Goal: Task Accomplishment & Management: Manage account settings

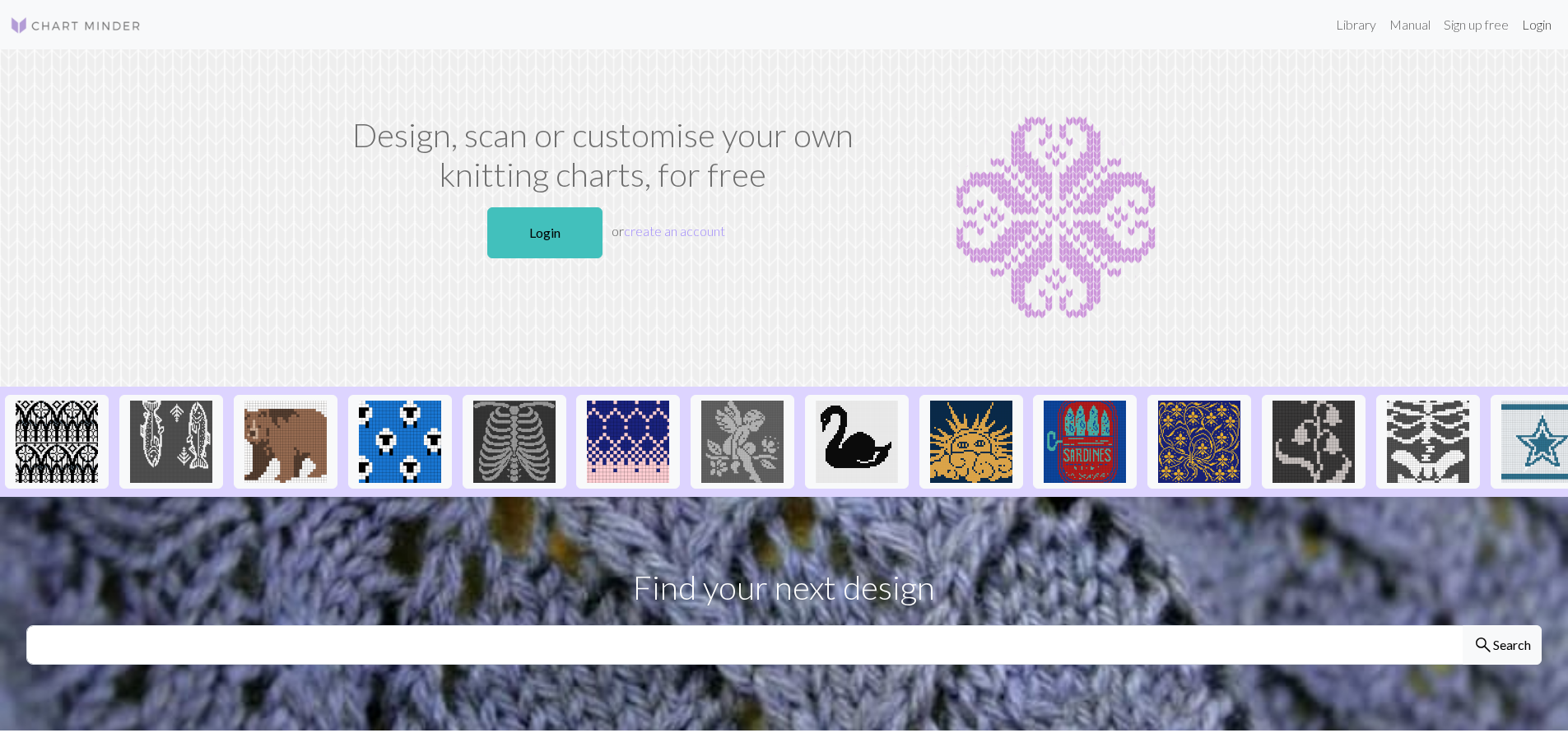
click at [1536, 32] on link "Login" at bounding box center [1537, 25] width 43 height 33
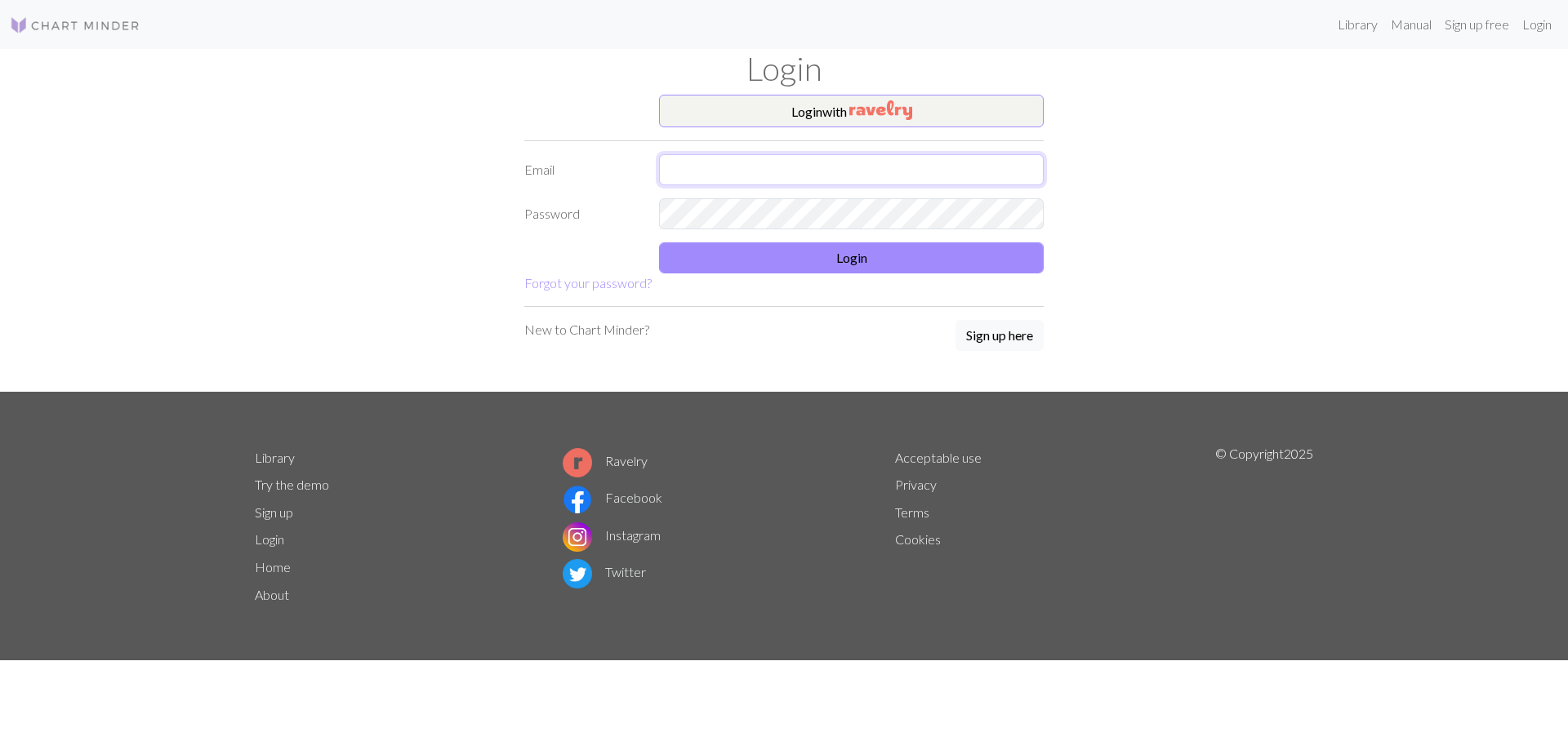
click at [753, 177] on input "text" at bounding box center [851, 170] width 384 height 31
drag, startPoint x: 705, startPoint y: 171, endPoint x: 656, endPoint y: 174, distance: 49.1
click at [656, 174] on div "[EMAIL_ADDRESS][DOMAIN_NAME]" at bounding box center [851, 170] width 404 height 31
type input "[EMAIL_ADDRESS][DOMAIN_NAME]"
click at [767, 258] on button "Login" at bounding box center [851, 258] width 384 height 31
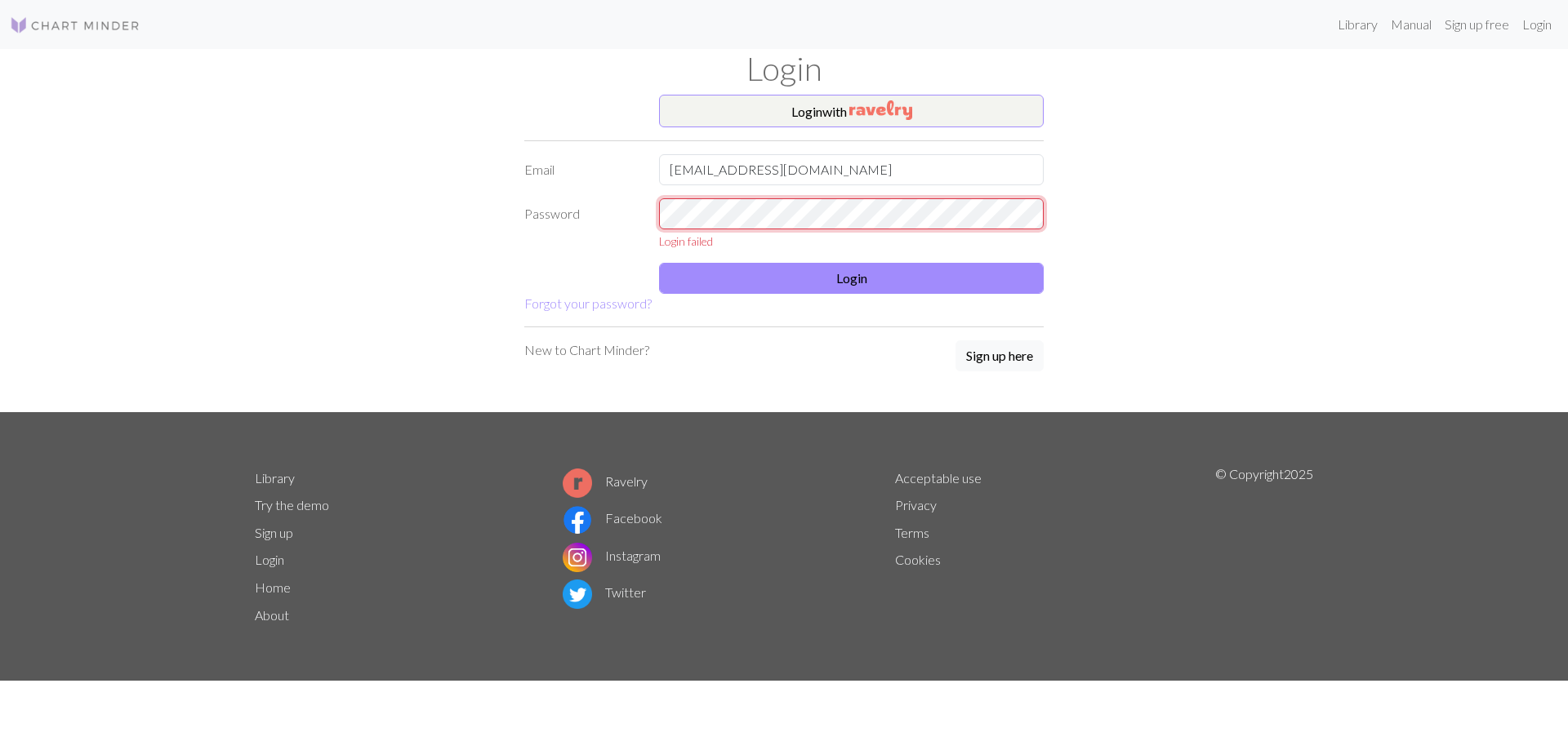
click at [594, 231] on div "Password Login failed" at bounding box center [784, 224] width 539 height 52
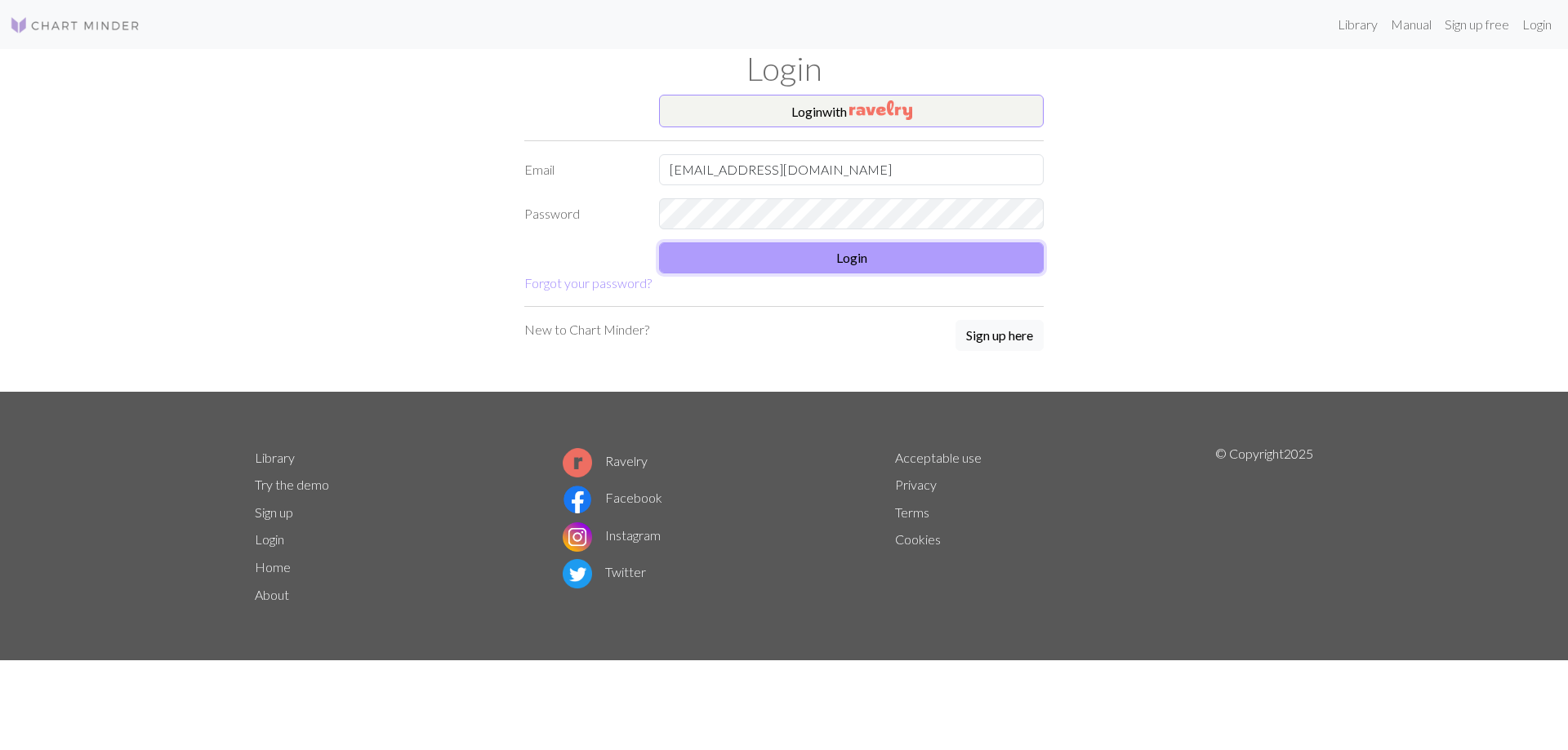
click at [686, 263] on button "Login" at bounding box center [851, 258] width 384 height 31
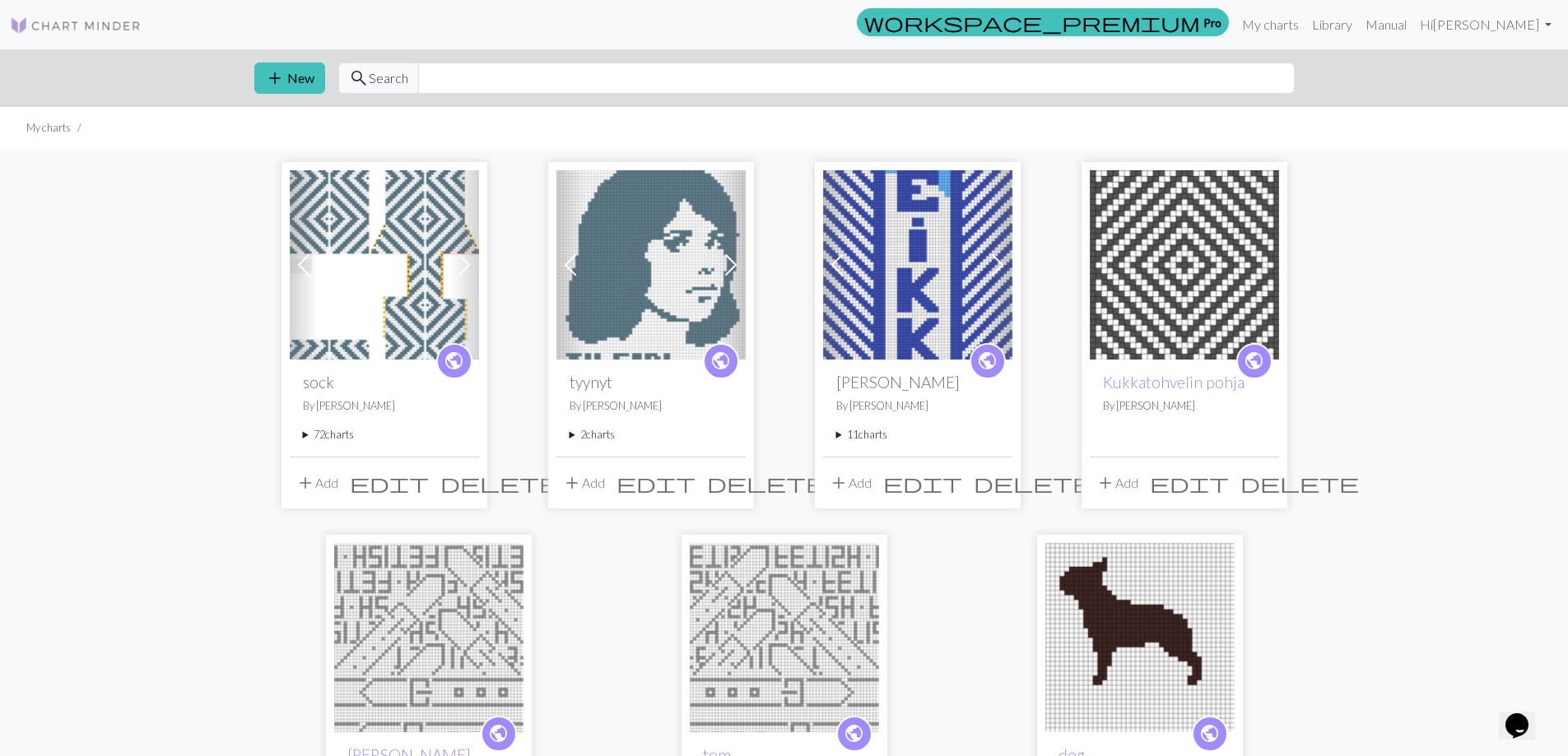
click at [340, 430] on summary "72 charts" at bounding box center [384, 434] width 163 height 16
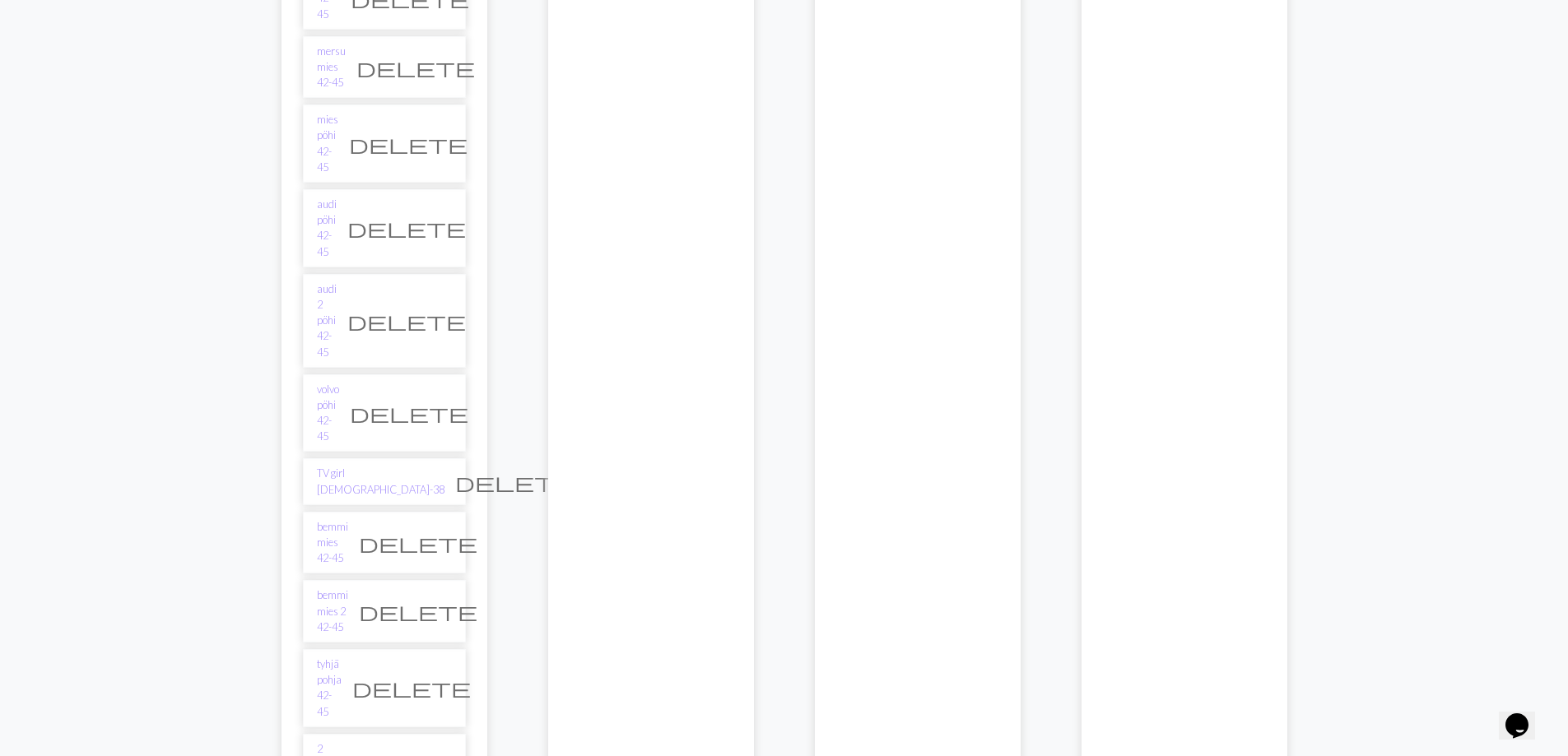
scroll to position [3931, 0]
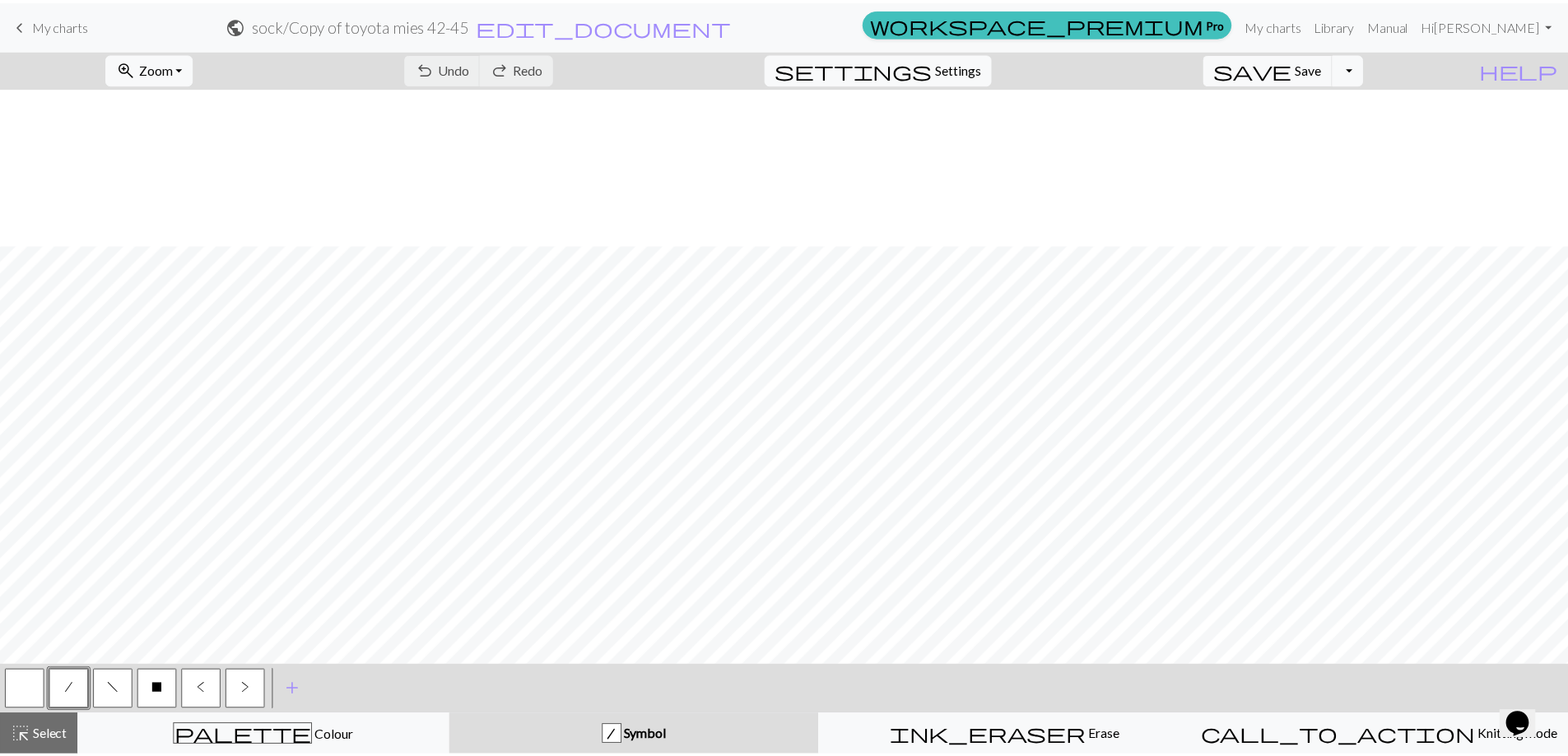
scroll to position [329, 0]
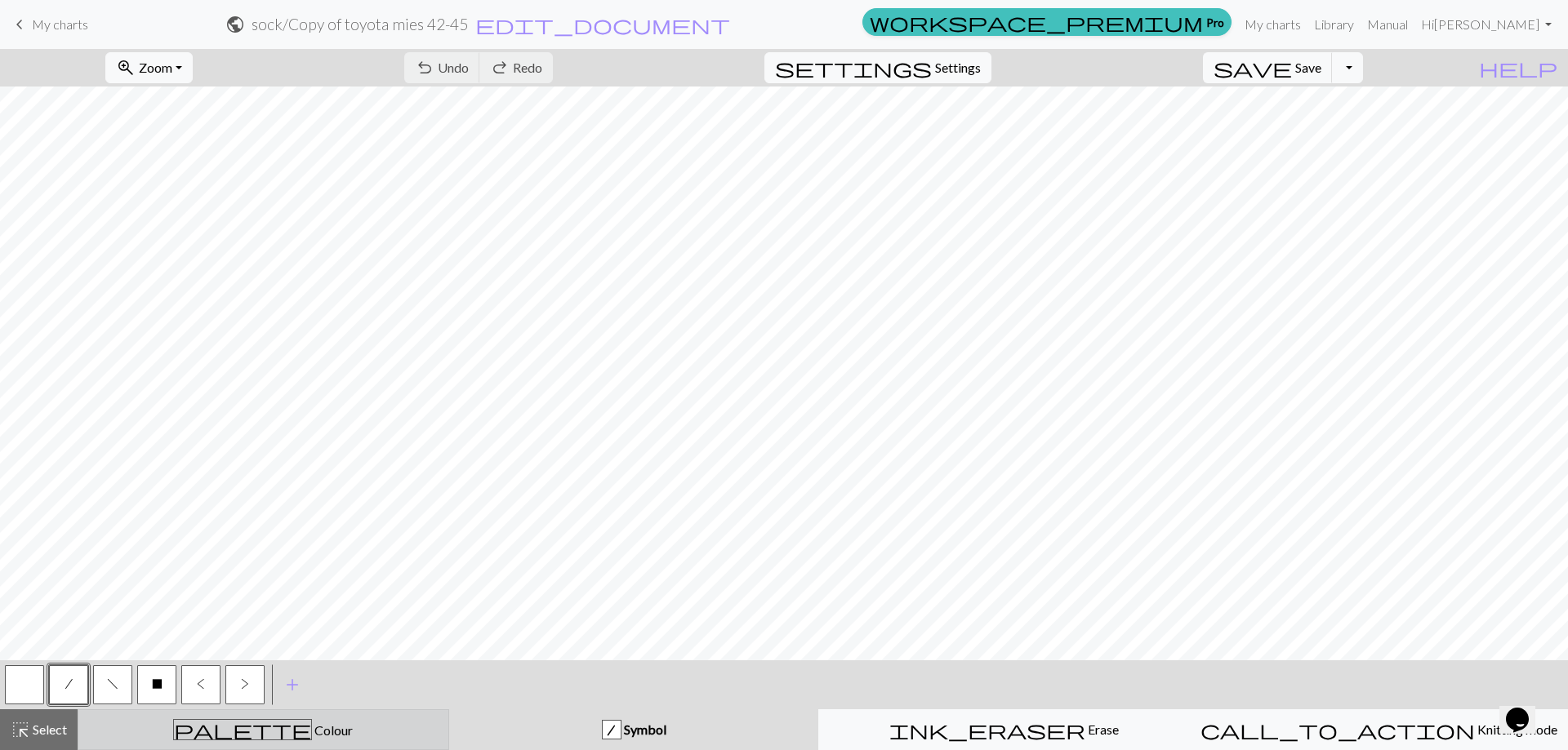
click at [298, 726] on div "palette Colour Colour" at bounding box center [263, 729] width 351 height 21
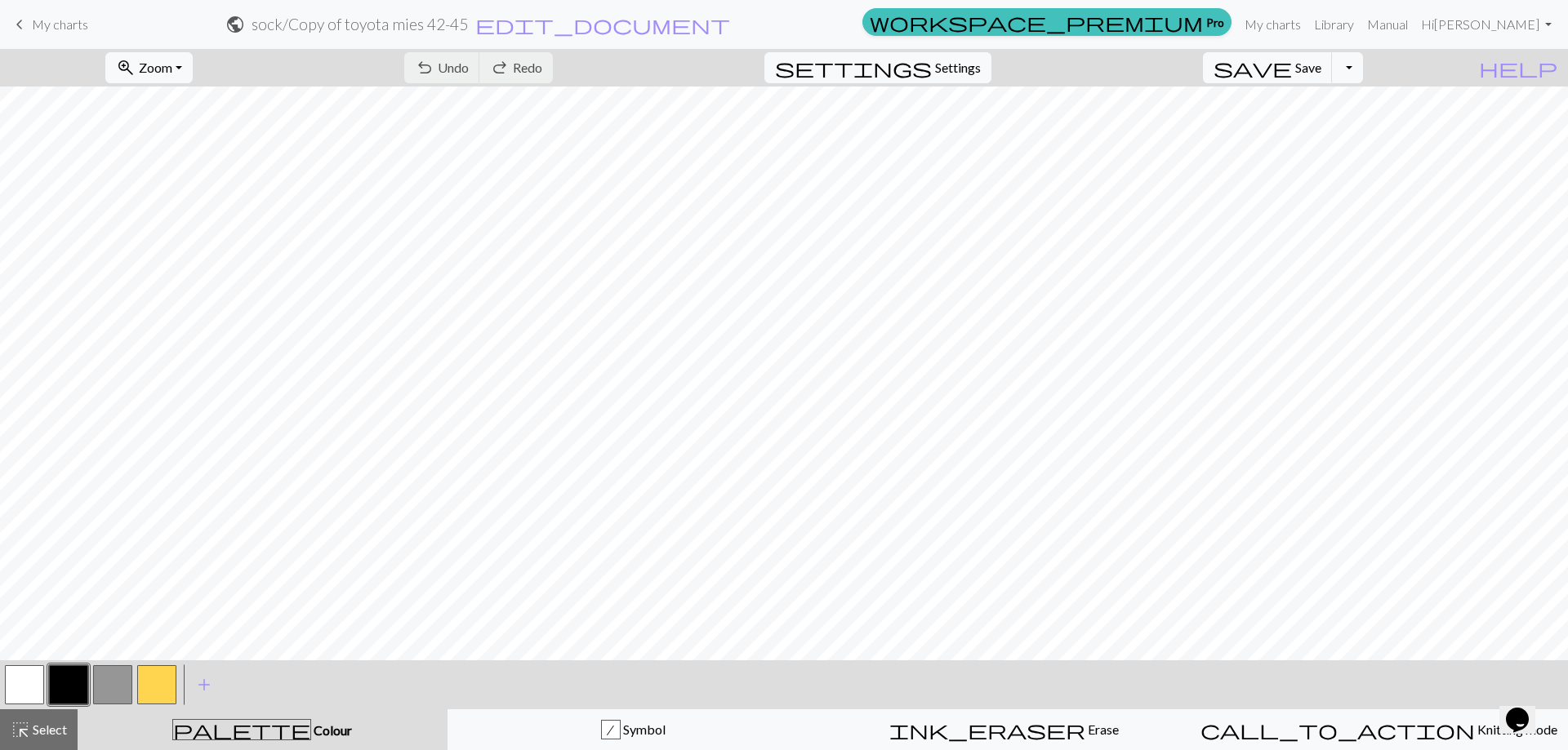
click at [118, 689] on button "button" at bounding box center [112, 685] width 39 height 39
click at [117, 686] on button "button" at bounding box center [112, 685] width 39 height 39
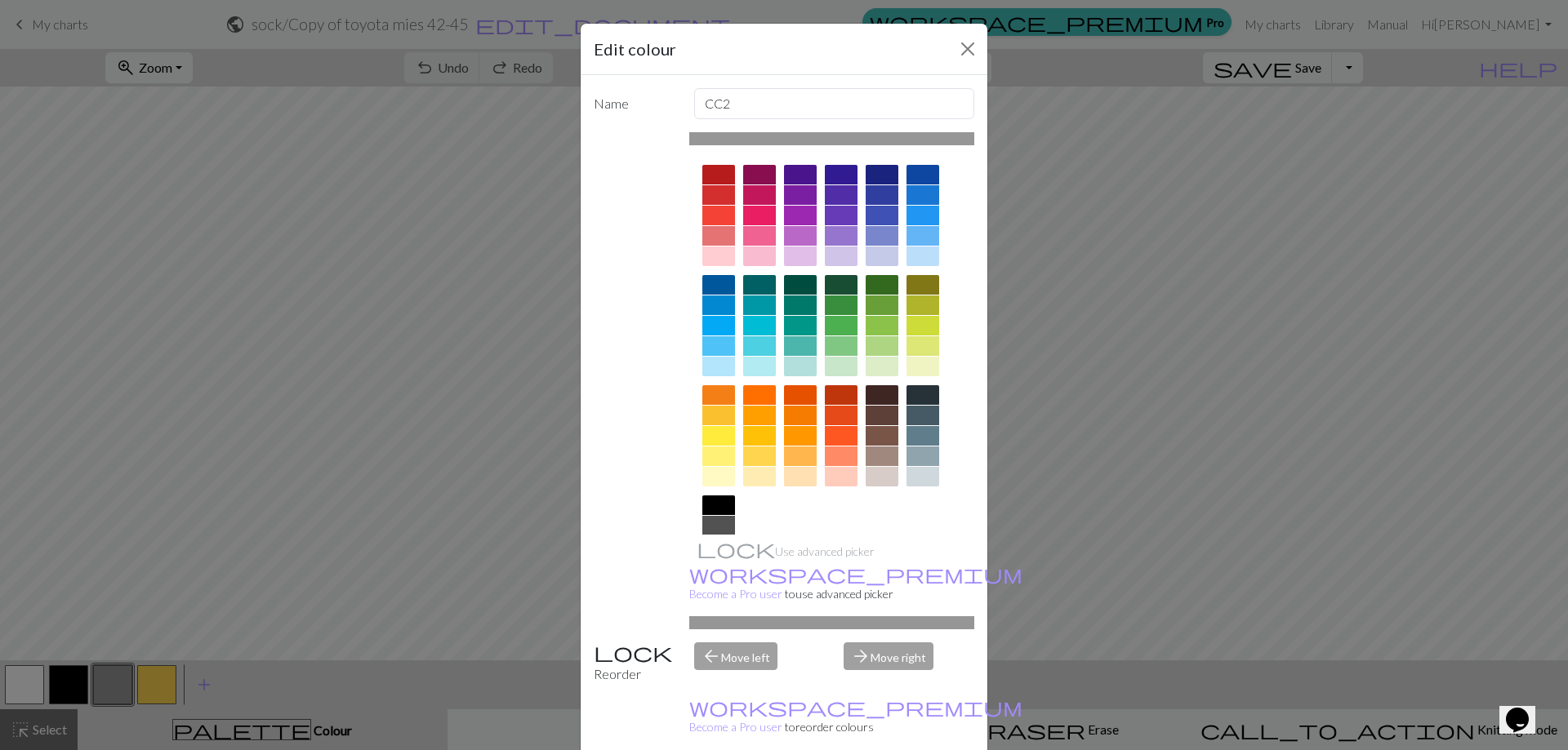
click at [919, 437] on div at bounding box center [923, 436] width 33 height 20
click at [710, 528] on div at bounding box center [718, 526] width 33 height 20
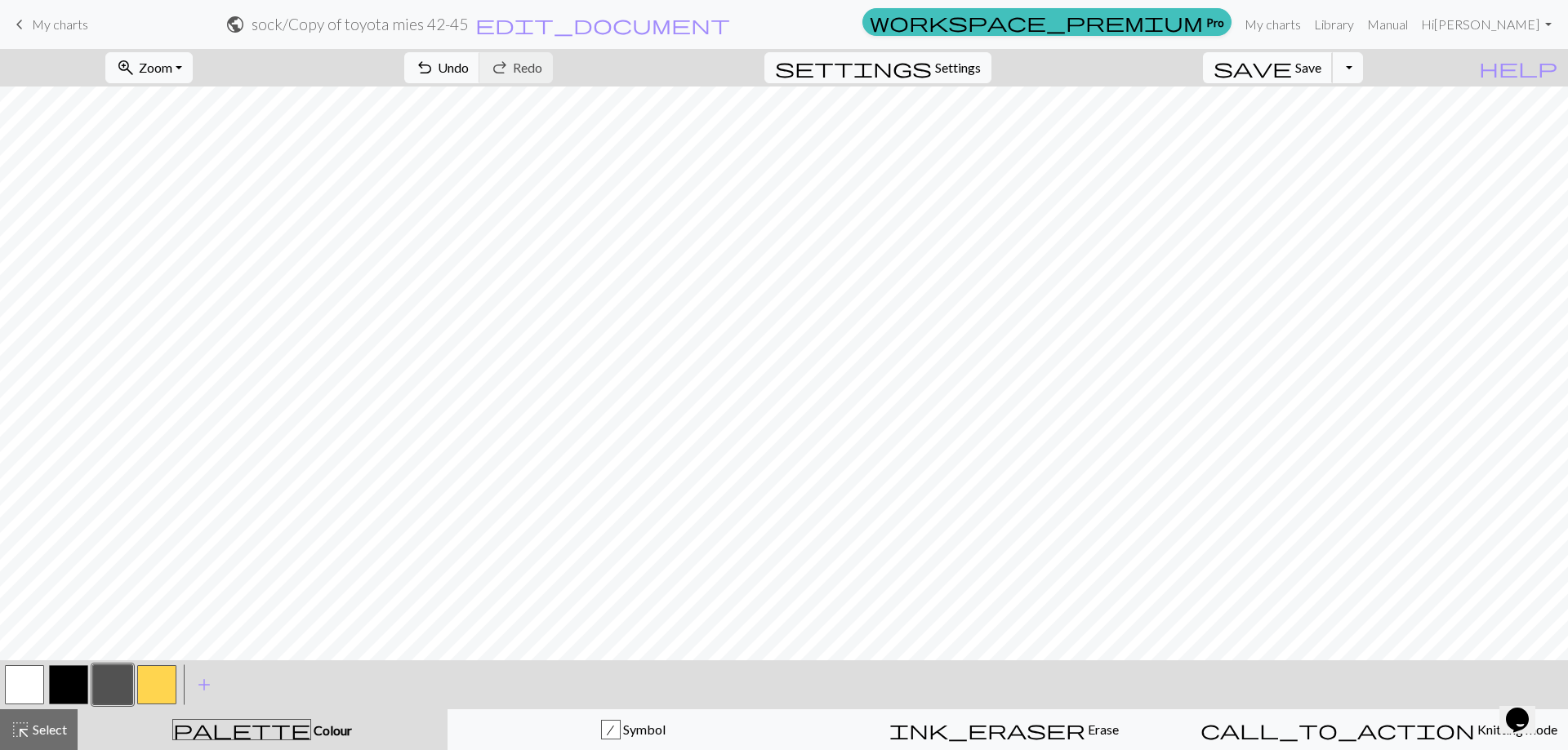
click at [1322, 75] on button "save Save Save" at bounding box center [1268, 68] width 130 height 31
click at [1363, 68] on button "Toggle Dropdown" at bounding box center [1347, 68] width 31 height 31
click at [1343, 134] on button "save_alt Download" at bounding box center [1227, 130] width 269 height 26
click at [786, 51] on div "Your download is ready! Download" at bounding box center [783, 43] width 186 height 78
click at [770, 45] on button "Download" at bounding box center [744, 53] width 79 height 31
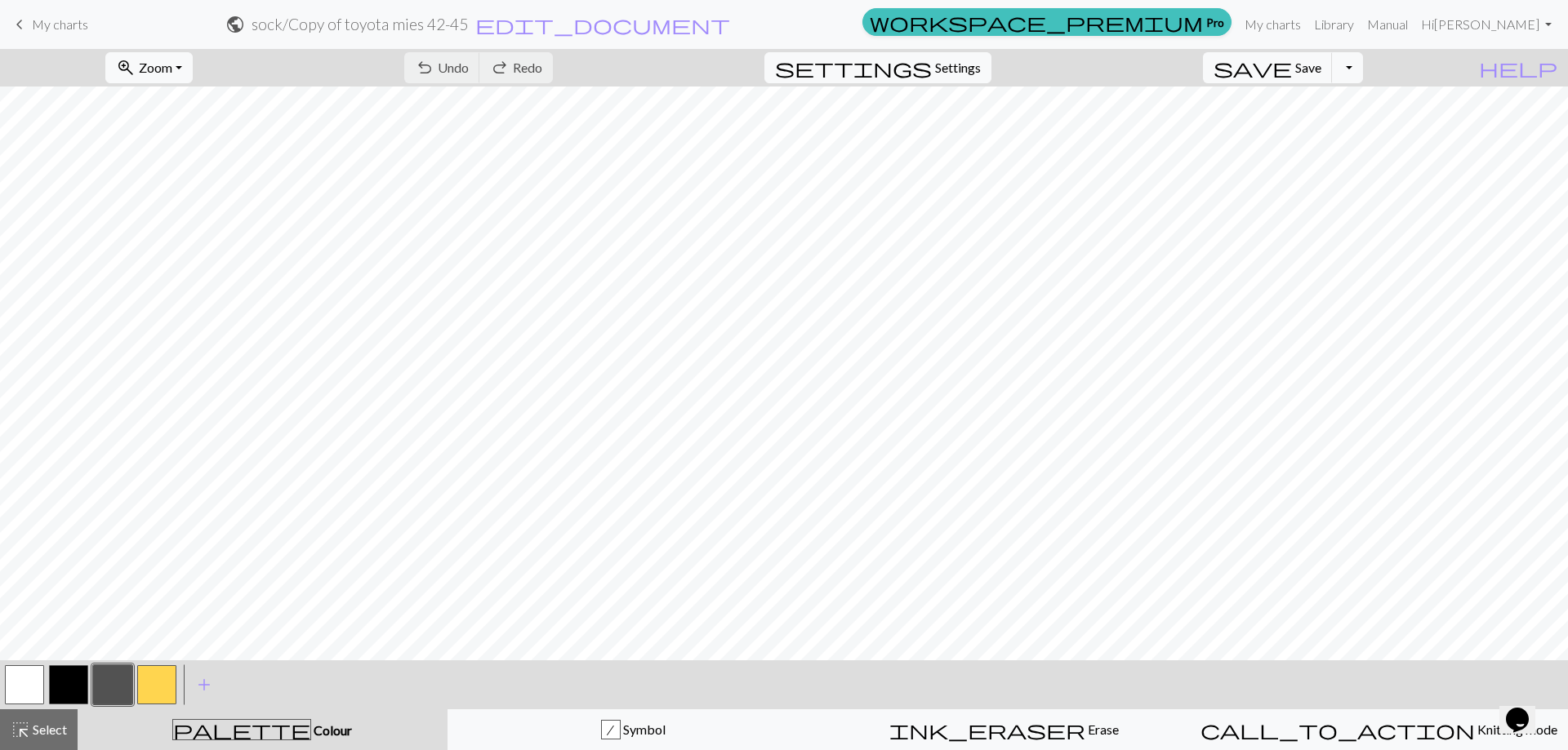
click at [64, 30] on span "My charts" at bounding box center [60, 24] width 57 height 16
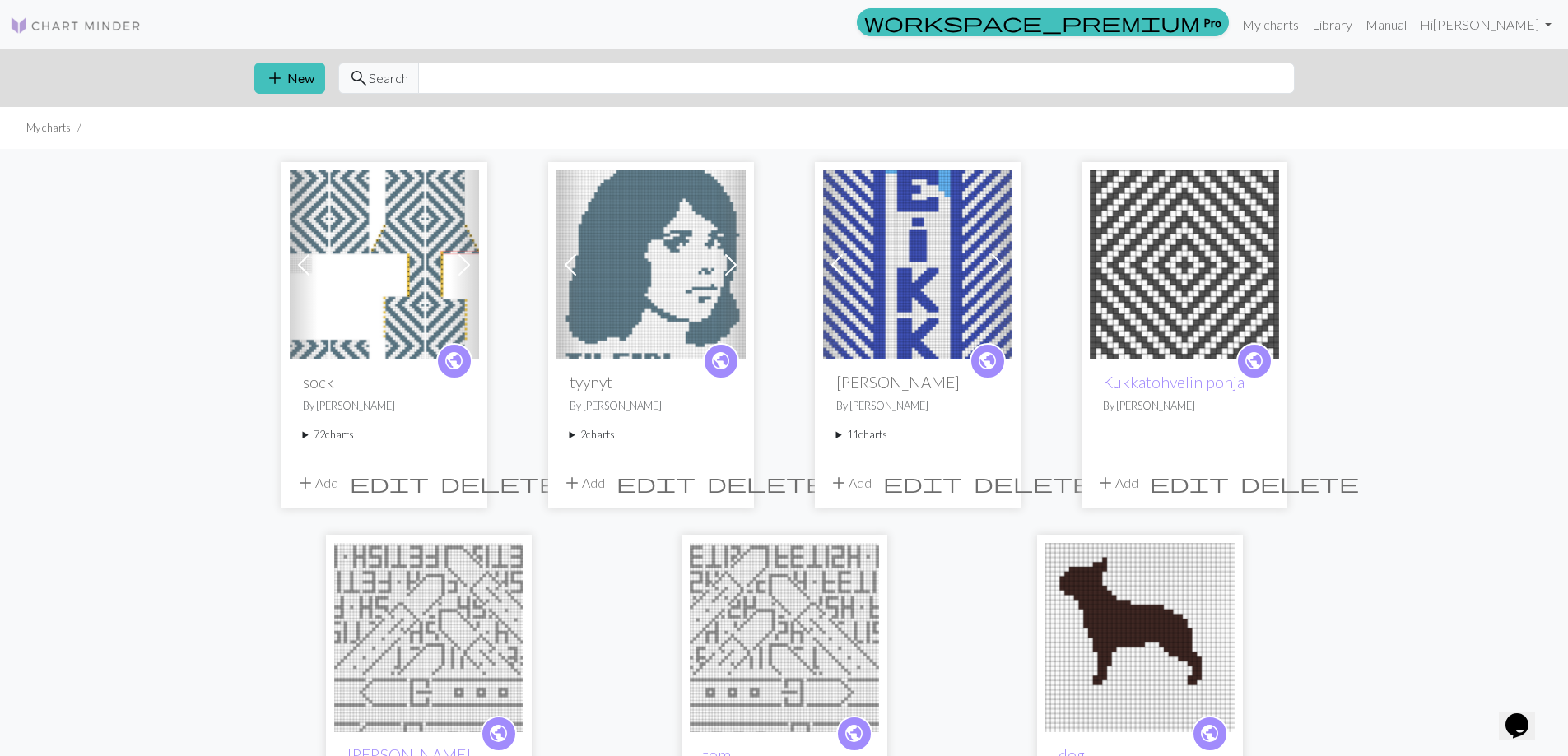
click at [333, 441] on summary "72 charts" at bounding box center [384, 434] width 163 height 16
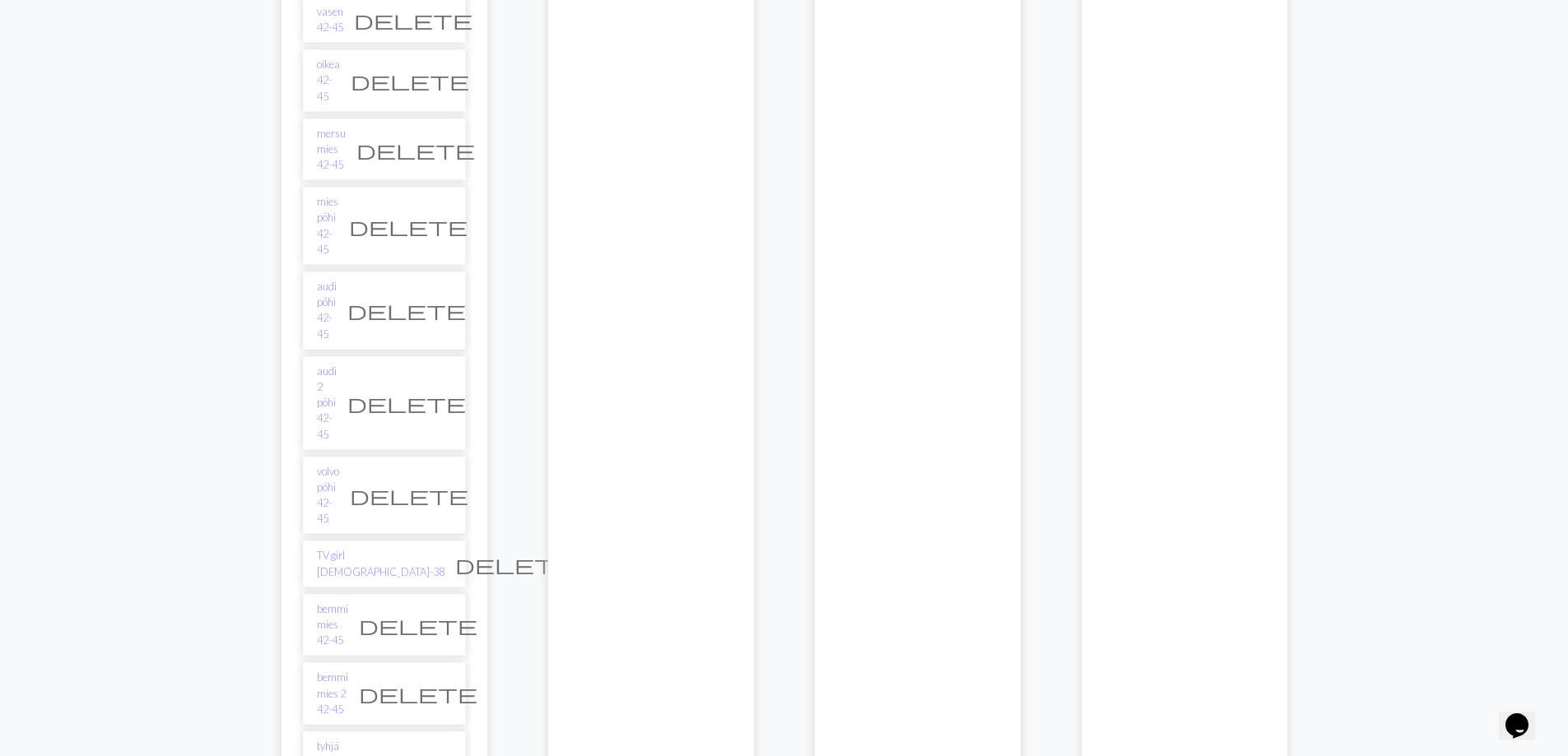
scroll to position [3867, 0]
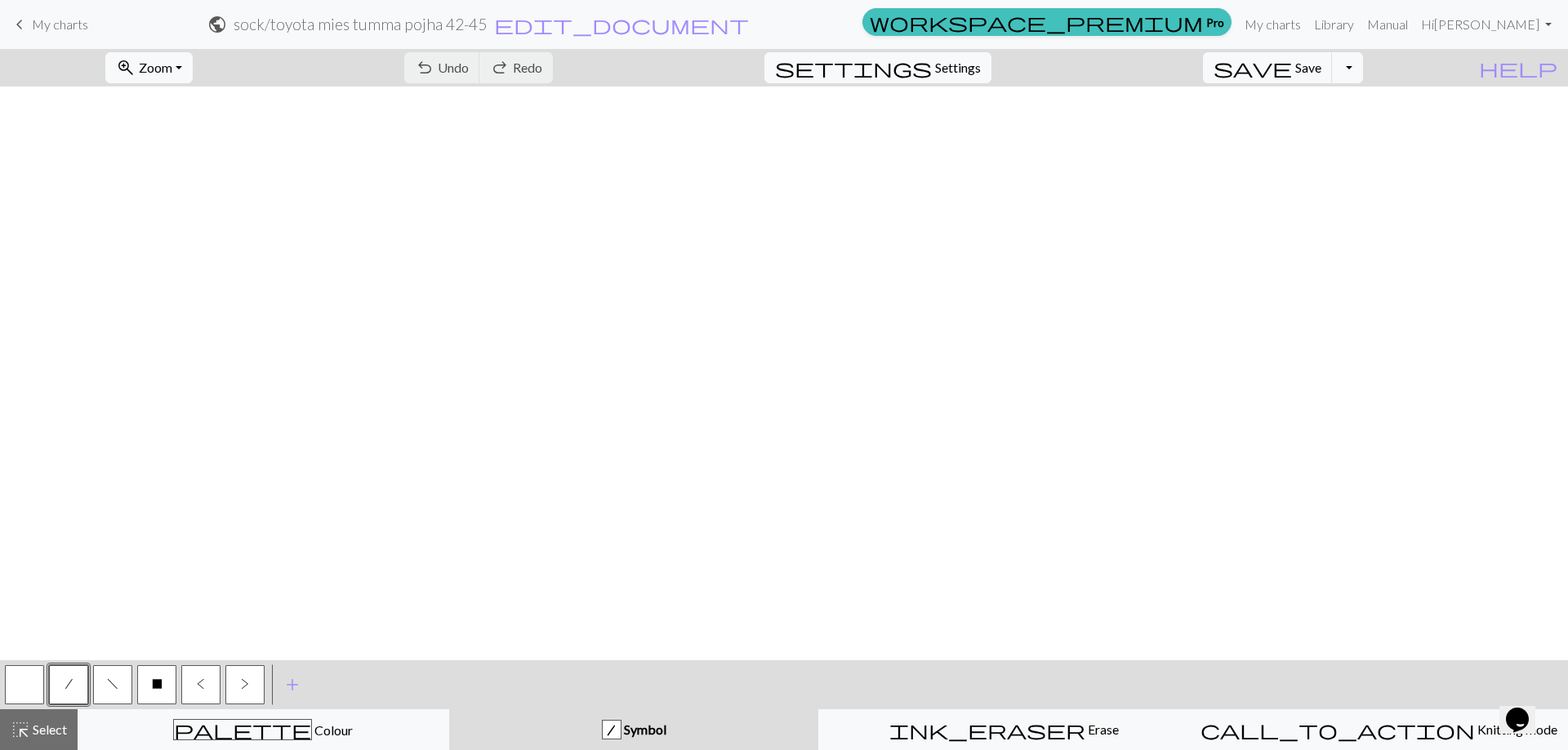
scroll to position [653, 0]
click at [294, 694] on span "add" at bounding box center [292, 685] width 20 height 23
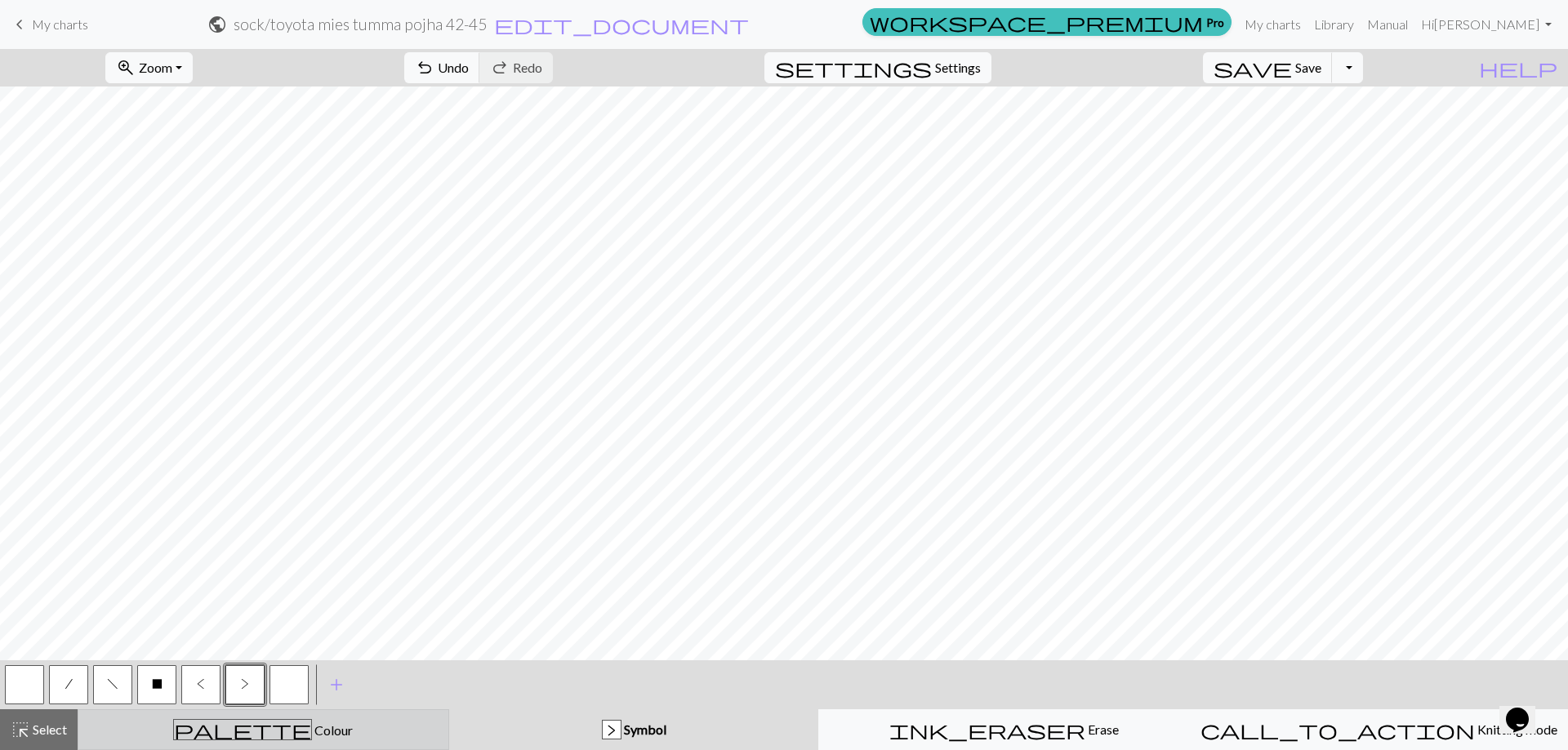
click at [312, 731] on span "Colour" at bounding box center [332, 729] width 41 height 16
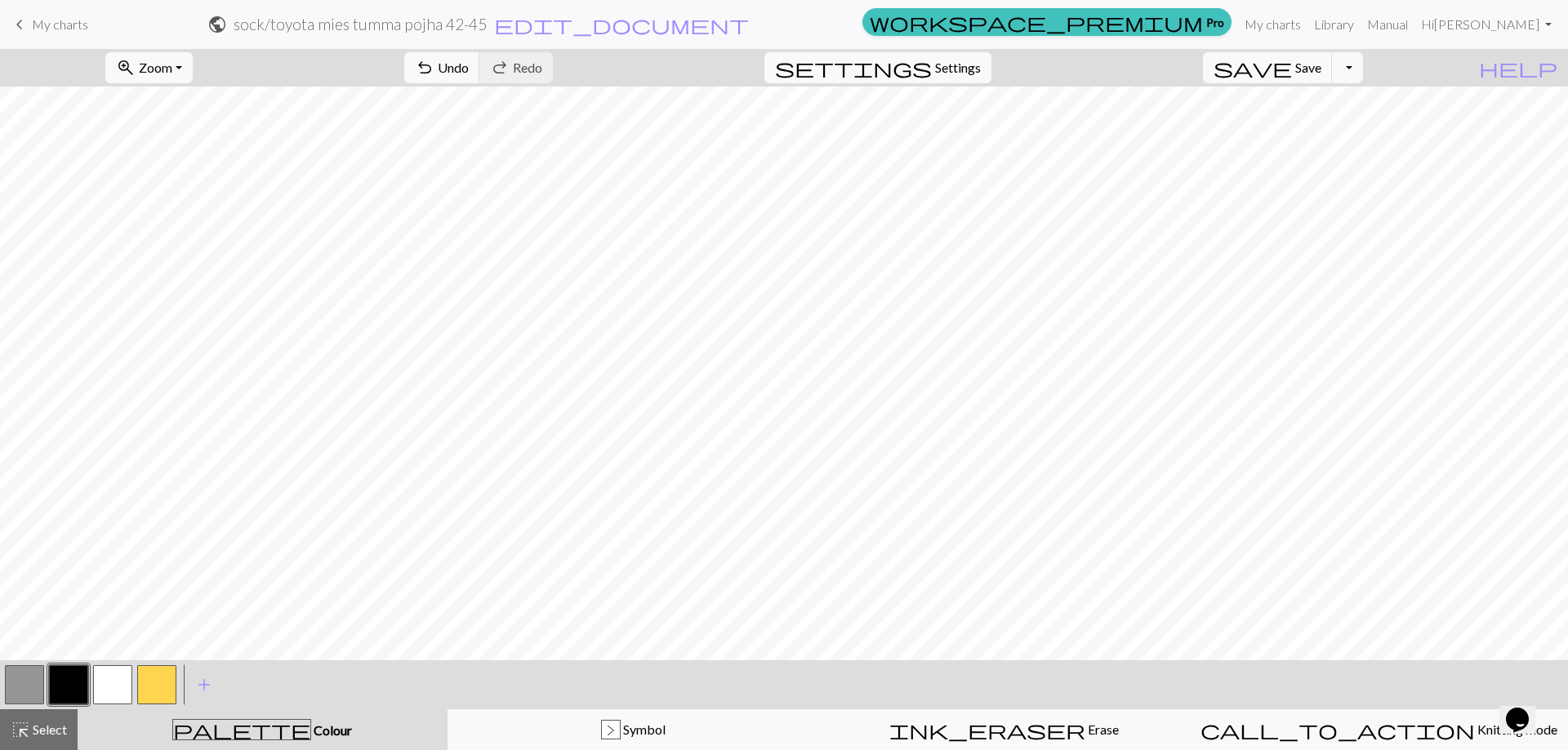
click at [22, 690] on button "button" at bounding box center [25, 685] width 39 height 39
click at [13, 666] on button "button" at bounding box center [25, 685] width 39 height 39
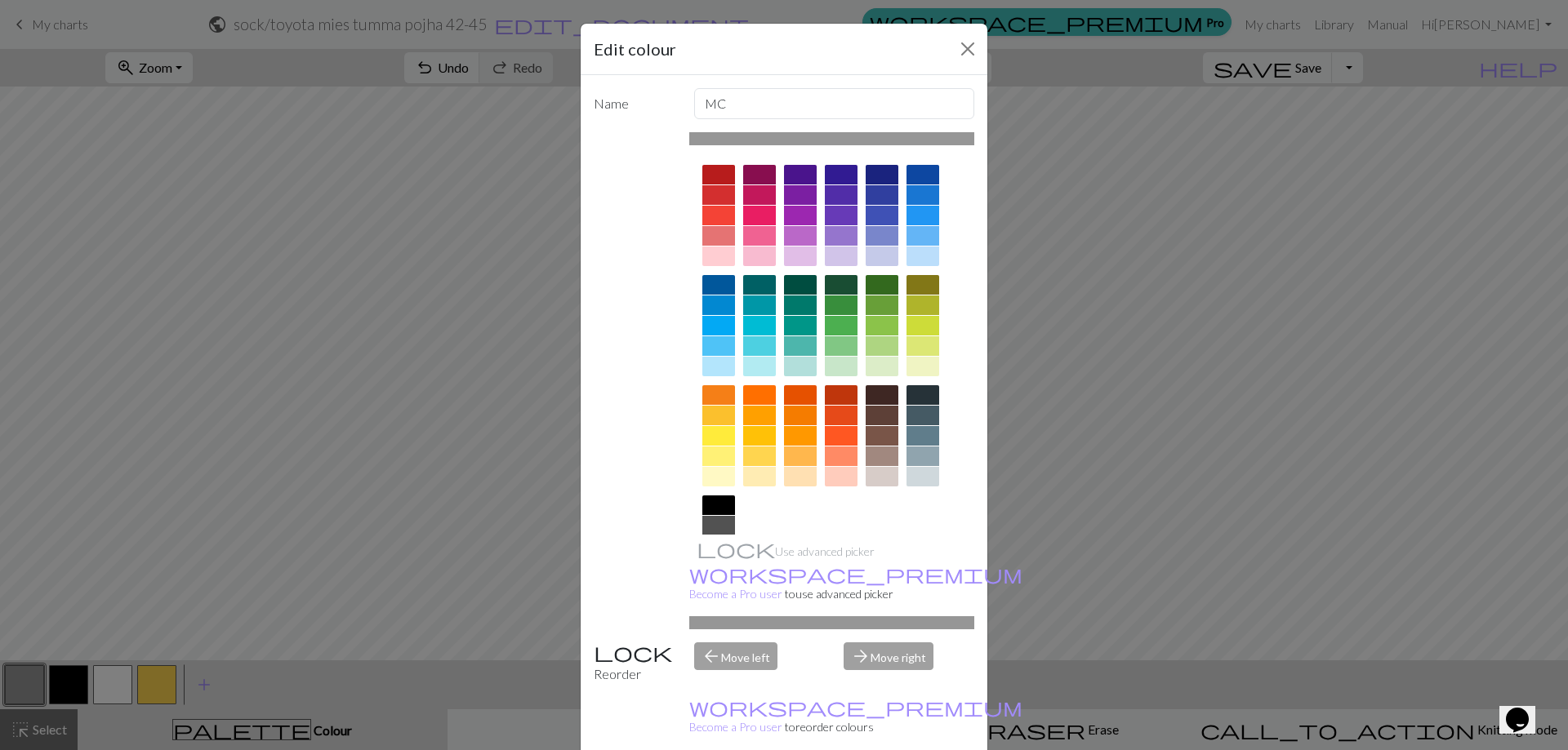
click at [919, 437] on div at bounding box center [923, 436] width 33 height 20
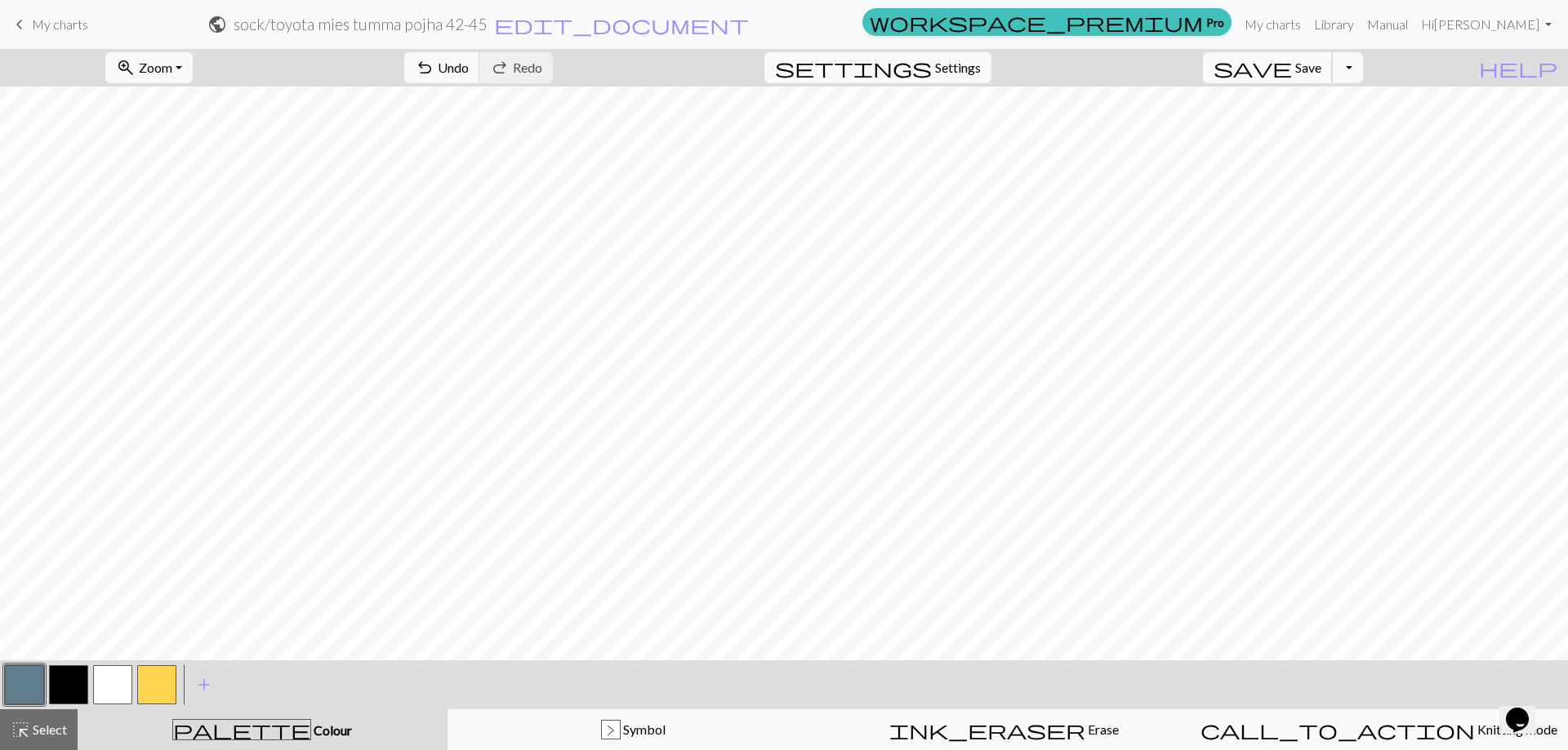
click at [1292, 67] on span "save" at bounding box center [1252, 68] width 78 height 23
click at [1363, 72] on button "Toggle Dropdown" at bounding box center [1347, 68] width 31 height 31
click at [1347, 129] on button "save_alt Download" at bounding box center [1227, 130] width 269 height 26
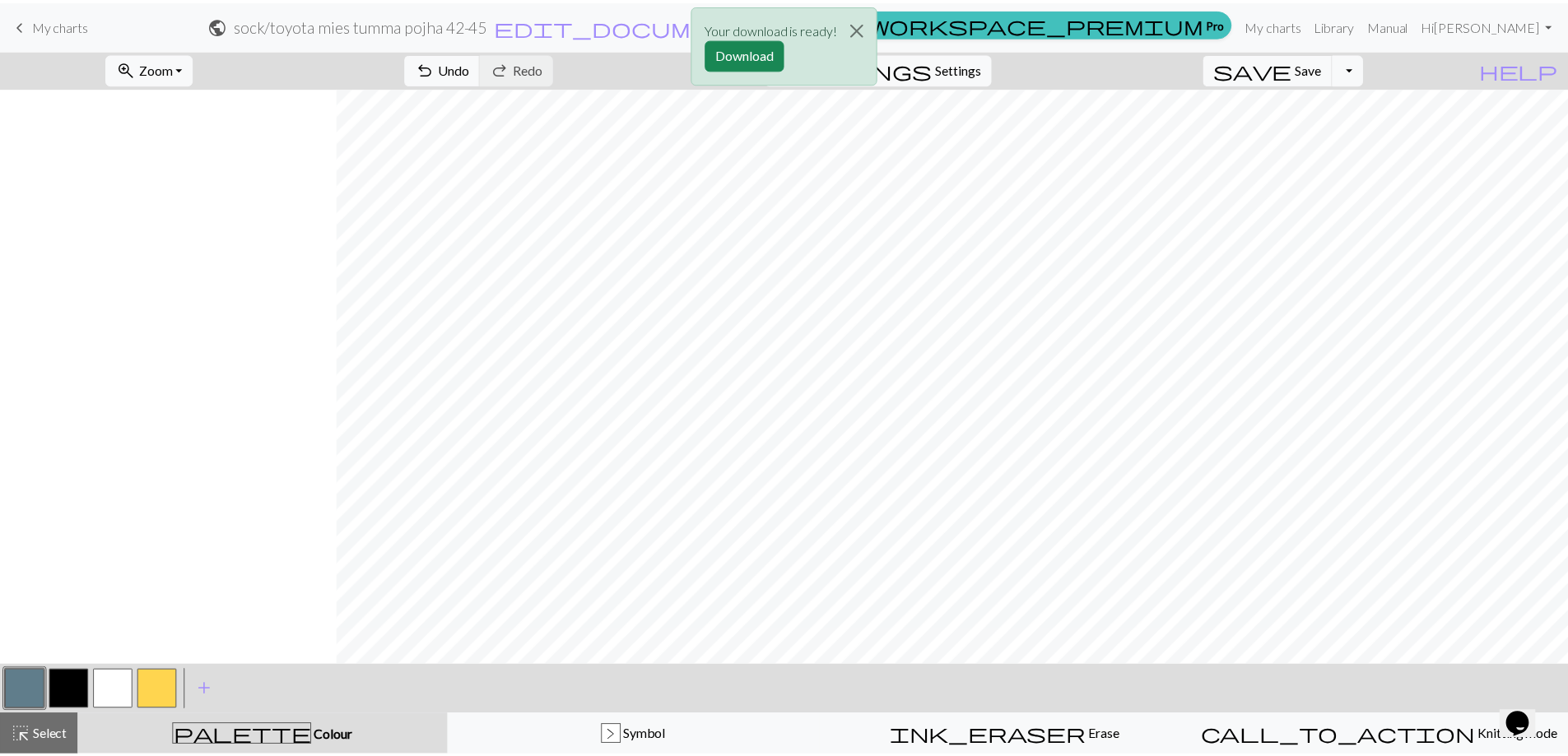
scroll to position [658, 339]
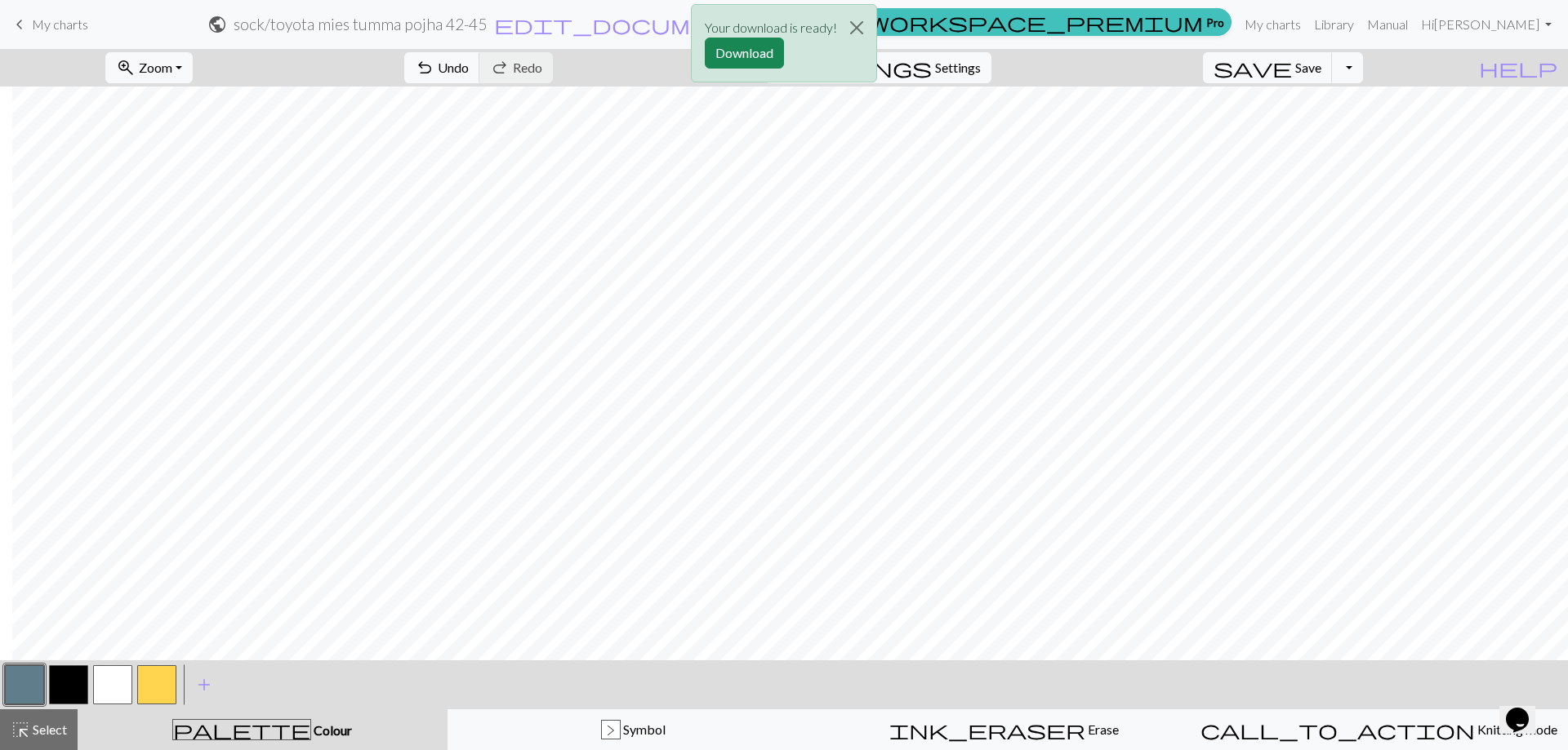
click at [1329, 74] on div "Your download is ready! Download" at bounding box center [784, 48] width 1568 height 95
click at [728, 50] on button "Download" at bounding box center [744, 53] width 79 height 31
click at [1363, 67] on button "Toggle Dropdown" at bounding box center [1347, 68] width 31 height 31
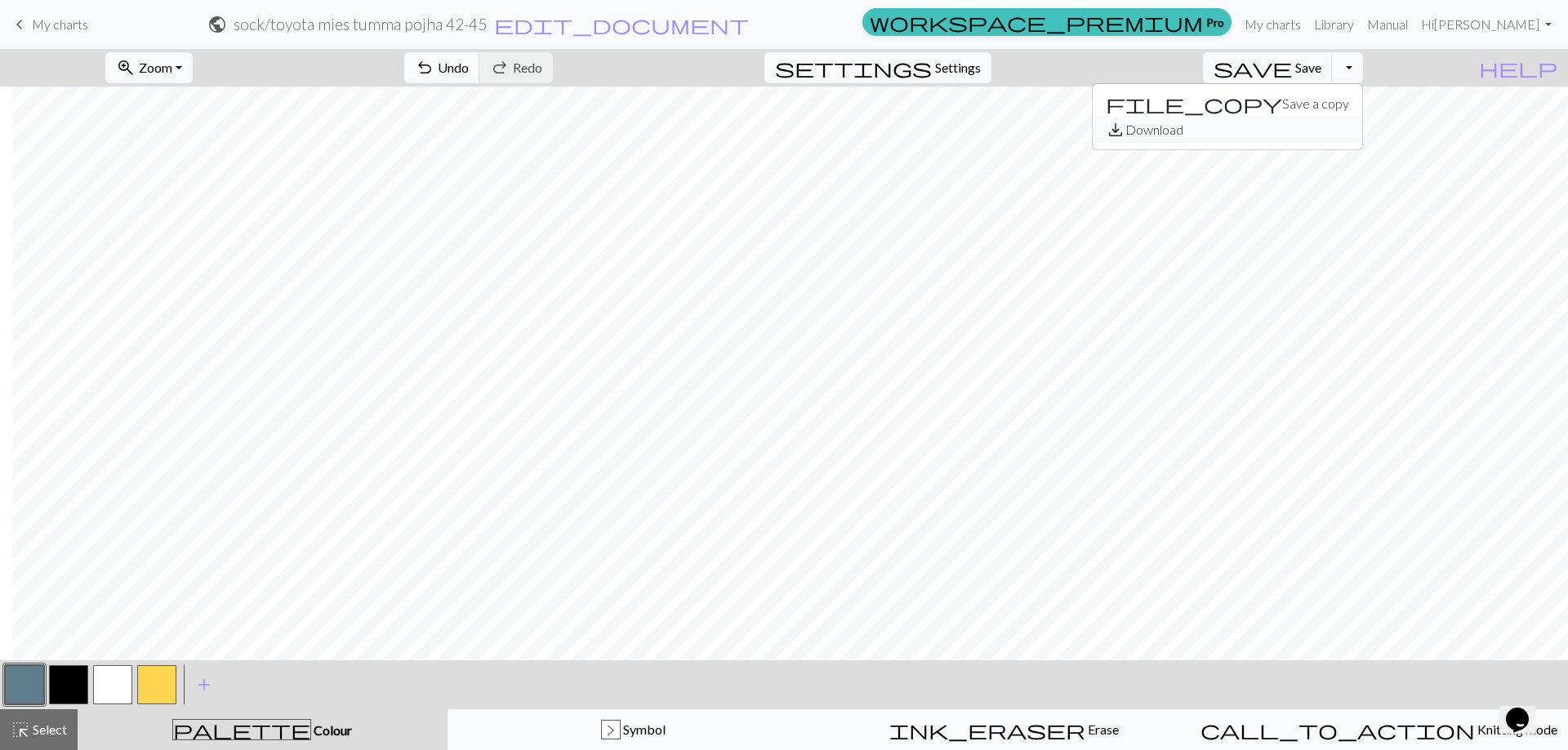
click at [1330, 125] on button "save_alt Download" at bounding box center [1227, 130] width 269 height 26
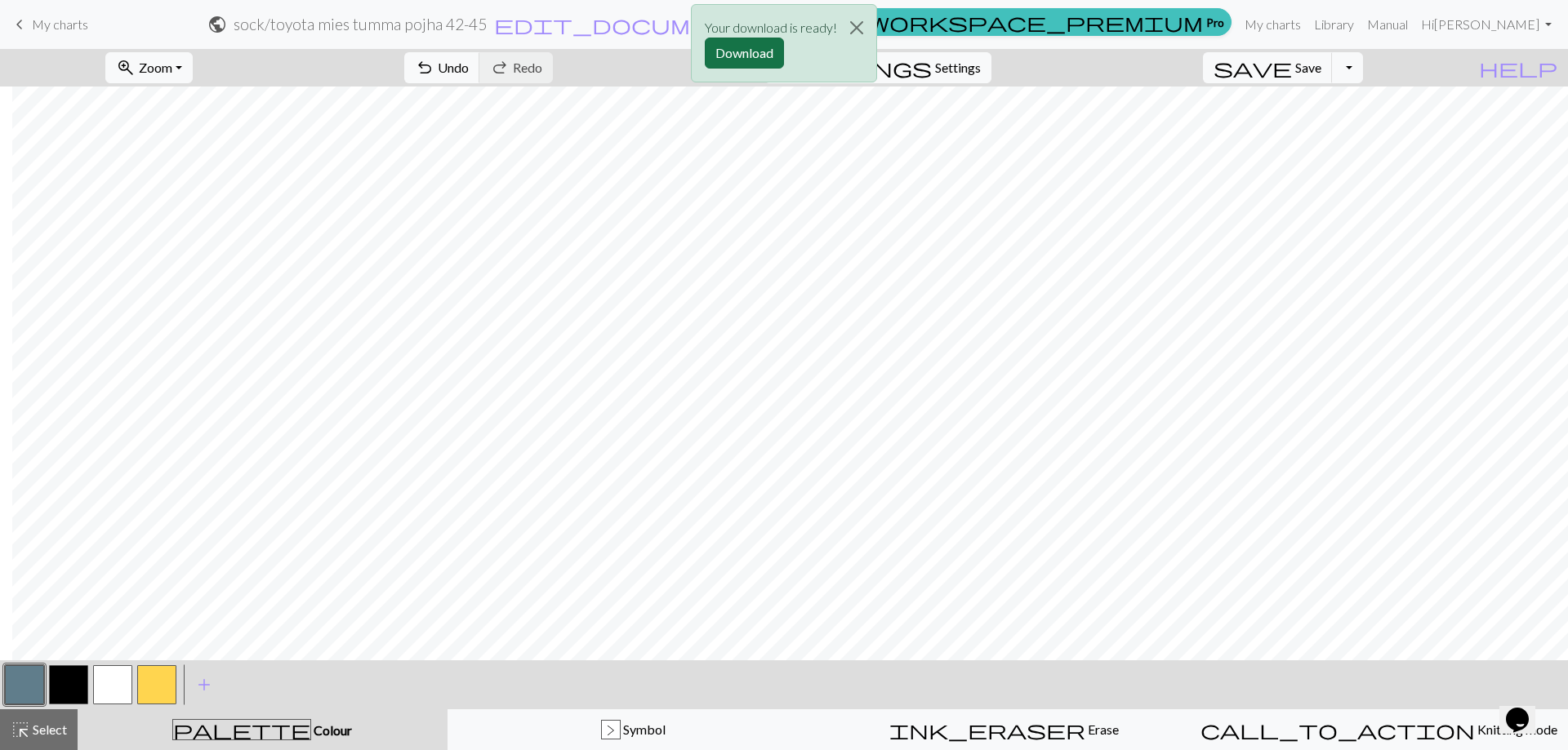
click at [710, 57] on button "Download" at bounding box center [744, 53] width 79 height 31
drag, startPoint x: 44, startPoint y: 27, endPoint x: 917, endPoint y: 58, distance: 873.6
click at [44, 29] on span "My charts" at bounding box center [60, 24] width 57 height 16
click at [25, 26] on span "keyboard_arrow_left" at bounding box center [20, 25] width 20 height 23
click at [1292, 69] on span "save" at bounding box center [1252, 68] width 78 height 23
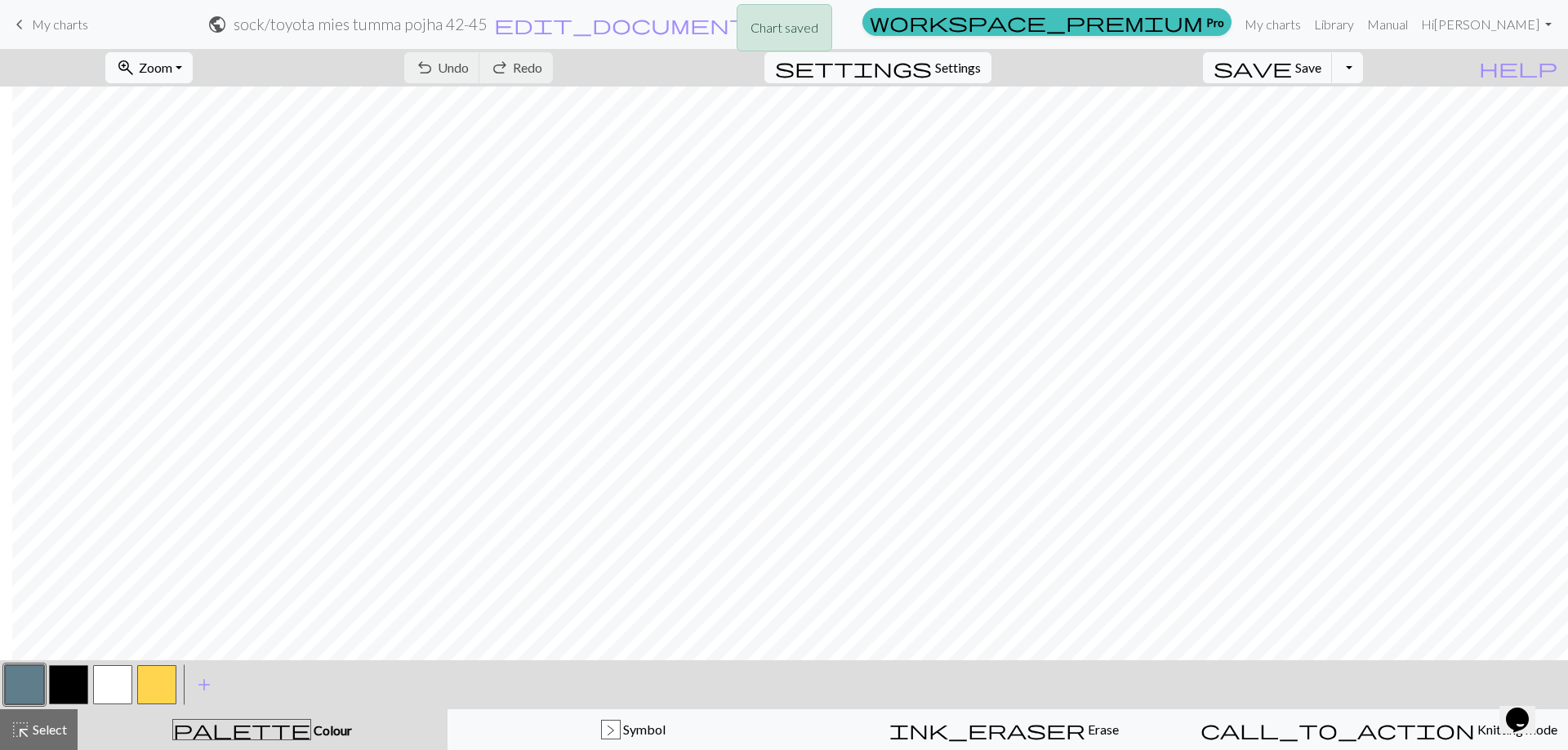
click at [19, 28] on div "Chart saved" at bounding box center [784, 32] width 1568 height 65
click at [27, 26] on span "keyboard_arrow_left" at bounding box center [20, 25] width 20 height 23
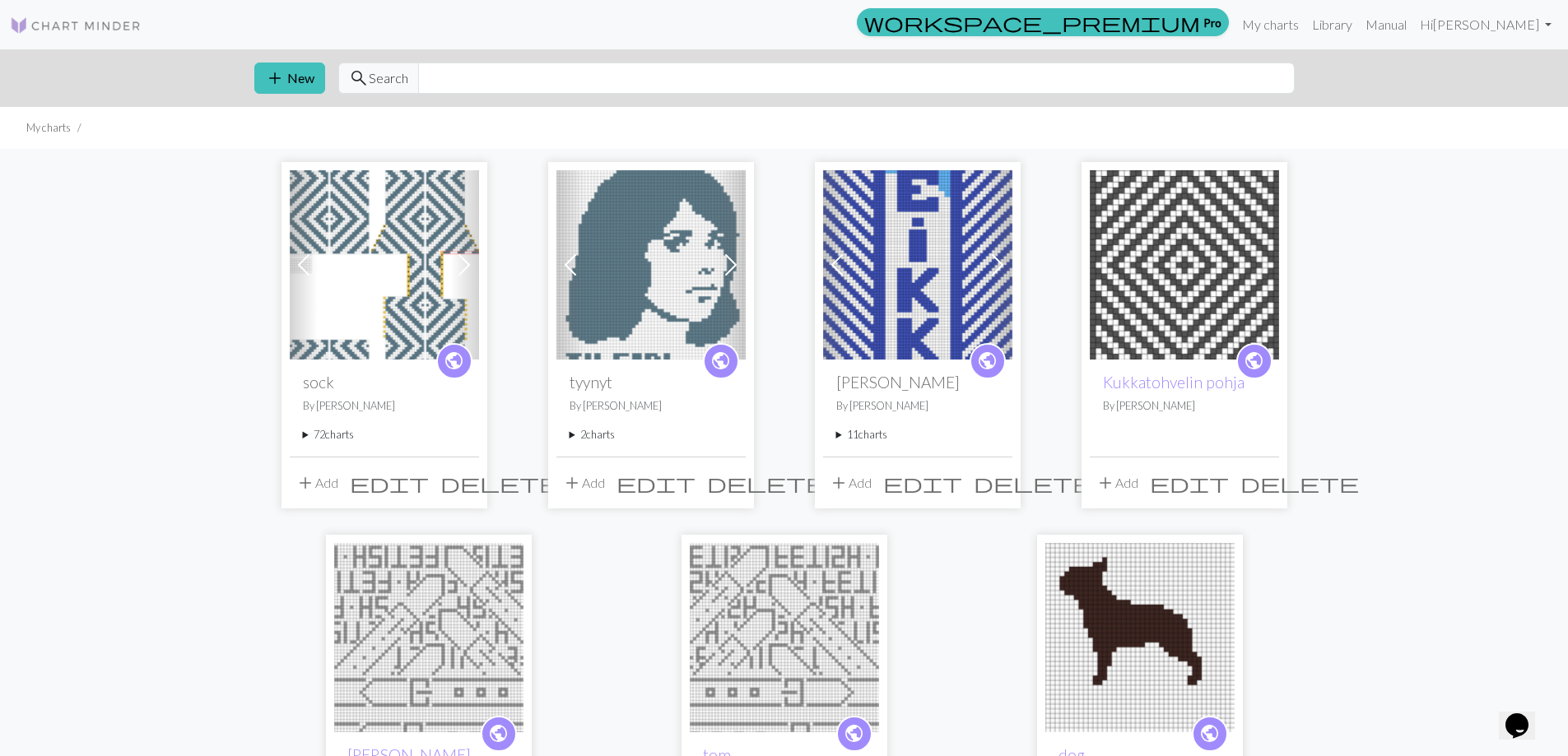
click at [318, 437] on summary "72 charts" at bounding box center [384, 434] width 163 height 16
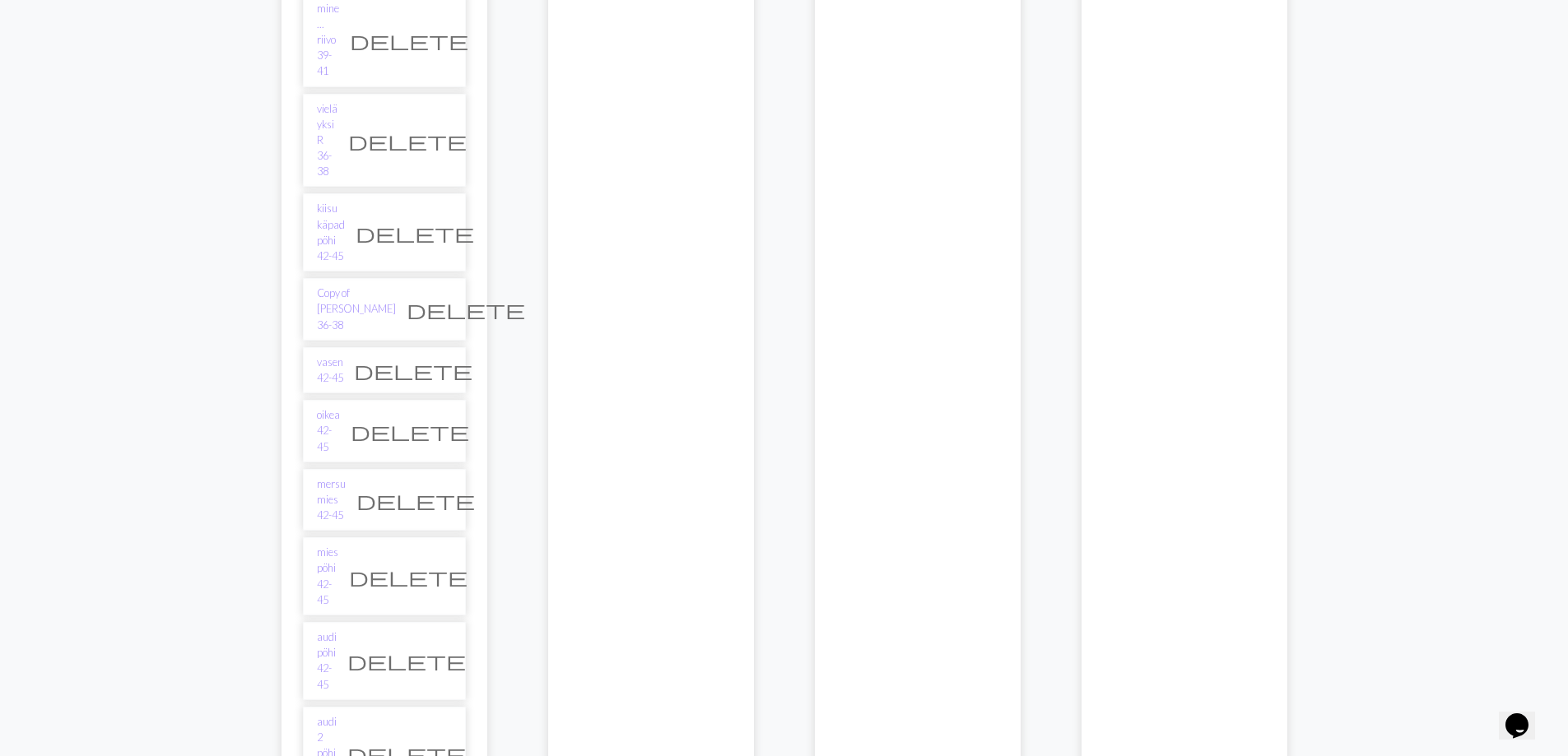
scroll to position [3538, 0]
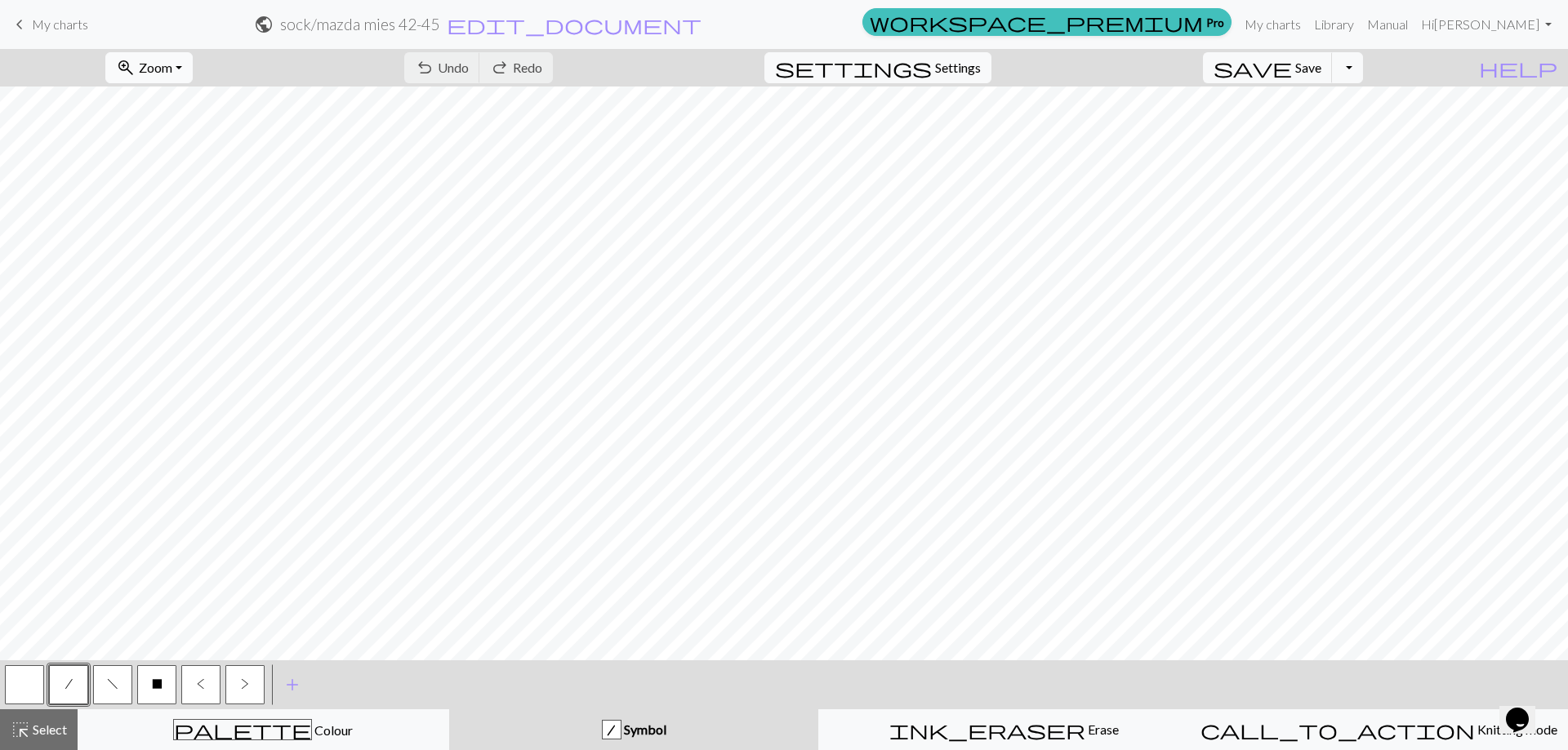
click at [172, 75] on span "Zoom" at bounding box center [155, 67] width 34 height 16
click at [169, 205] on button "50%" at bounding box center [170, 196] width 129 height 26
click at [1363, 75] on button "Toggle Dropdown" at bounding box center [1347, 68] width 31 height 31
click at [1353, 130] on button "save_alt Download" at bounding box center [1227, 130] width 269 height 26
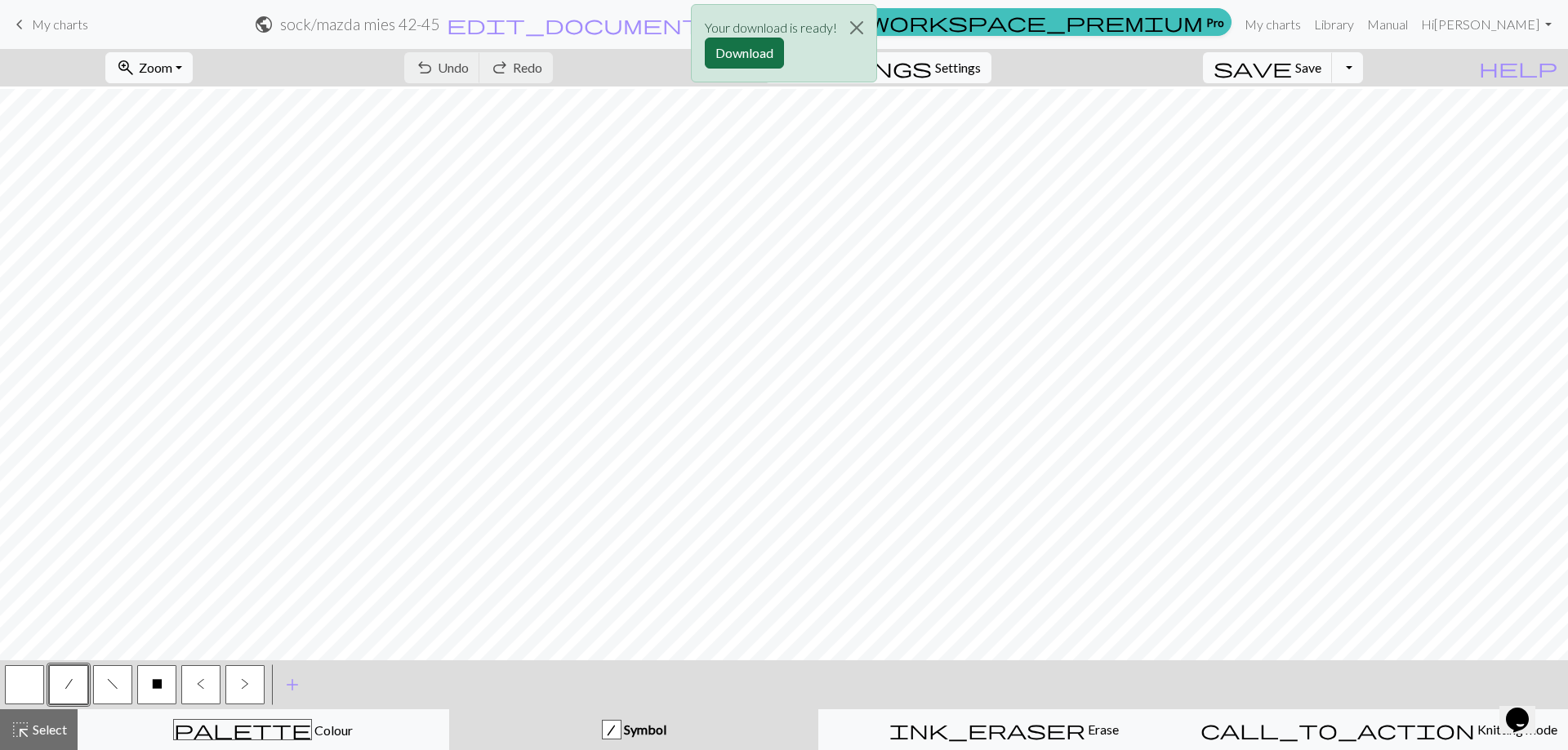
click at [759, 54] on button "Download" at bounding box center [744, 53] width 79 height 31
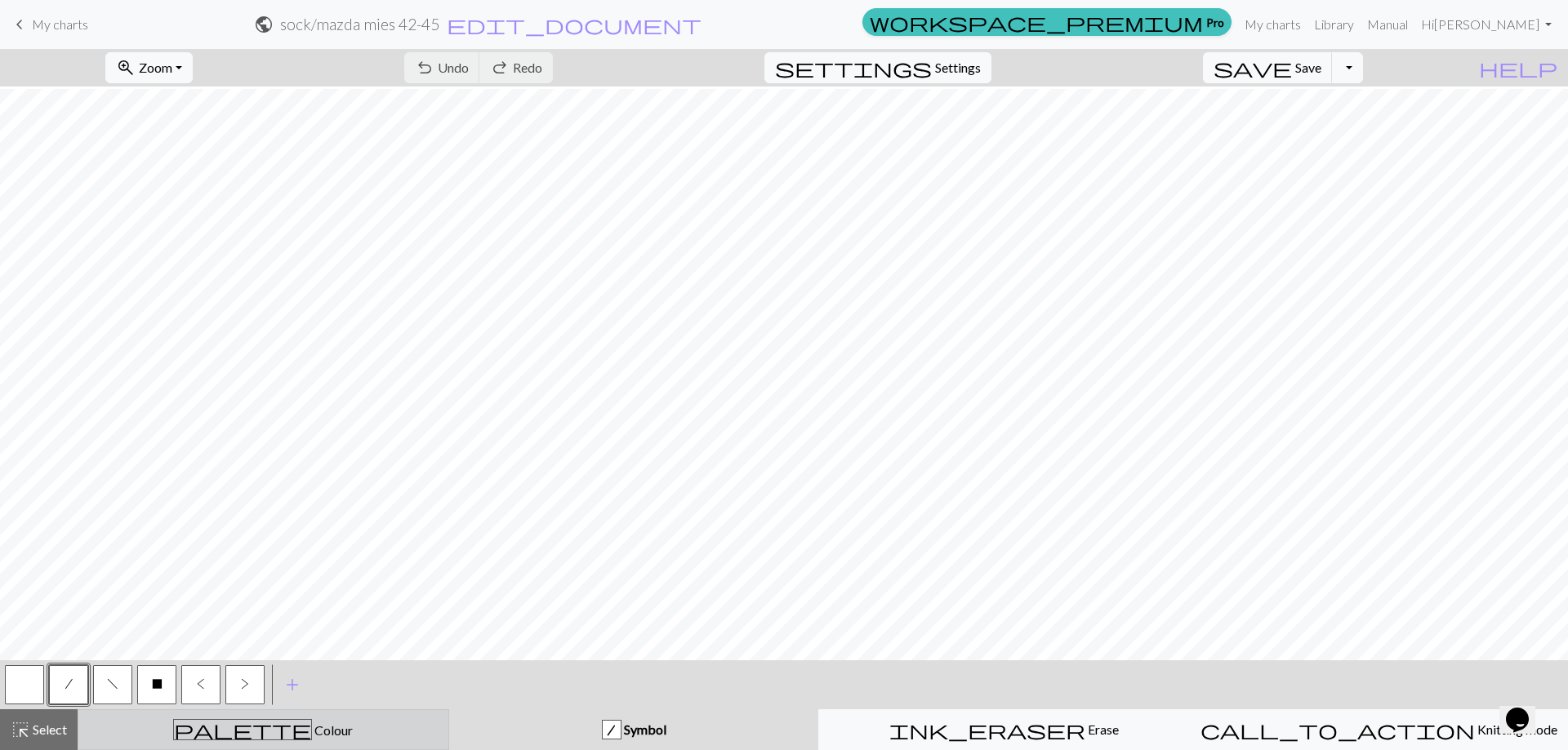
drag, startPoint x: 283, startPoint y: 719, endPoint x: 287, endPoint y: 733, distance: 14.6
click at [283, 721] on div "palette Colour Colour" at bounding box center [263, 729] width 351 height 21
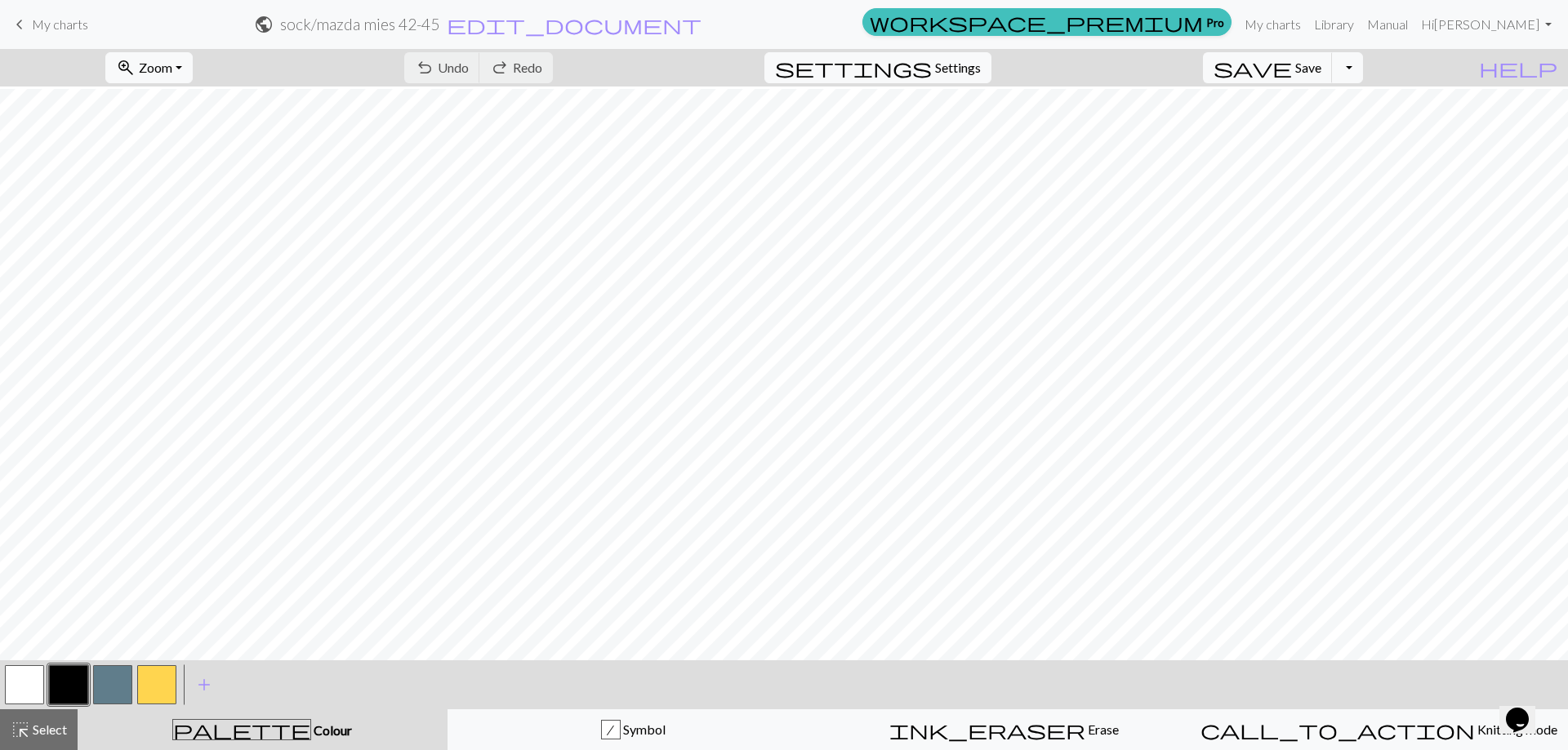
click at [31, 688] on button "button" at bounding box center [25, 685] width 39 height 39
click at [34, 690] on button "button" at bounding box center [25, 685] width 39 height 39
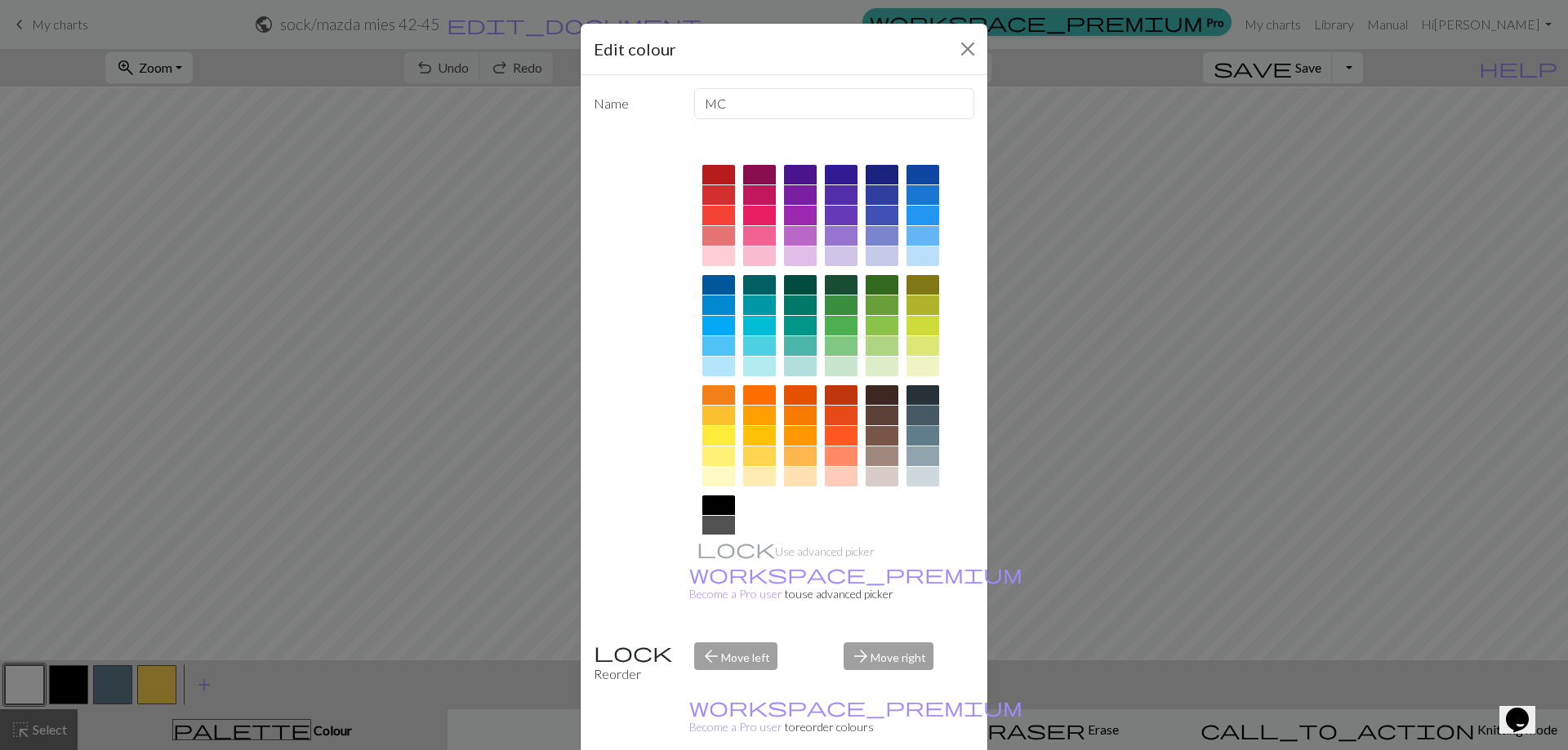
click at [910, 415] on div at bounding box center [923, 415] width 33 height 20
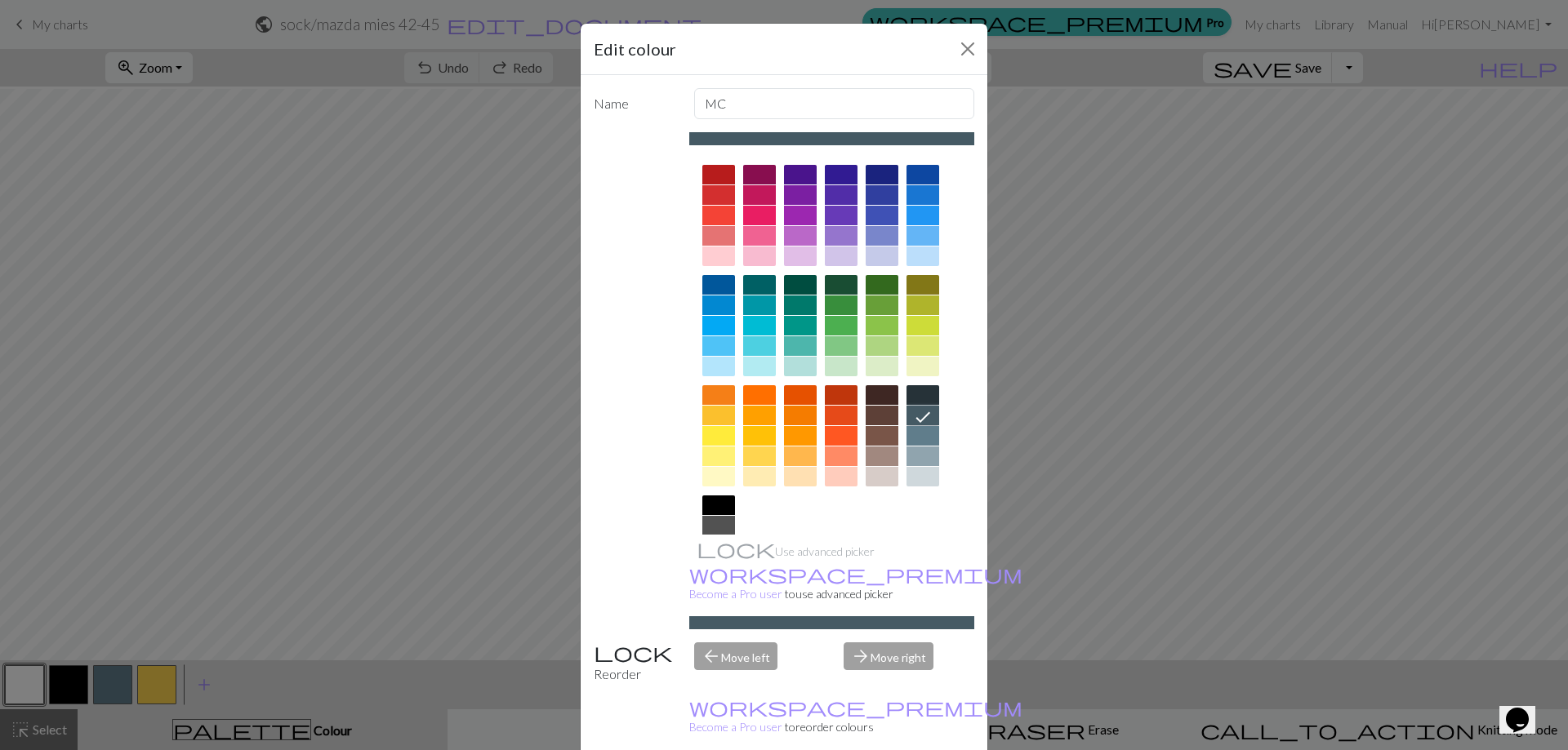
drag, startPoint x: 890, startPoint y: 736, endPoint x: 222, endPoint y: 731, distance: 668.0
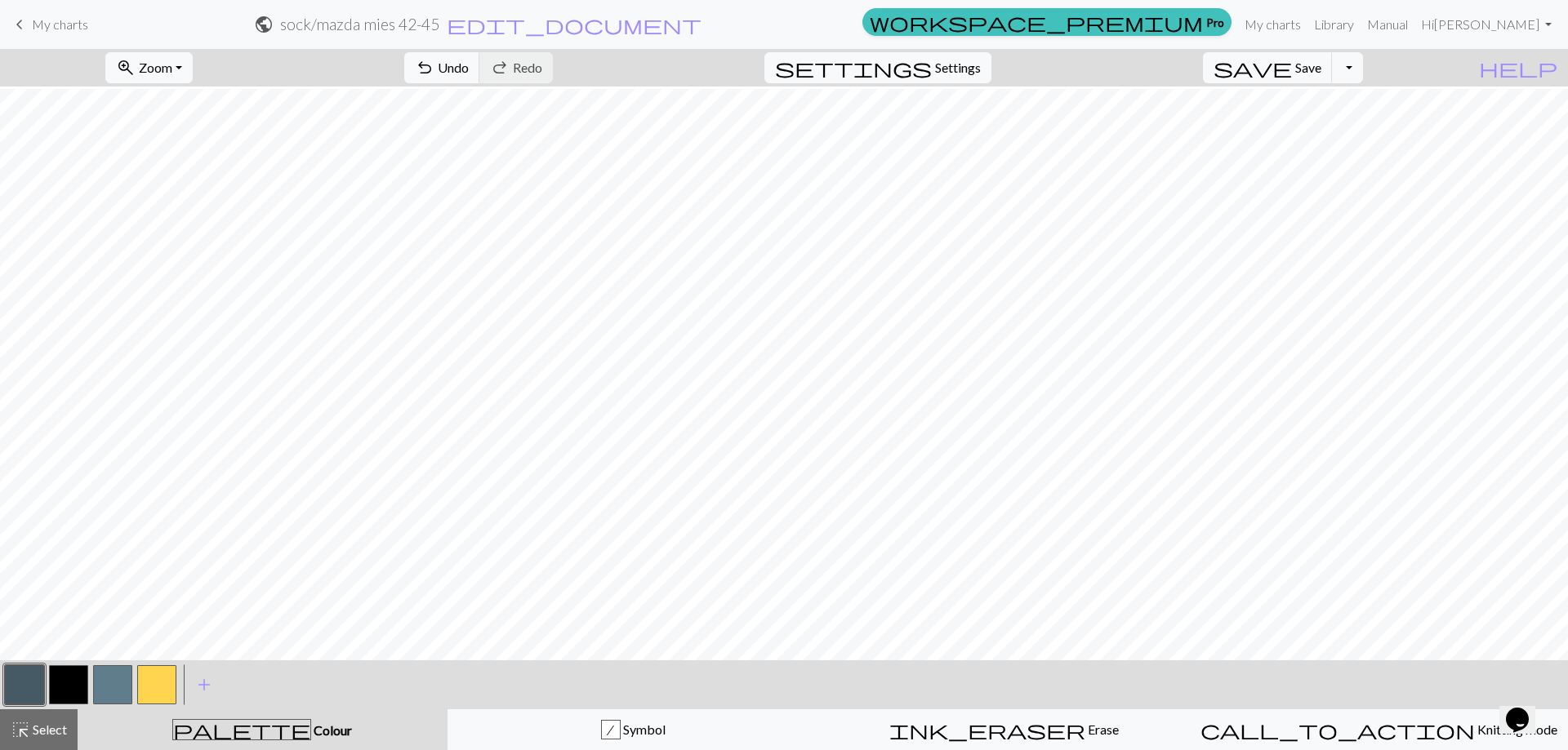
click at [110, 679] on button "button" at bounding box center [112, 685] width 39 height 39
click at [104, 684] on button "button" at bounding box center [112, 685] width 39 height 39
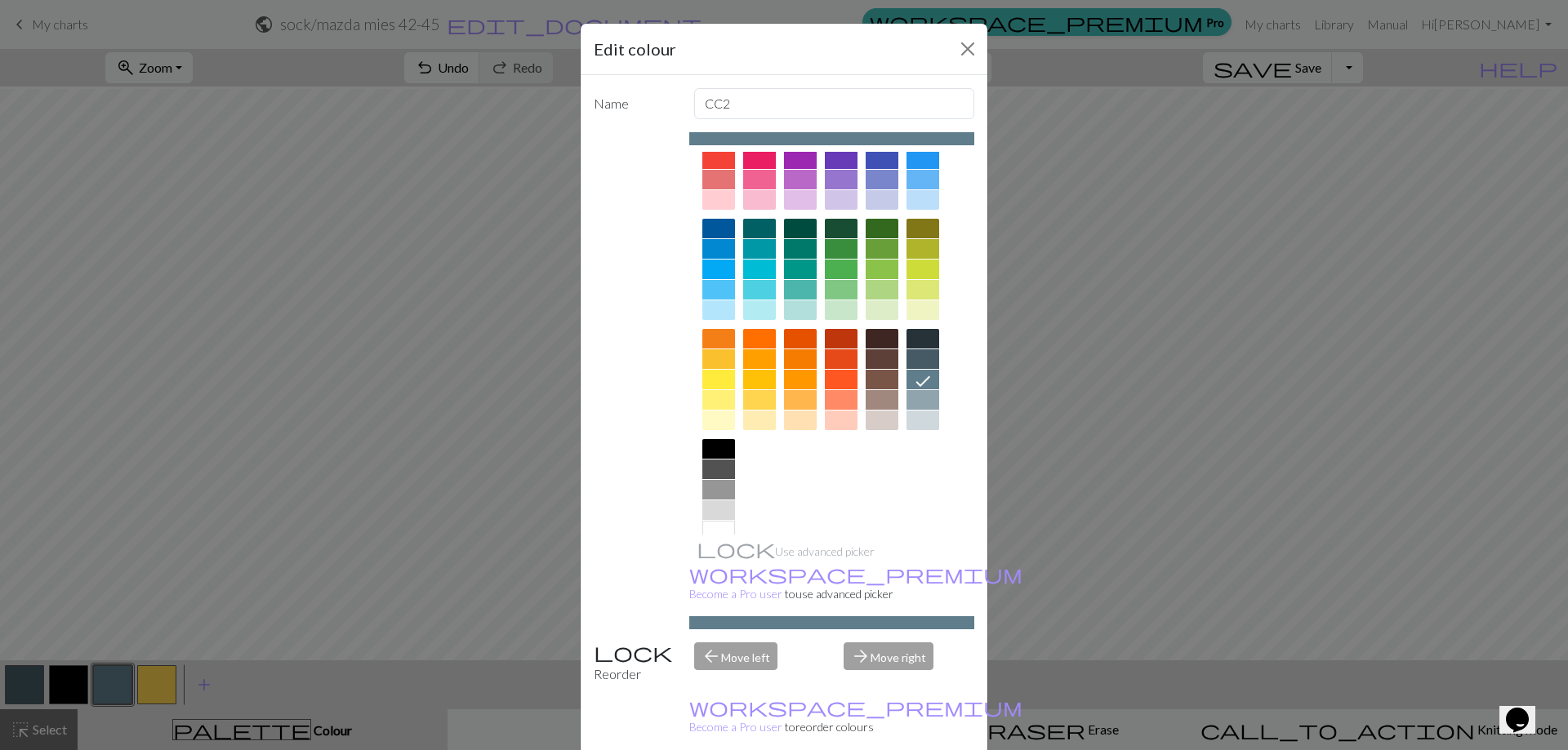
scroll to position [80, 0]
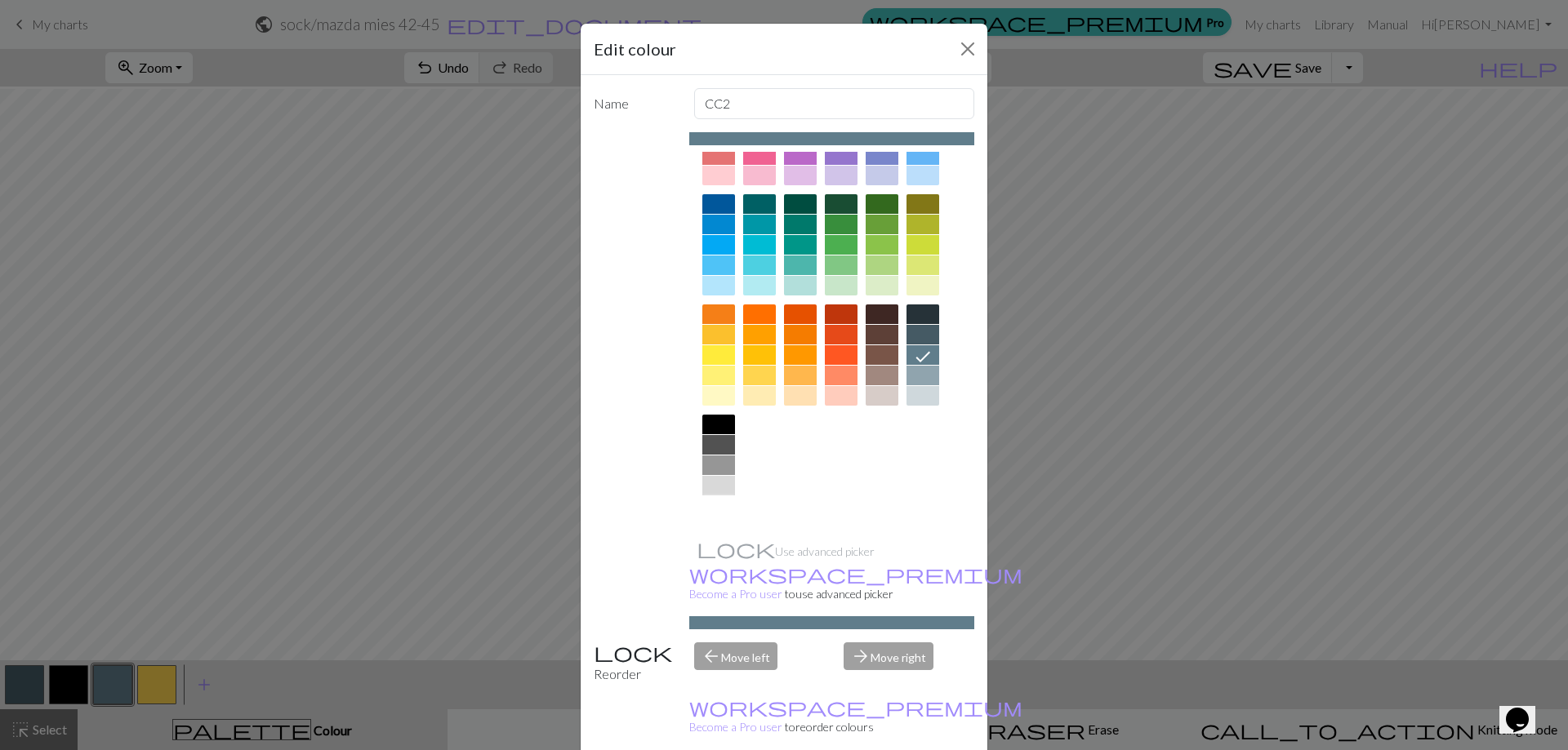
click at [708, 499] on div at bounding box center [718, 506] width 33 height 20
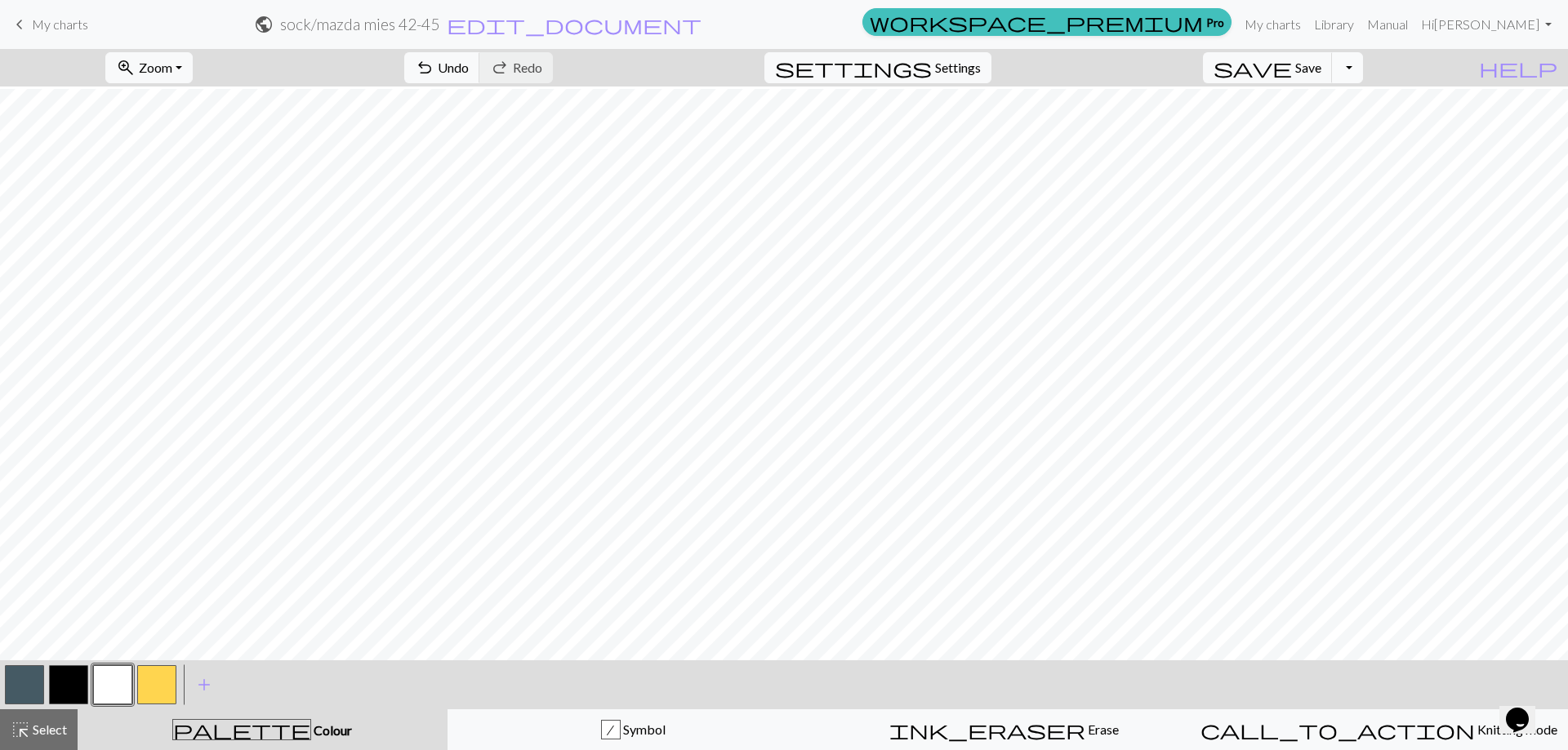
click at [1363, 74] on button "Toggle Dropdown" at bounding box center [1347, 68] width 31 height 31
click at [1362, 104] on button "file_copy Save a copy" at bounding box center [1227, 103] width 269 height 26
click at [31, 684] on button "button" at bounding box center [25, 685] width 39 height 39
click at [25, 688] on button "button" at bounding box center [25, 685] width 39 height 39
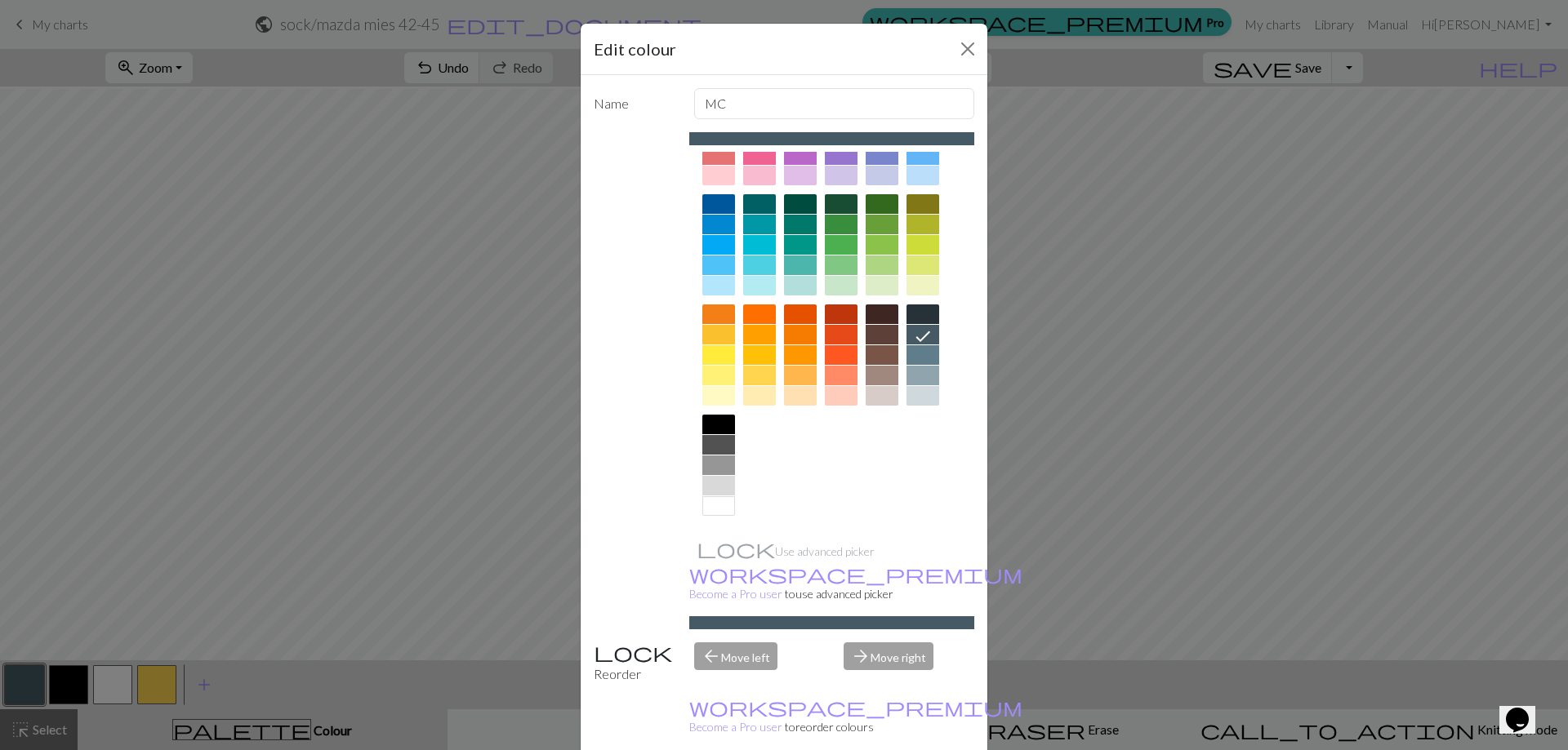
click at [710, 506] on div at bounding box center [718, 506] width 33 height 20
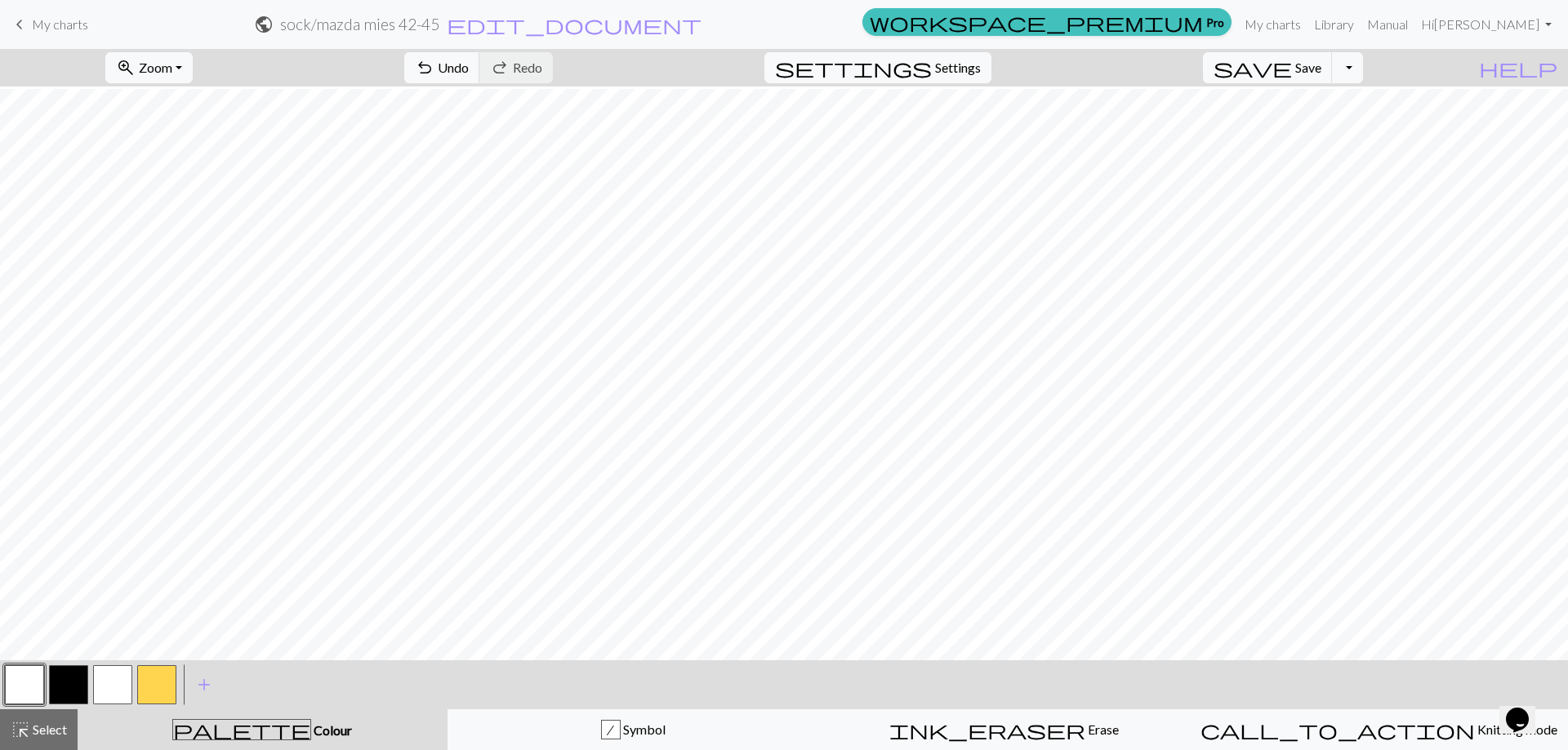
click at [122, 688] on button "button" at bounding box center [112, 685] width 39 height 39
click at [114, 684] on button "button" at bounding box center [112, 685] width 39 height 39
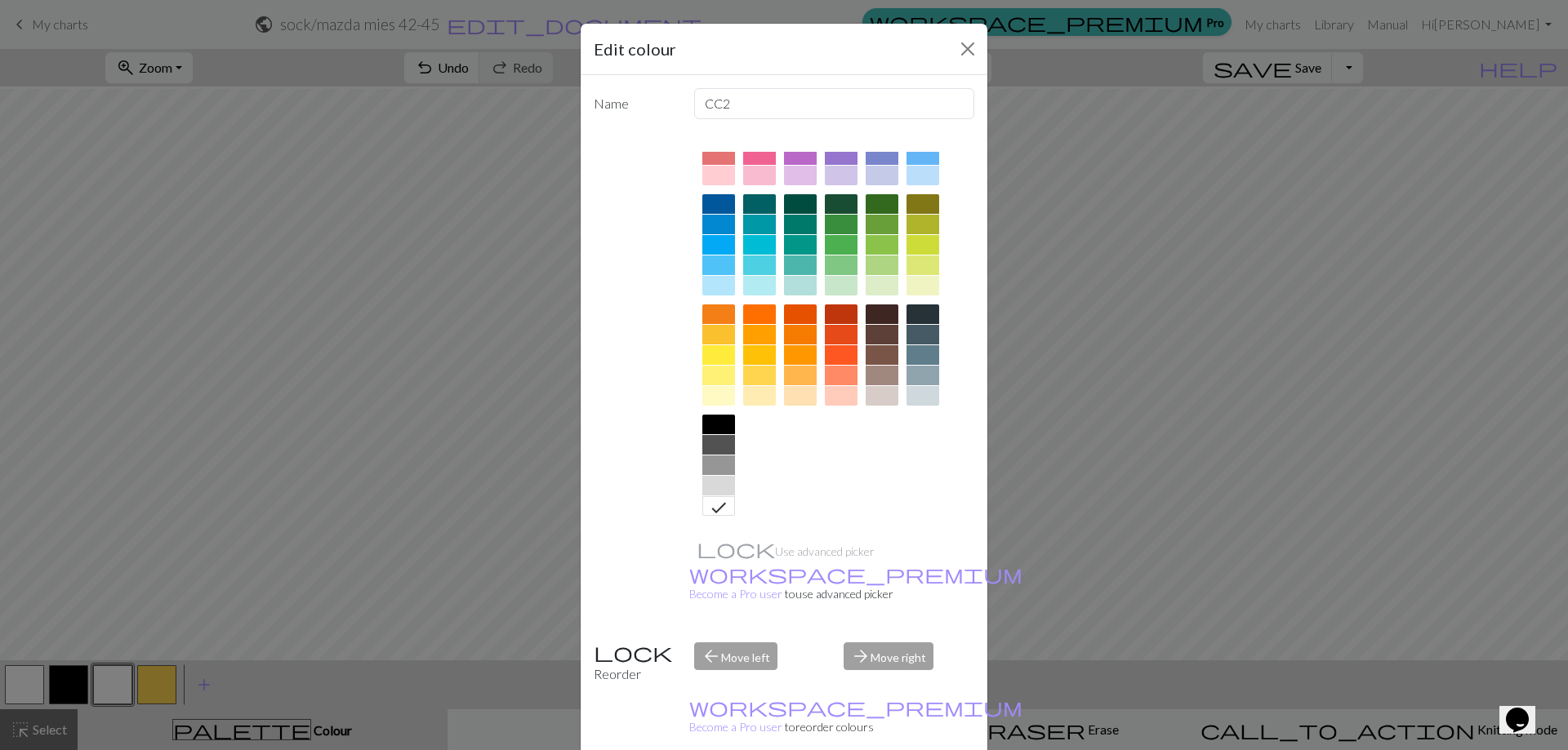
click at [713, 467] on div at bounding box center [718, 465] width 33 height 20
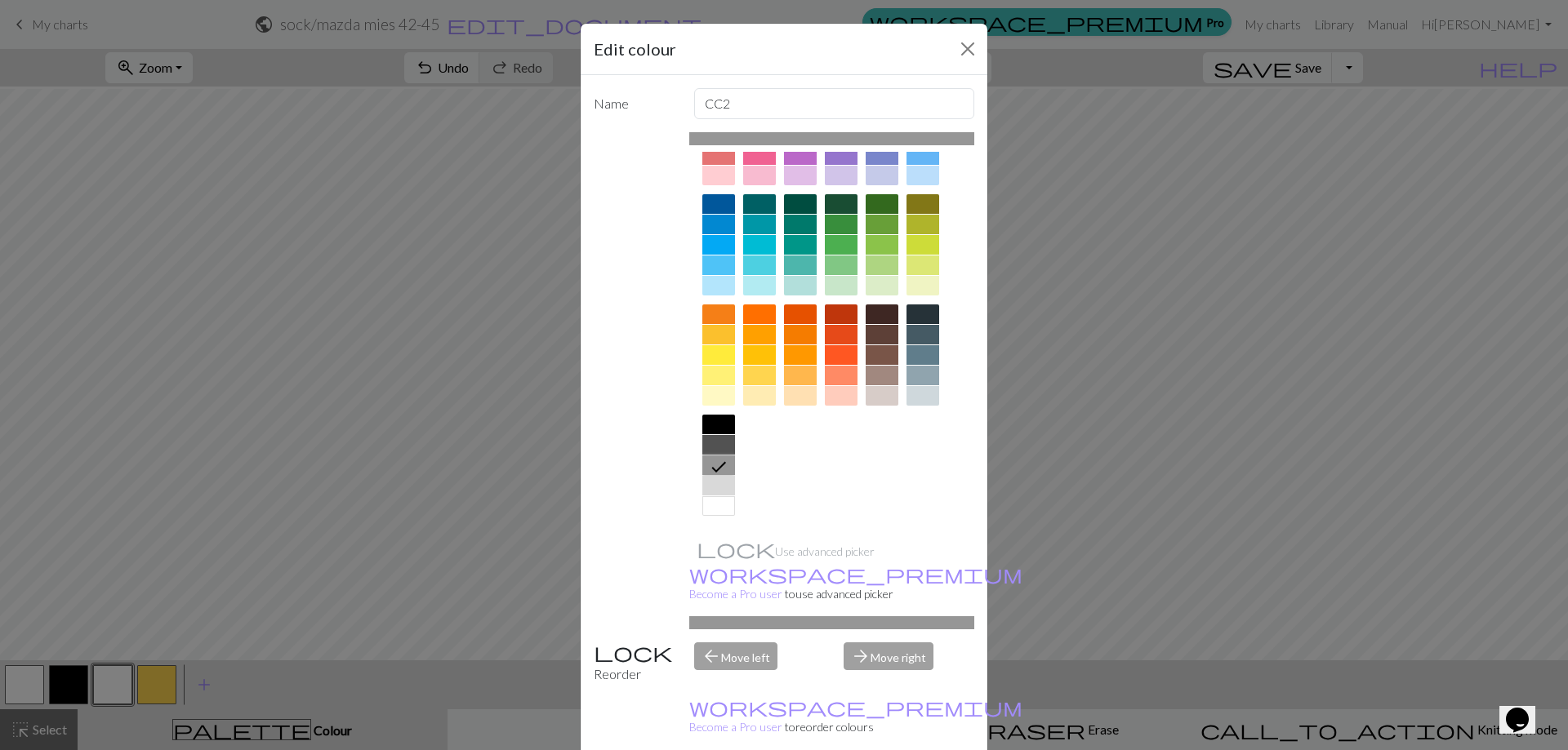
drag, startPoint x: 888, startPoint y: 732, endPoint x: 901, endPoint y: 725, distance: 14.8
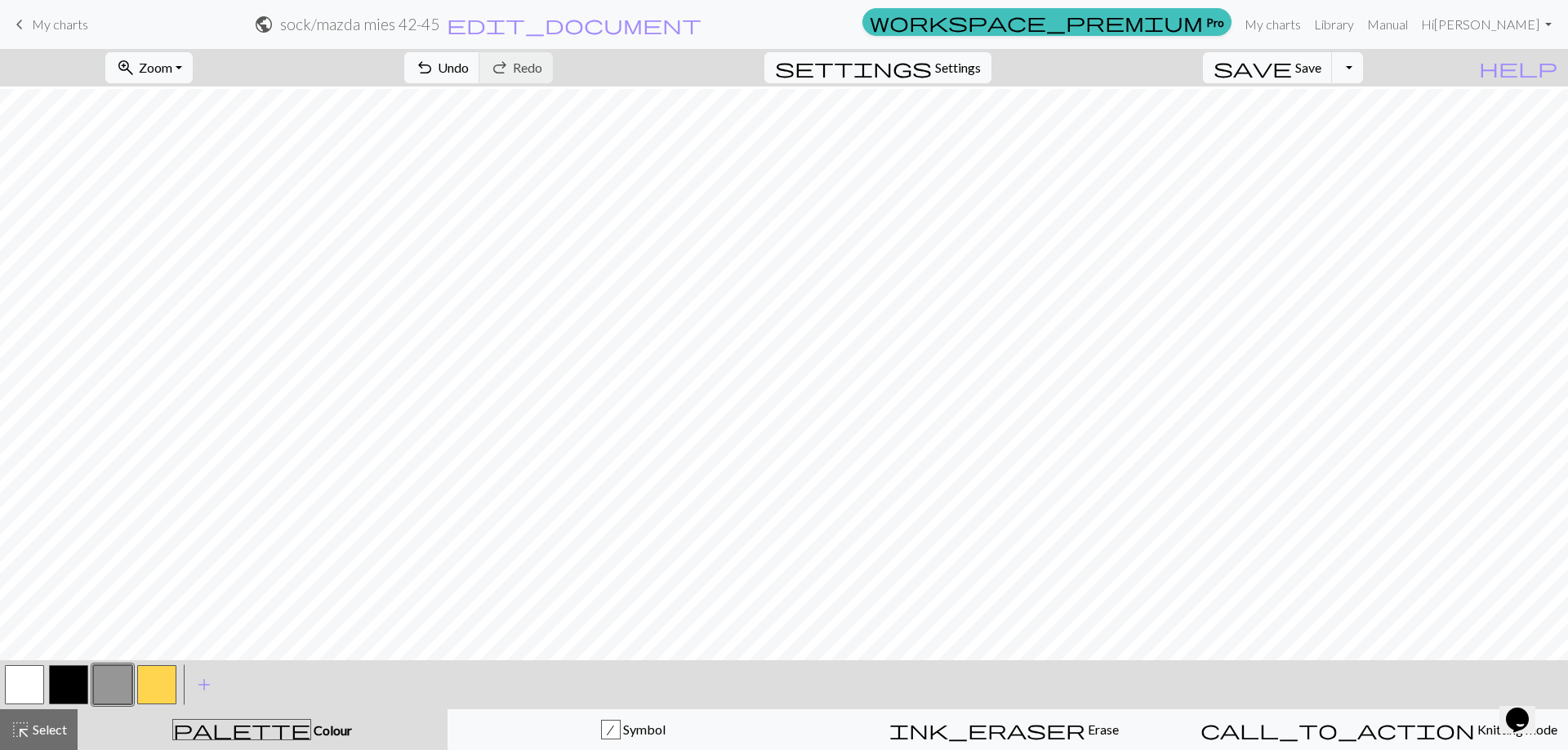
click at [114, 680] on button "button" at bounding box center [112, 685] width 39 height 39
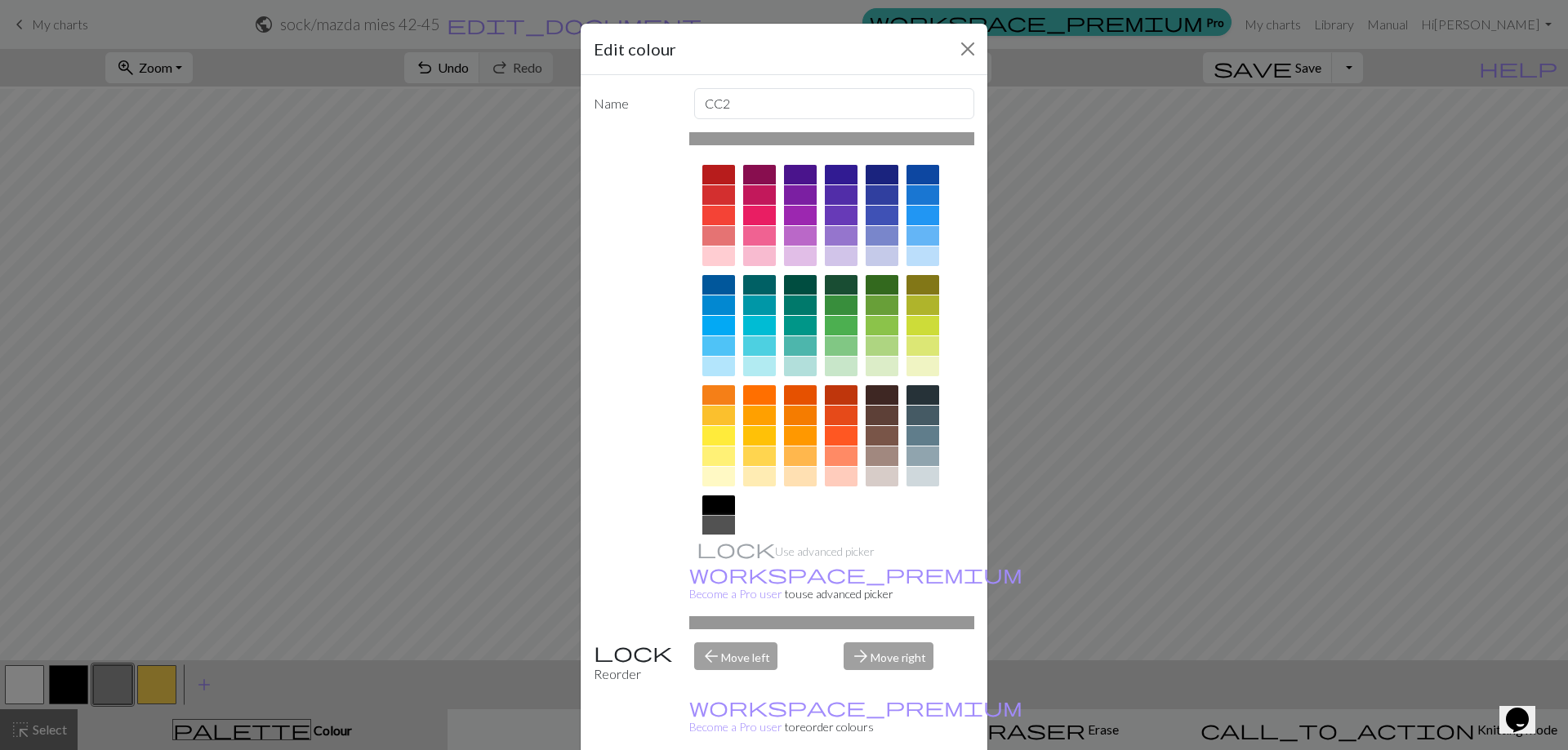
click at [707, 524] on div at bounding box center [718, 526] width 33 height 20
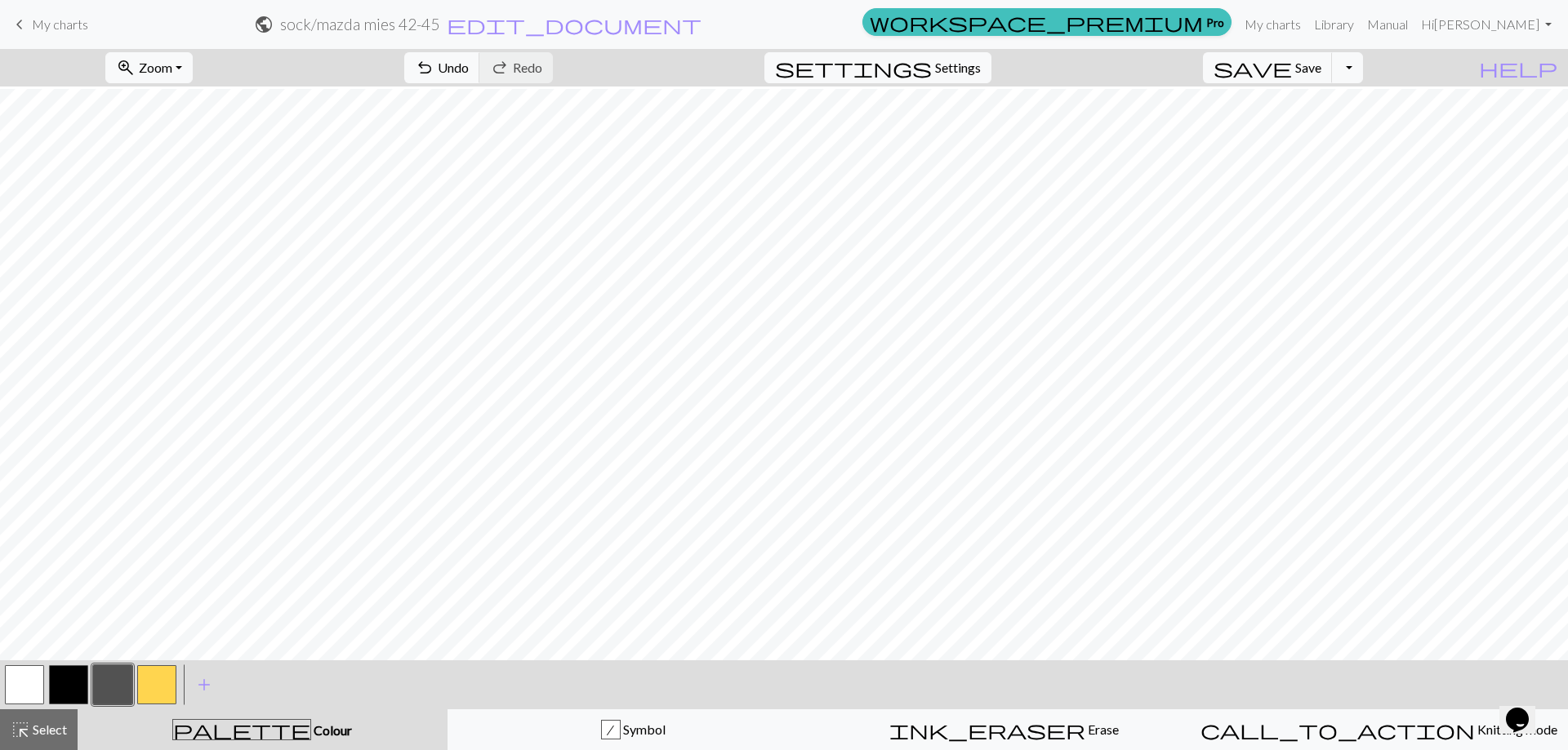
click at [105, 684] on button "button" at bounding box center [112, 685] width 39 height 39
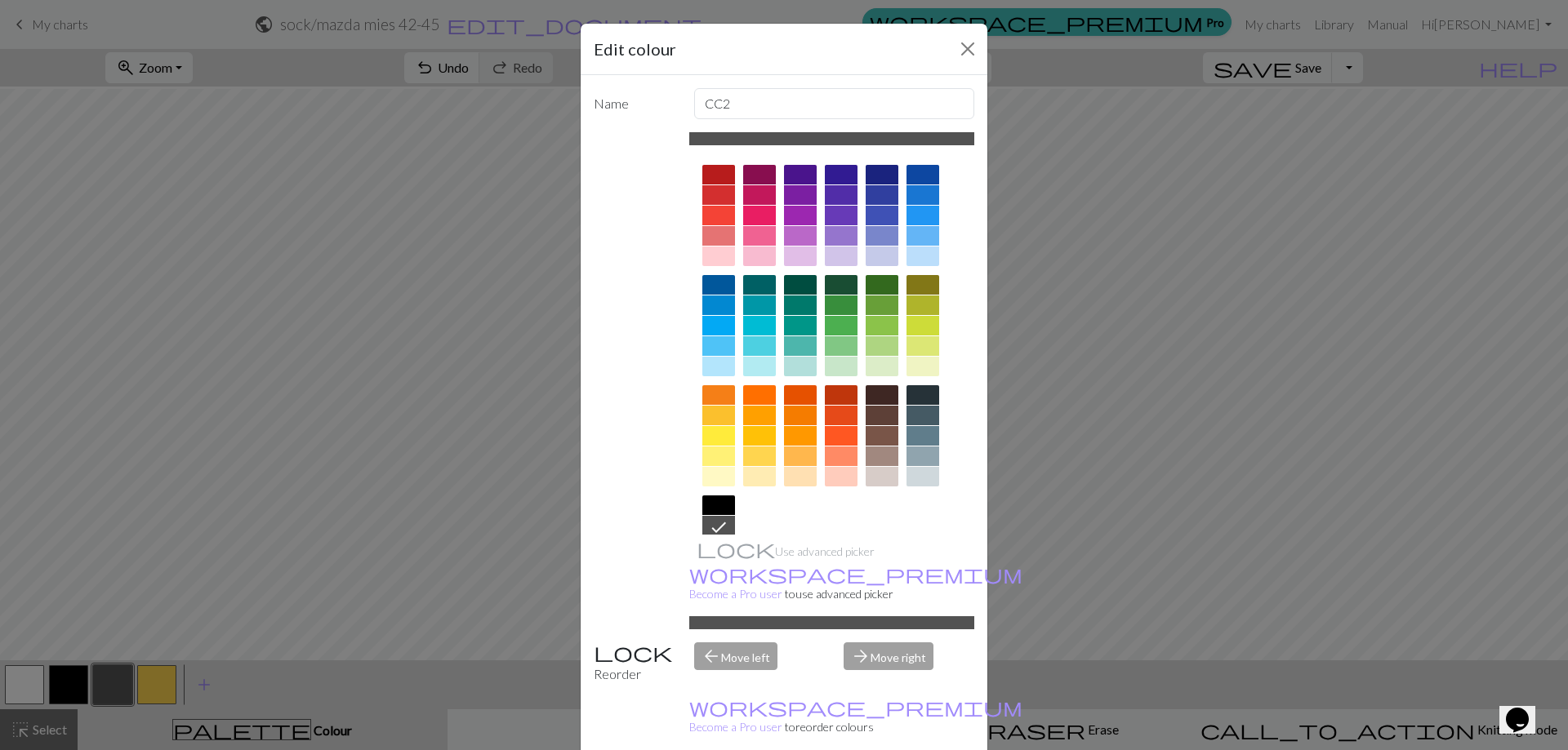
click at [920, 436] on div at bounding box center [923, 436] width 33 height 20
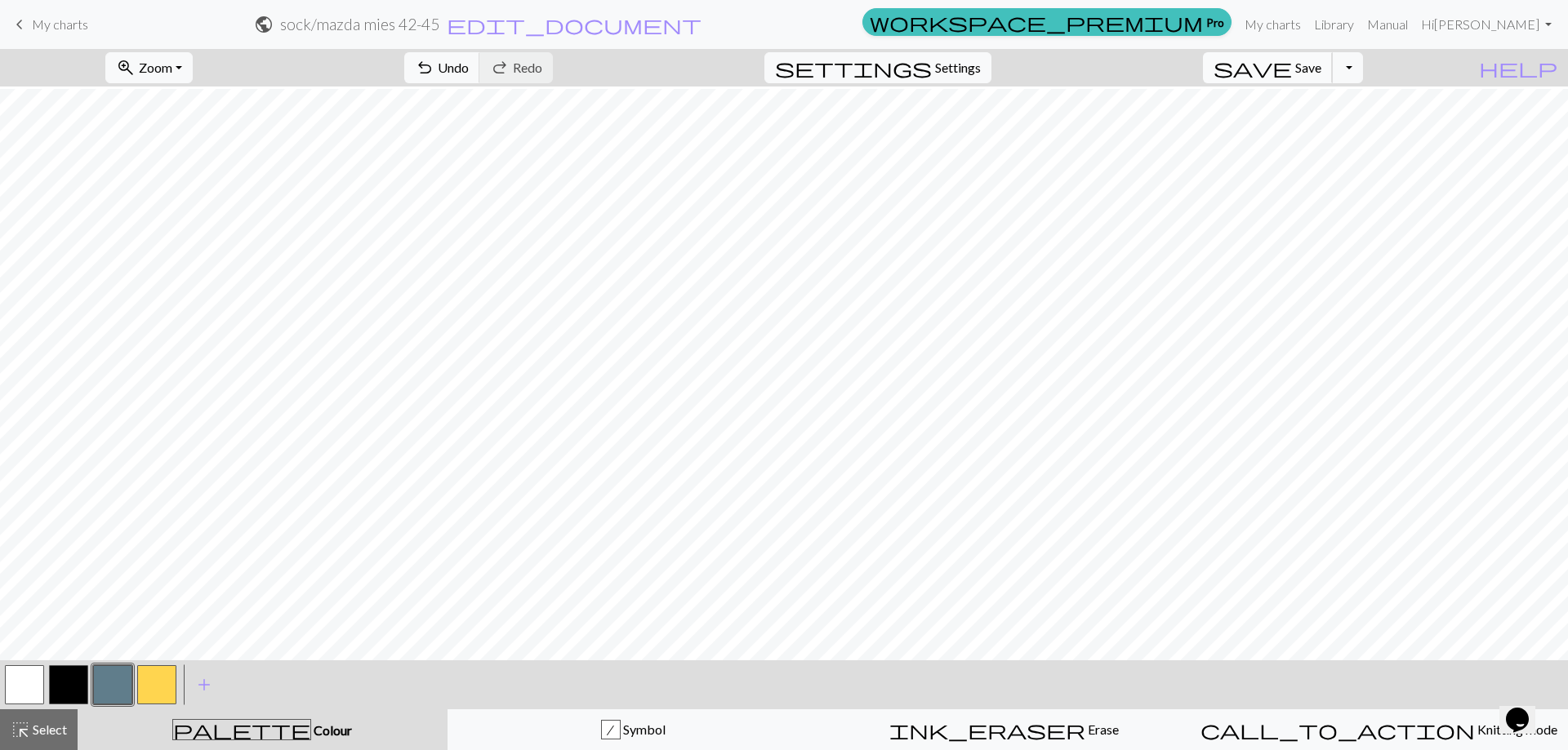
click at [1321, 71] on span "Save" at bounding box center [1308, 67] width 26 height 16
click at [1363, 74] on button "Toggle Dropdown" at bounding box center [1347, 68] width 31 height 31
click at [701, 28] on span "edit_document" at bounding box center [574, 25] width 254 height 23
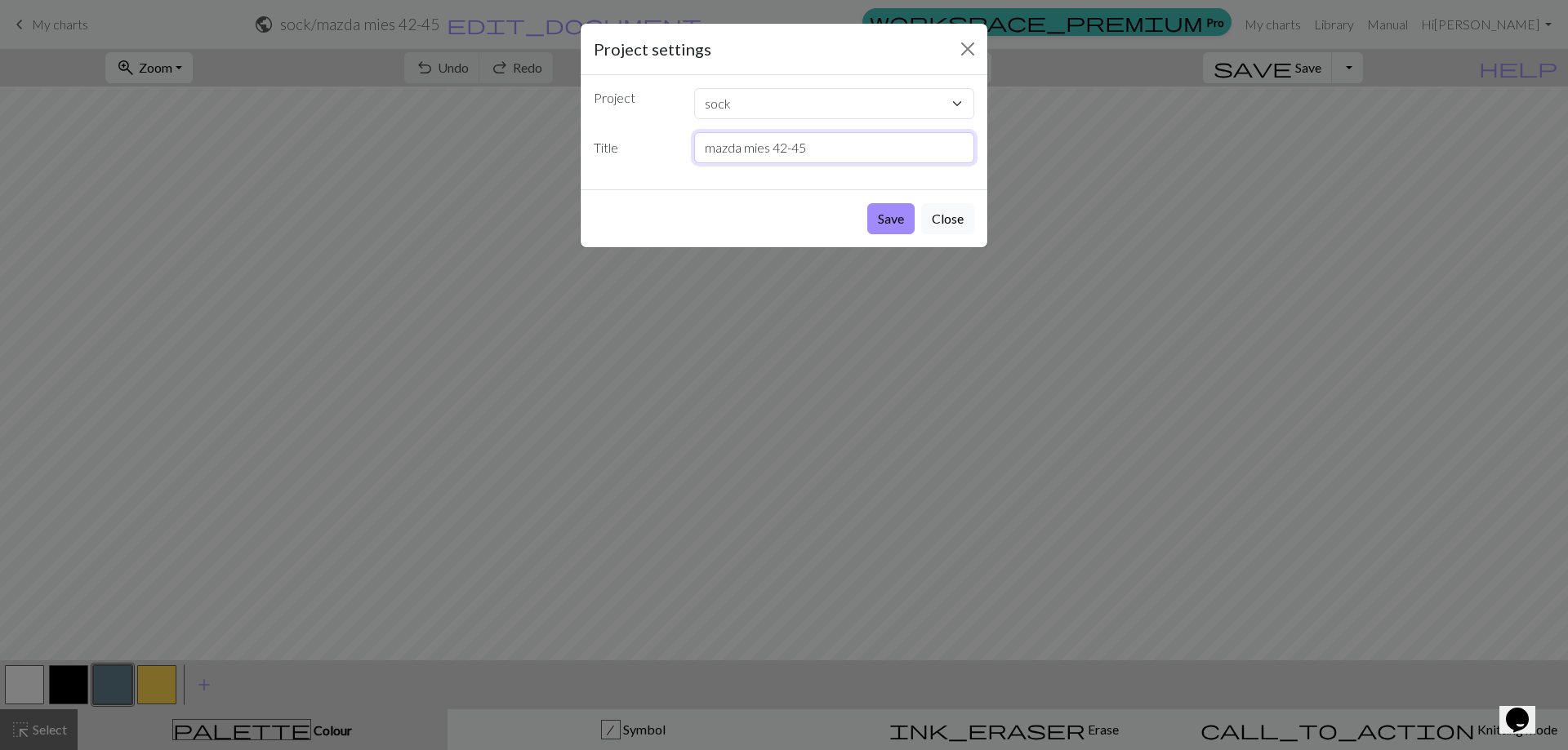
click at [766, 151] on input "mazda mies 42-45" at bounding box center [834, 148] width 281 height 31
type input "mazda mies vaalea pohja 42-45"
click at [897, 218] on button "Save" at bounding box center [891, 219] width 48 height 31
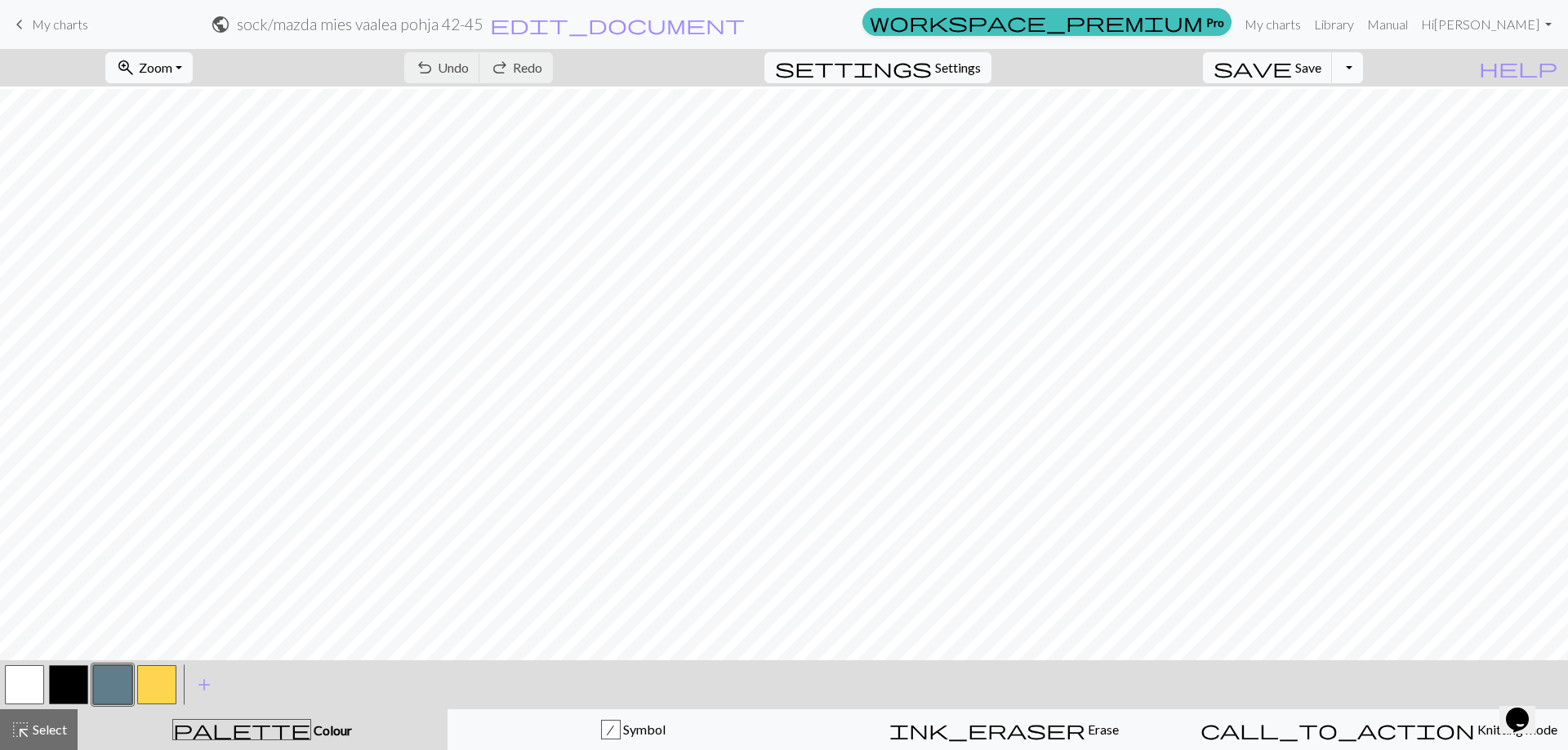
click at [1387, 66] on body "This website uses cookies to ensure you get the best experience on our website.…" at bounding box center [784, 375] width 1568 height 750
click at [1363, 72] on button "Toggle Dropdown" at bounding box center [1347, 68] width 31 height 31
click at [1359, 107] on button "file_copy Save a copy" at bounding box center [1227, 103] width 269 height 26
click at [773, 24] on span "edit_document" at bounding box center [646, 25] width 254 height 23
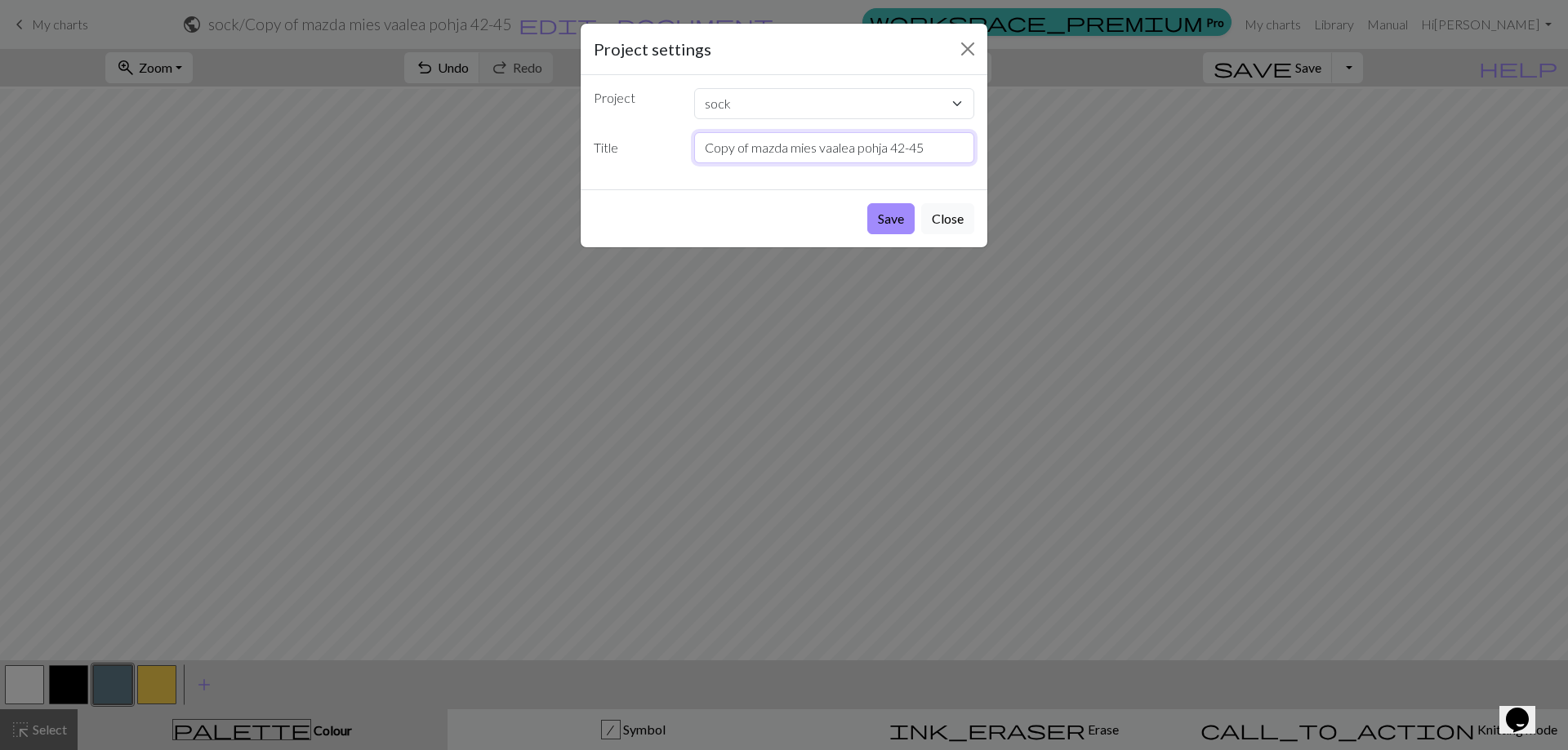
drag, startPoint x: 750, startPoint y: 149, endPoint x: 686, endPoint y: 149, distance: 64.0
click at [686, 149] on div "Copy of mazda mies vaalea pohja 42-45" at bounding box center [835, 148] width 300 height 31
click at [807, 152] on input "mazda mies vaalea pohja 42-45" at bounding box center [834, 148] width 281 height 31
type input "mazda mies [PERSON_NAME] 42-45"
click at [897, 216] on button "Save" at bounding box center [891, 219] width 48 height 31
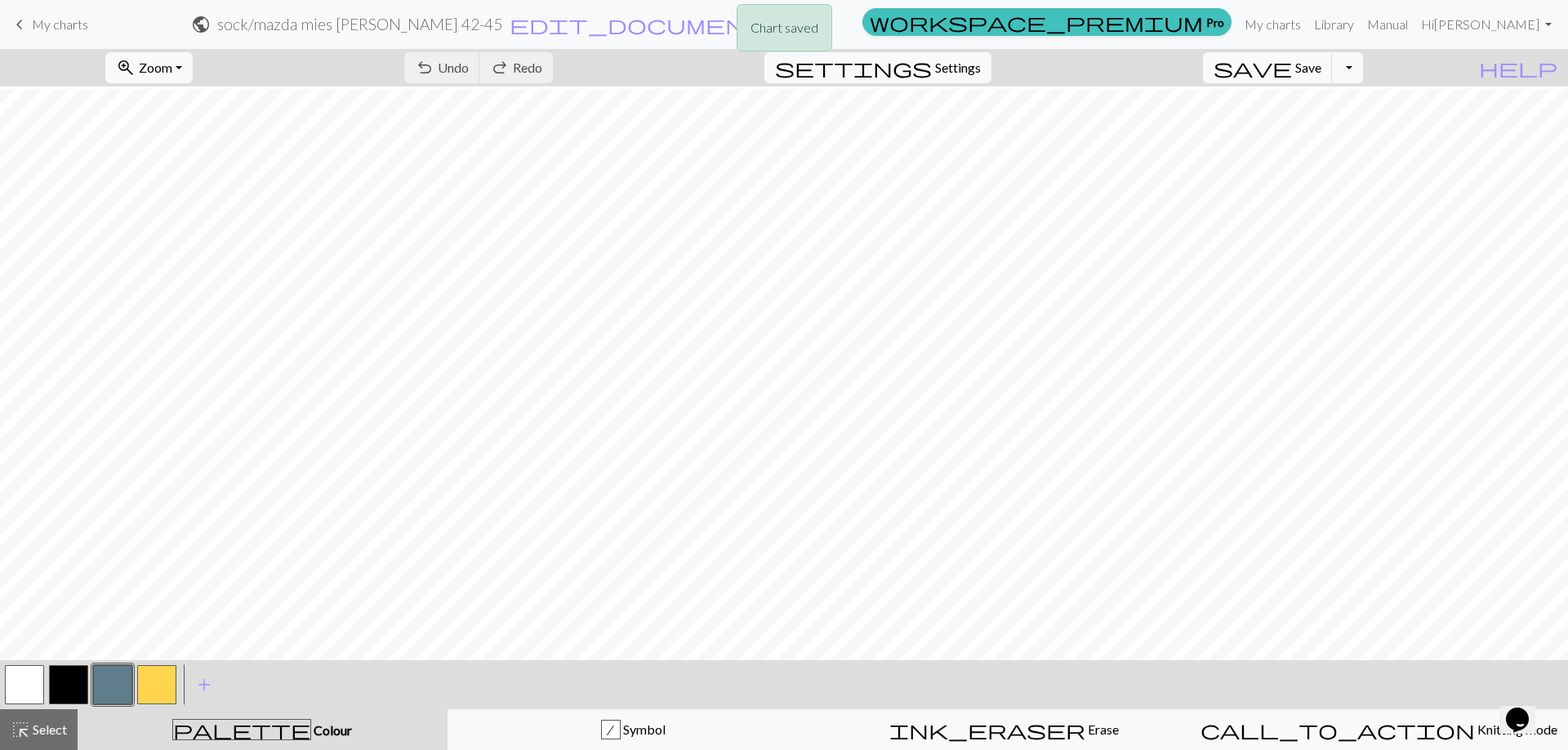
click at [28, 674] on button "button" at bounding box center [25, 685] width 39 height 39
click at [34, 683] on button "button" at bounding box center [25, 685] width 39 height 39
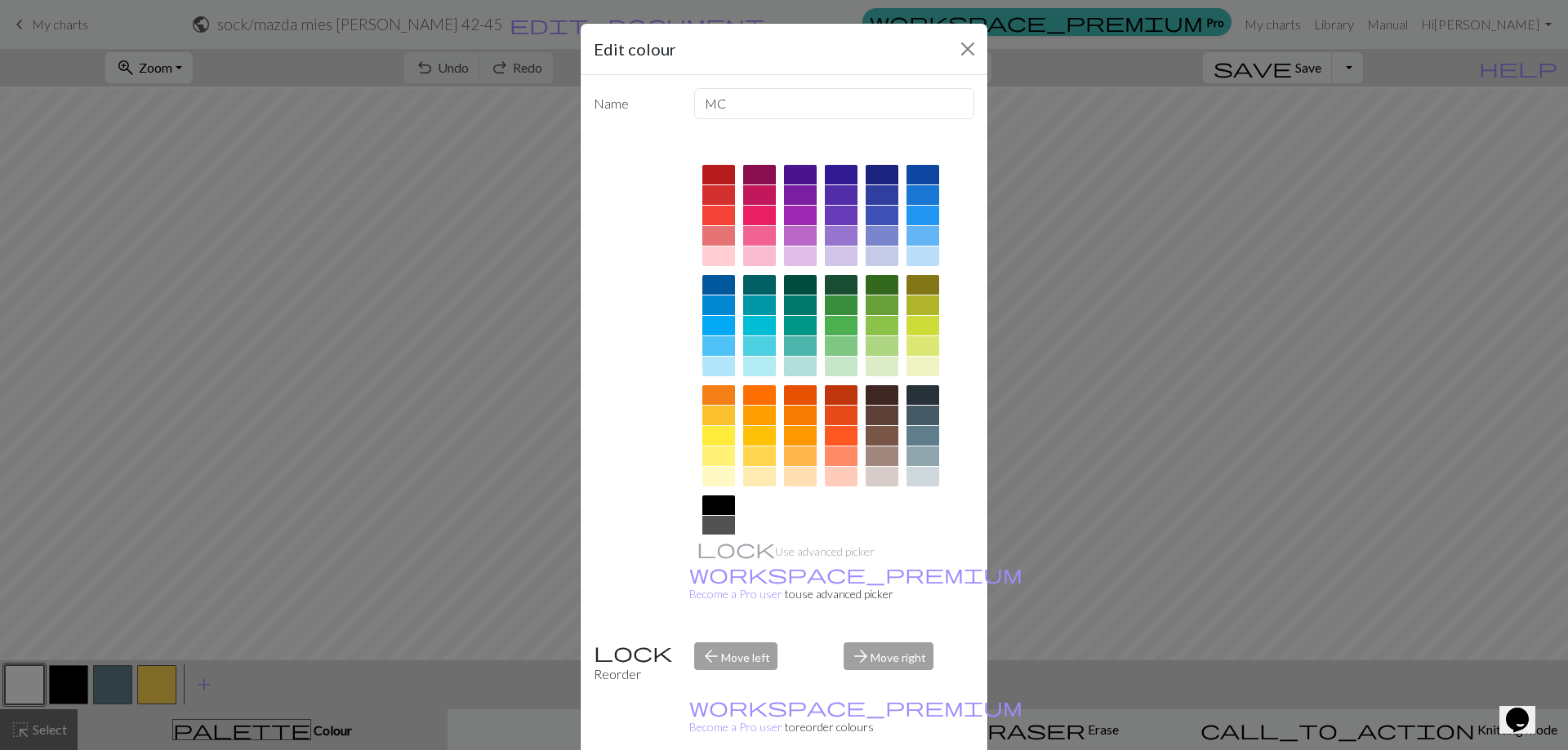
click at [915, 435] on div at bounding box center [923, 436] width 33 height 20
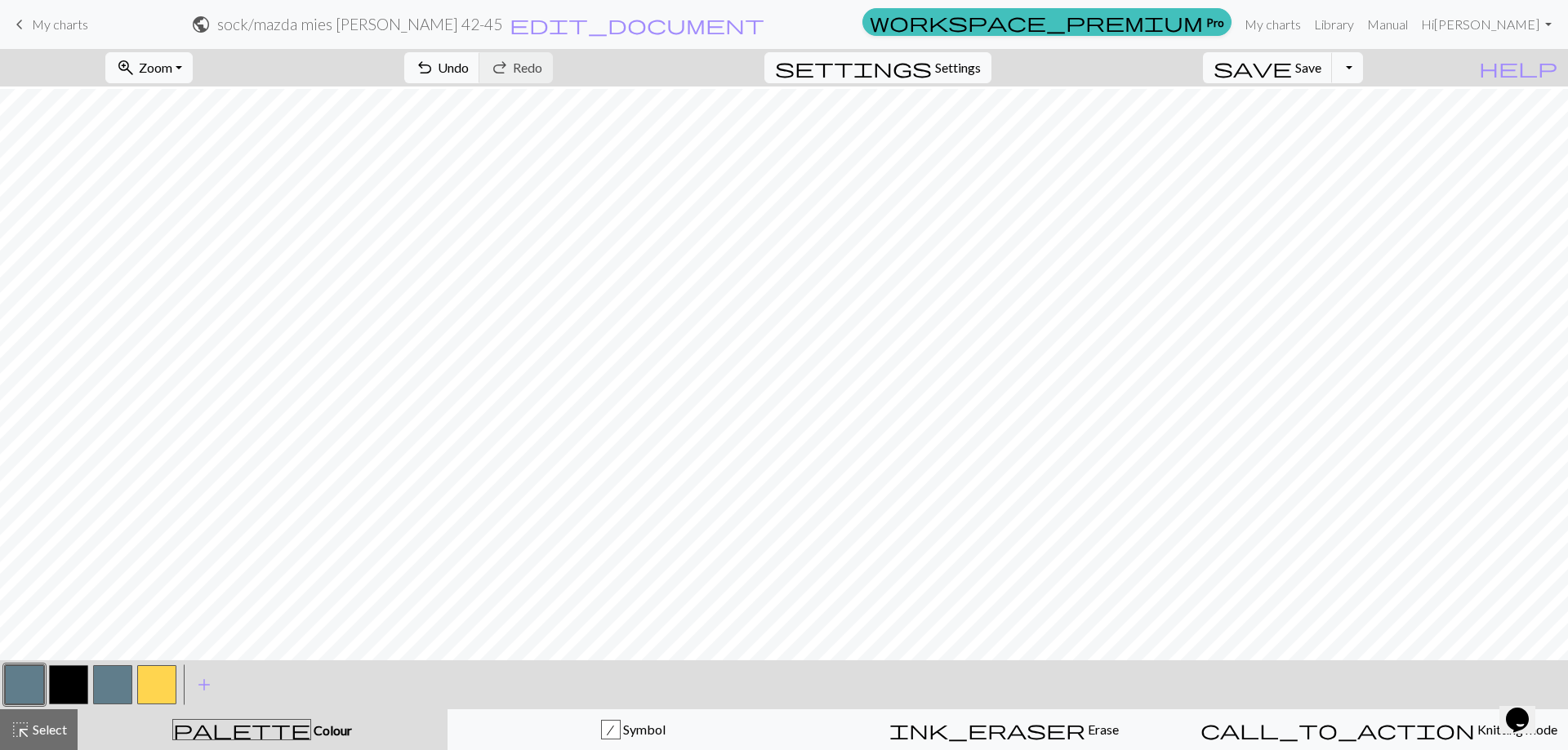
click at [120, 687] on button "button" at bounding box center [112, 685] width 39 height 39
click at [107, 697] on button "button" at bounding box center [112, 685] width 39 height 39
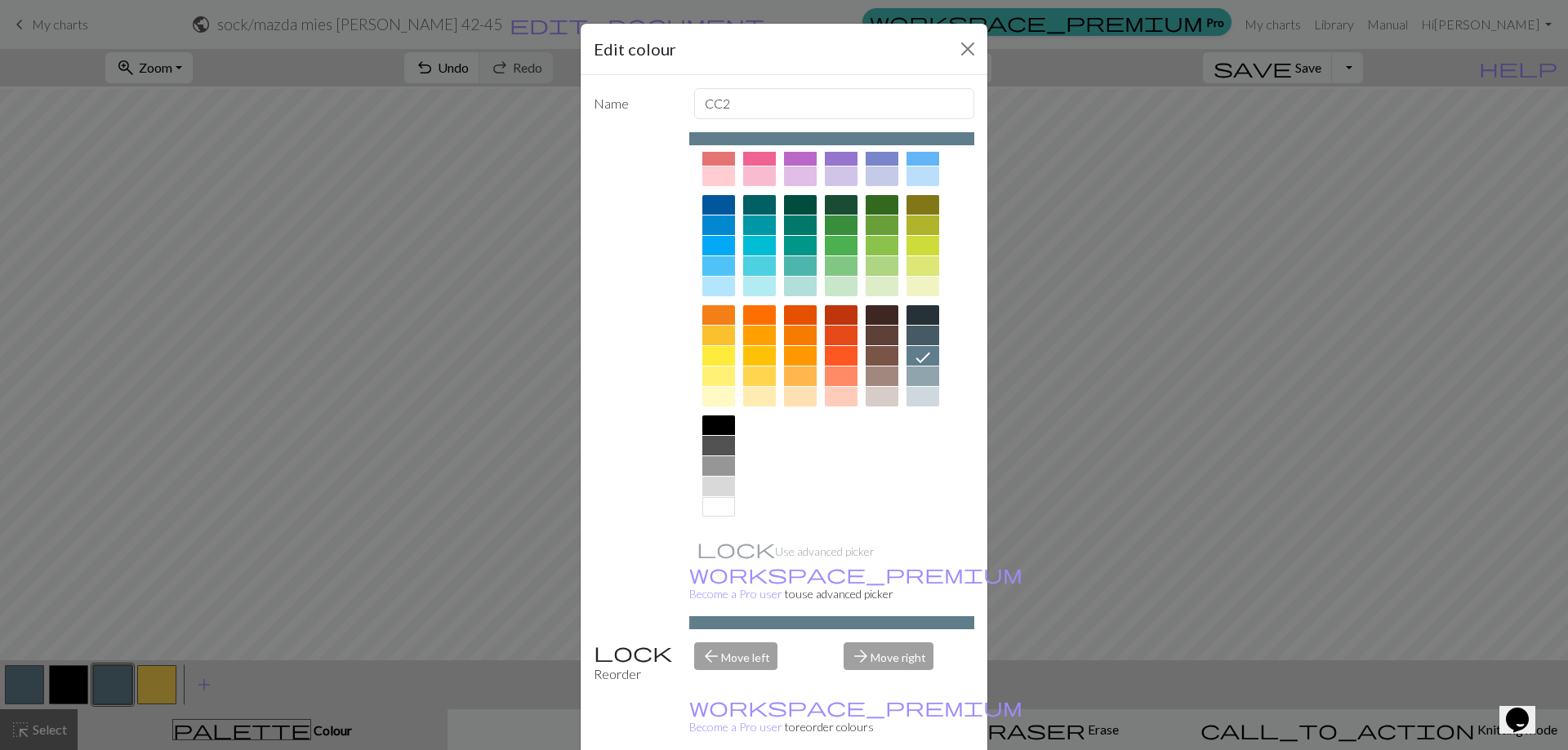
scroll to position [80, 0]
click at [715, 511] on div at bounding box center [718, 506] width 33 height 20
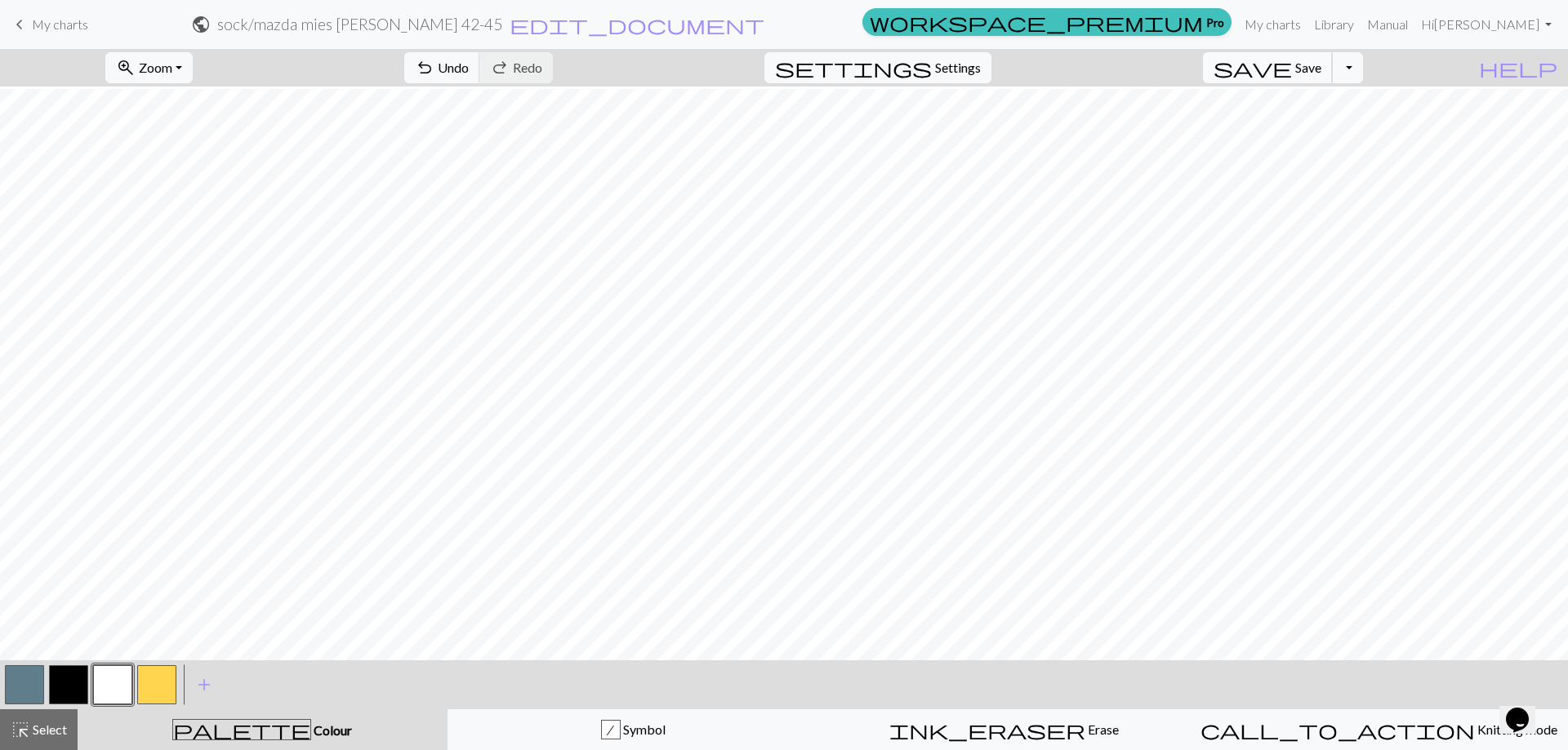
click at [1321, 60] on span "Save" at bounding box center [1308, 67] width 26 height 16
click at [1321, 71] on span "Save" at bounding box center [1308, 67] width 26 height 16
click at [1372, 75] on div "Chart saved Chart saved" at bounding box center [784, 64] width 1568 height 129
click at [1363, 76] on button "Toggle Dropdown" at bounding box center [1347, 68] width 31 height 31
click at [1326, 135] on button "save_alt Download" at bounding box center [1227, 130] width 269 height 26
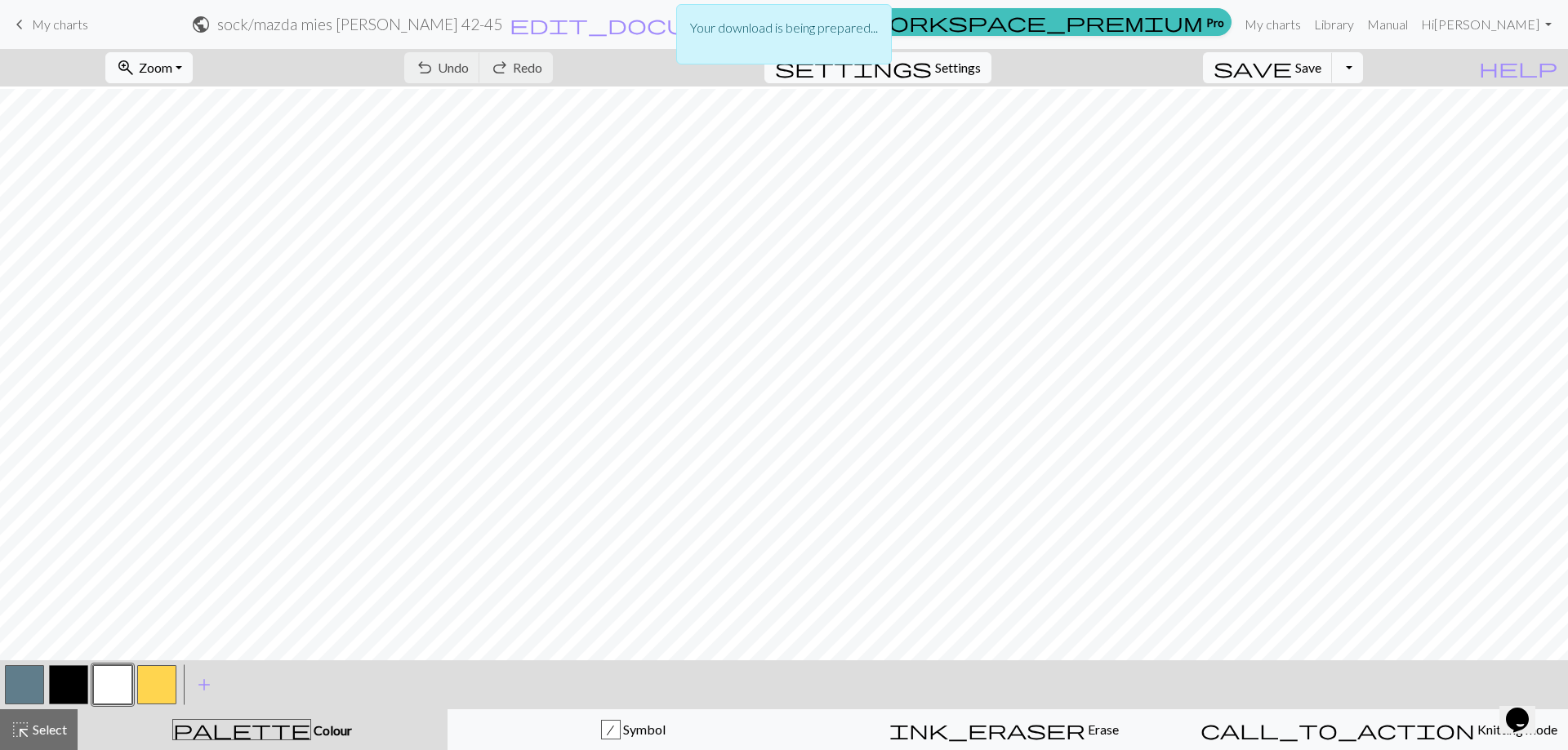
click at [204, 64] on div "Your download is being prepared..." at bounding box center [784, 39] width 1568 height 77
click at [193, 74] on button "zoom_in Zoom Zoom" at bounding box center [149, 68] width 87 height 31
click at [191, 203] on button "50%" at bounding box center [170, 196] width 129 height 26
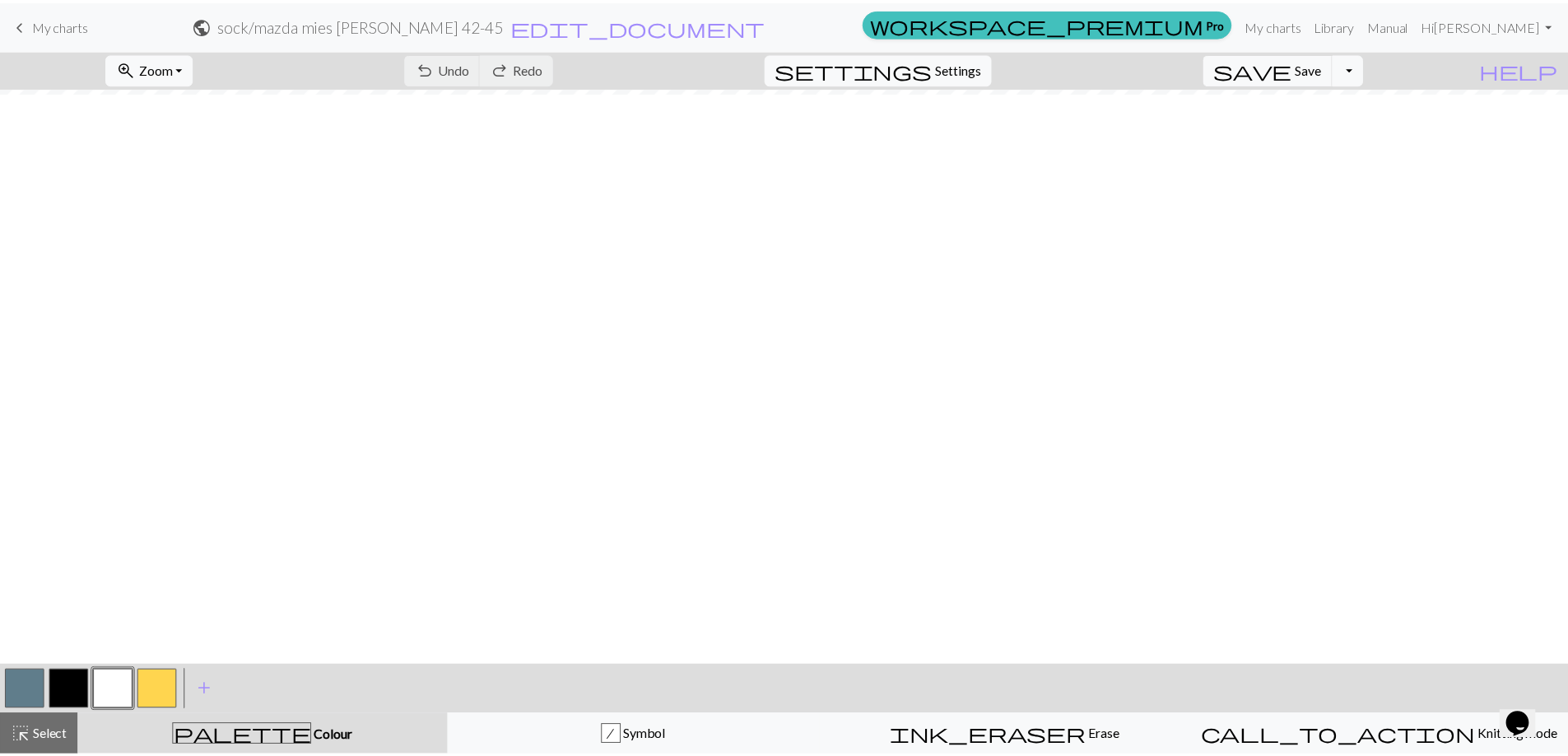
scroll to position [0, 0]
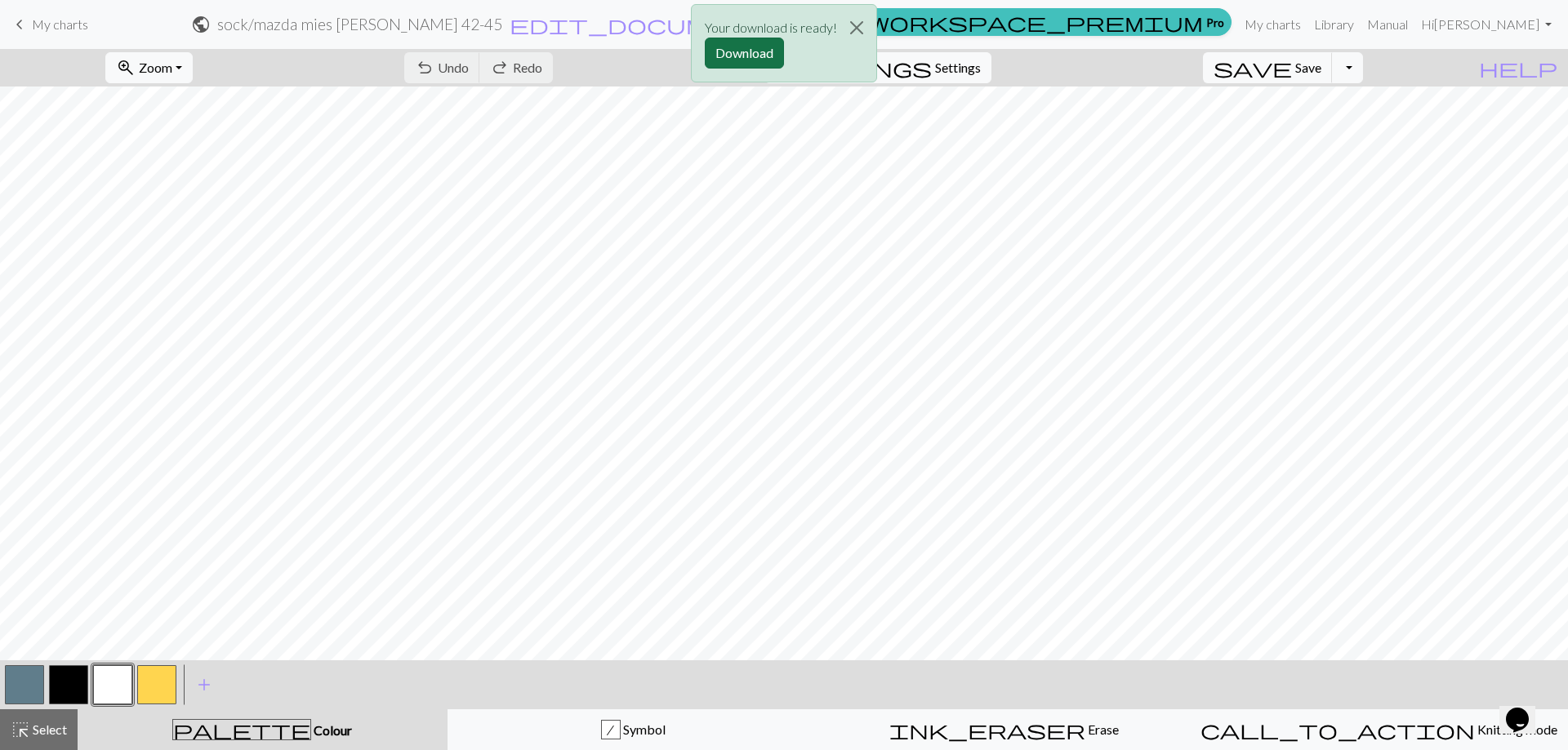
click at [747, 48] on button "Download" at bounding box center [744, 53] width 79 height 31
click at [59, 24] on span "My charts" at bounding box center [60, 24] width 57 height 16
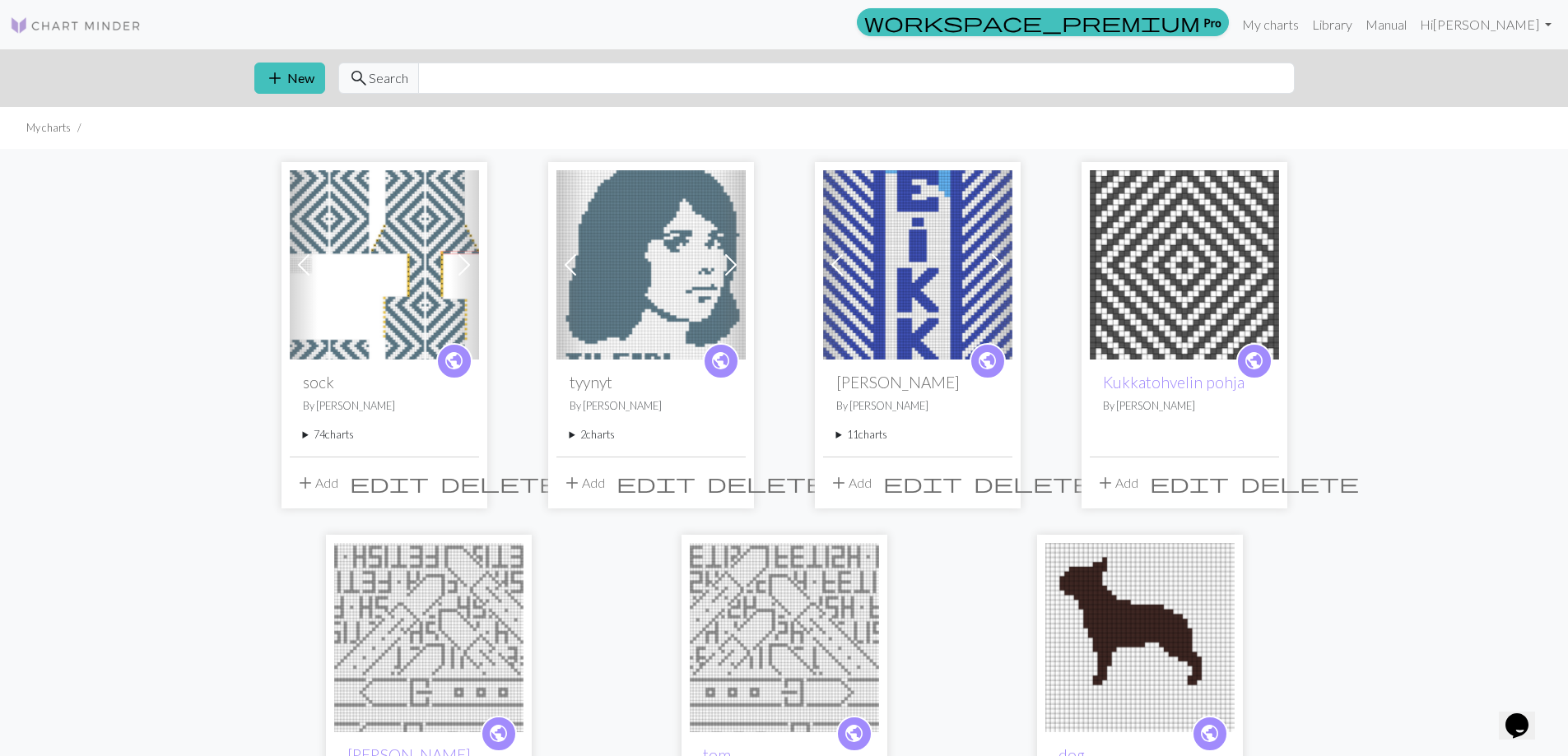
click at [343, 436] on summary "74 charts" at bounding box center [384, 434] width 163 height 16
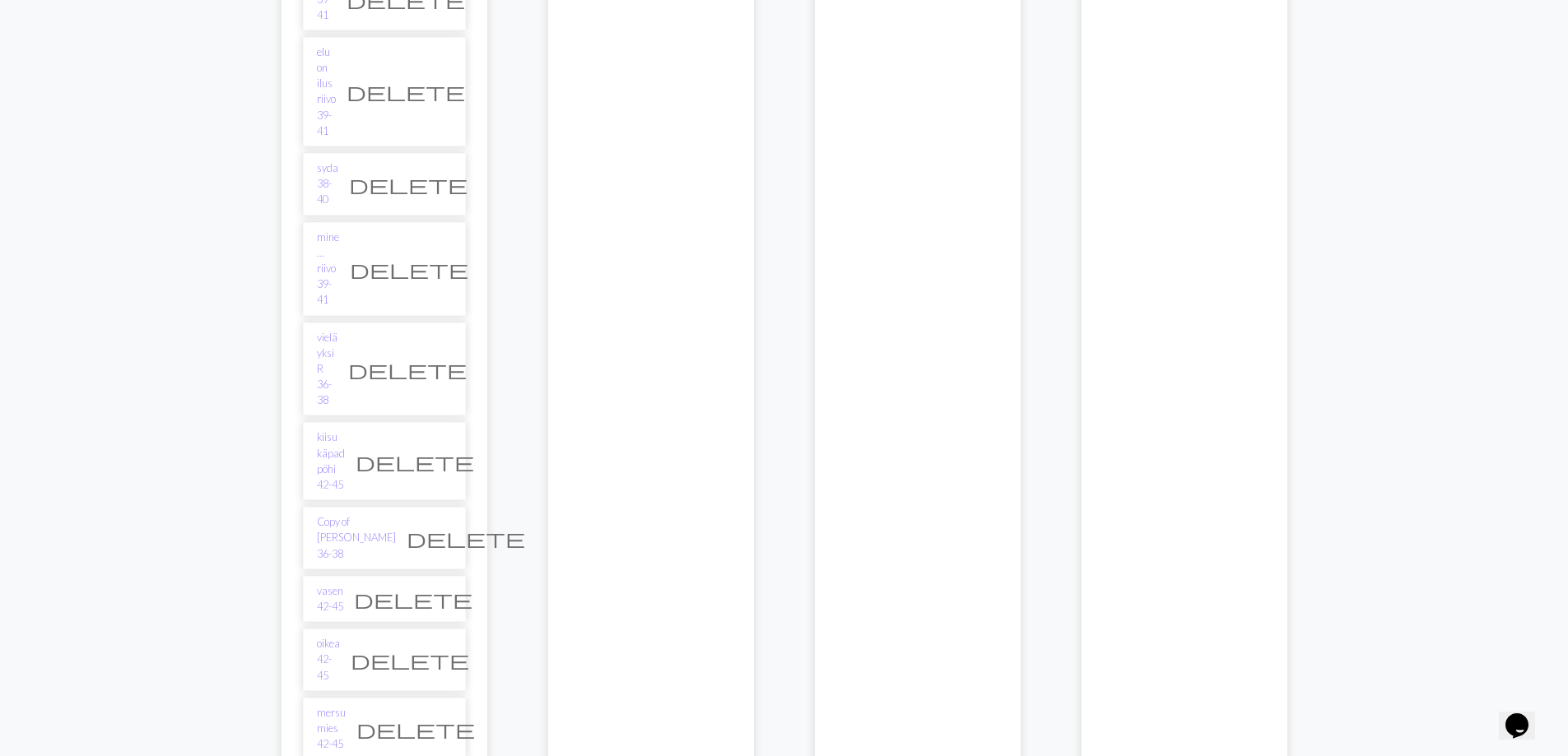
scroll to position [3373, 0]
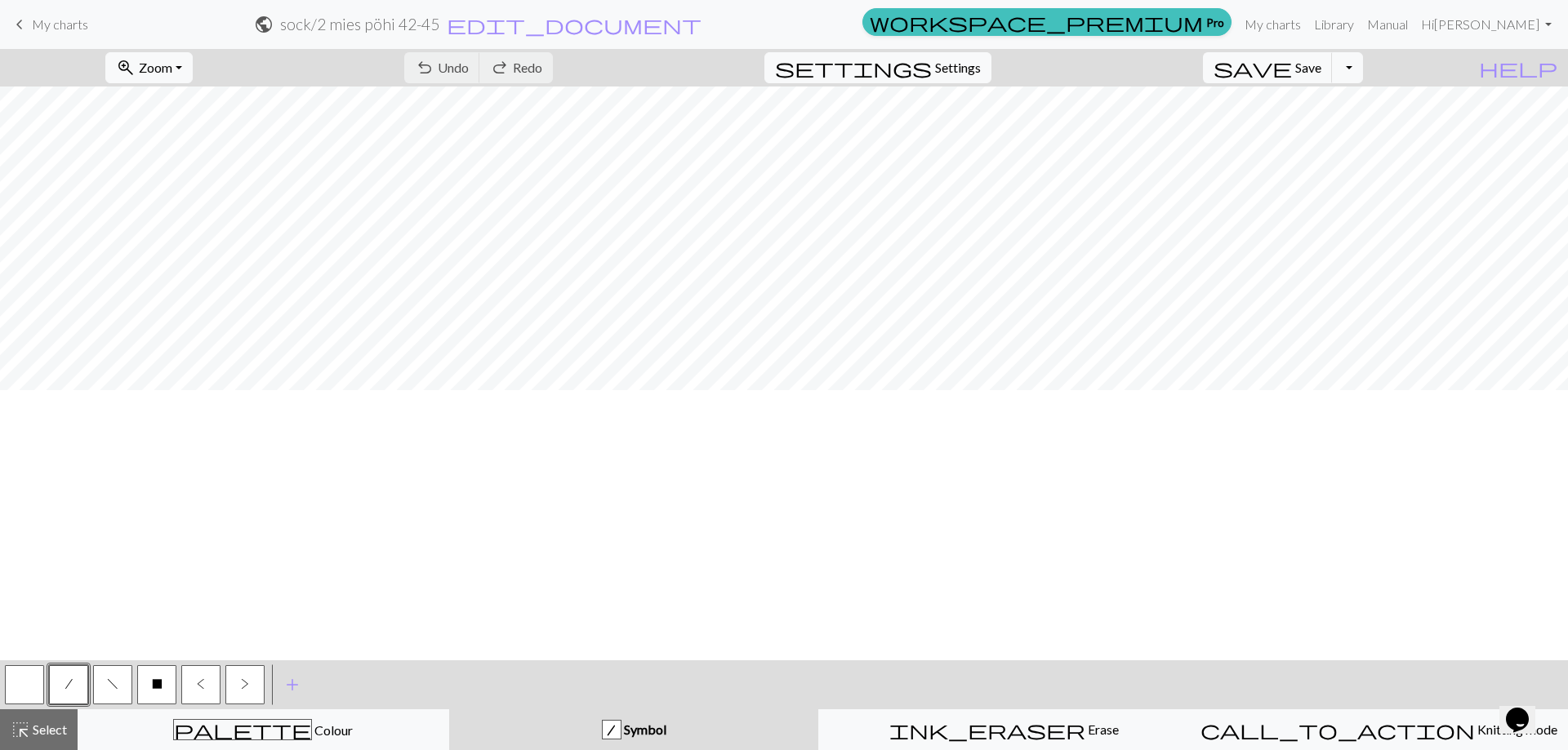
scroll to position [1356, 0]
click at [1363, 70] on button "Toggle Dropdown" at bounding box center [1347, 68] width 31 height 31
click at [1338, 107] on button "file_copy Save a copy" at bounding box center [1227, 103] width 269 height 26
click at [730, 27] on span "edit_document" at bounding box center [603, 25] width 254 height 23
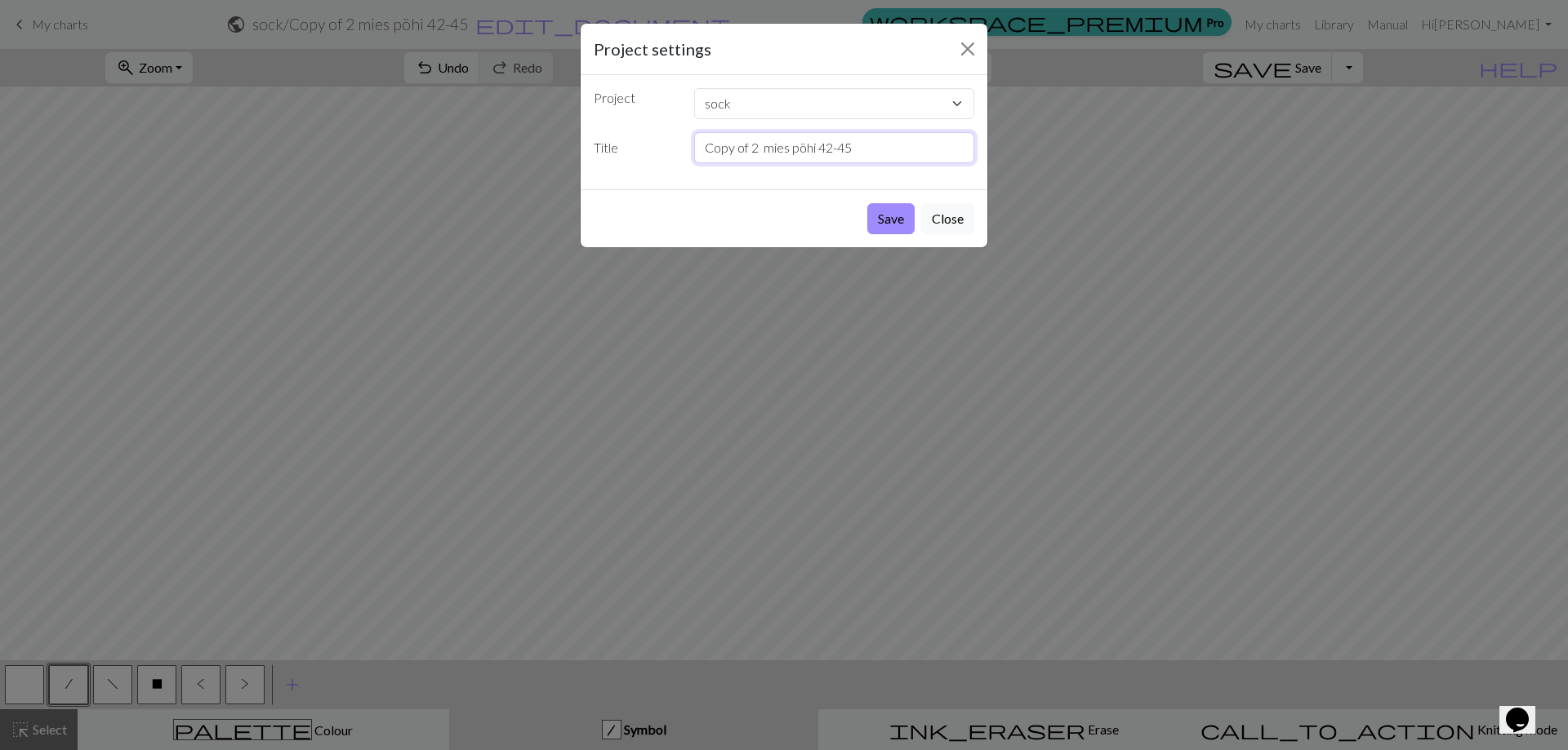
drag, startPoint x: 748, startPoint y: 152, endPoint x: 660, endPoint y: 152, distance: 88.0
click at [661, 152] on div "Title Copy of 2 mies pöhi 42-45" at bounding box center [783, 148] width 400 height 31
click at [776, 146] on input "2 mies pöhi 42-45" at bounding box center [834, 148] width 281 height 31
click at [749, 149] on input "2 mies pöhi 42-45" at bounding box center [834, 148] width 281 height 31
click at [748, 149] on input "2 mies pöhi 42-45" at bounding box center [834, 148] width 281 height 31
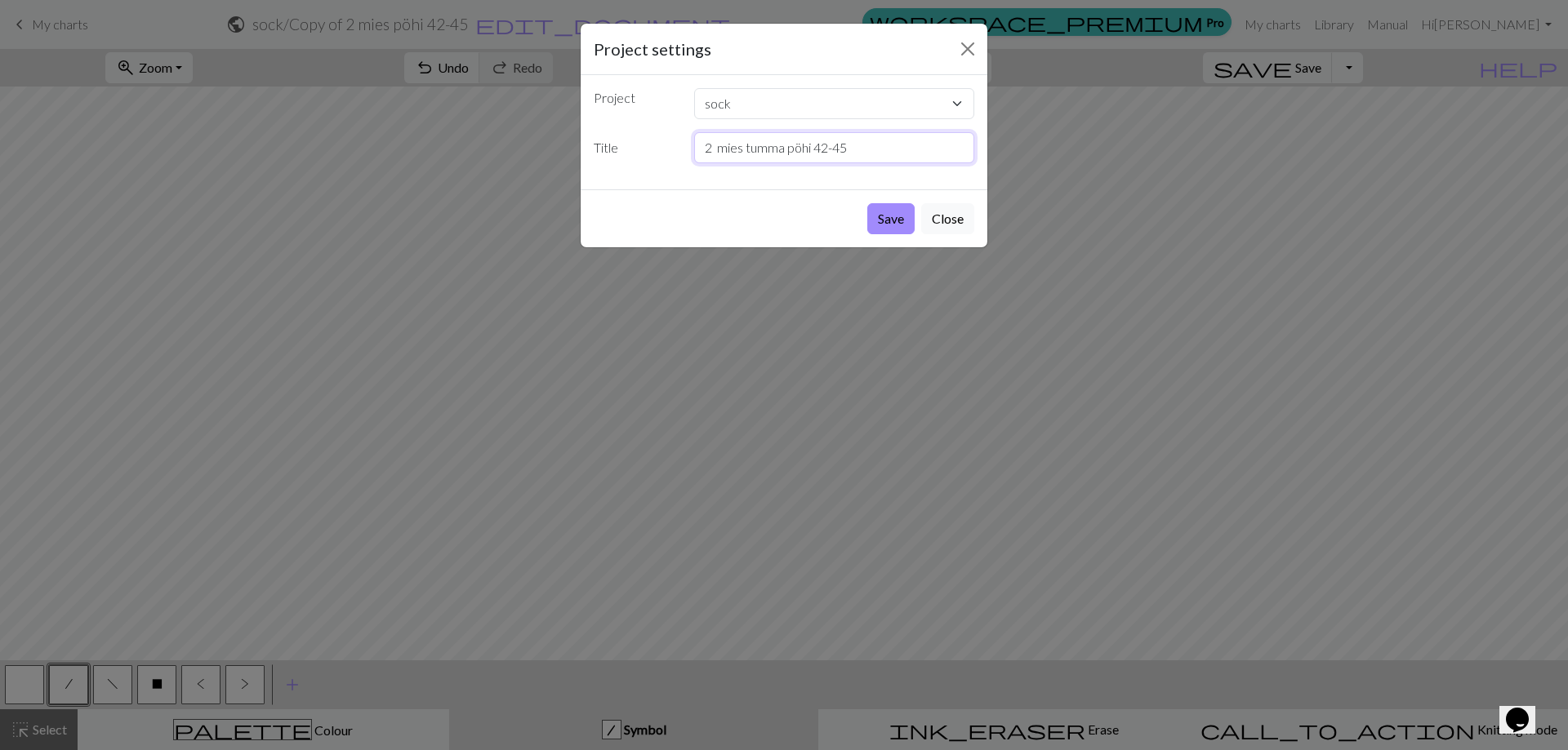
click at [813, 149] on input "2 mies tumma pöhi 42-45" at bounding box center [834, 148] width 281 height 31
type input "2 mies [PERSON_NAME] 42-45"
click at [901, 223] on button "Save" at bounding box center [891, 219] width 48 height 31
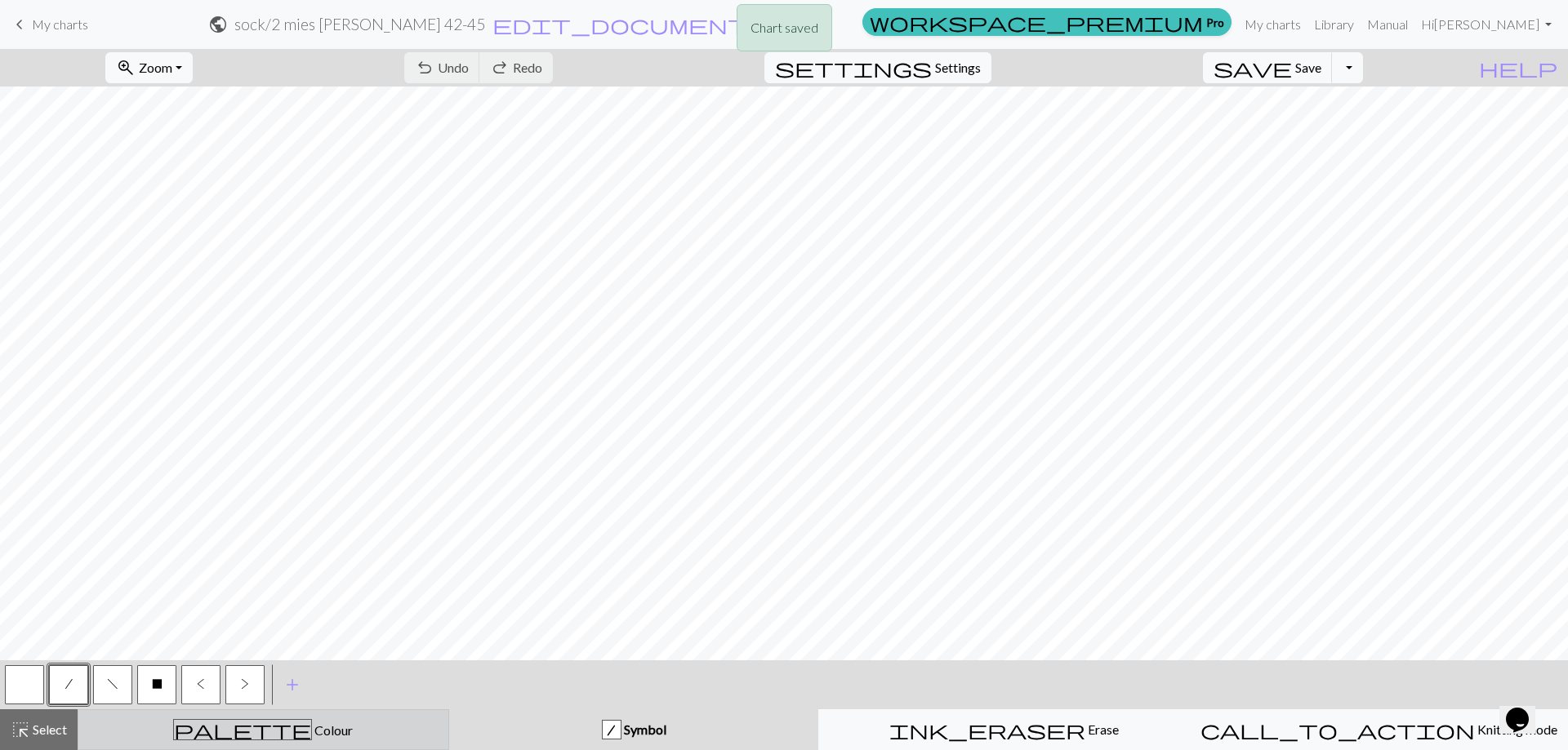
click at [232, 728] on icon "palette" at bounding box center [242, 729] width 139 height 21
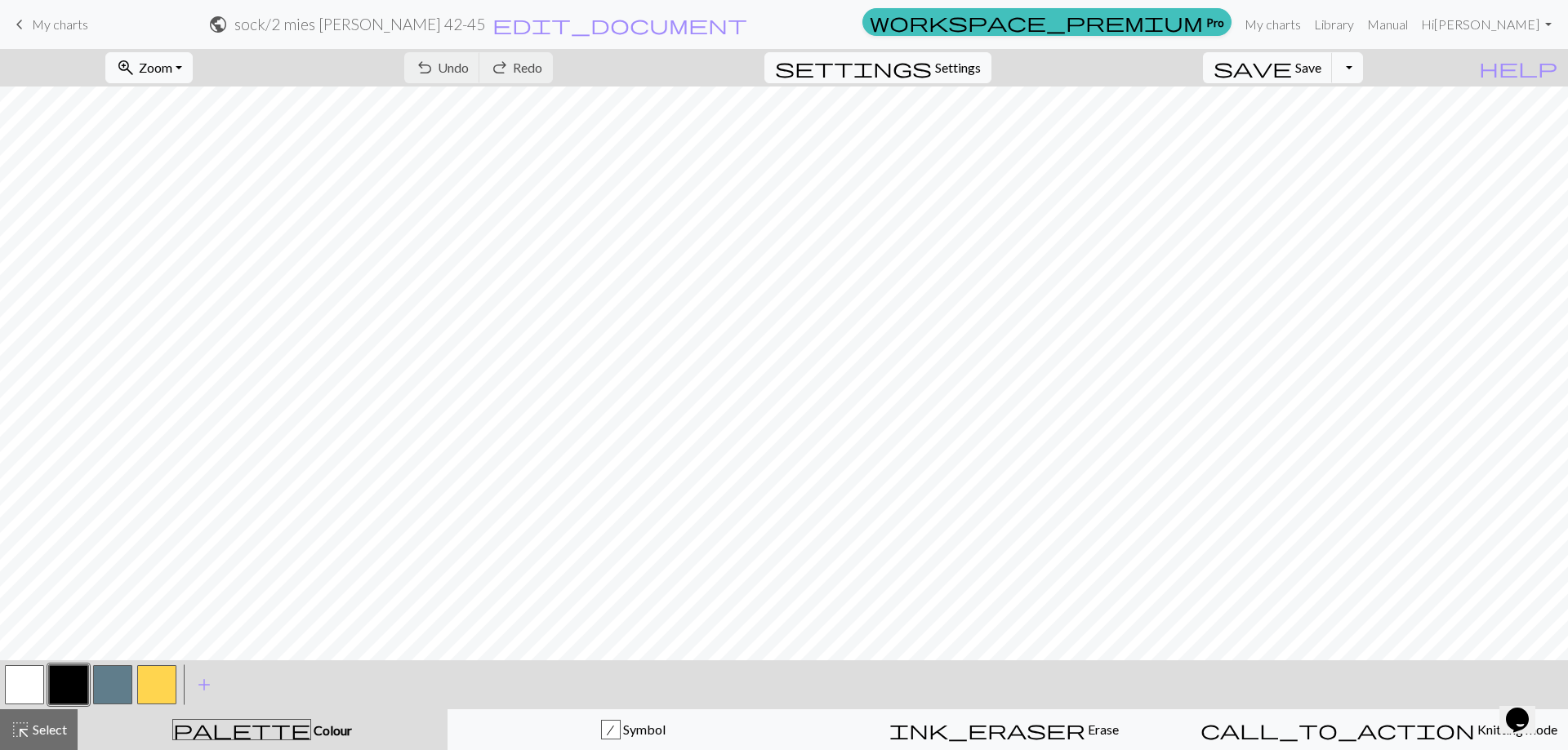
click at [32, 686] on button "button" at bounding box center [25, 685] width 39 height 39
click at [22, 688] on button "button" at bounding box center [25, 685] width 39 height 39
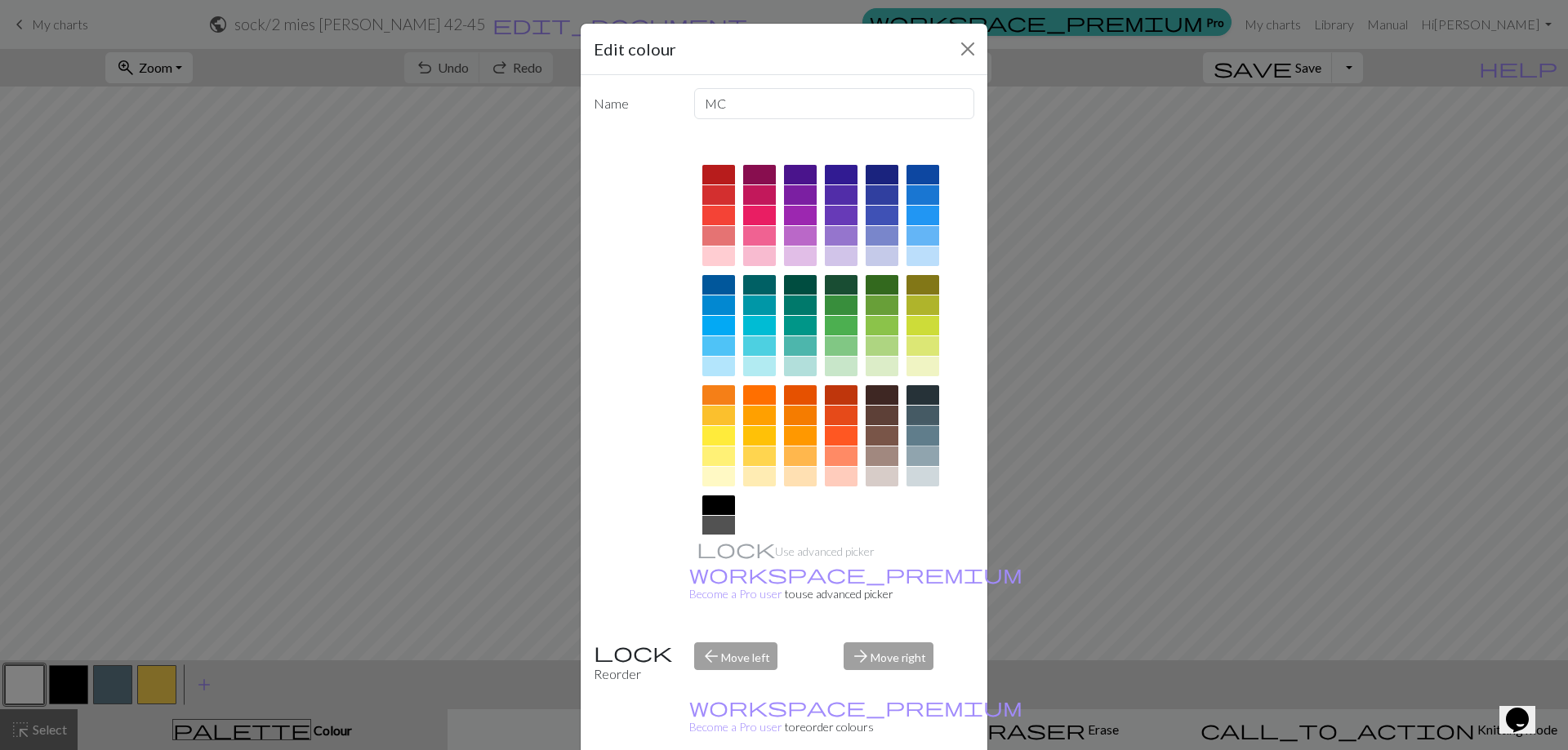
click at [911, 431] on div at bounding box center [923, 436] width 33 height 20
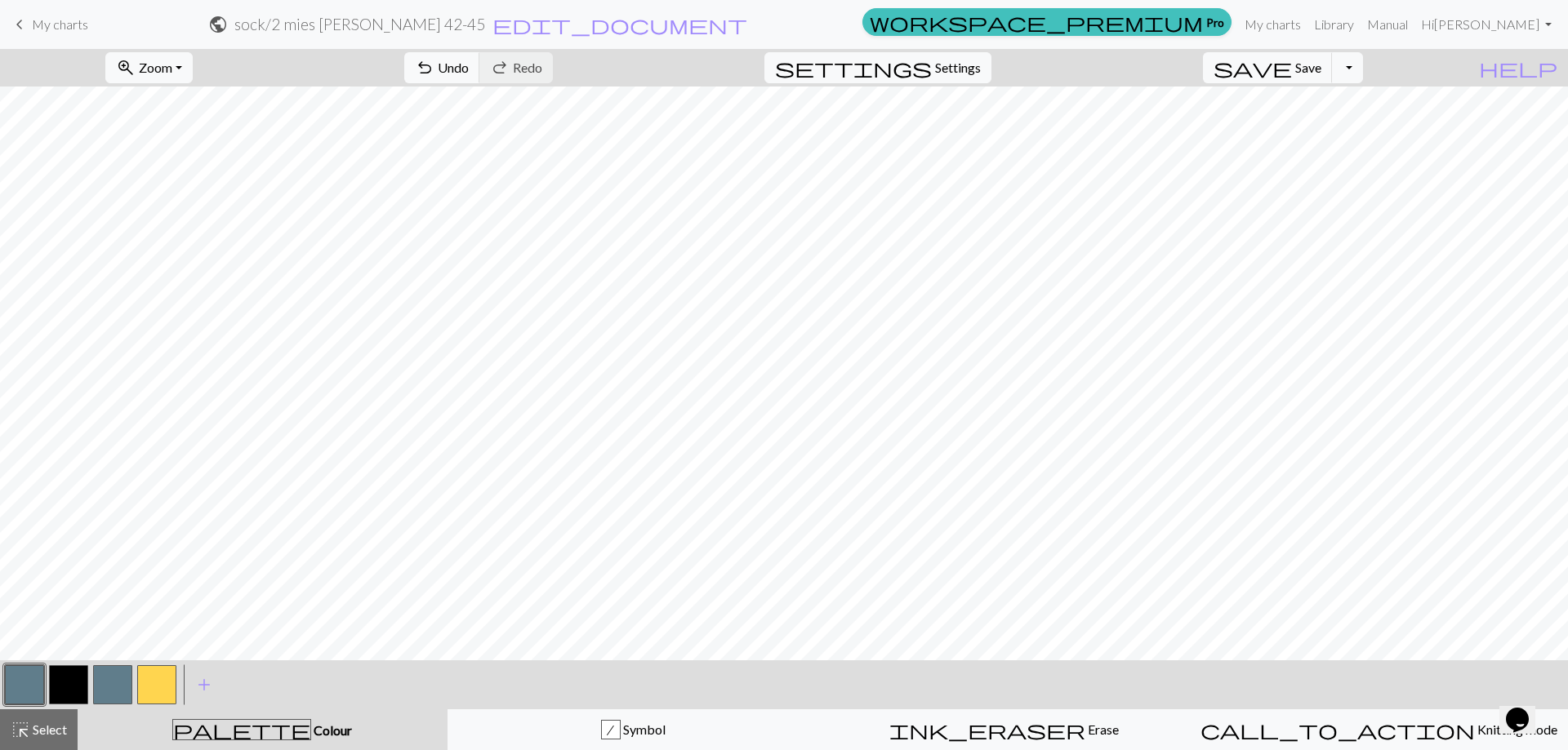
click at [108, 679] on button "button" at bounding box center [112, 685] width 39 height 39
click at [113, 681] on button "button" at bounding box center [112, 685] width 39 height 39
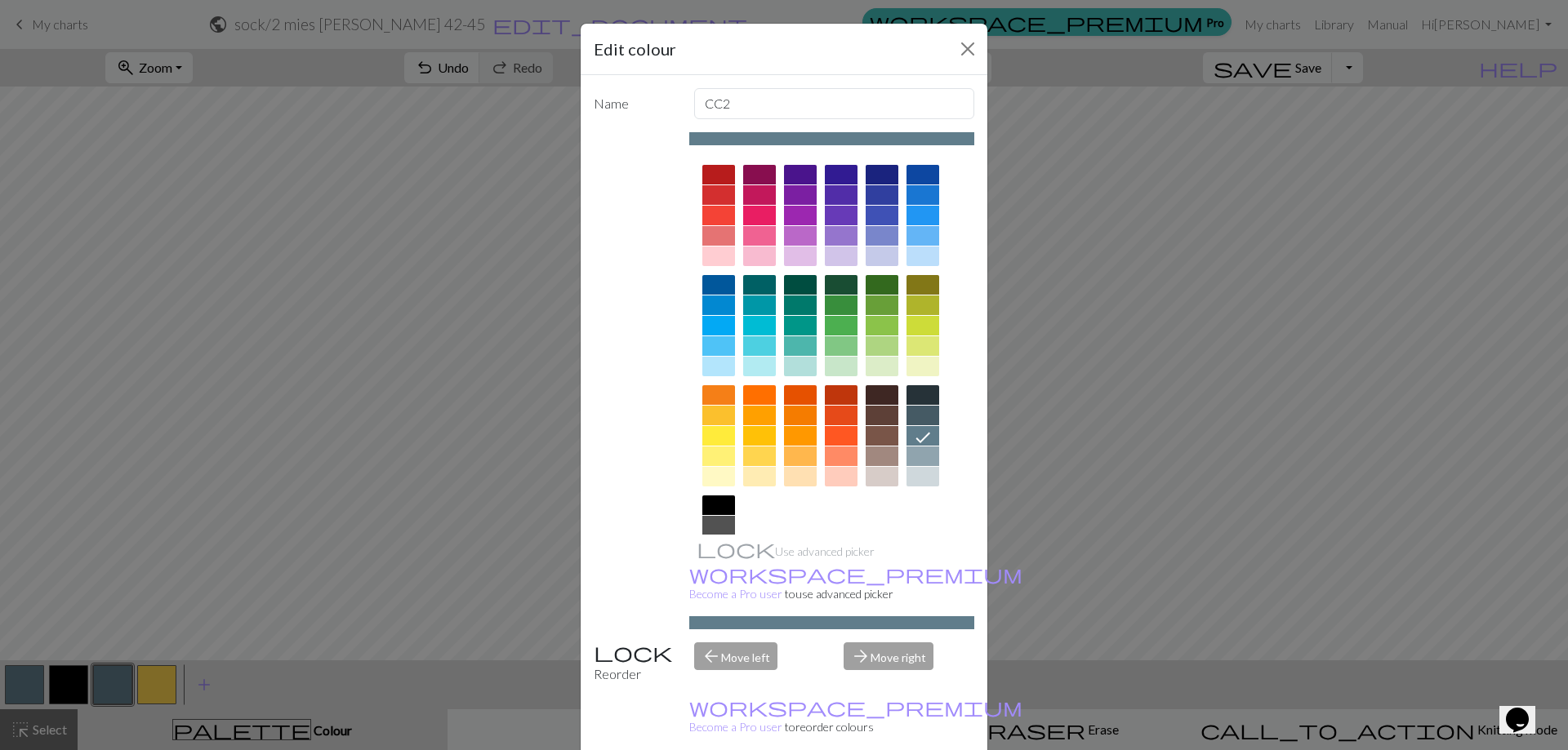
scroll to position [80, 0]
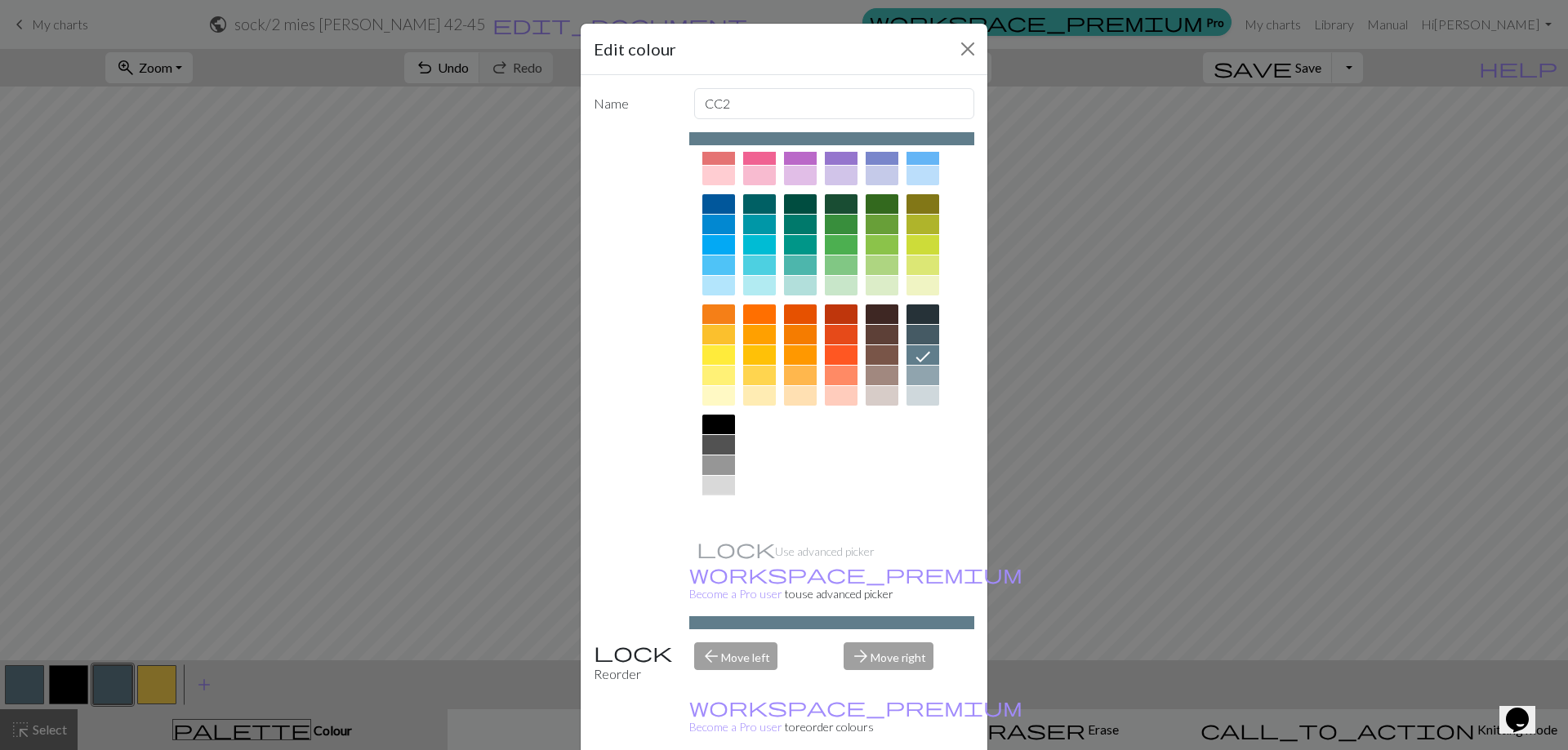
click at [712, 509] on div at bounding box center [718, 506] width 33 height 20
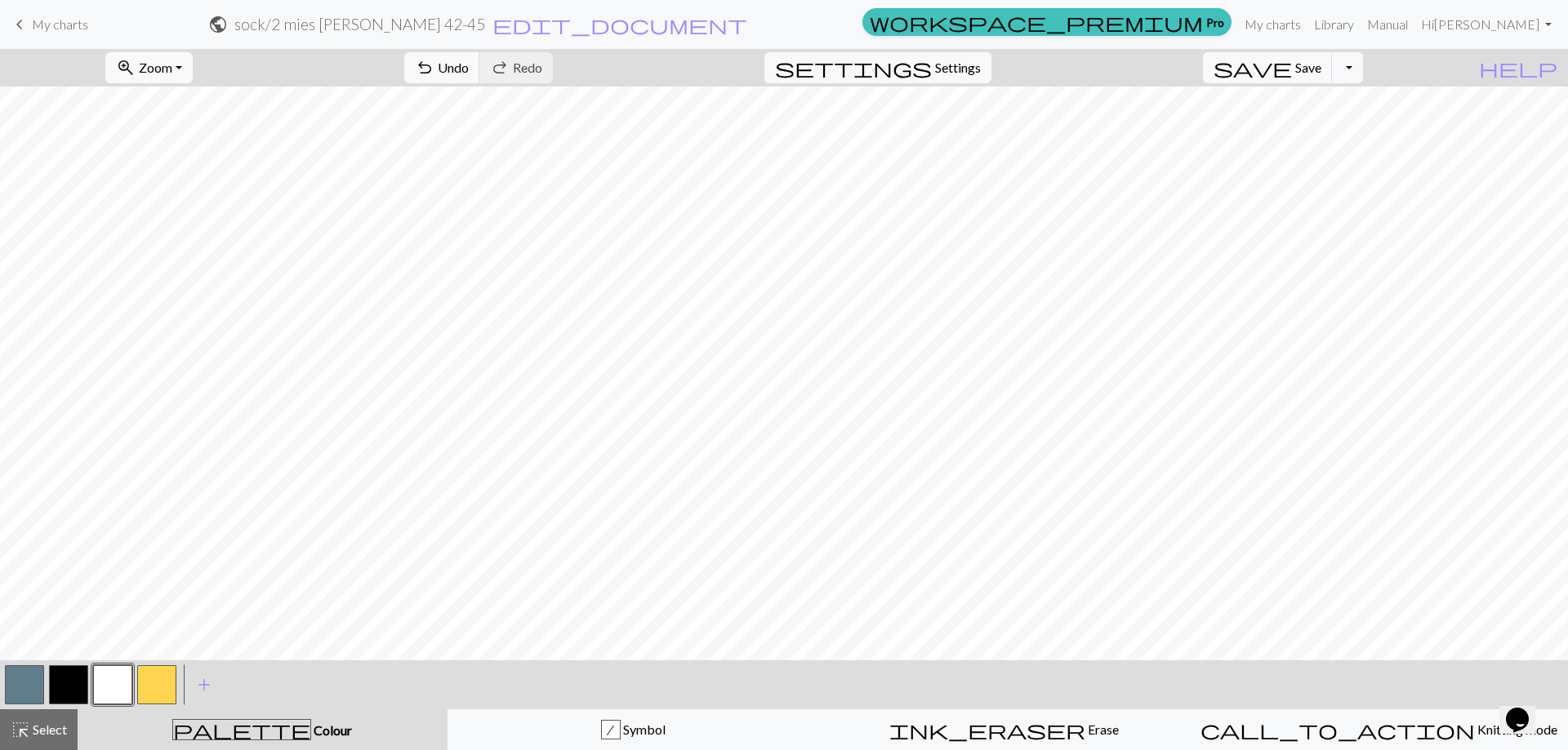
click at [172, 66] on span "Zoom" at bounding box center [155, 67] width 34 height 16
click at [163, 203] on button "50%" at bounding box center [170, 196] width 129 height 26
click at [1292, 70] on span "save" at bounding box center [1252, 68] width 78 height 23
click at [1363, 71] on button "Toggle Dropdown" at bounding box center [1347, 68] width 31 height 31
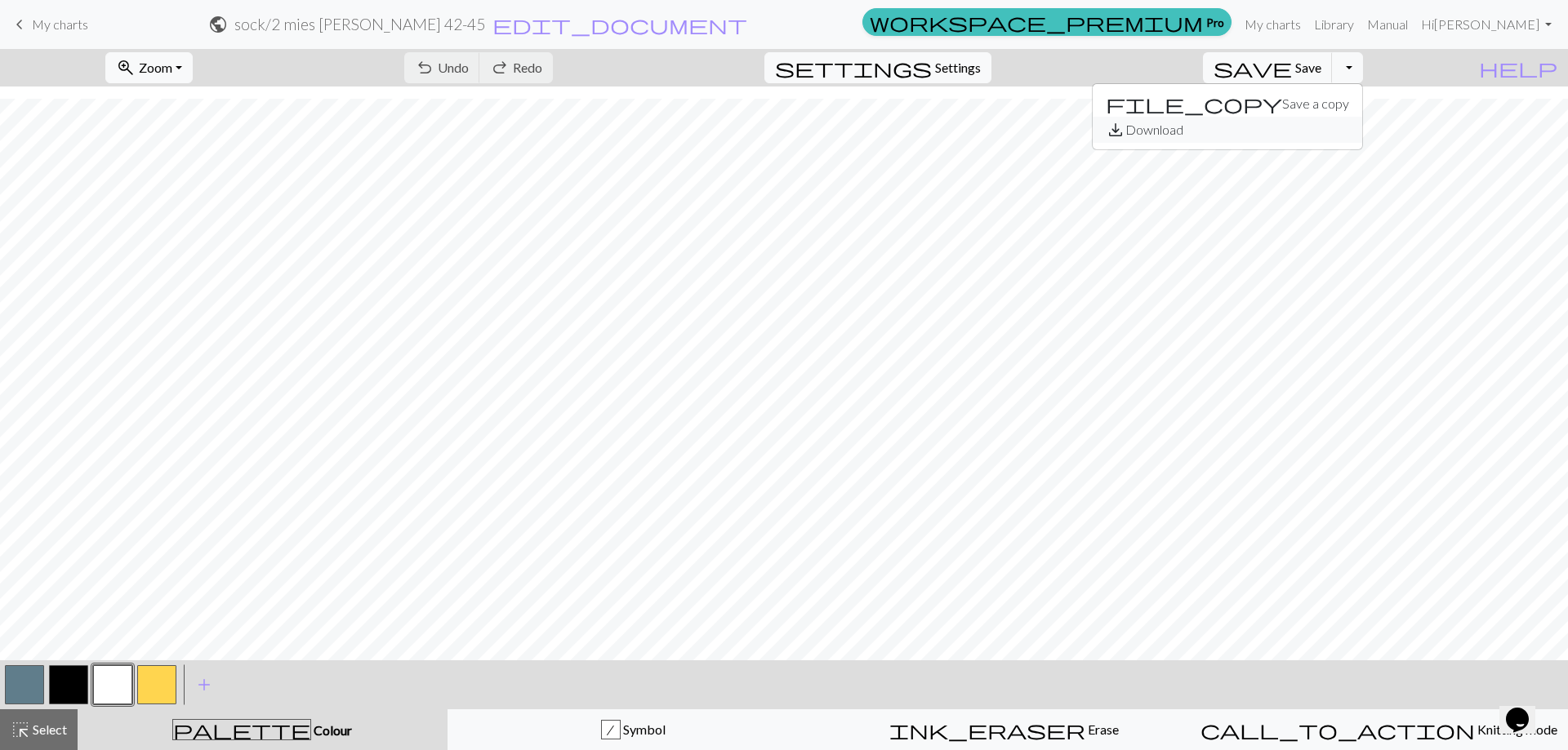
click at [1362, 126] on button "save_alt Download" at bounding box center [1227, 130] width 269 height 26
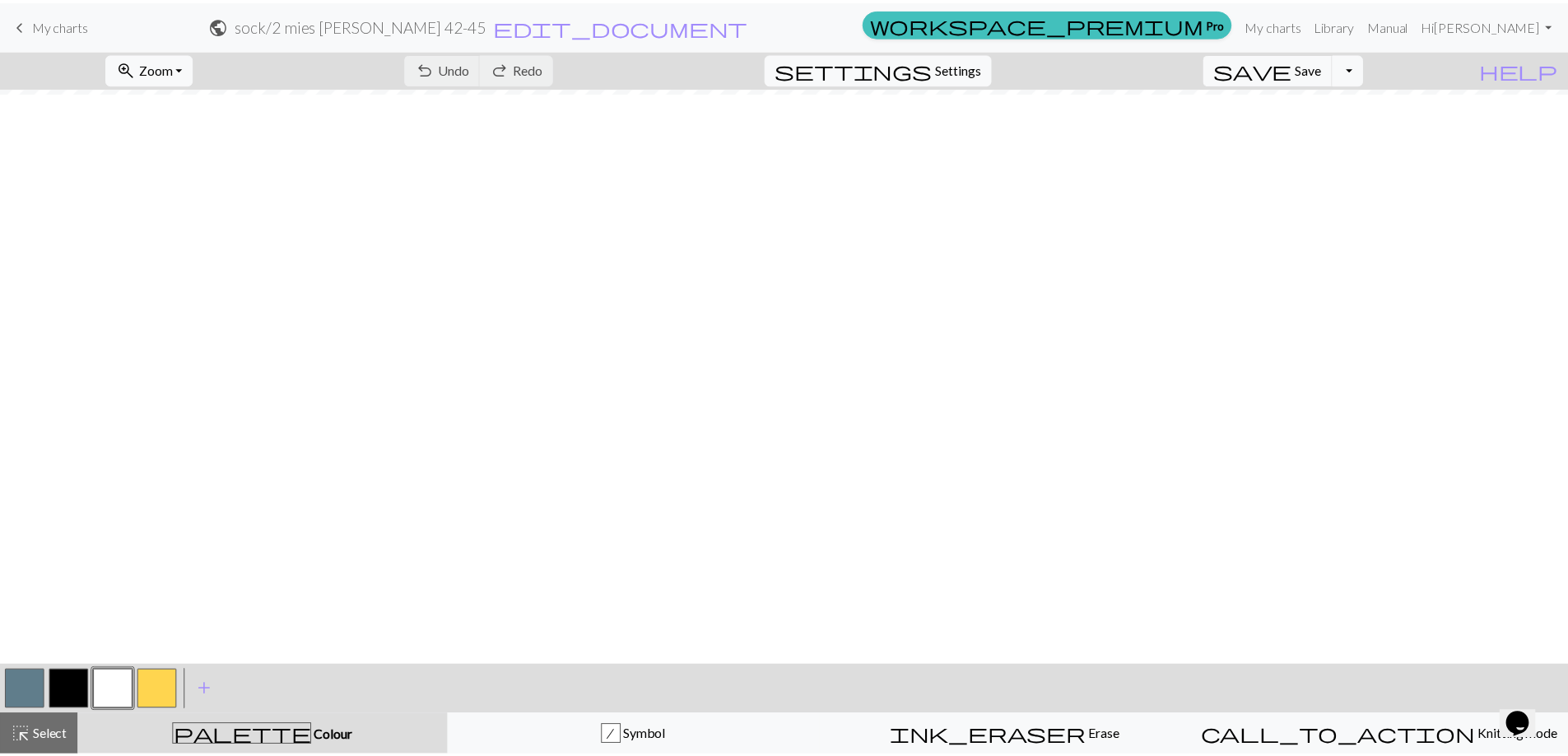
scroll to position [0, 0]
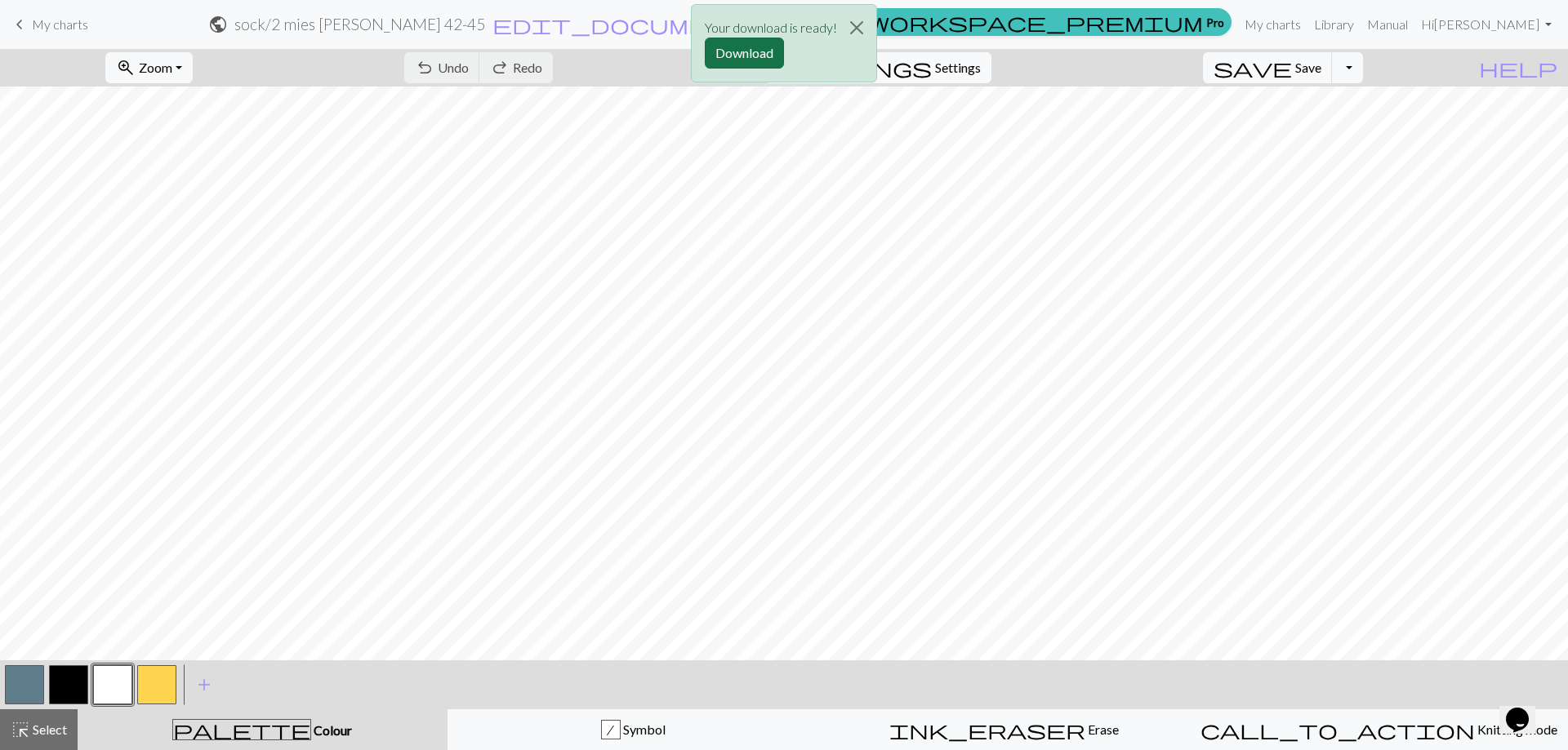
click at [740, 54] on button "Download" at bounding box center [744, 53] width 79 height 31
click at [62, 18] on span "My charts" at bounding box center [60, 24] width 57 height 16
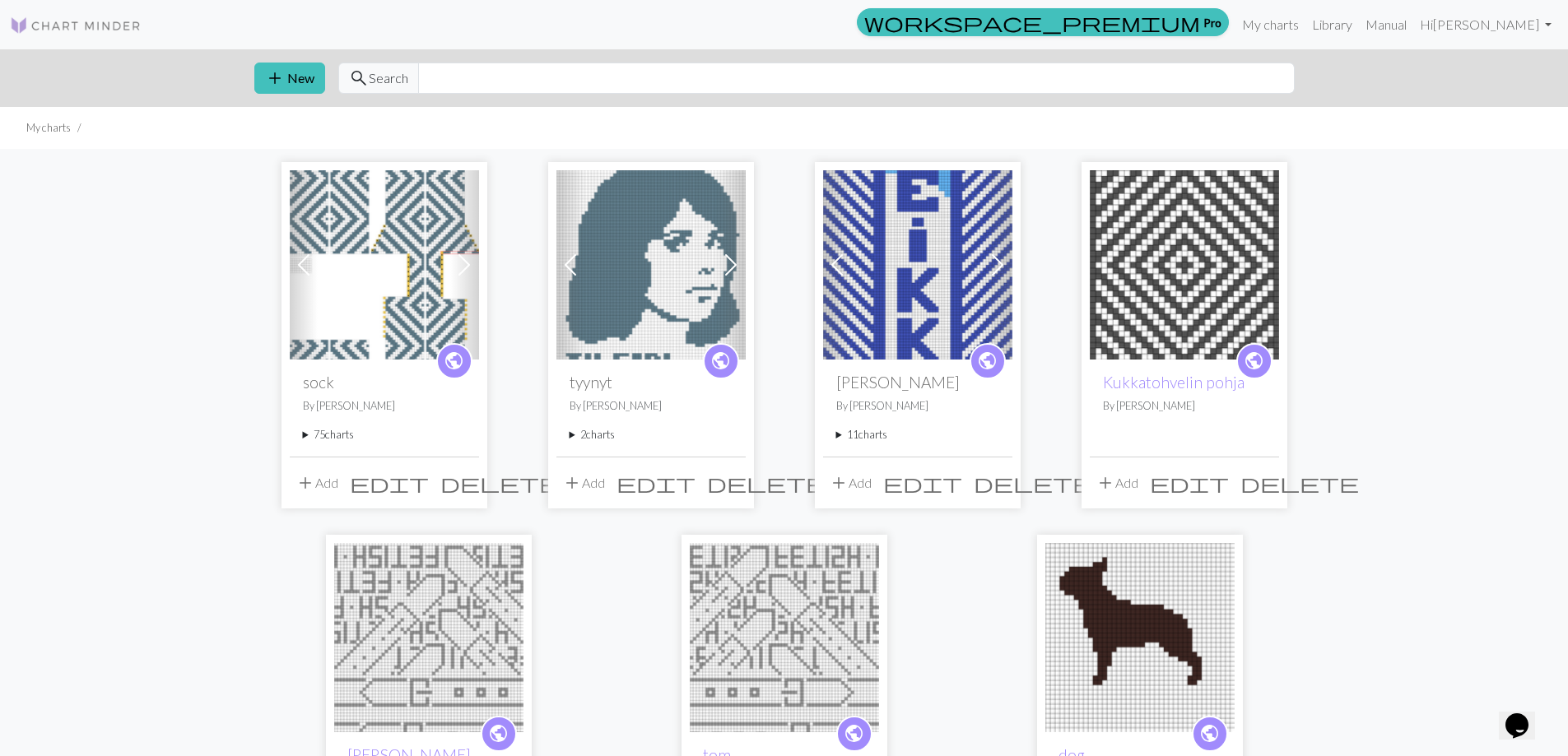
click at [335, 438] on summary "75 charts" at bounding box center [384, 434] width 163 height 16
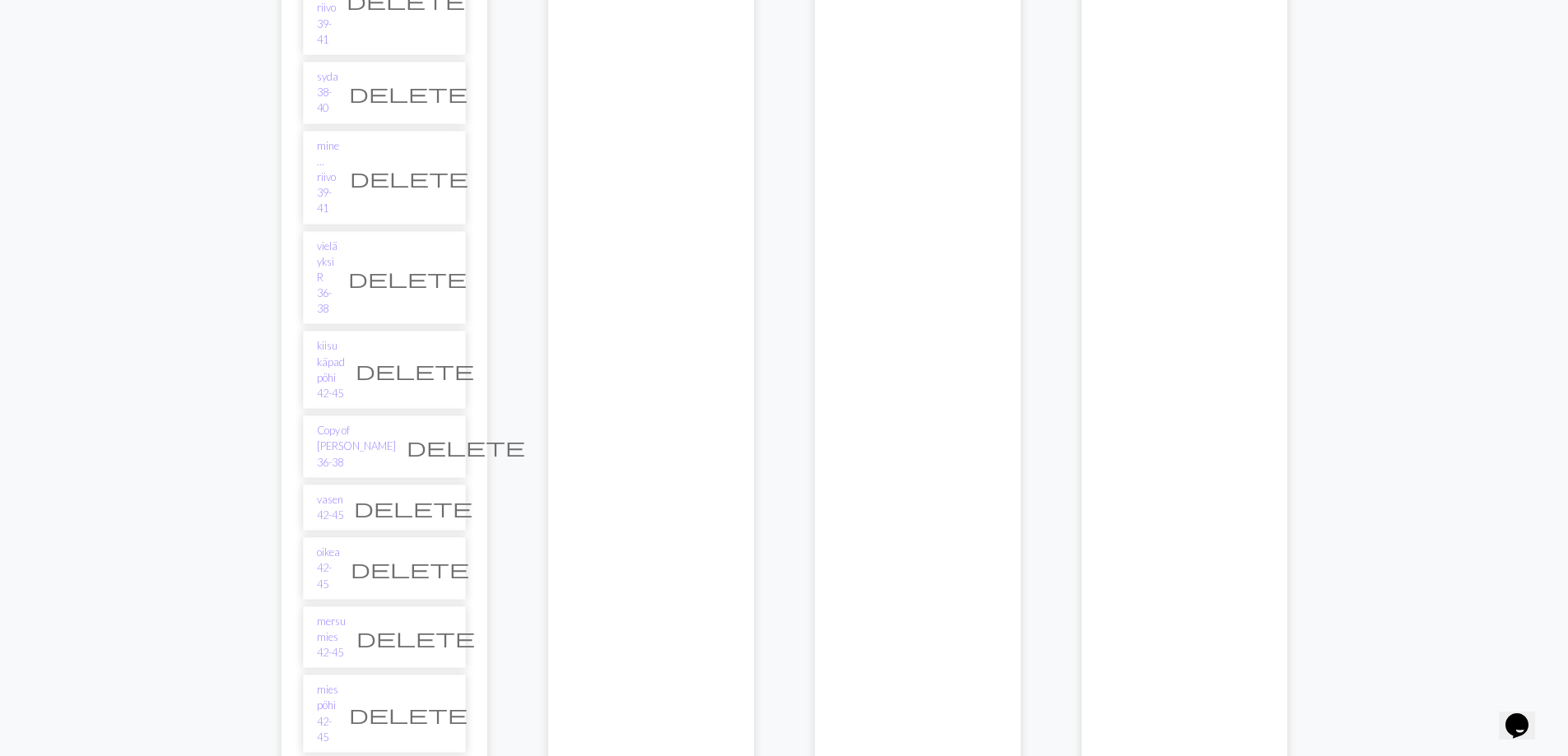
scroll to position [3620, 0]
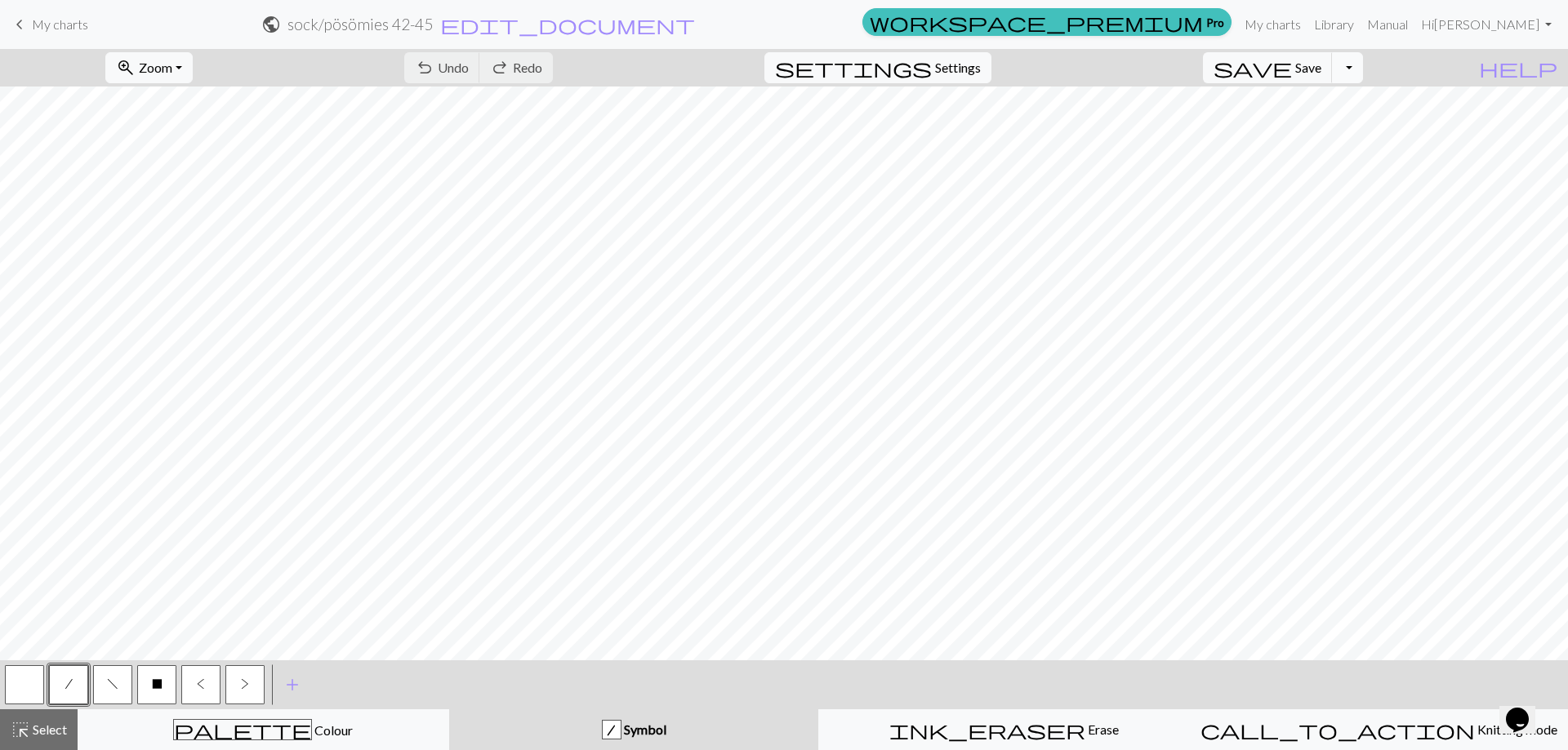
click at [1363, 72] on button "Toggle Dropdown" at bounding box center [1347, 68] width 31 height 31
click at [1336, 130] on button "save_alt Download" at bounding box center [1227, 130] width 269 height 26
click at [723, 53] on button "Download" at bounding box center [744, 53] width 79 height 31
click at [1196, 77] on div "zoom_in Zoom Zoom Fit all Fit width Fit height 50% 100% 150% 200% undo Undo Und…" at bounding box center [734, 68] width 1468 height 38
click at [1363, 71] on button "Toggle Dropdown" at bounding box center [1347, 68] width 31 height 31
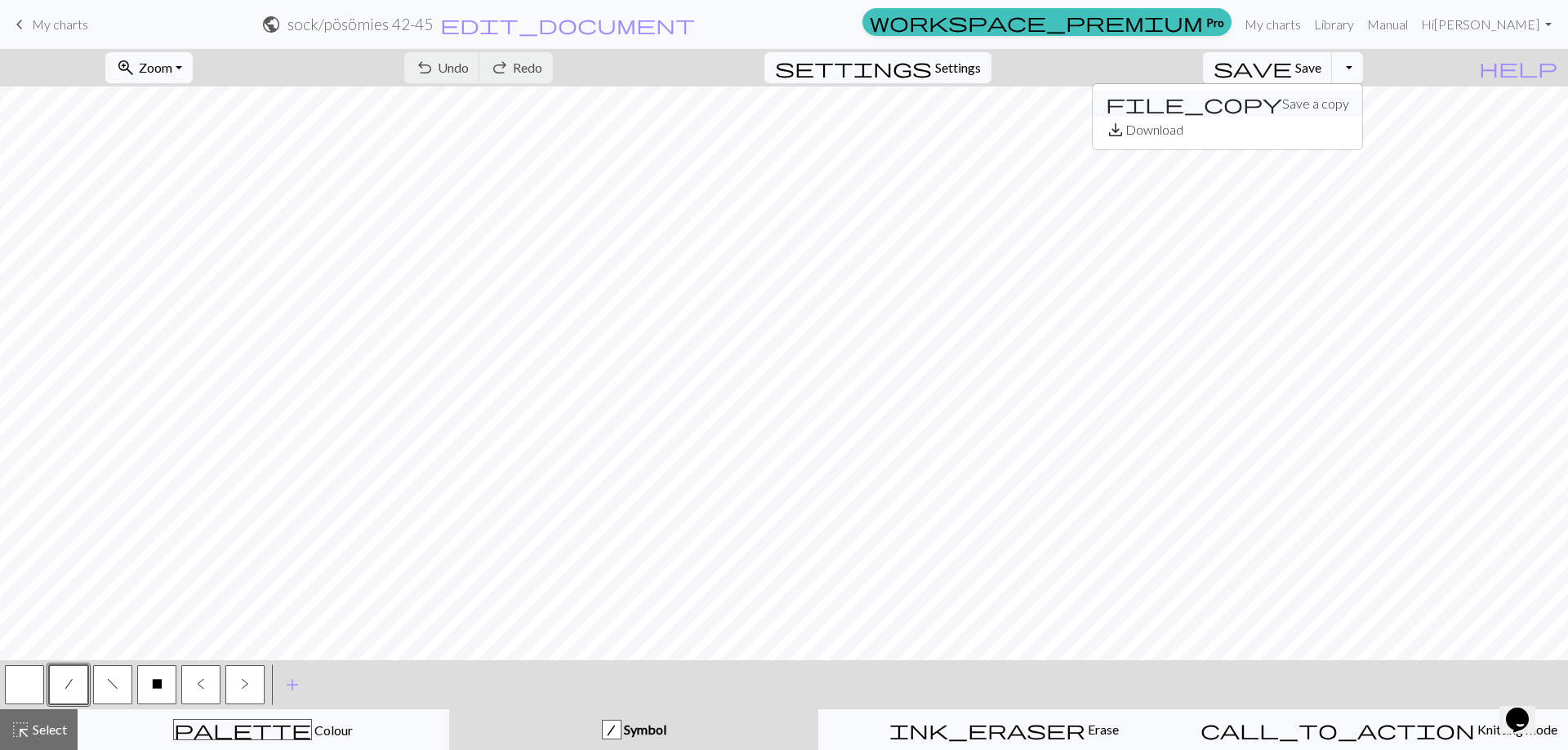
click at [1346, 116] on button "file_copy Save a copy" at bounding box center [1227, 103] width 269 height 26
click at [723, 29] on span "edit_document" at bounding box center [596, 25] width 254 height 23
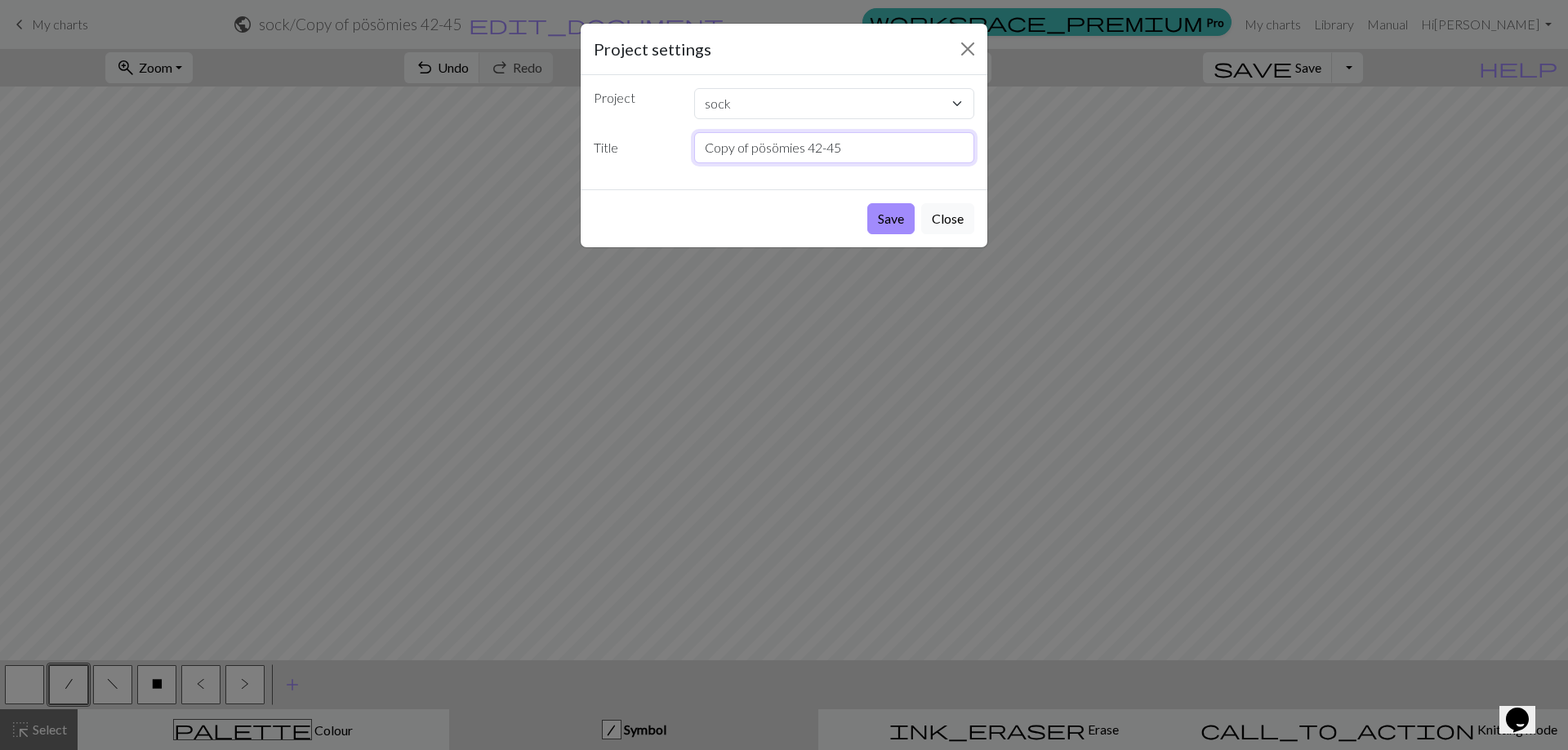
drag, startPoint x: 752, startPoint y: 152, endPoint x: 642, endPoint y: 143, distance: 110.4
click at [644, 145] on div "Title Copy of pösömies 42-45" at bounding box center [783, 148] width 400 height 31
type input "[PERSON_NAME] pösömies 42-45"
drag, startPoint x: 871, startPoint y: 207, endPoint x: 877, endPoint y: 228, distance: 21.8
click at [871, 208] on button "Save" at bounding box center [891, 219] width 48 height 31
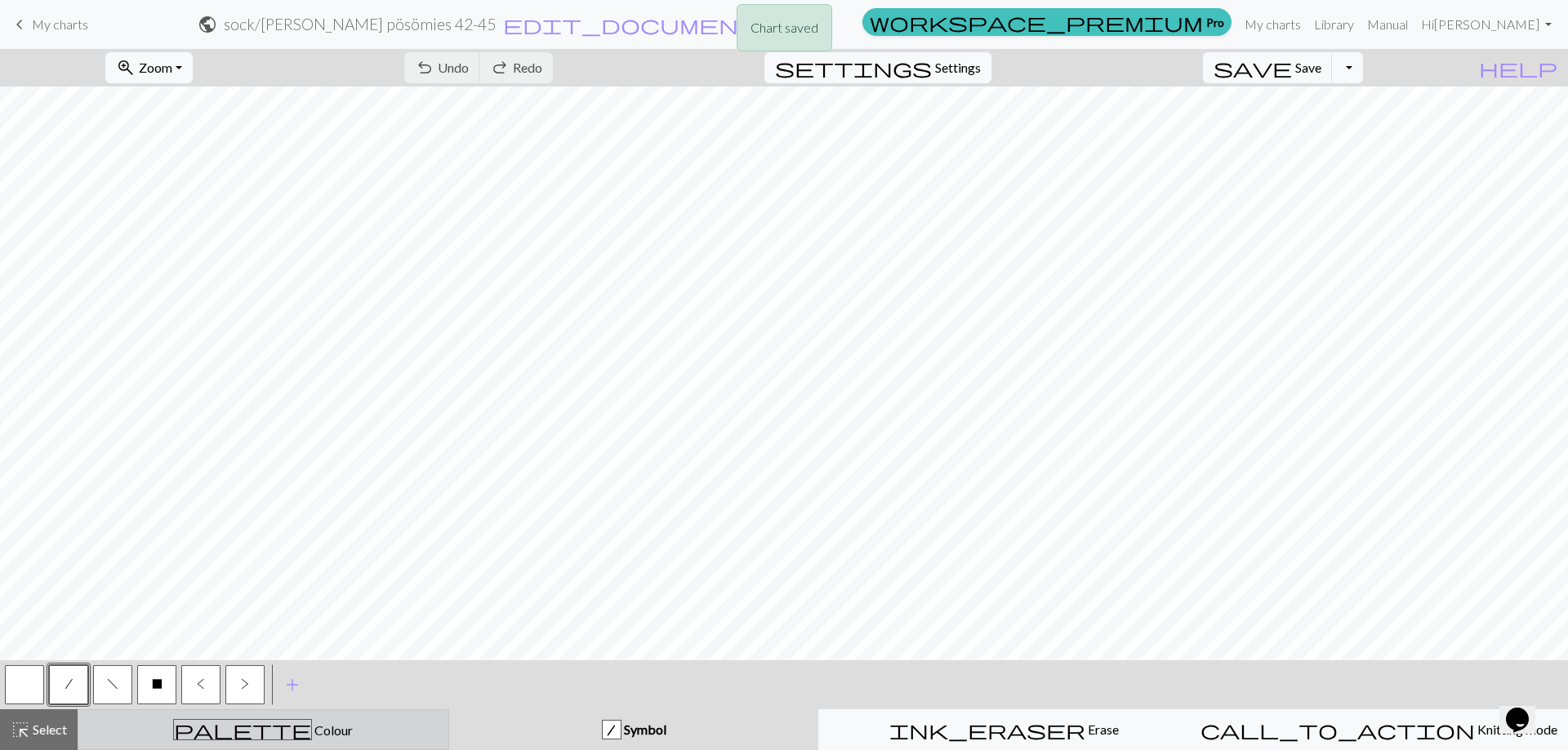
click at [174, 730] on div "palette Colour Colour" at bounding box center [263, 729] width 351 height 21
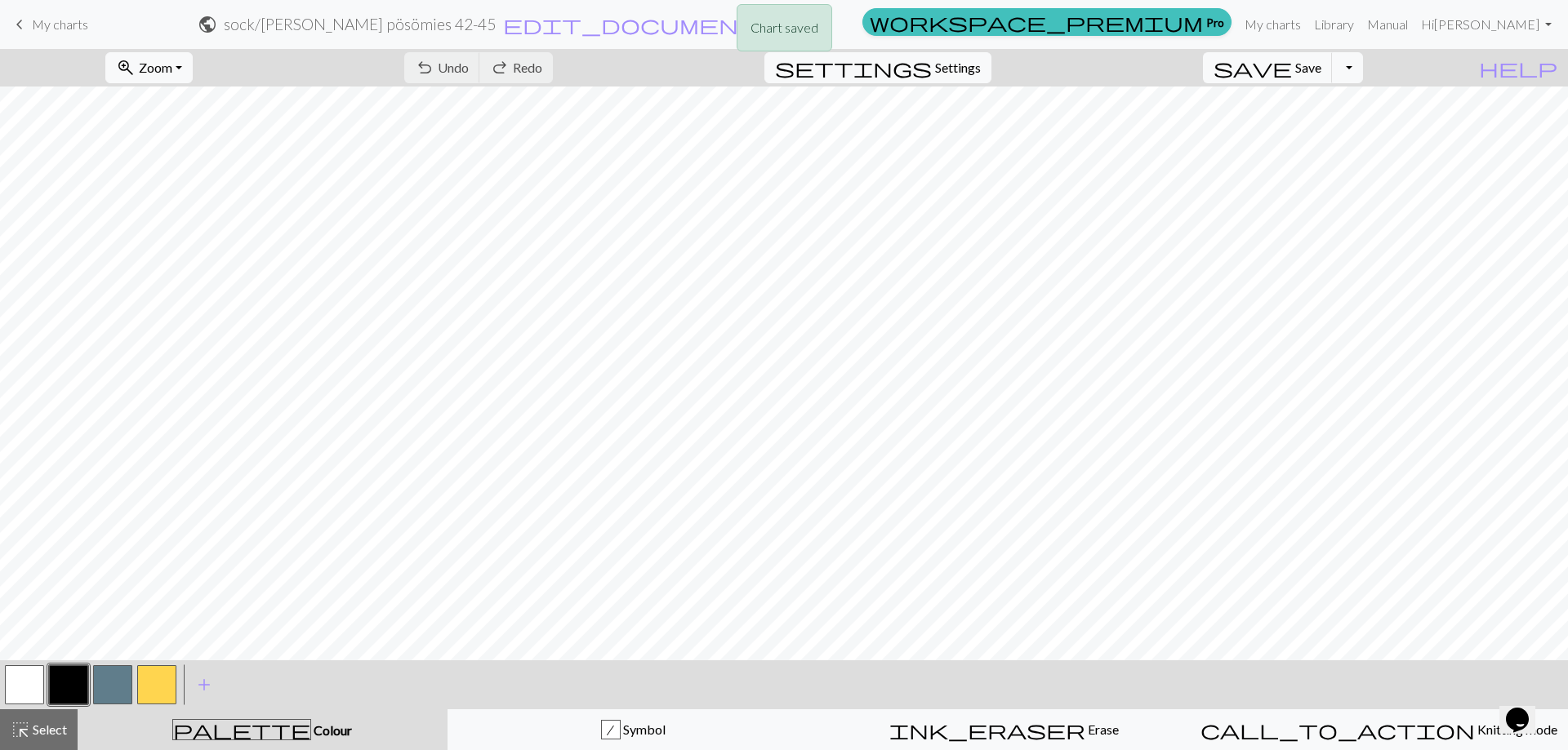
click at [122, 692] on button "button" at bounding box center [112, 685] width 39 height 39
click at [123, 685] on button "button" at bounding box center [112, 685] width 39 height 39
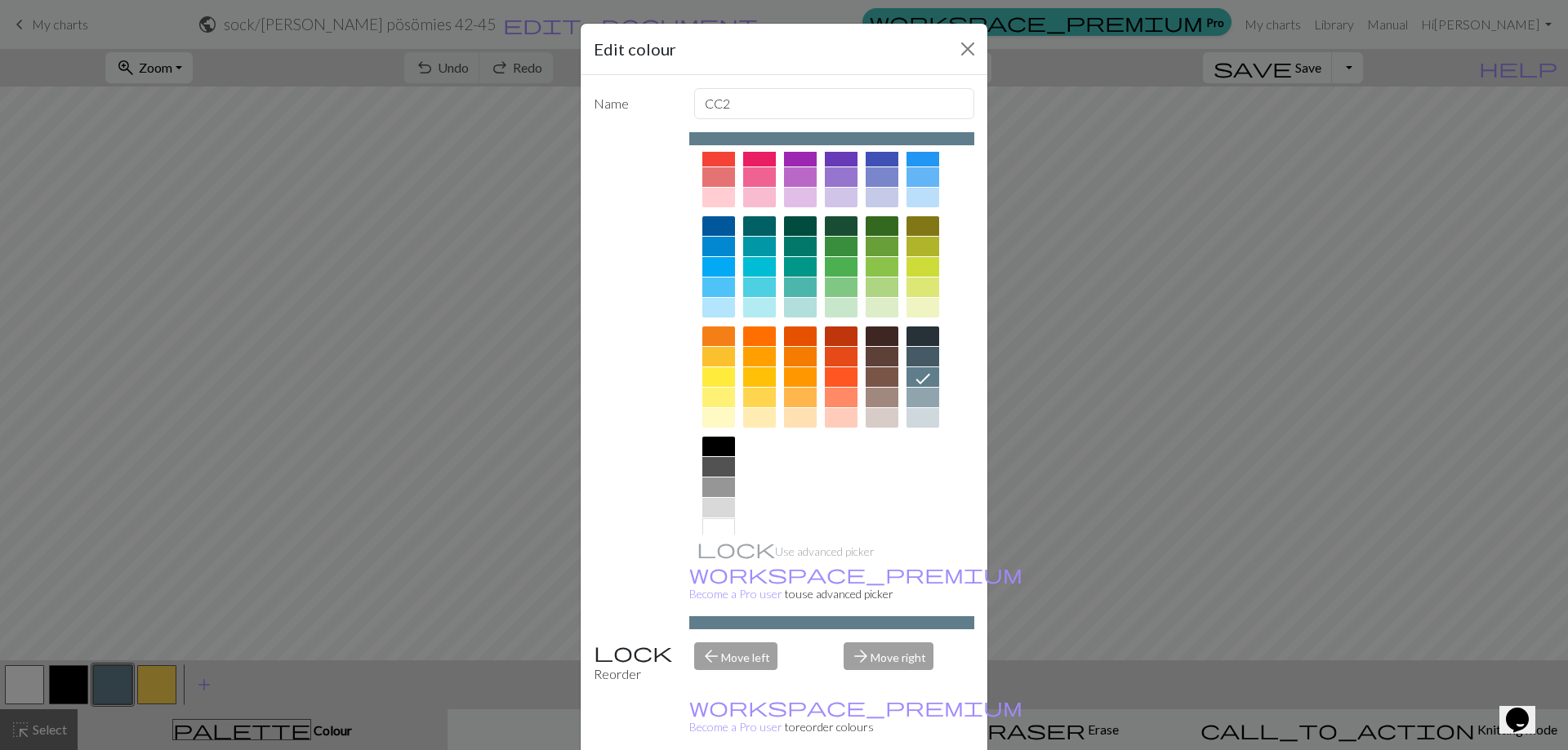
scroll to position [80, 0]
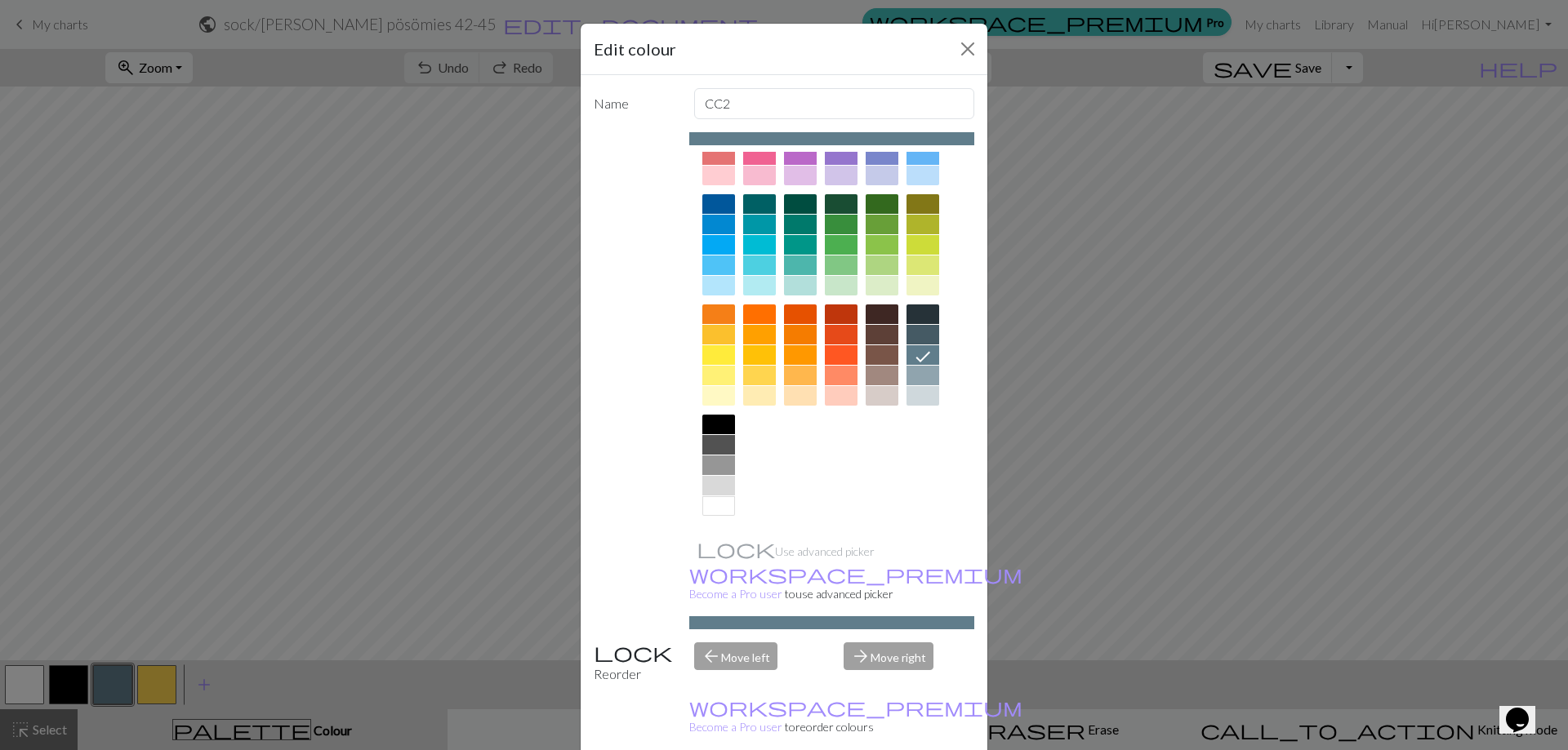
click at [705, 514] on div at bounding box center [718, 506] width 33 height 20
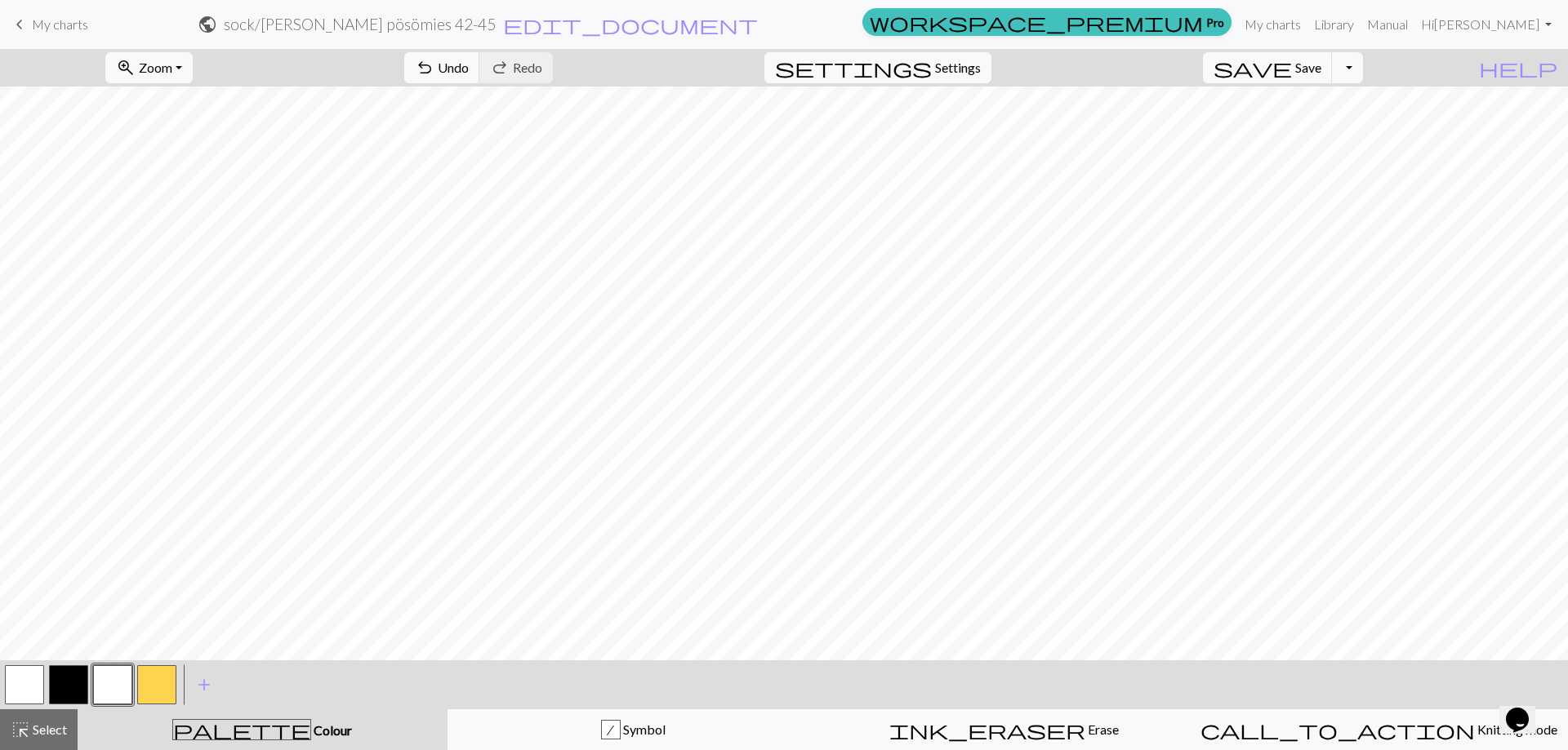
click at [22, 684] on button "button" at bounding box center [25, 685] width 39 height 39
click at [28, 682] on button "button" at bounding box center [25, 685] width 39 height 39
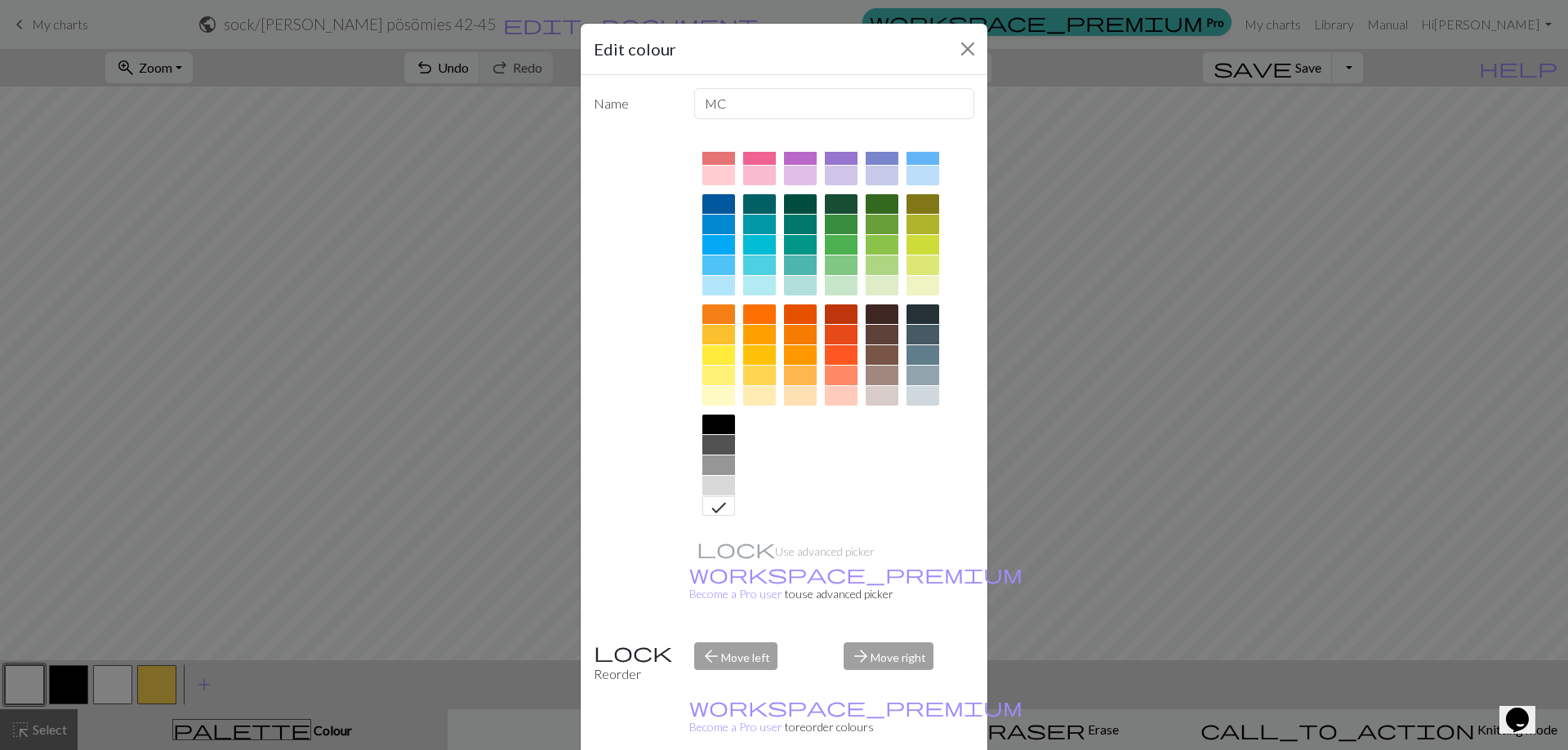
click at [702, 452] on div at bounding box center [718, 445] width 33 height 20
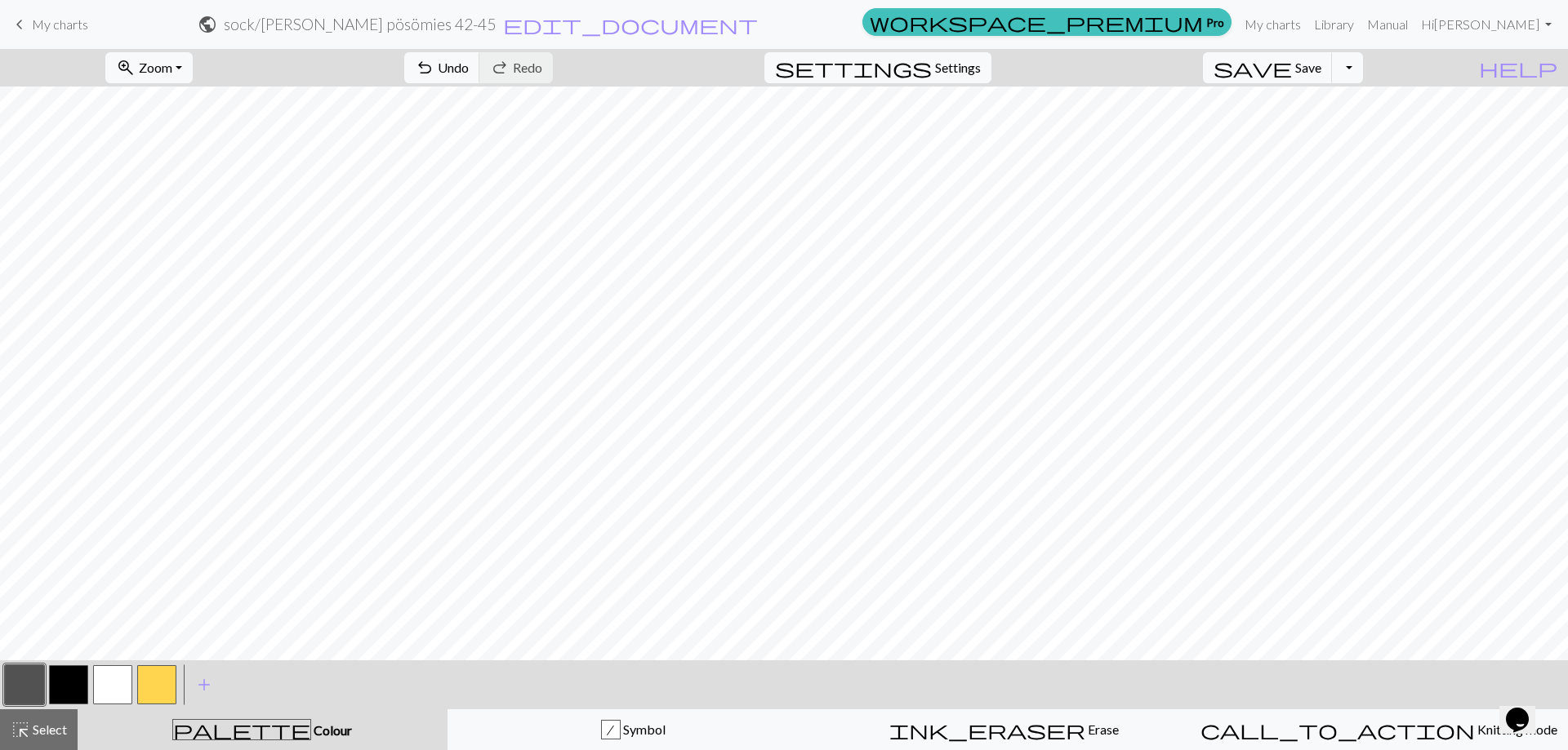
click at [25, 680] on button "button" at bounding box center [25, 685] width 39 height 39
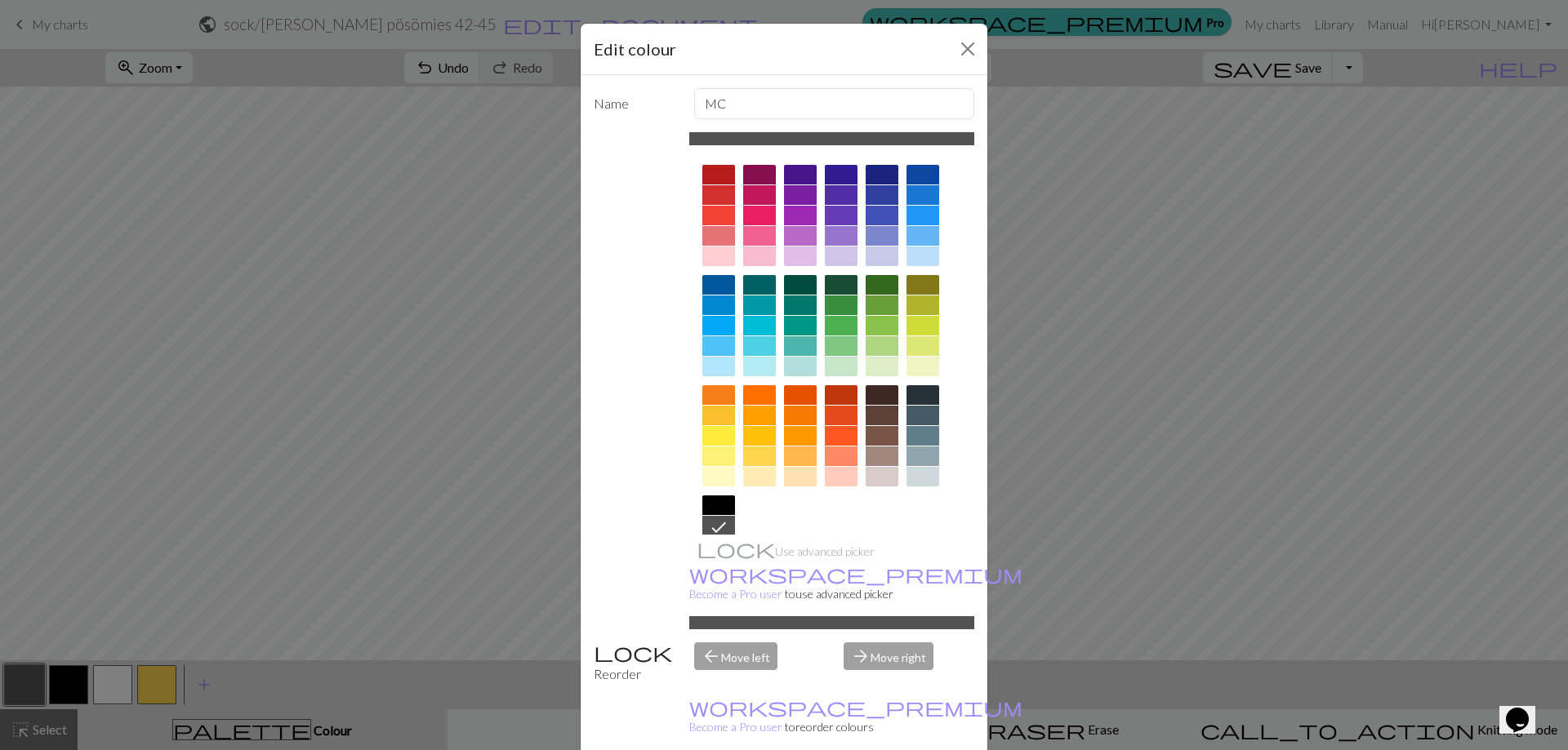
scroll to position [33, 0]
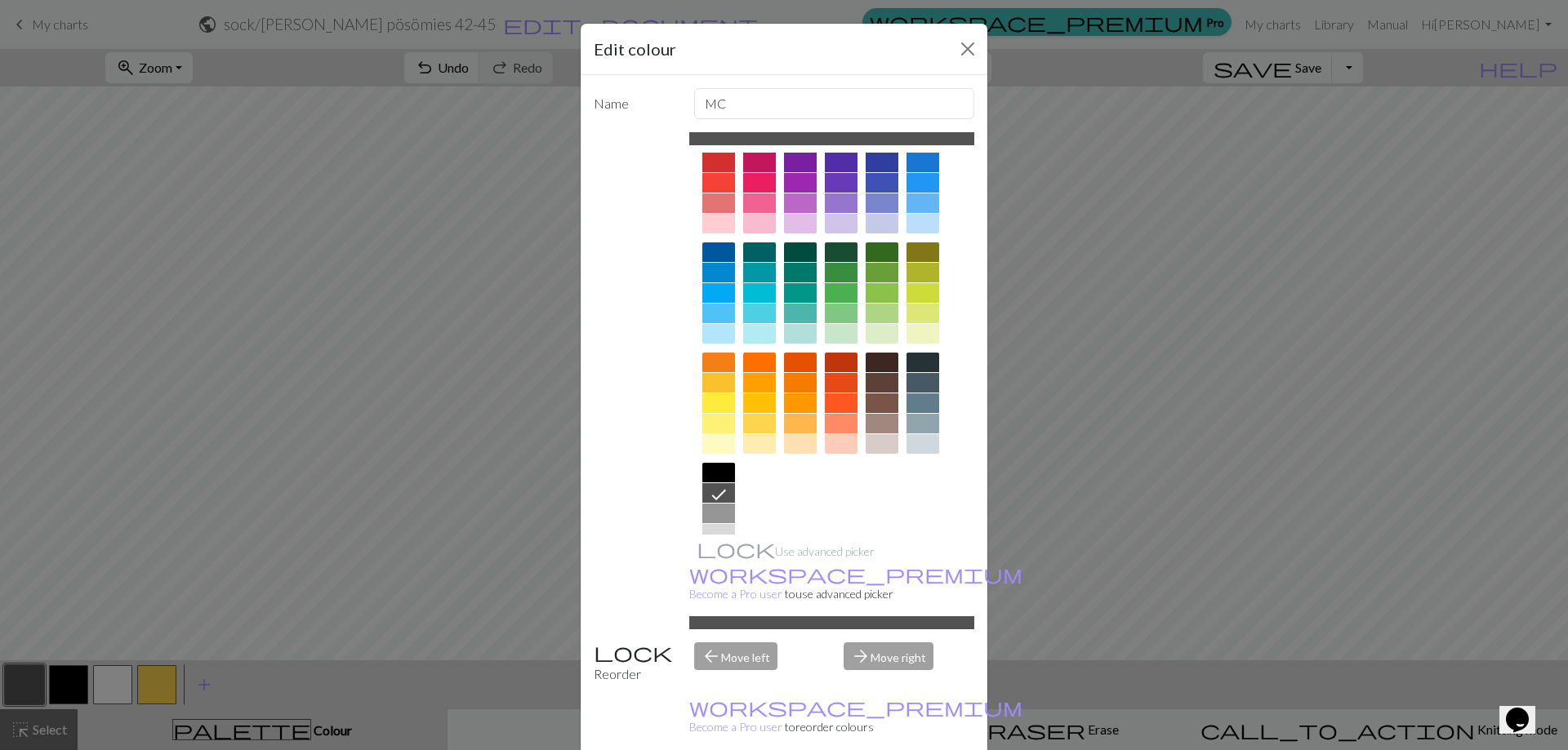
click at [714, 514] on div at bounding box center [718, 514] width 33 height 20
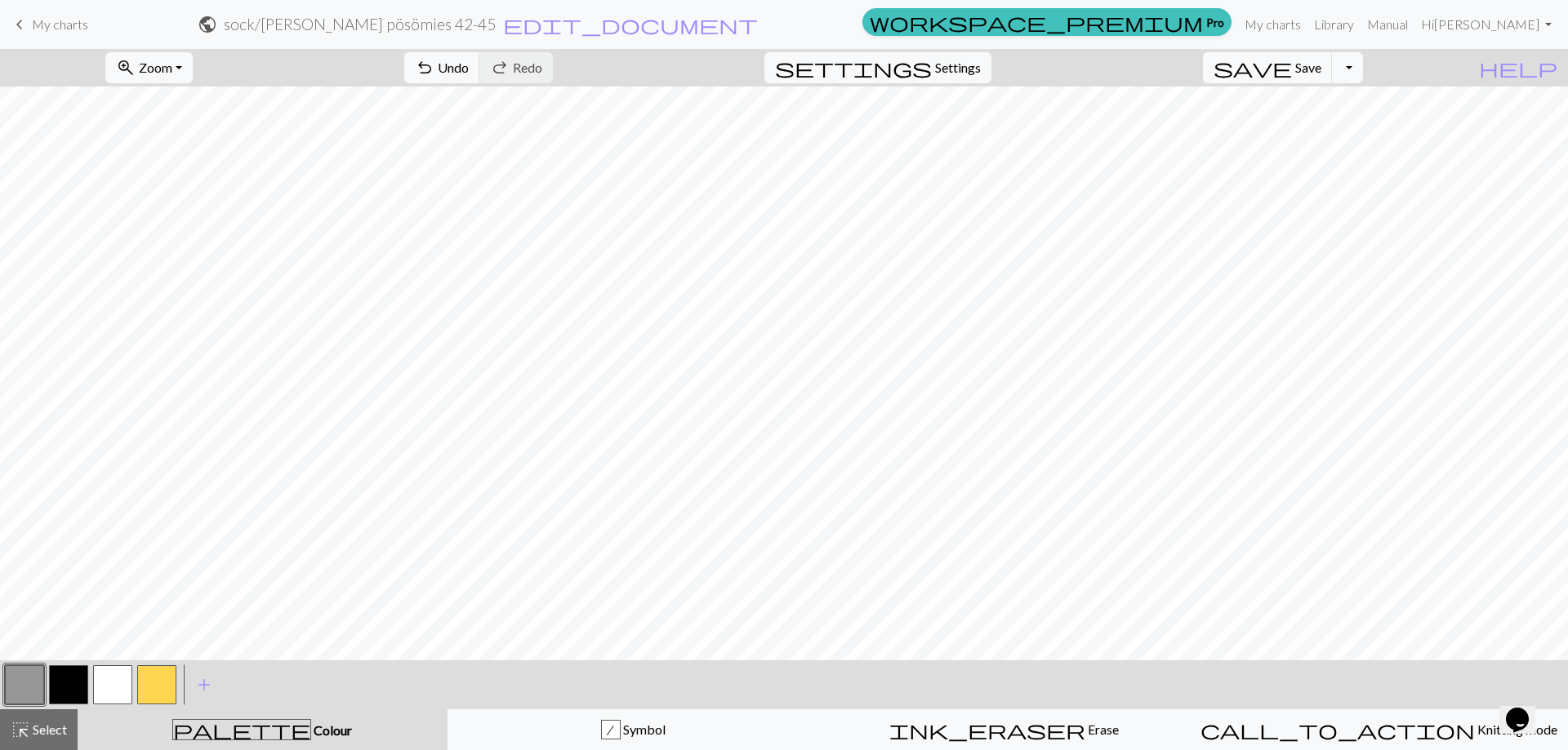
click at [16, 684] on button "button" at bounding box center [25, 685] width 39 height 39
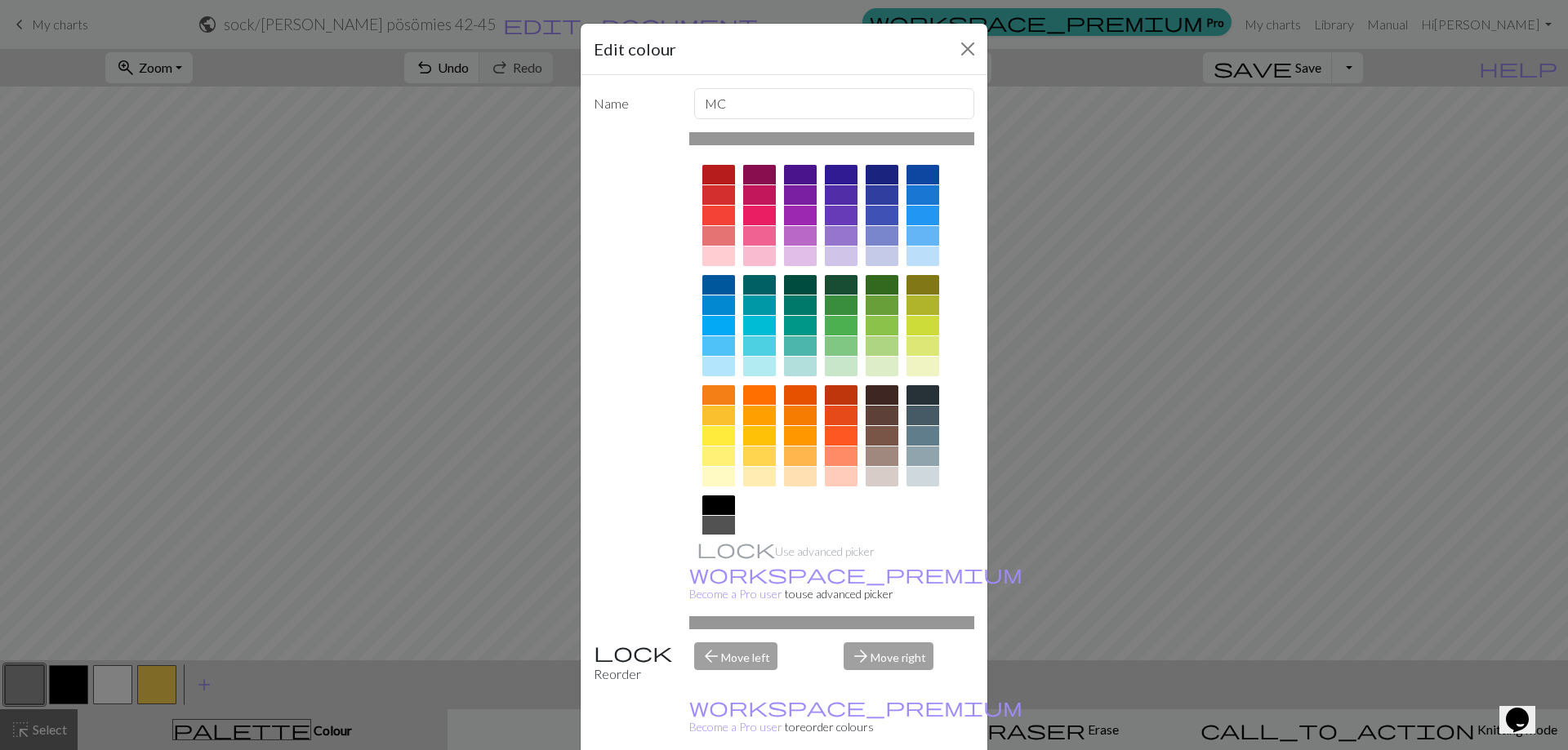
click at [943, 427] on div at bounding box center [832, 381] width 286 height 459
click at [924, 433] on div at bounding box center [923, 436] width 33 height 20
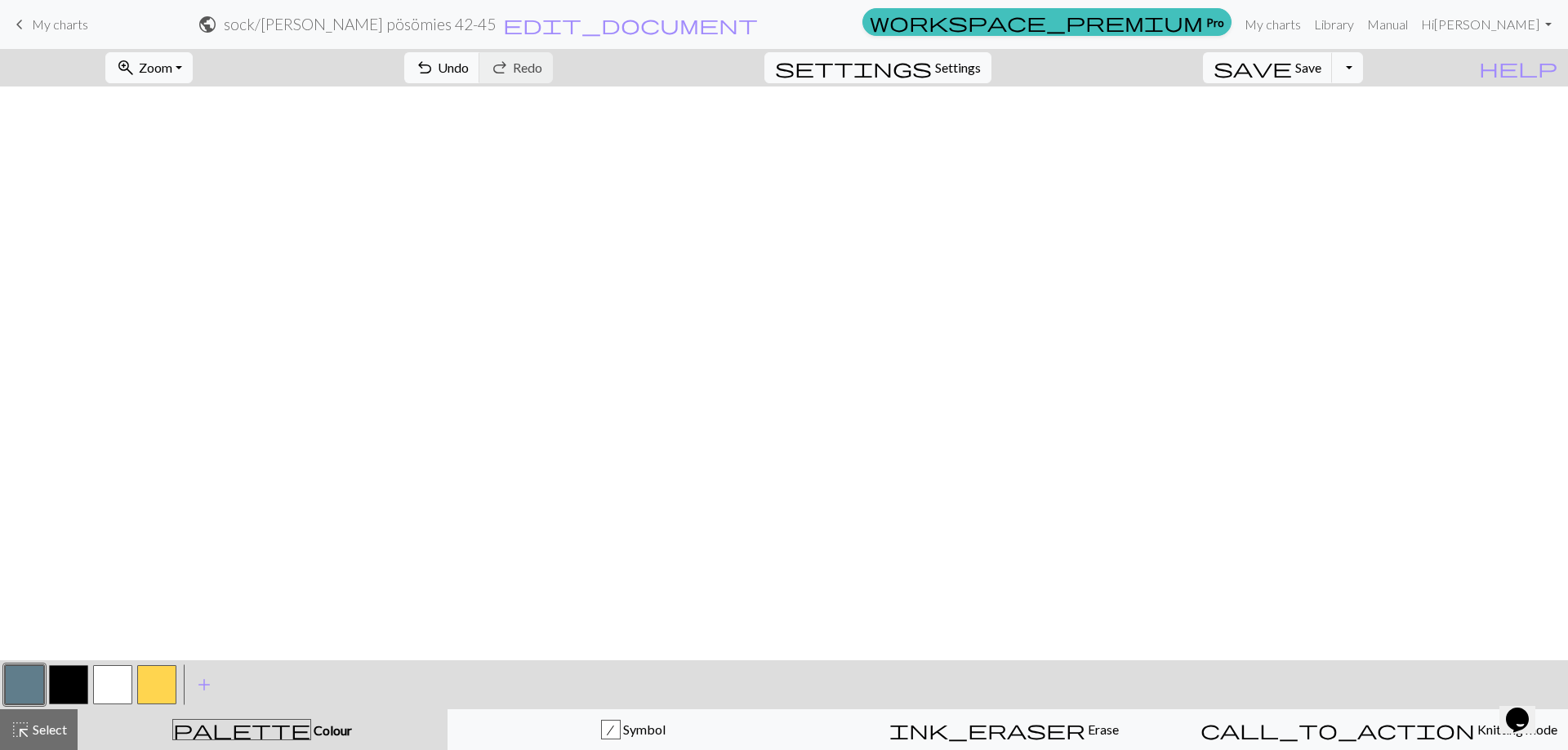
scroll to position [734, 0]
click at [1321, 60] on span "Save" at bounding box center [1308, 67] width 26 height 16
click at [172, 71] on span "Zoom" at bounding box center [155, 67] width 34 height 16
click at [177, 194] on button "50%" at bounding box center [170, 196] width 129 height 26
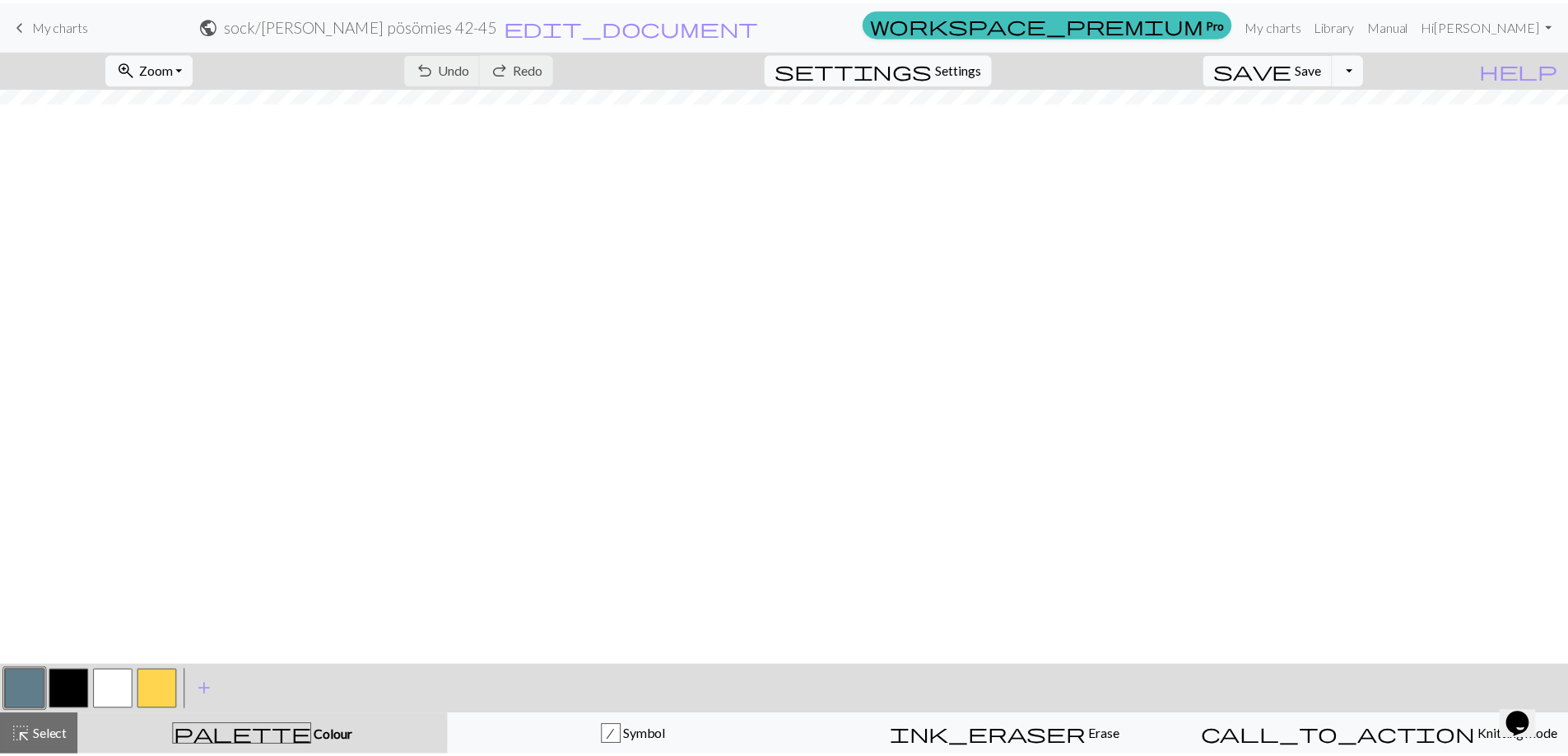
scroll to position [0, 0]
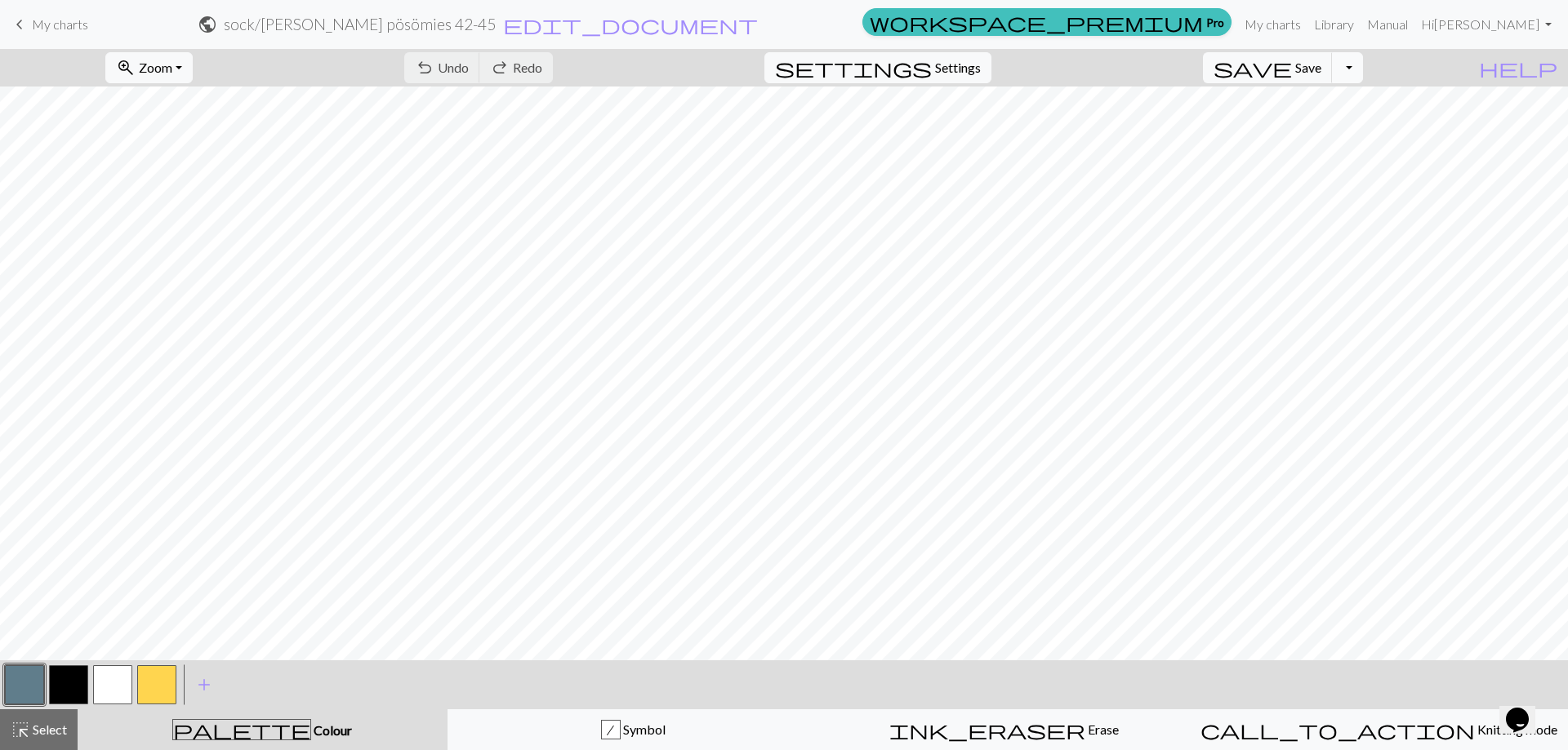
click at [1363, 75] on button "Toggle Dropdown" at bounding box center [1347, 68] width 31 height 31
click at [1354, 131] on button "save_alt Download" at bounding box center [1227, 130] width 269 height 26
click at [777, 53] on button "Download" at bounding box center [744, 53] width 79 height 31
click at [59, 30] on span "My charts" at bounding box center [60, 24] width 57 height 16
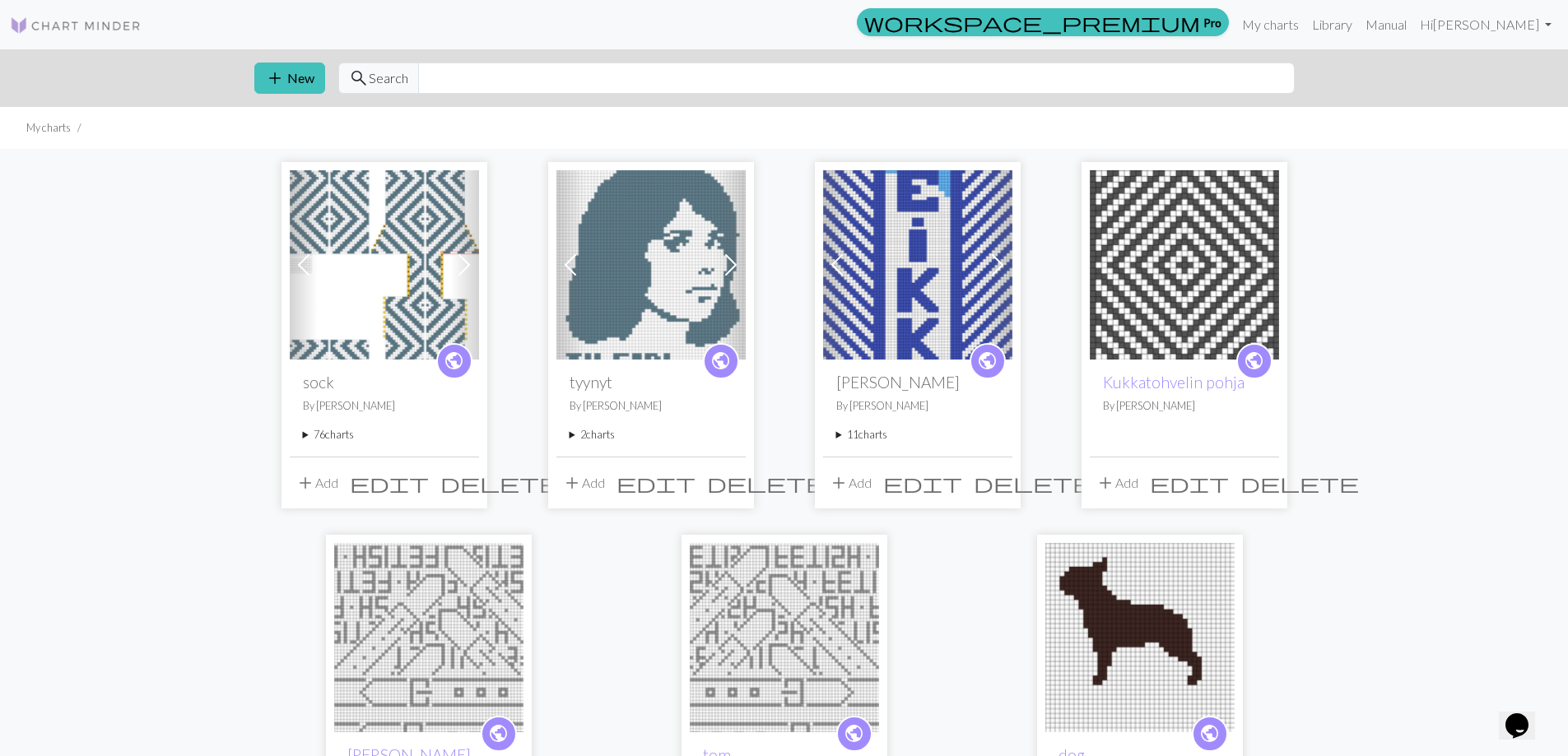
click at [319, 432] on summary "76 charts" at bounding box center [384, 434] width 163 height 16
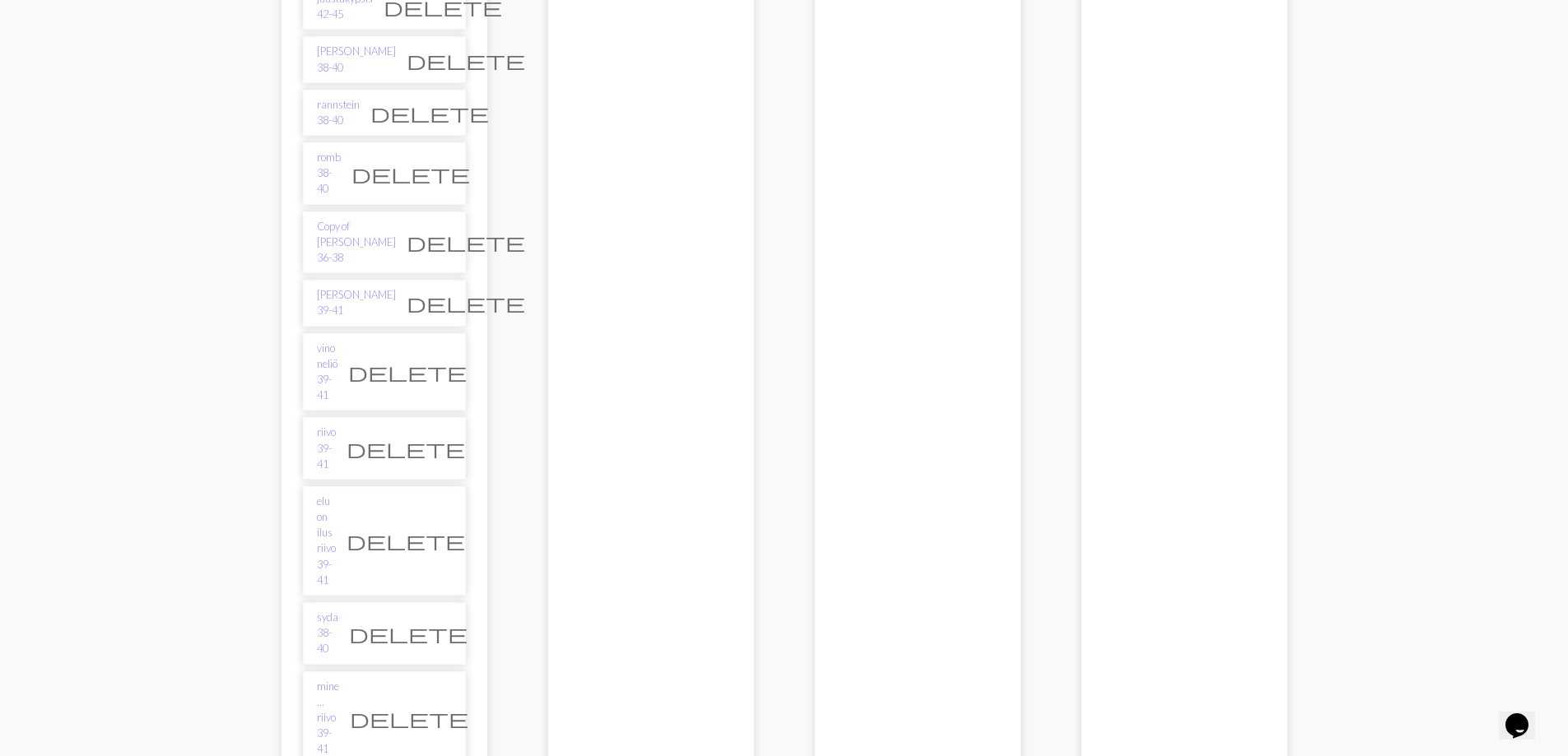
scroll to position [2879, 0]
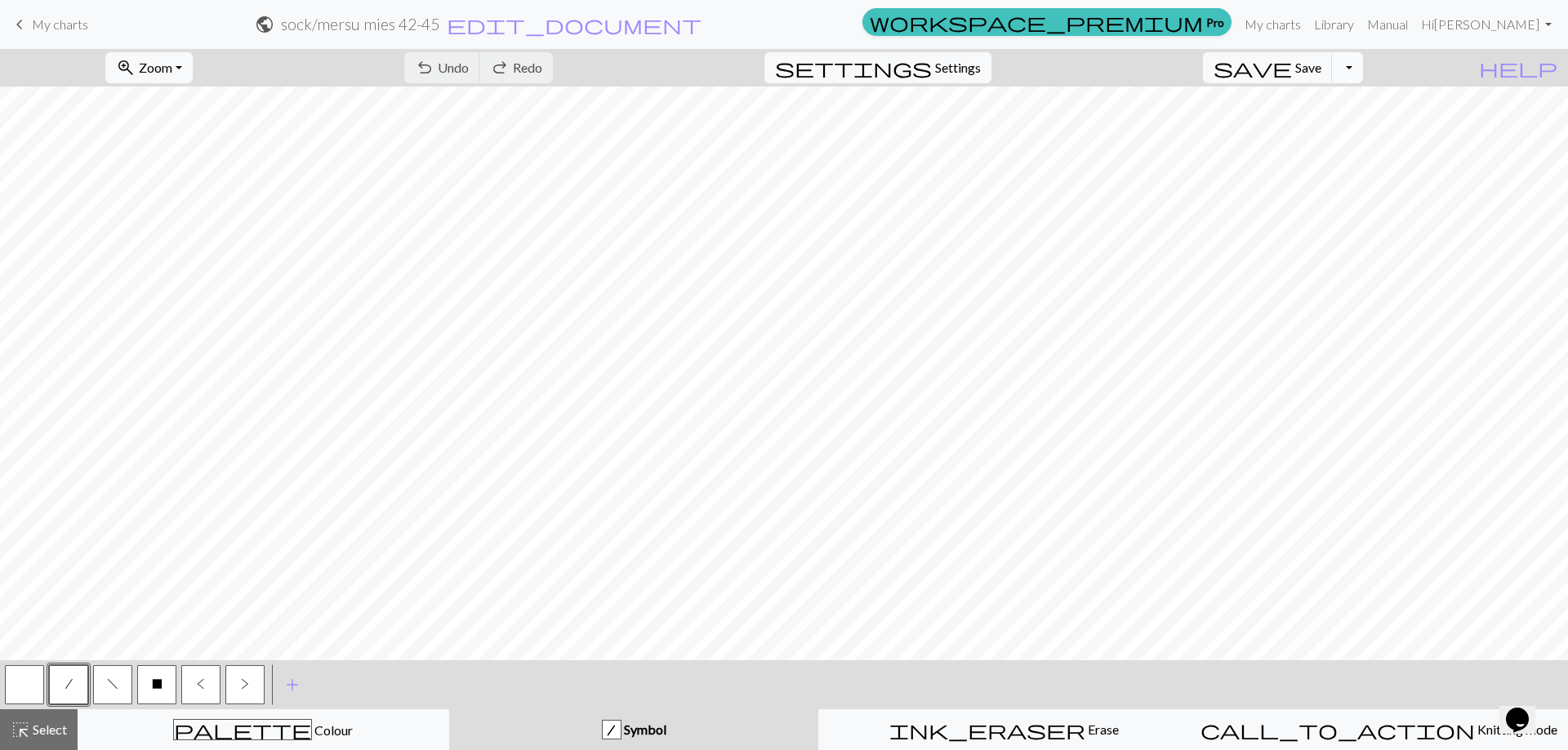
click at [1363, 68] on button "Toggle Dropdown" at bounding box center [1347, 68] width 31 height 31
click at [1345, 102] on button "file_copy Save a copy" at bounding box center [1227, 103] width 269 height 26
click at [730, 33] on span "edit_document" at bounding box center [603, 25] width 254 height 23
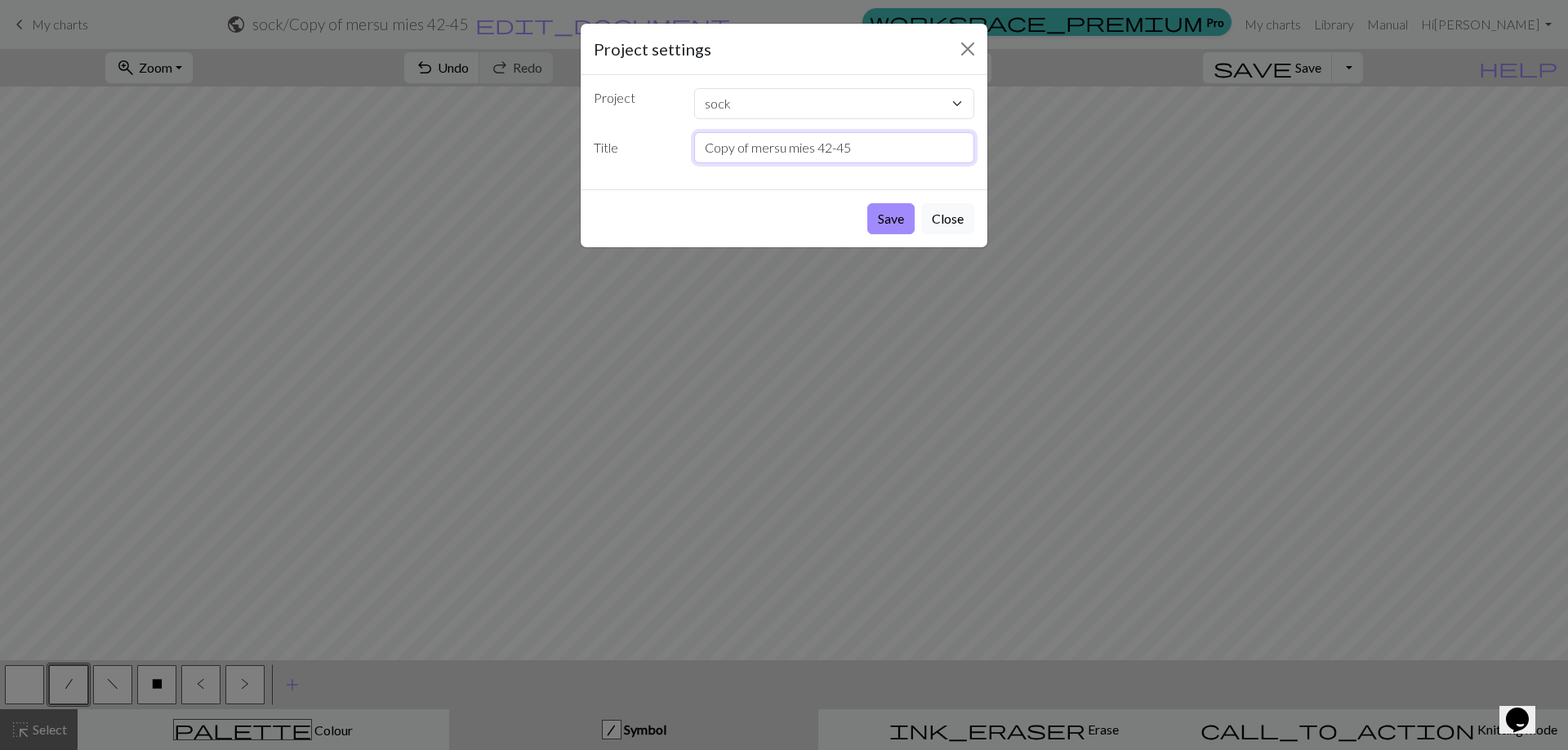
drag, startPoint x: 745, startPoint y: 148, endPoint x: 578, endPoint y: 149, distance: 167.0
click at [578, 149] on div "Project settings Project sock tyynyt [PERSON_NAME] [PERSON_NAME] [PERSON_NAME] …" at bounding box center [784, 375] width 1568 height 750
click at [724, 149] on input "tum ma pohja mersu mies 42-45" at bounding box center [834, 148] width 281 height 31
click at [730, 149] on input "tum ma pohja mersu mies 42-45" at bounding box center [834, 148] width 281 height 31
type input "[PERSON_NAME] mersu mies 42-45"
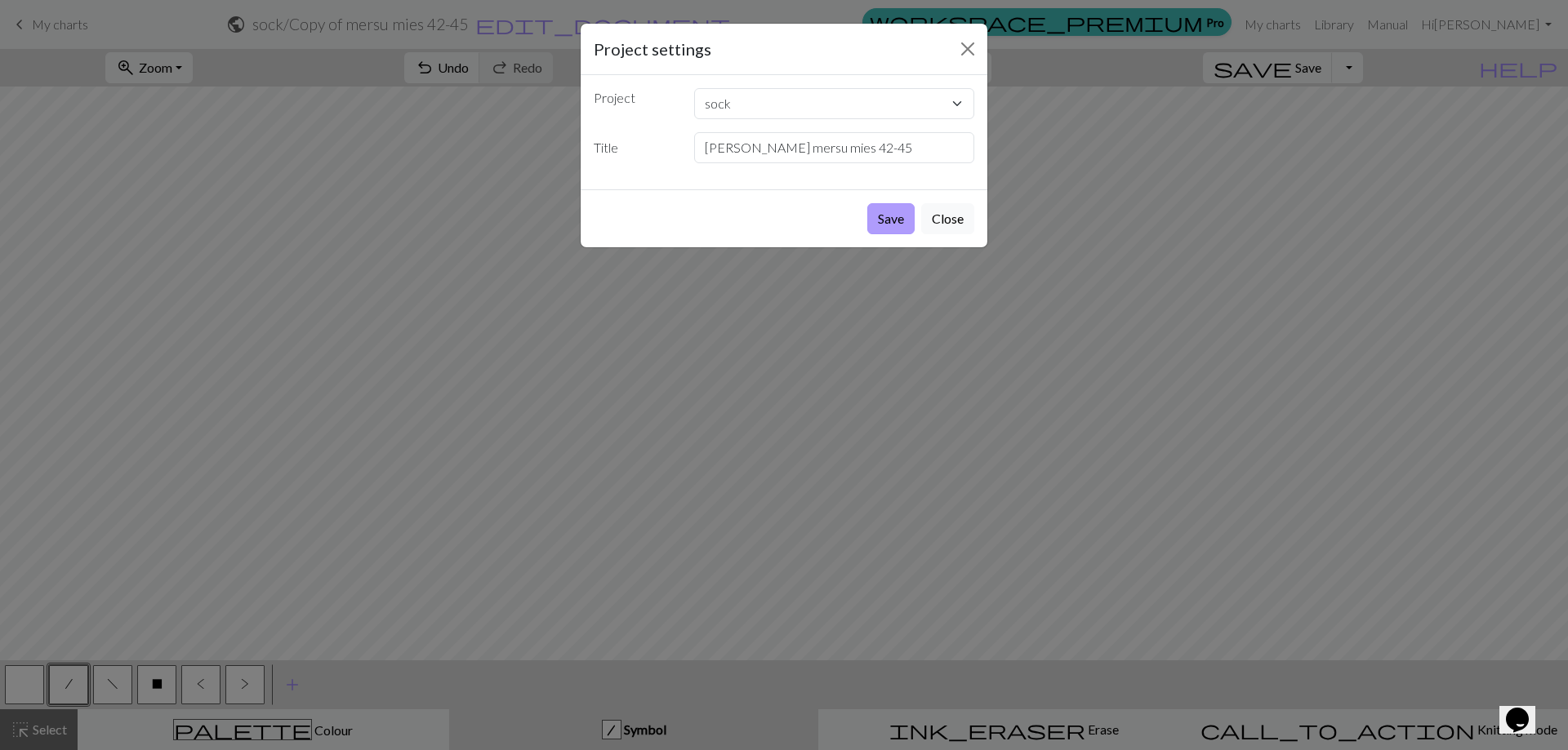
click at [881, 213] on button "Save" at bounding box center [891, 219] width 48 height 31
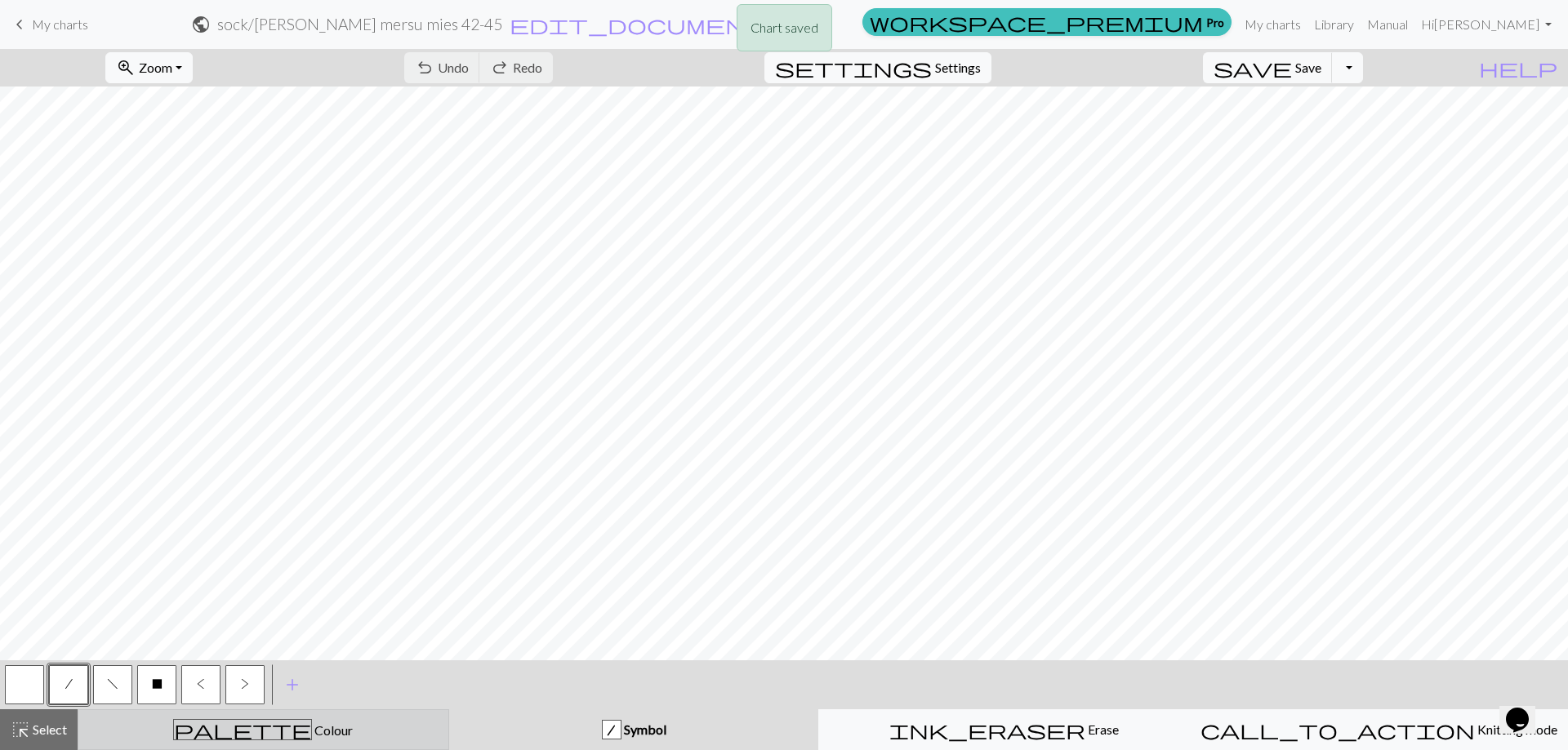
click at [211, 714] on button "palette Colour Colour" at bounding box center [263, 729] width 372 height 41
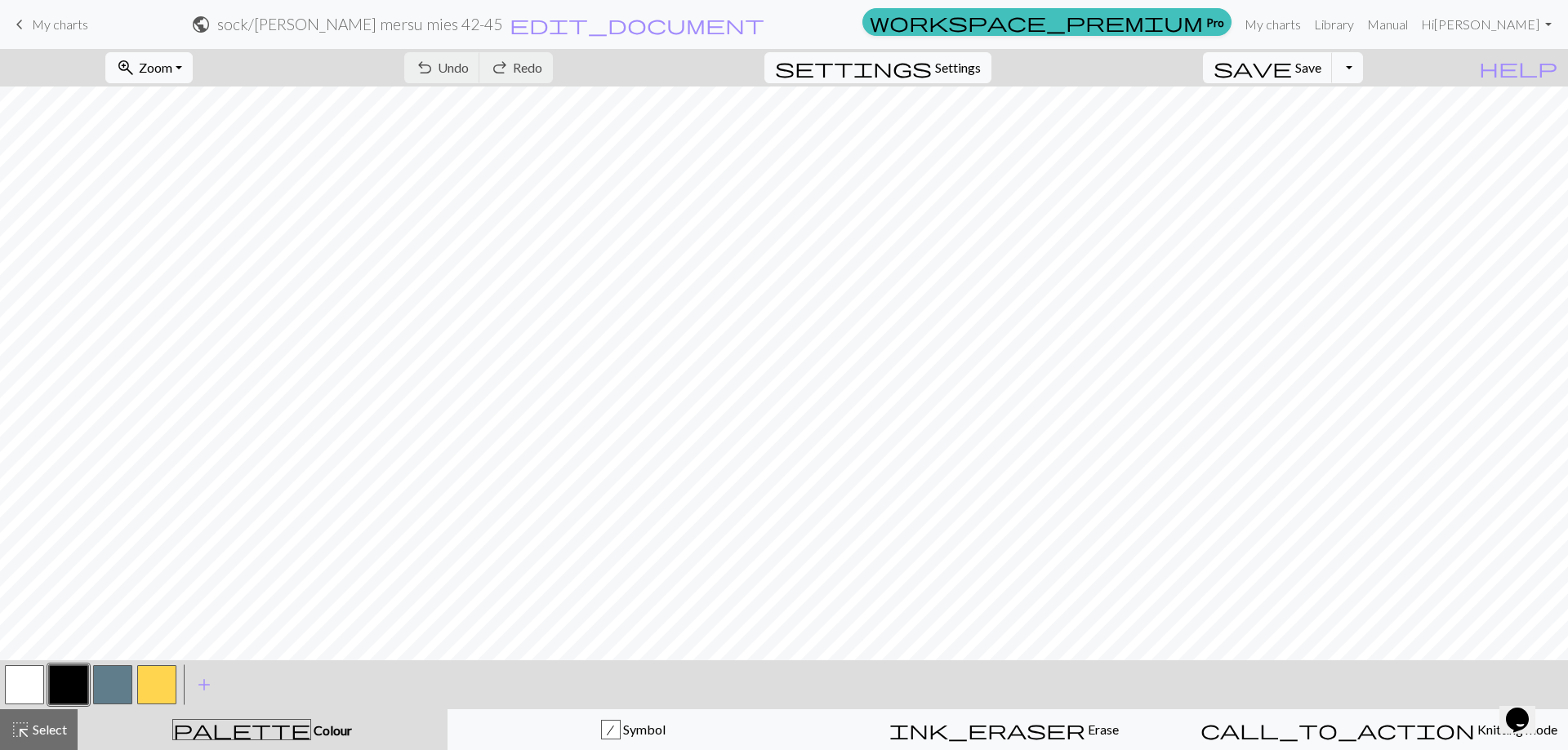
click at [30, 682] on button "button" at bounding box center [25, 685] width 39 height 39
click at [26, 677] on button "button" at bounding box center [25, 685] width 39 height 39
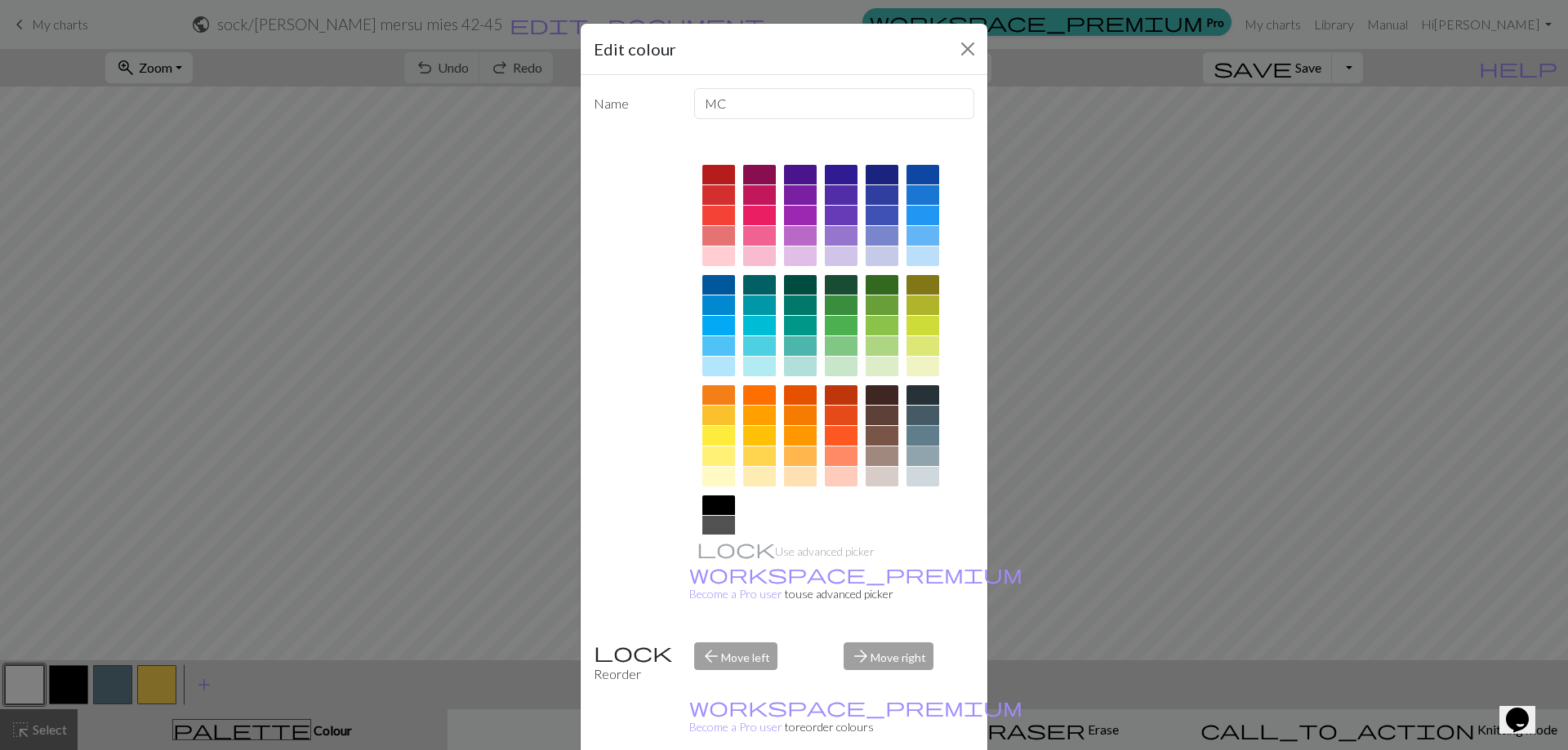
click at [927, 443] on div at bounding box center [923, 436] width 33 height 20
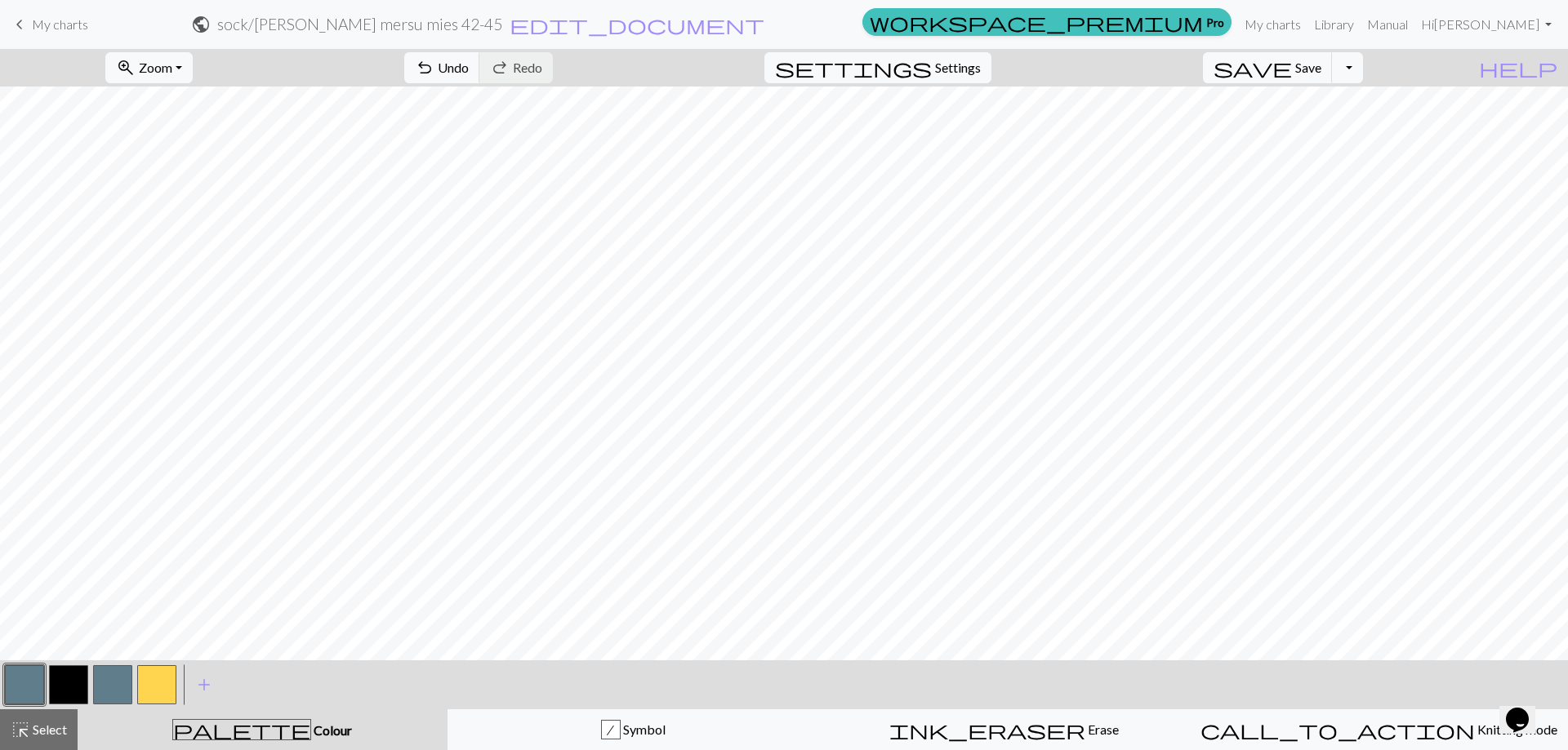
click at [103, 684] on button "button" at bounding box center [112, 685] width 39 height 39
click at [108, 684] on button "button" at bounding box center [112, 685] width 39 height 39
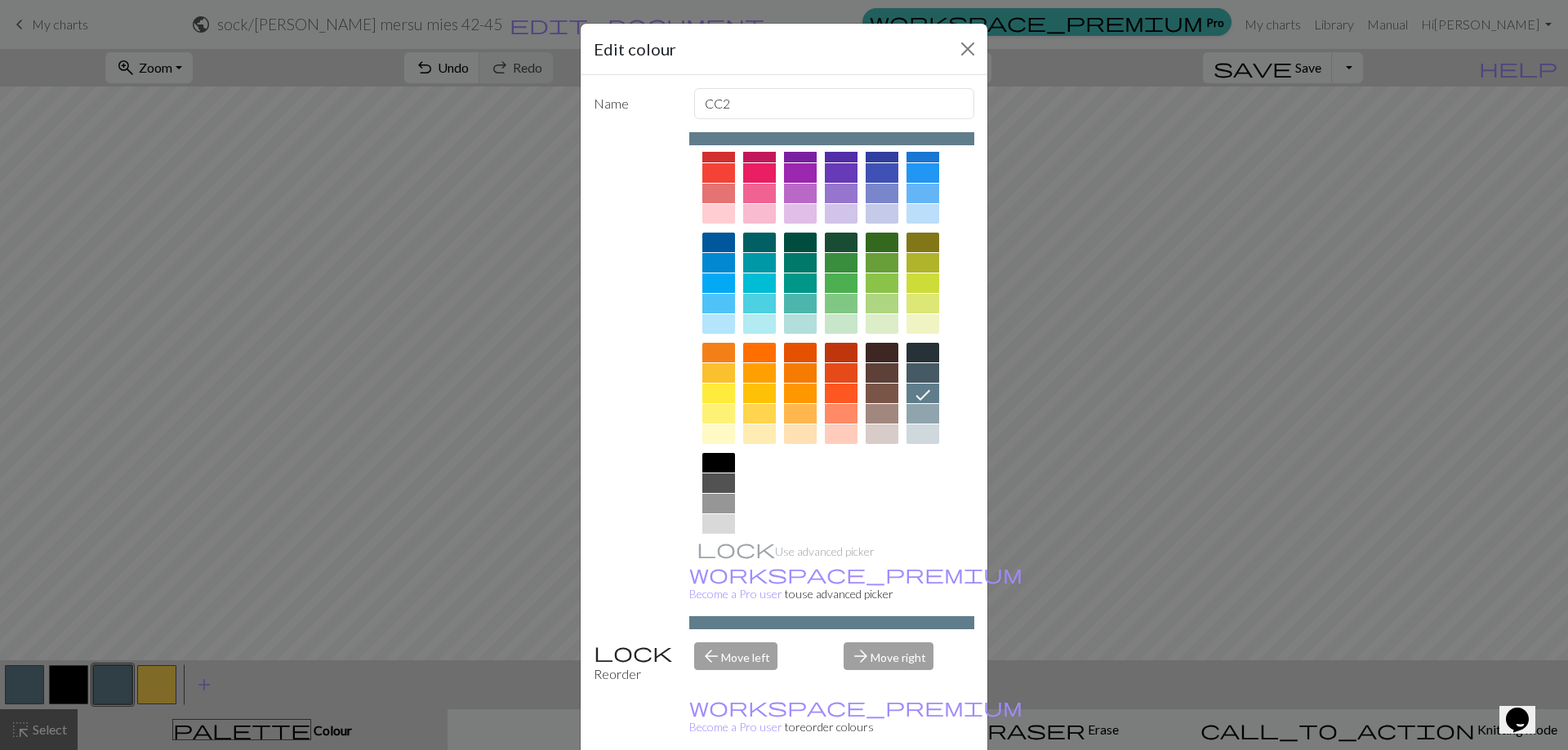
scroll to position [80, 0]
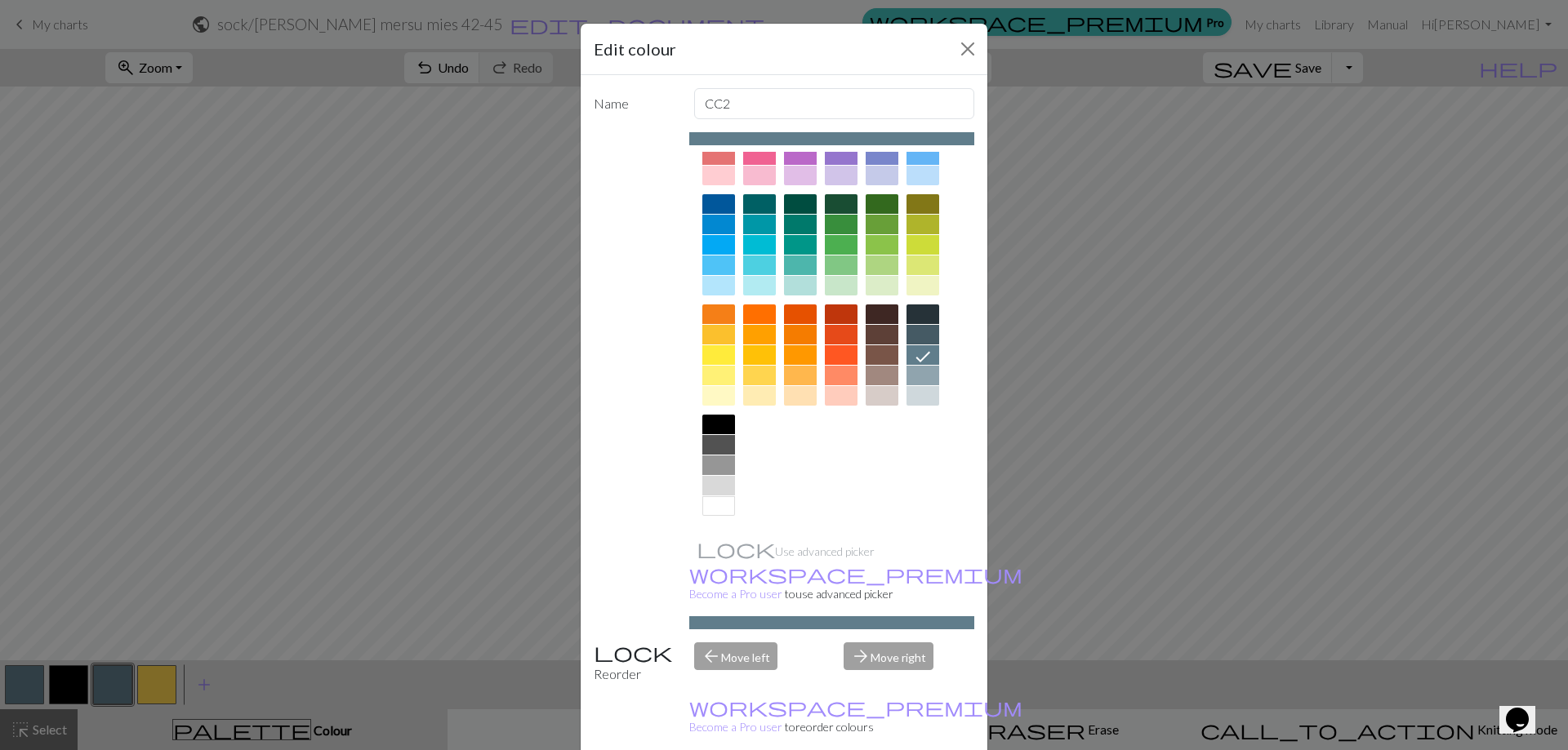
click at [928, 396] on div at bounding box center [923, 396] width 33 height 20
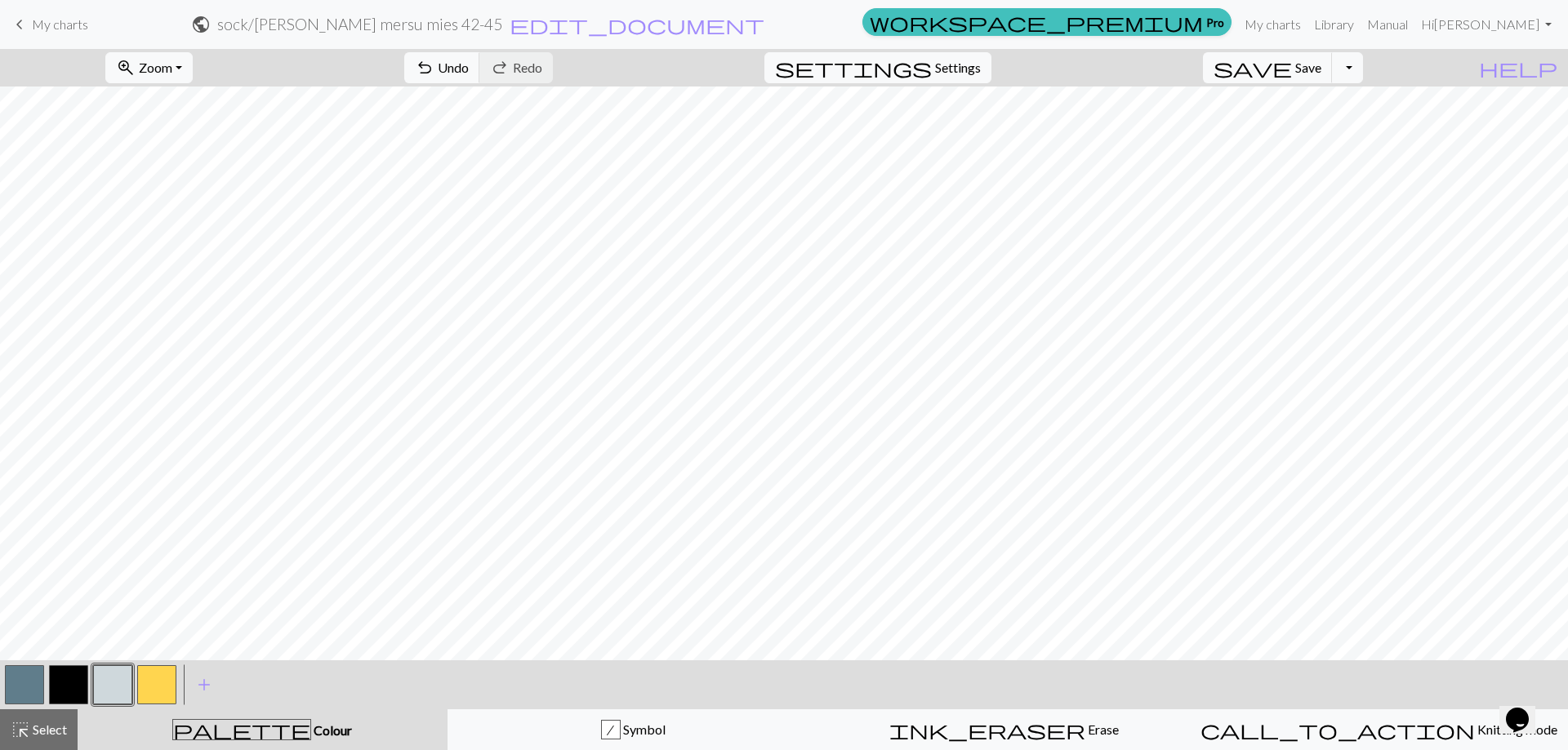
click at [113, 691] on button "button" at bounding box center [112, 685] width 39 height 39
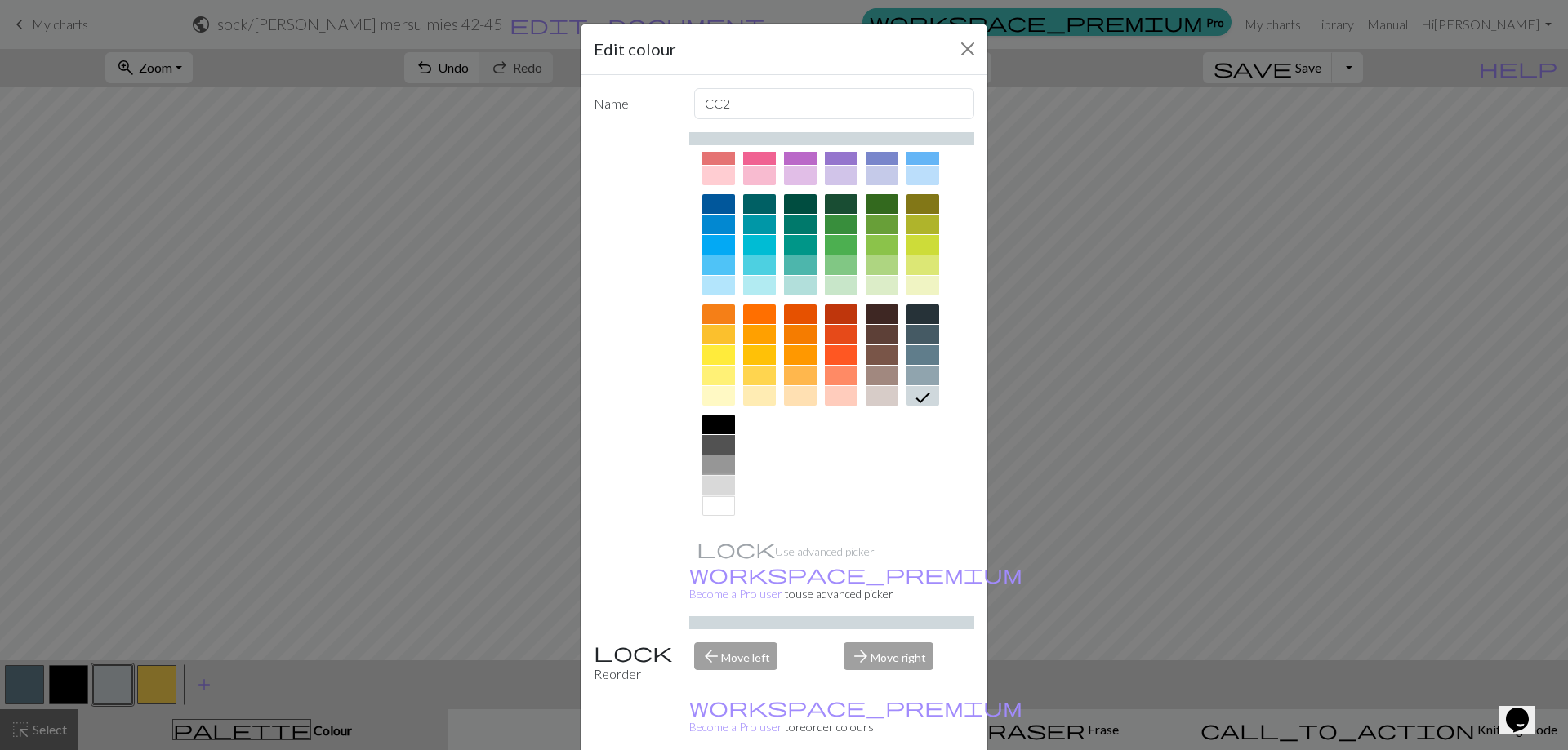
click at [714, 485] on div at bounding box center [718, 486] width 33 height 20
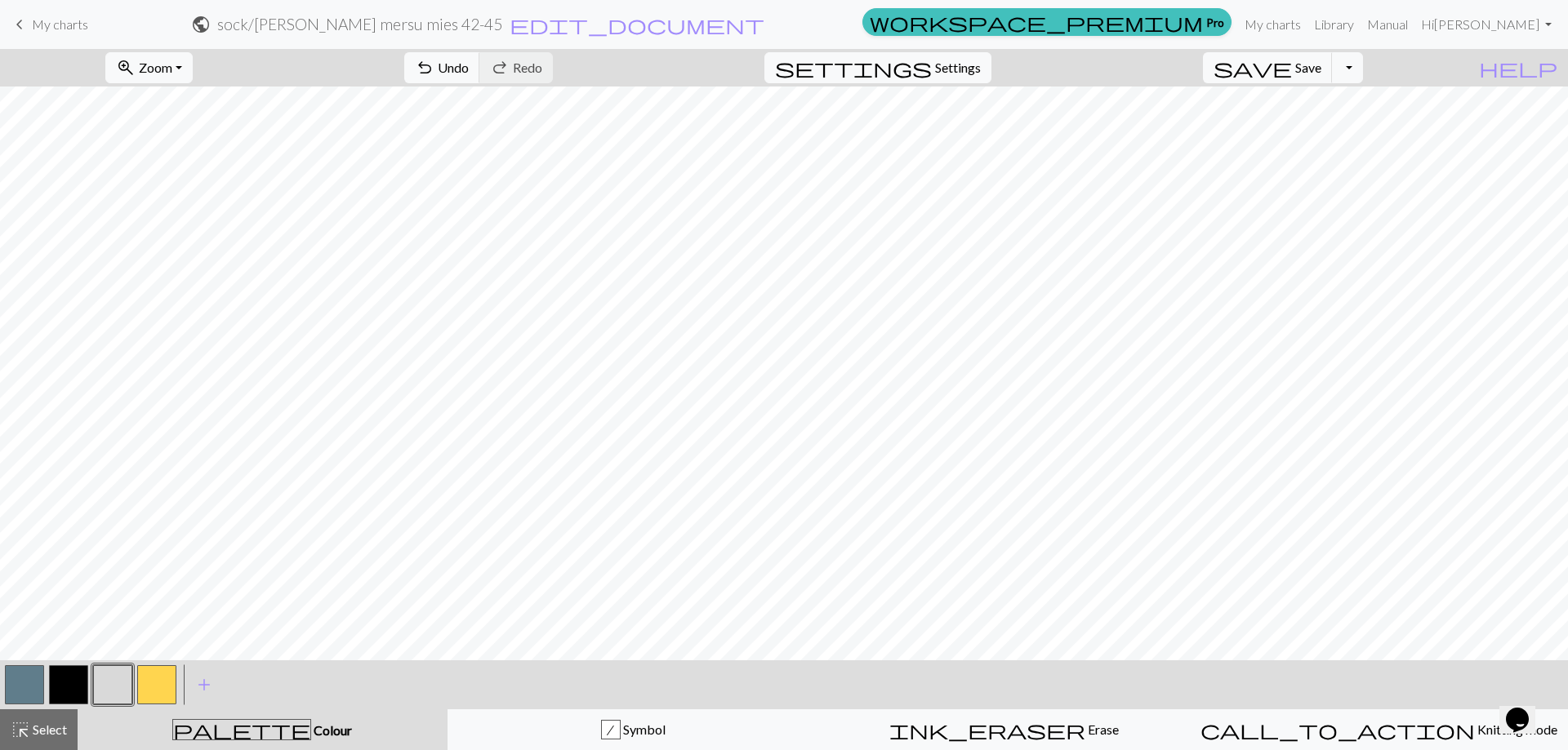
click at [113, 688] on button "button" at bounding box center [112, 685] width 39 height 39
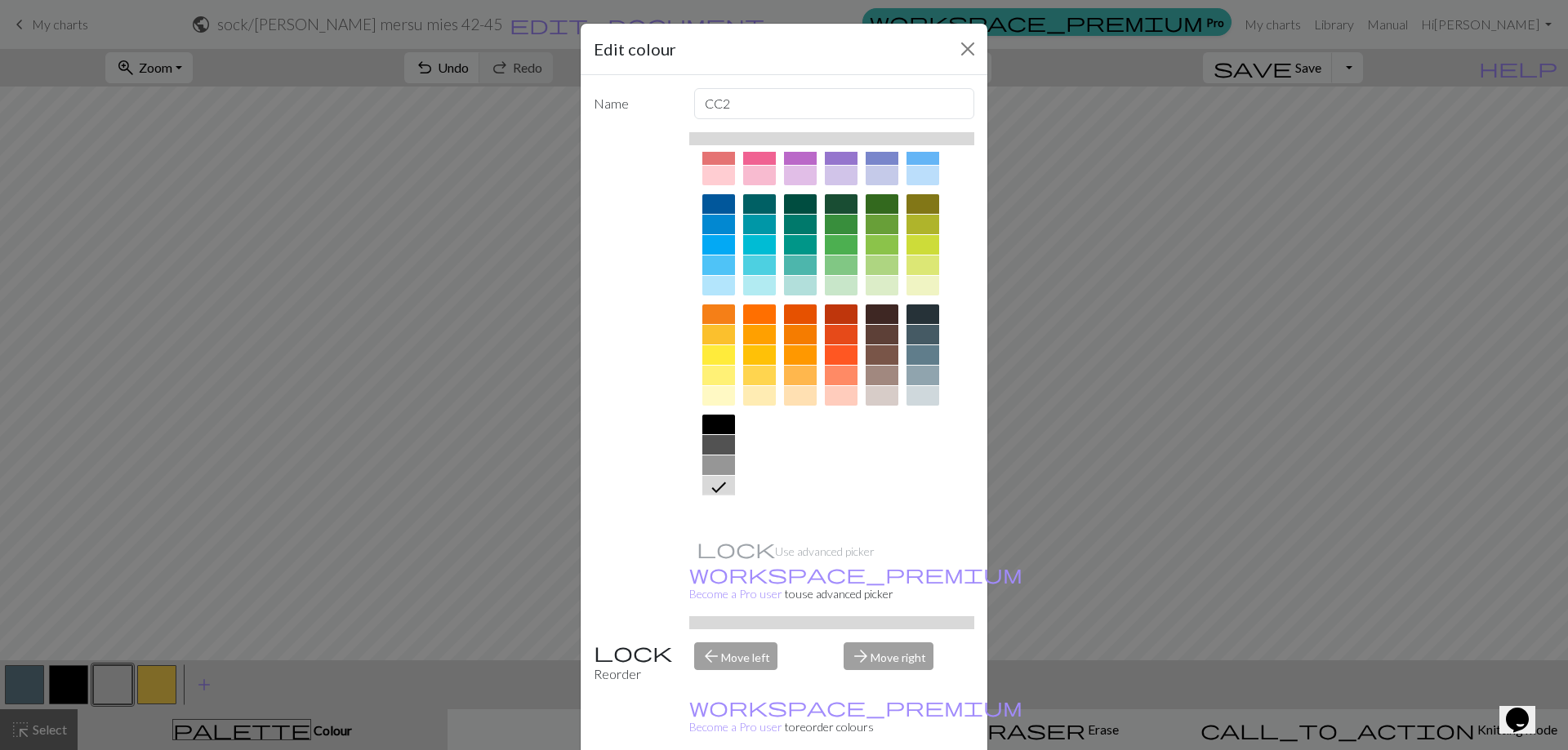
click at [721, 503] on div at bounding box center [718, 506] width 33 height 20
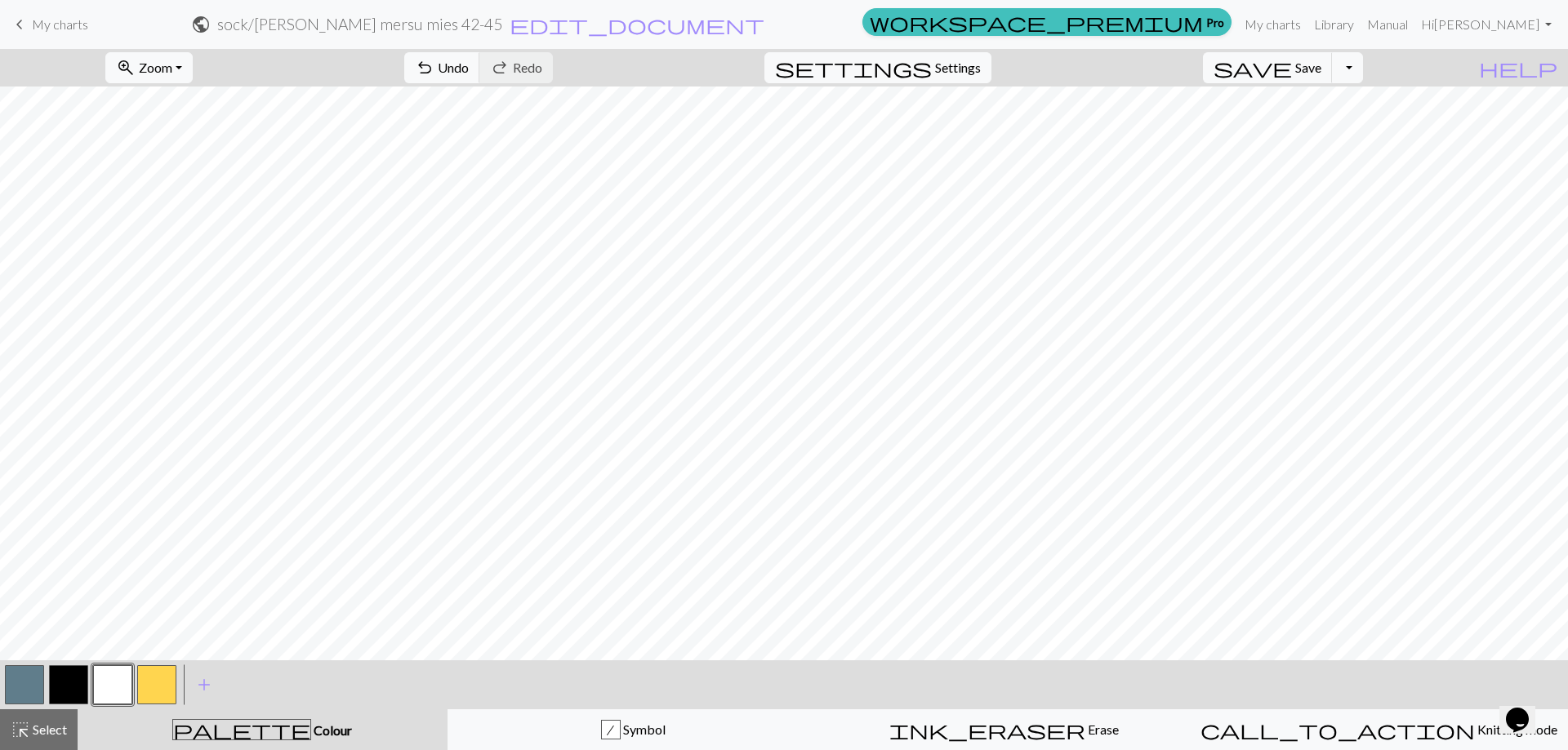
click at [31, 684] on button "button" at bounding box center [25, 685] width 39 height 39
click at [135, 682] on div at bounding box center [157, 685] width 44 height 44
click at [157, 691] on button "button" at bounding box center [157, 685] width 39 height 39
click at [36, 680] on button "button" at bounding box center [25, 685] width 39 height 39
click at [1292, 73] on span "save" at bounding box center [1252, 68] width 78 height 23
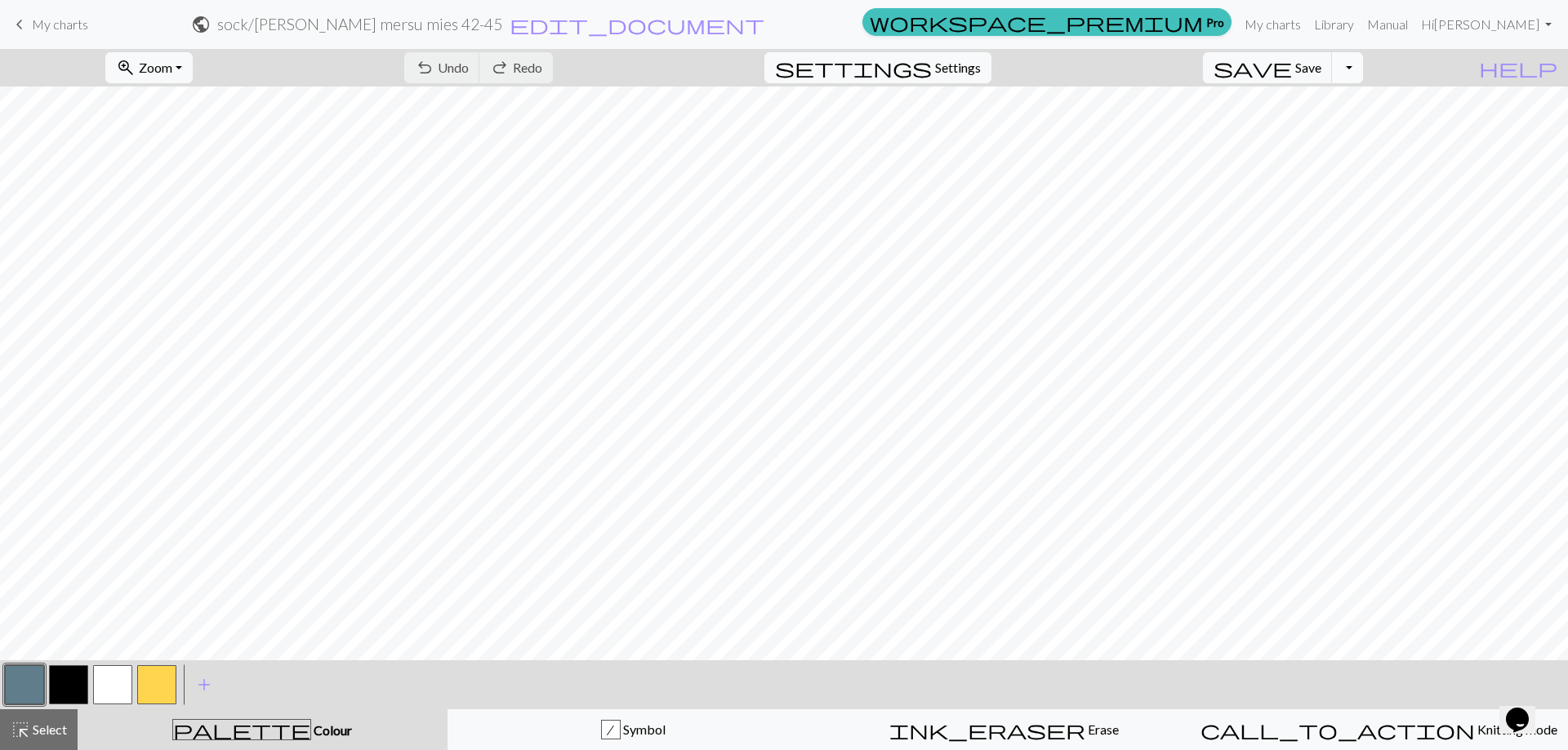
click at [1363, 68] on button "Toggle Dropdown" at bounding box center [1347, 68] width 31 height 31
click at [1344, 130] on button "save_alt Download" at bounding box center [1227, 130] width 269 height 26
click at [193, 75] on button "zoom_in Zoom Zoom" at bounding box center [149, 68] width 87 height 31
click at [191, 192] on button "50%" at bounding box center [170, 196] width 129 height 26
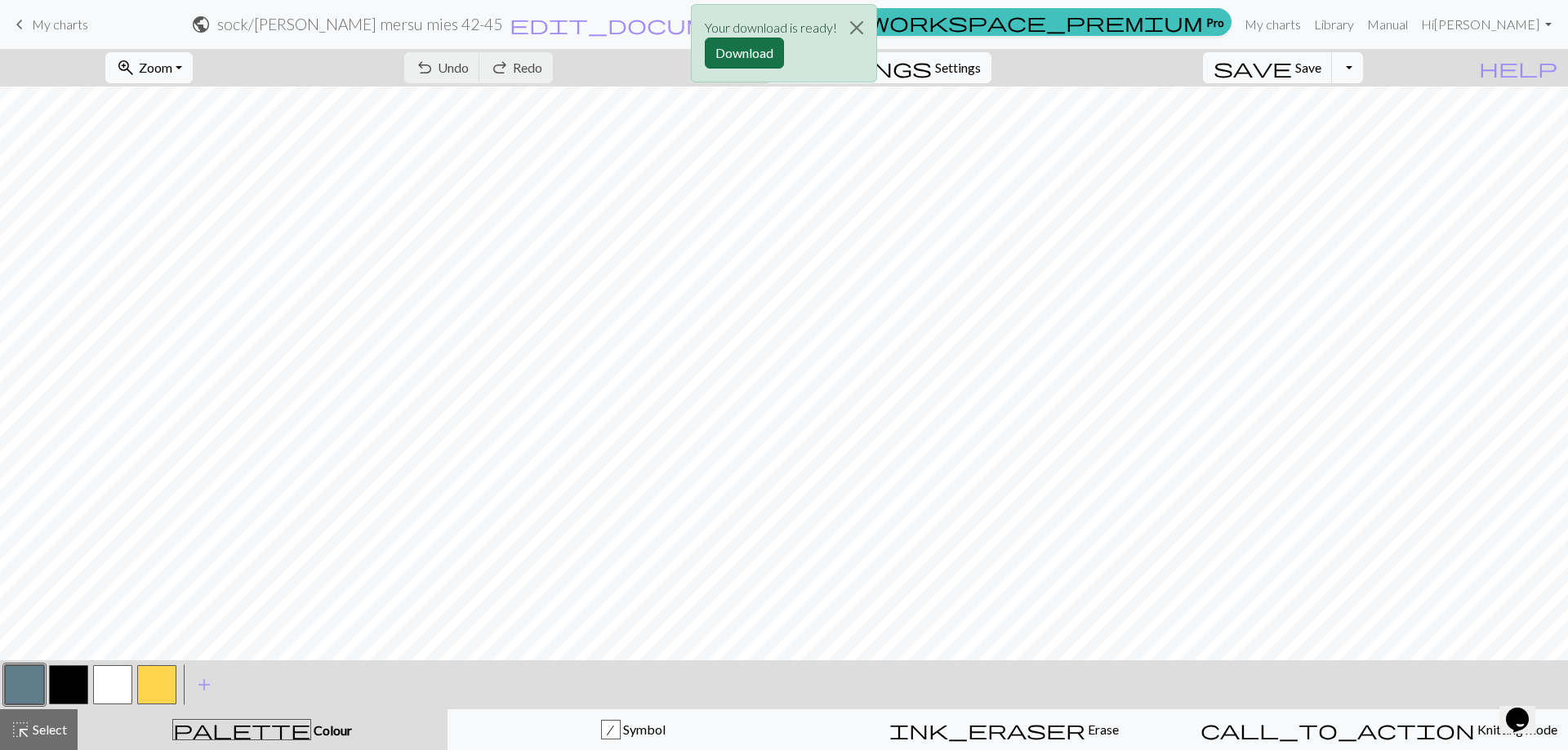
click at [730, 53] on button "Download" at bounding box center [744, 53] width 79 height 31
click at [193, 64] on button "zoom_in Zoom Zoom" at bounding box center [149, 68] width 87 height 31
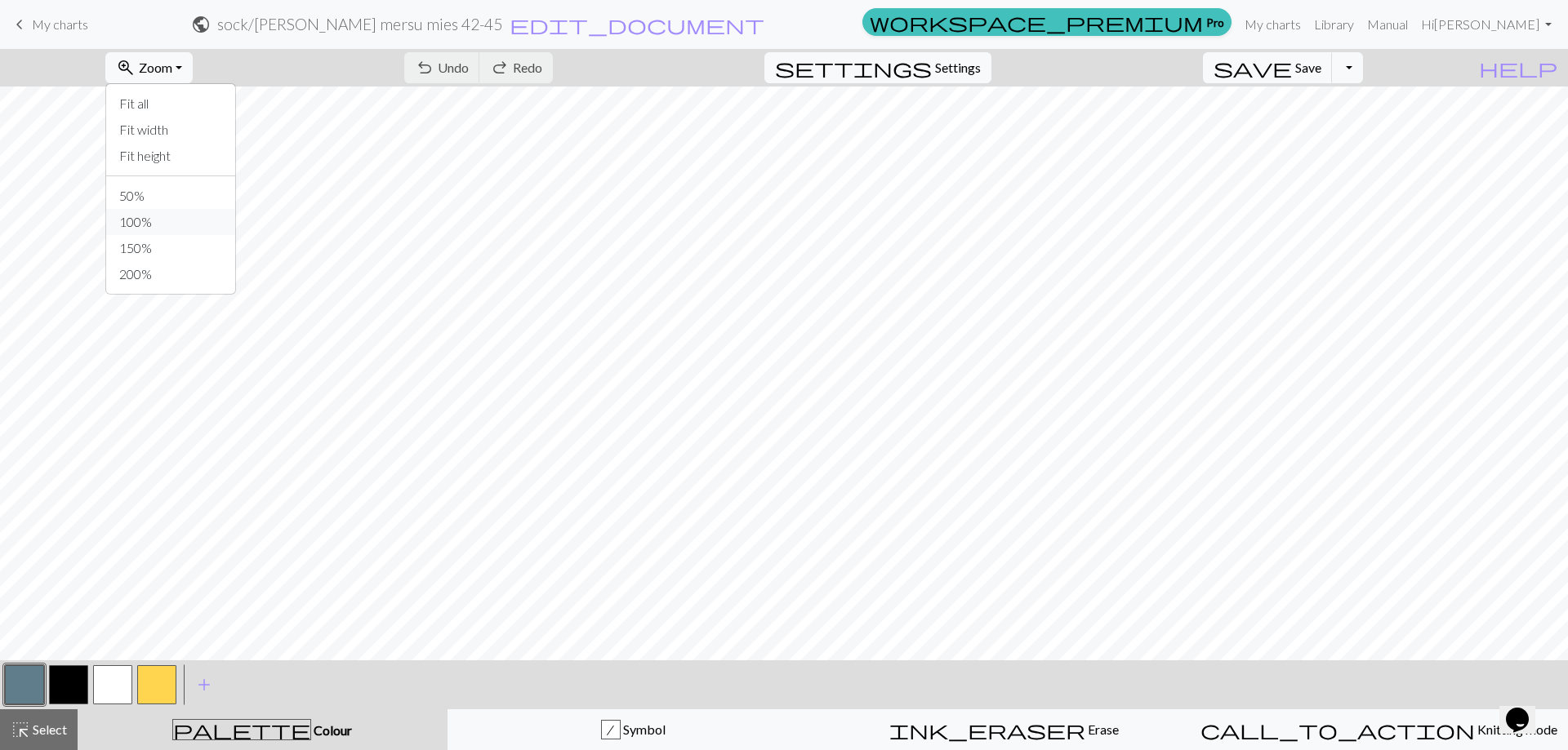
click at [198, 219] on button "100%" at bounding box center [170, 222] width 129 height 26
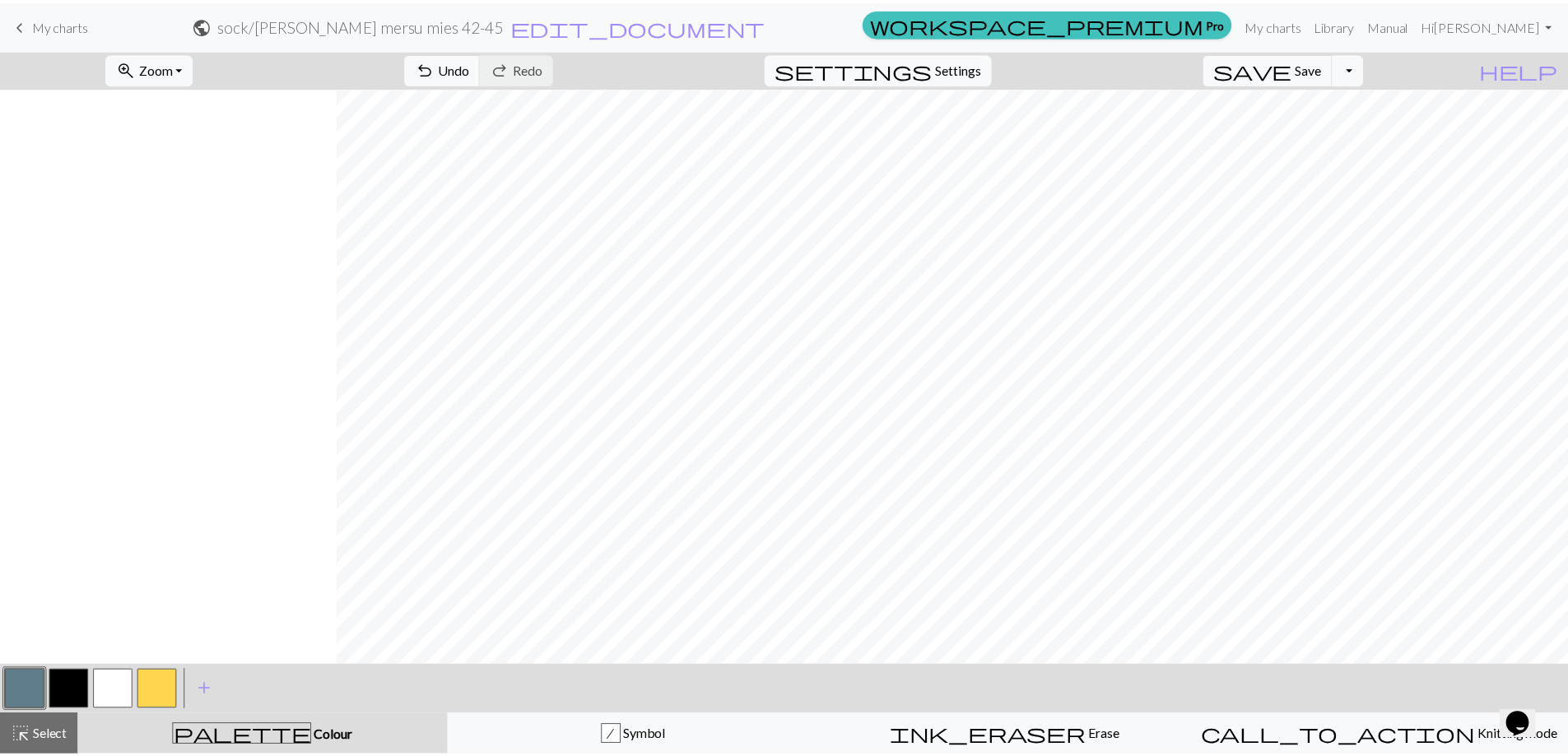
scroll to position [0, 339]
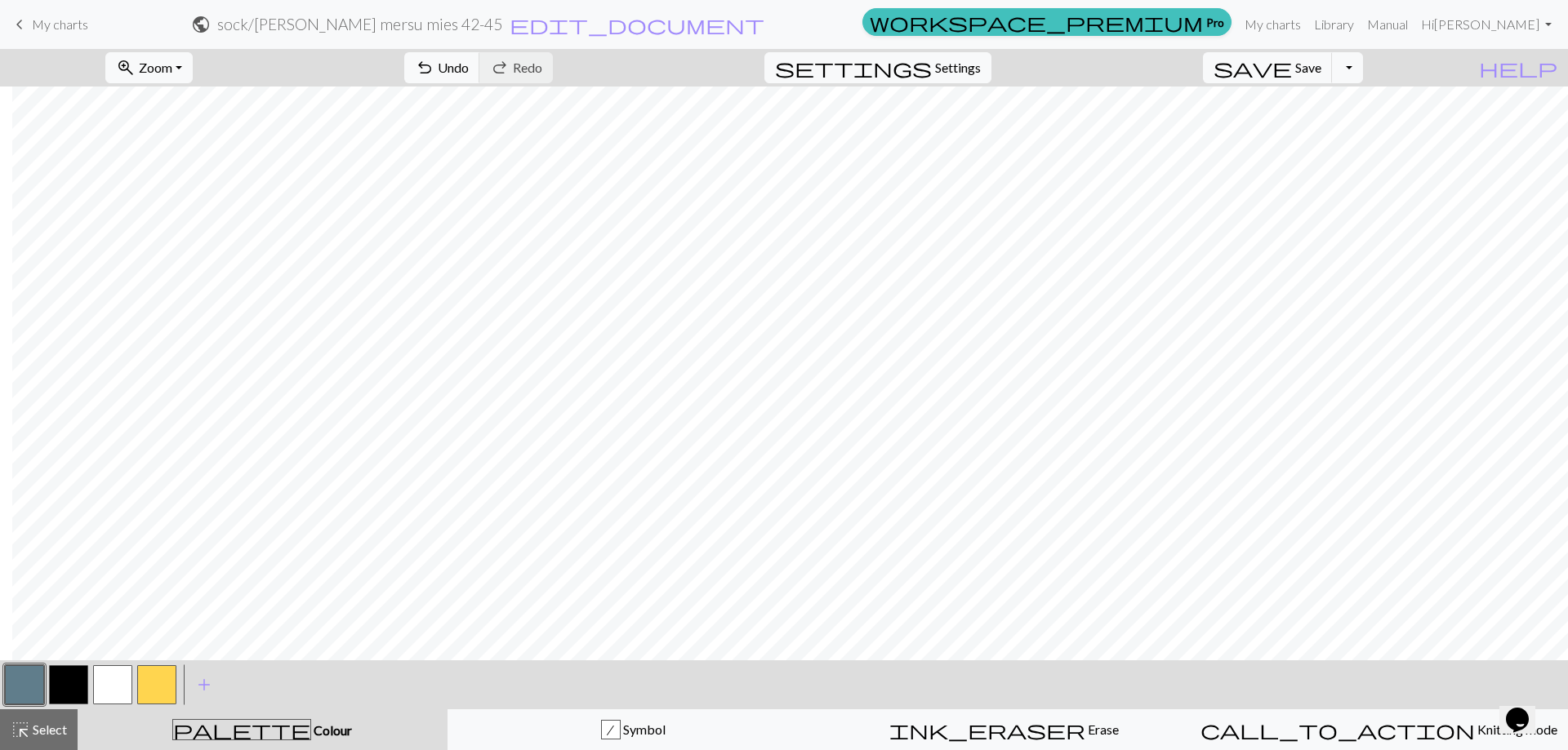
click at [21, 670] on button "button" at bounding box center [25, 685] width 39 height 39
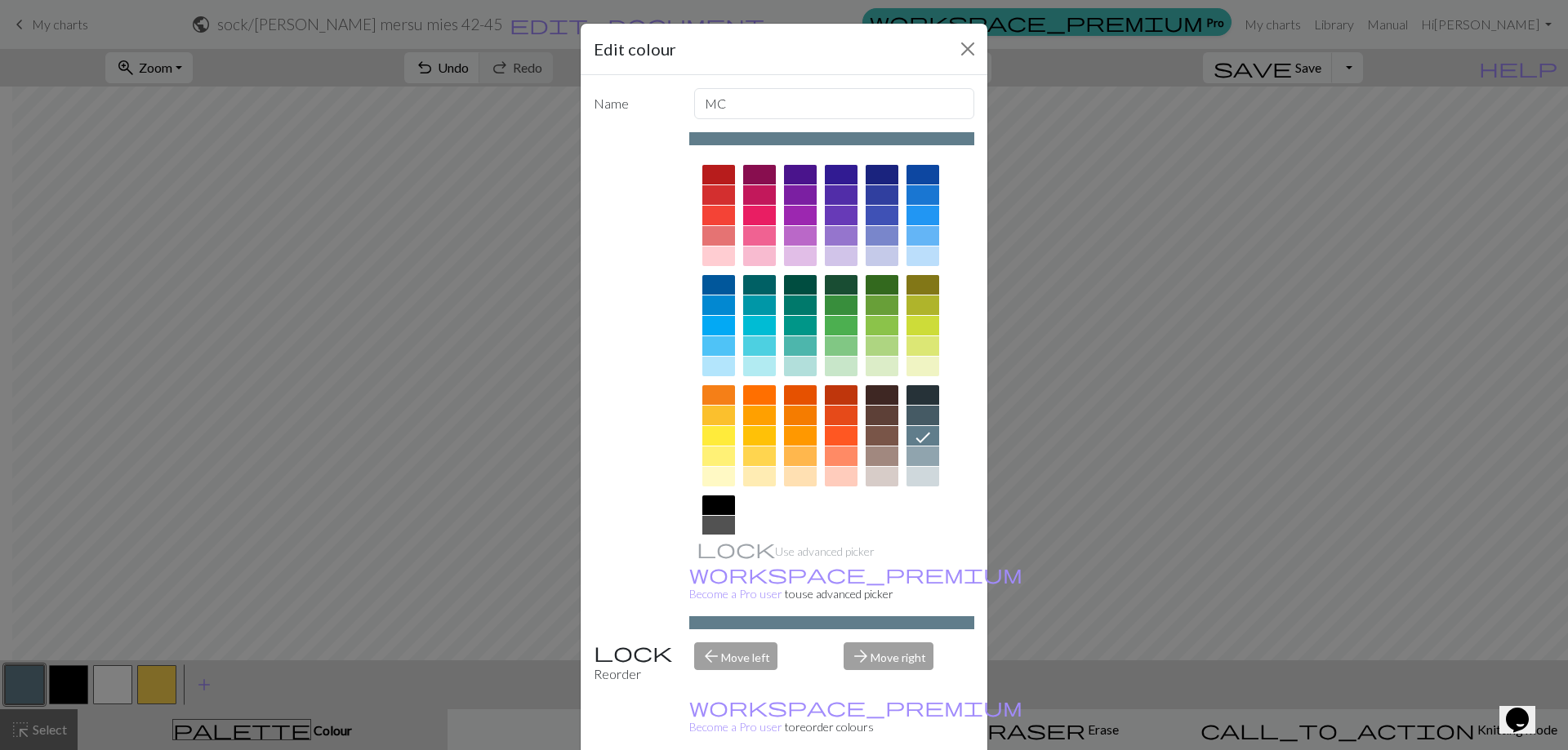
click at [1323, 486] on div "Edit colour Name MC Use advanced picker workspace_premium Become a Pro user to …" at bounding box center [784, 375] width 1568 height 750
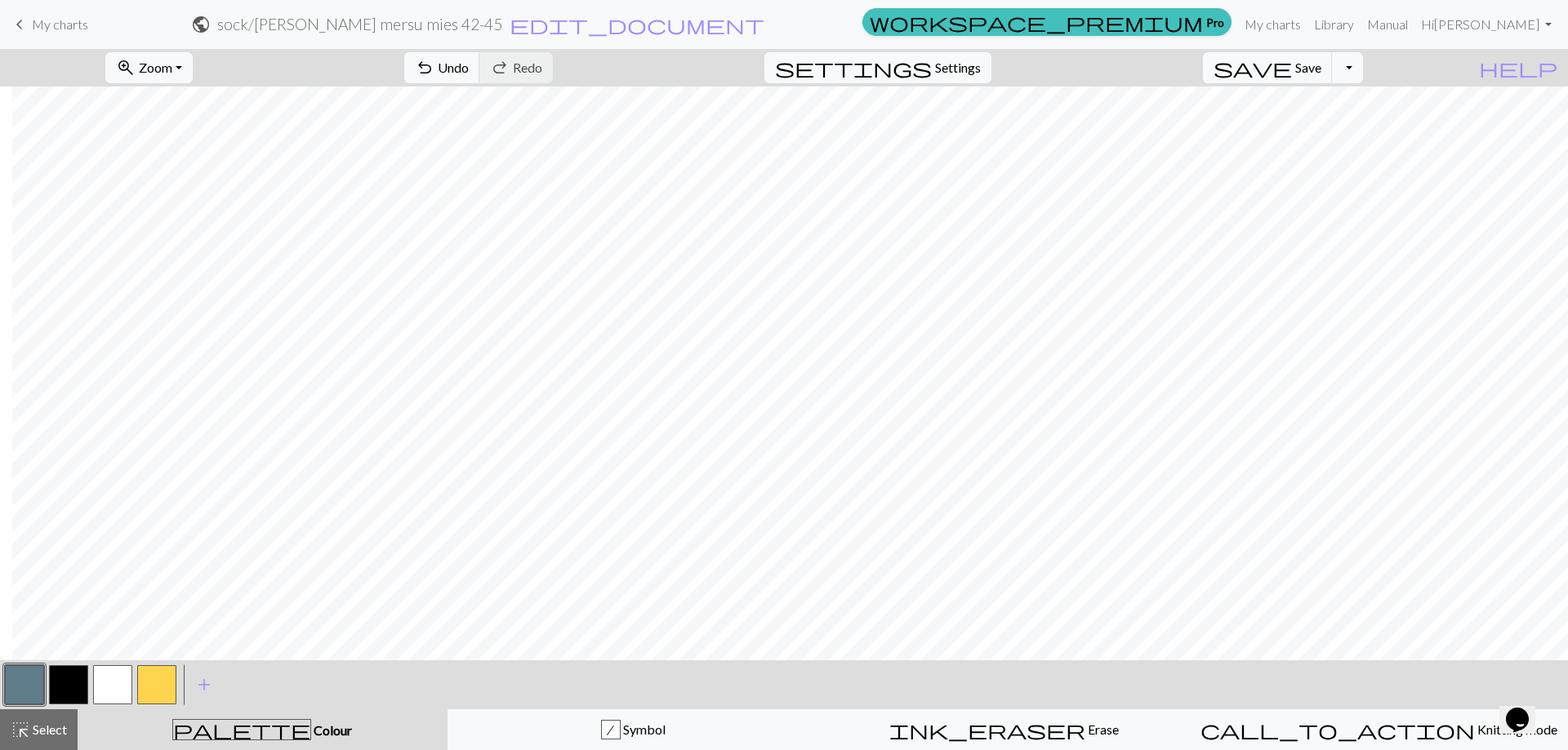
click at [102, 693] on button "button" at bounding box center [112, 685] width 39 height 39
click at [1321, 72] on span "Save" at bounding box center [1308, 67] width 26 height 16
click at [1363, 71] on button "Toggle Dropdown" at bounding box center [1347, 68] width 31 height 31
click at [1362, 132] on button "save_alt Download" at bounding box center [1227, 130] width 269 height 26
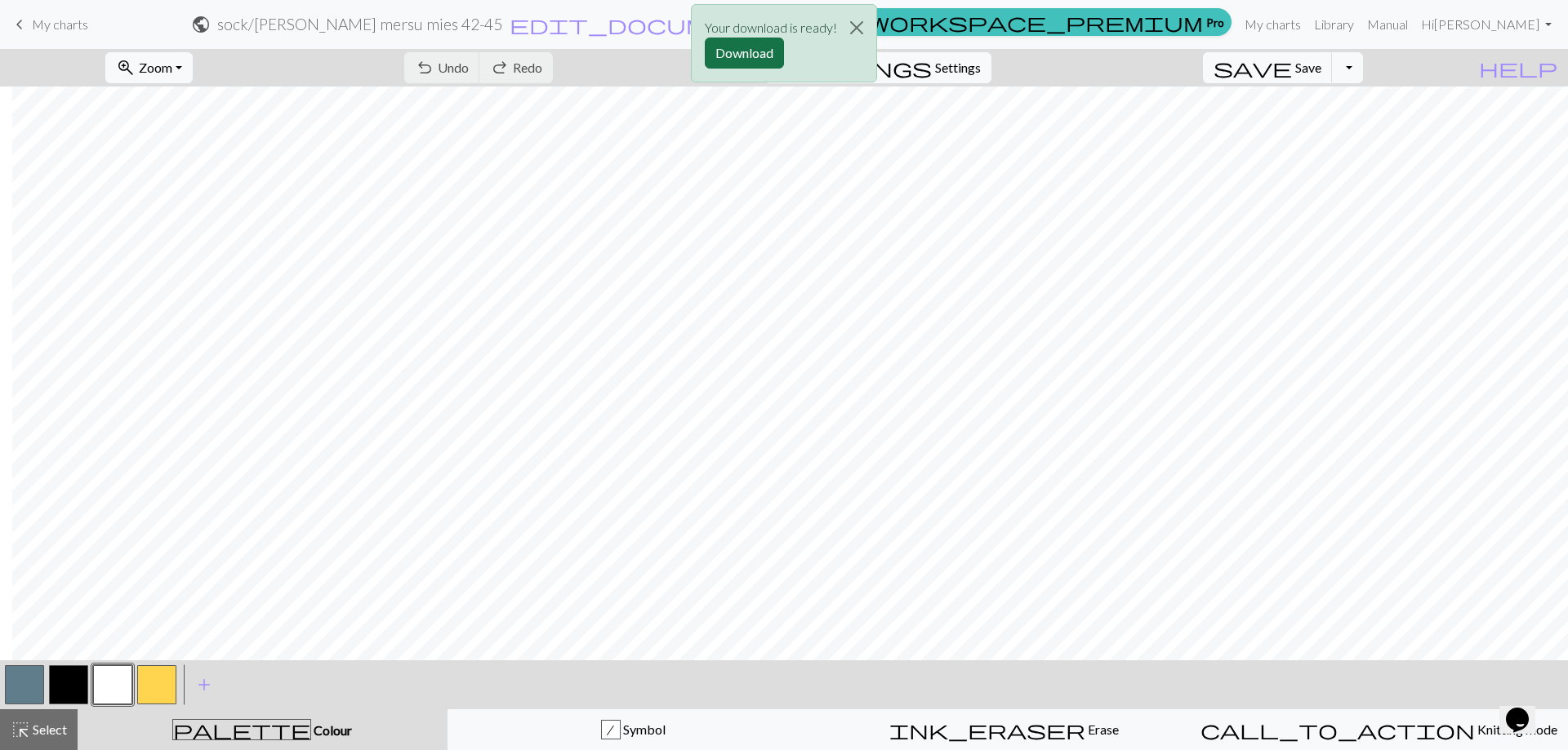
click at [718, 56] on button "Download" at bounding box center [744, 53] width 79 height 31
click at [427, 7] on nav "keyboard_arrow_left My charts public sock / [PERSON_NAME] mersu mies 42-45 edit…" at bounding box center [784, 25] width 1568 height 49
click at [60, 28] on span "My charts" at bounding box center [60, 24] width 57 height 16
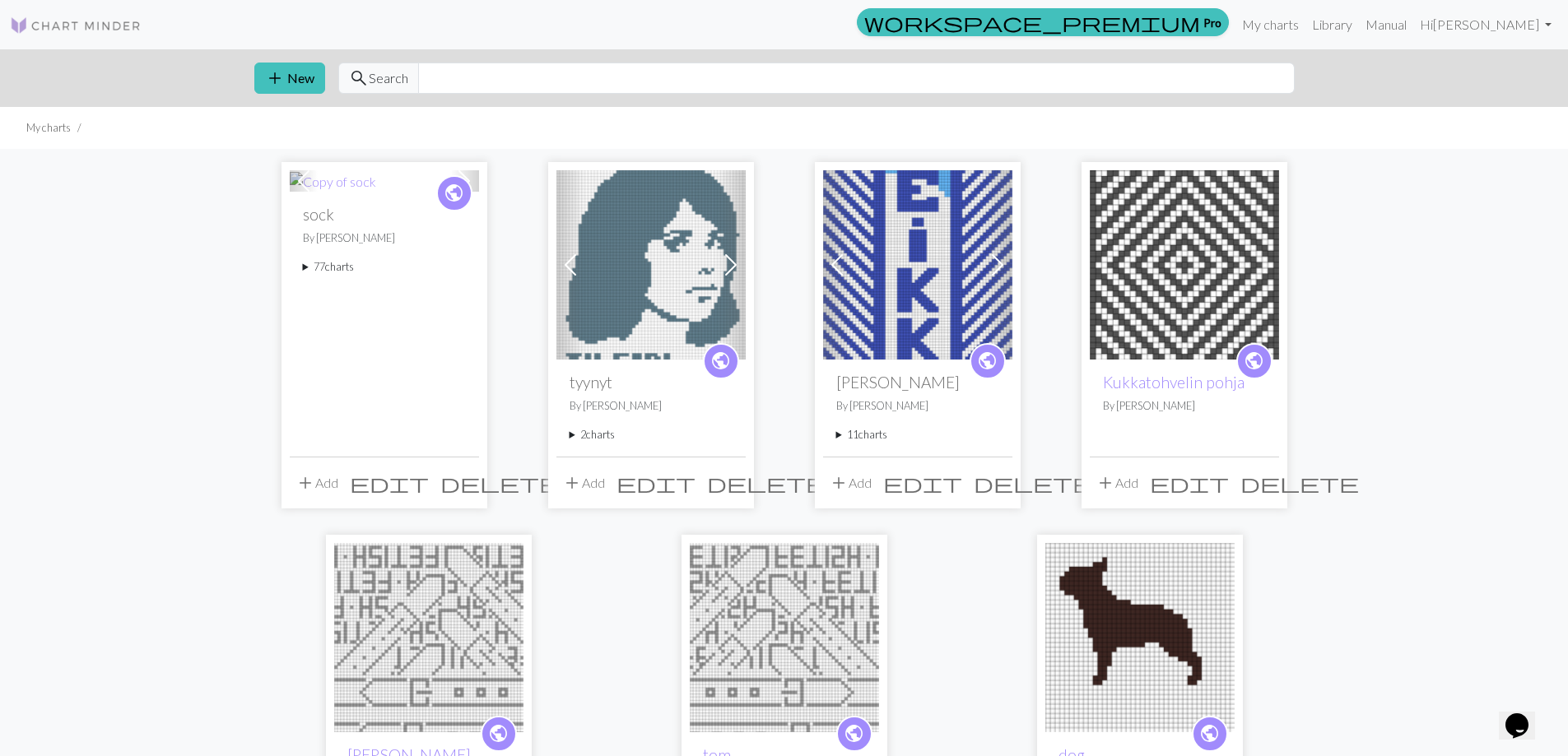
click at [338, 268] on summary "77 charts" at bounding box center [384, 266] width 163 height 16
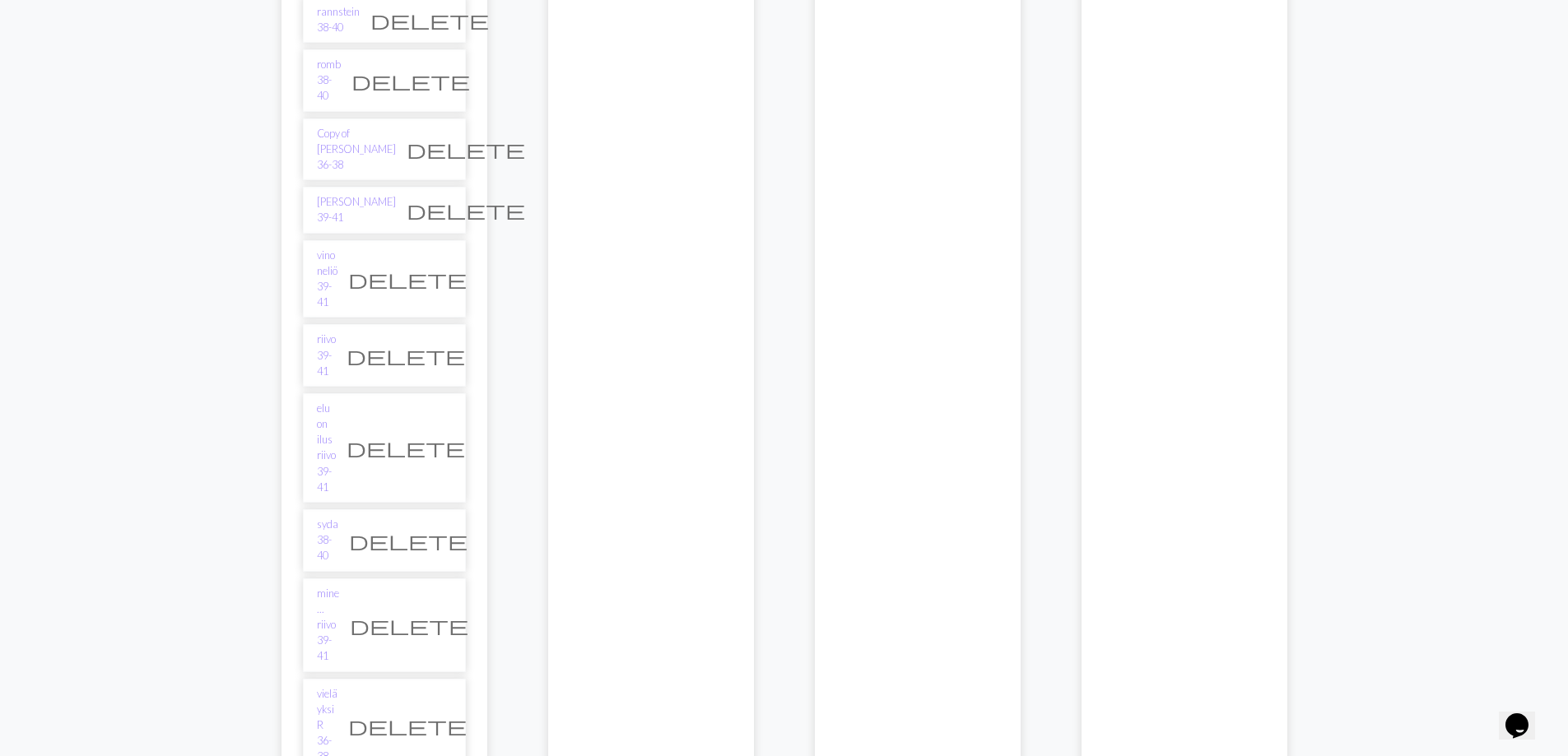
scroll to position [2797, 0]
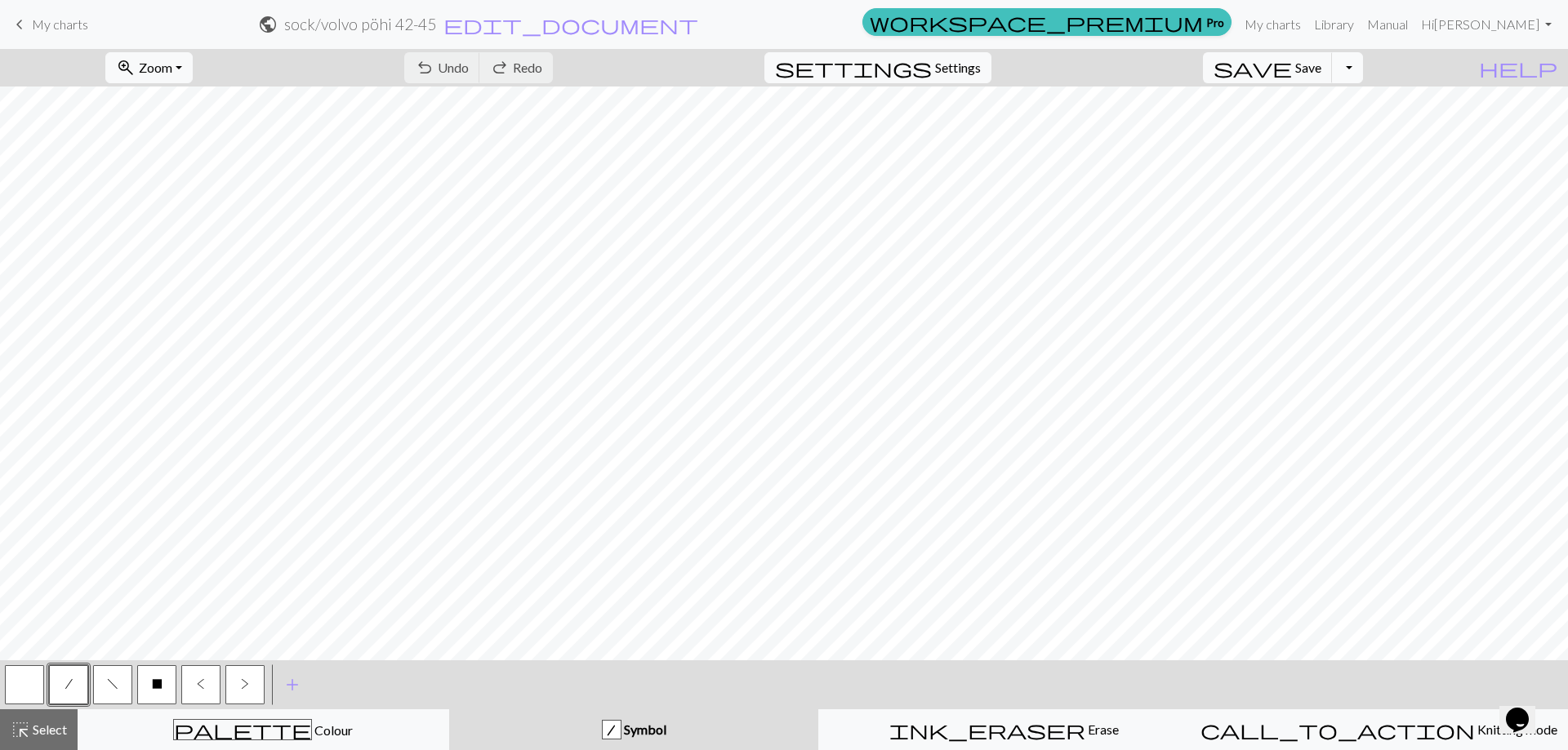
click at [1363, 66] on button "Toggle Dropdown" at bounding box center [1347, 68] width 31 height 31
click at [817, 2] on nav "keyboard_arrow_left My charts public sock / volvo pöhi 42-45 edit_document Edit…" at bounding box center [784, 25] width 1568 height 49
click at [1363, 70] on button "Toggle Dropdown" at bounding box center [1347, 68] width 31 height 31
click at [1349, 112] on button "file_copy Save a copy" at bounding box center [1227, 103] width 269 height 26
click at [726, 22] on span "edit_document" at bounding box center [598, 25] width 254 height 23
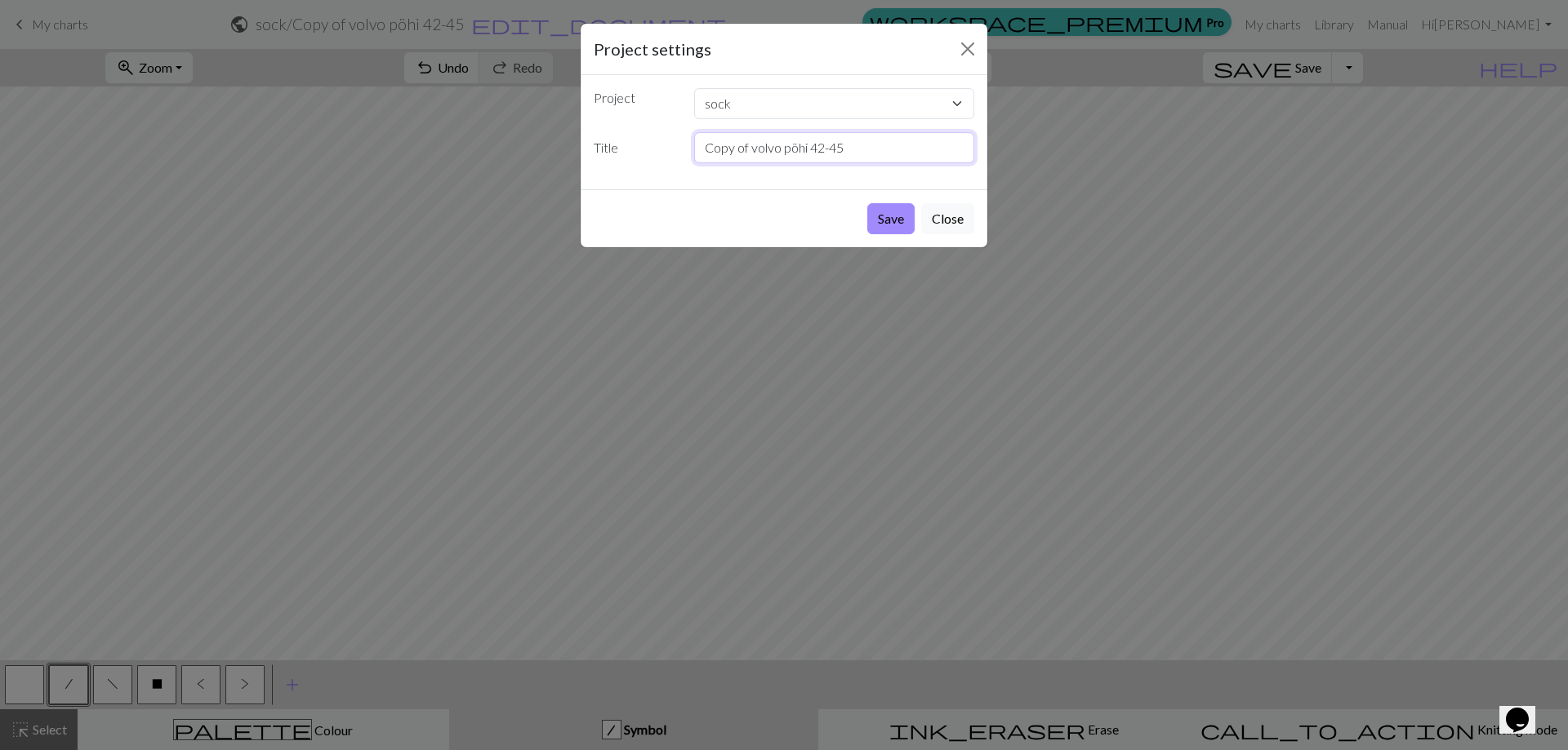
drag, startPoint x: 747, startPoint y: 149, endPoint x: 634, endPoint y: 165, distance: 114.1
click at [634, 161] on div "Title Copy of volvo pöhi 42-45" at bounding box center [783, 148] width 400 height 31
type input "tuuma pohja volvo pöhi 42-45"
click at [884, 216] on button "Save" at bounding box center [891, 219] width 48 height 31
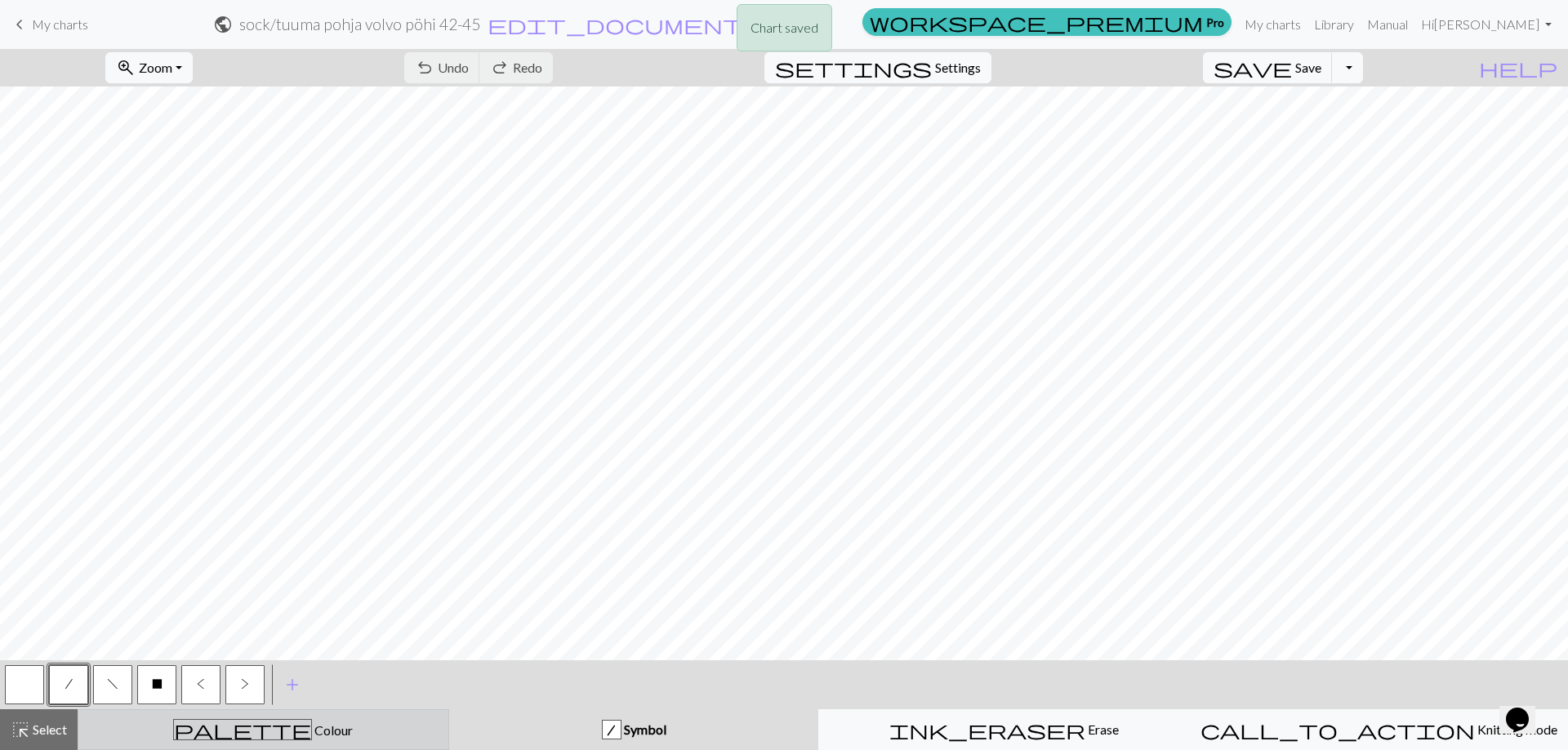
click at [218, 716] on button "palette Colour Colour" at bounding box center [263, 729] width 372 height 41
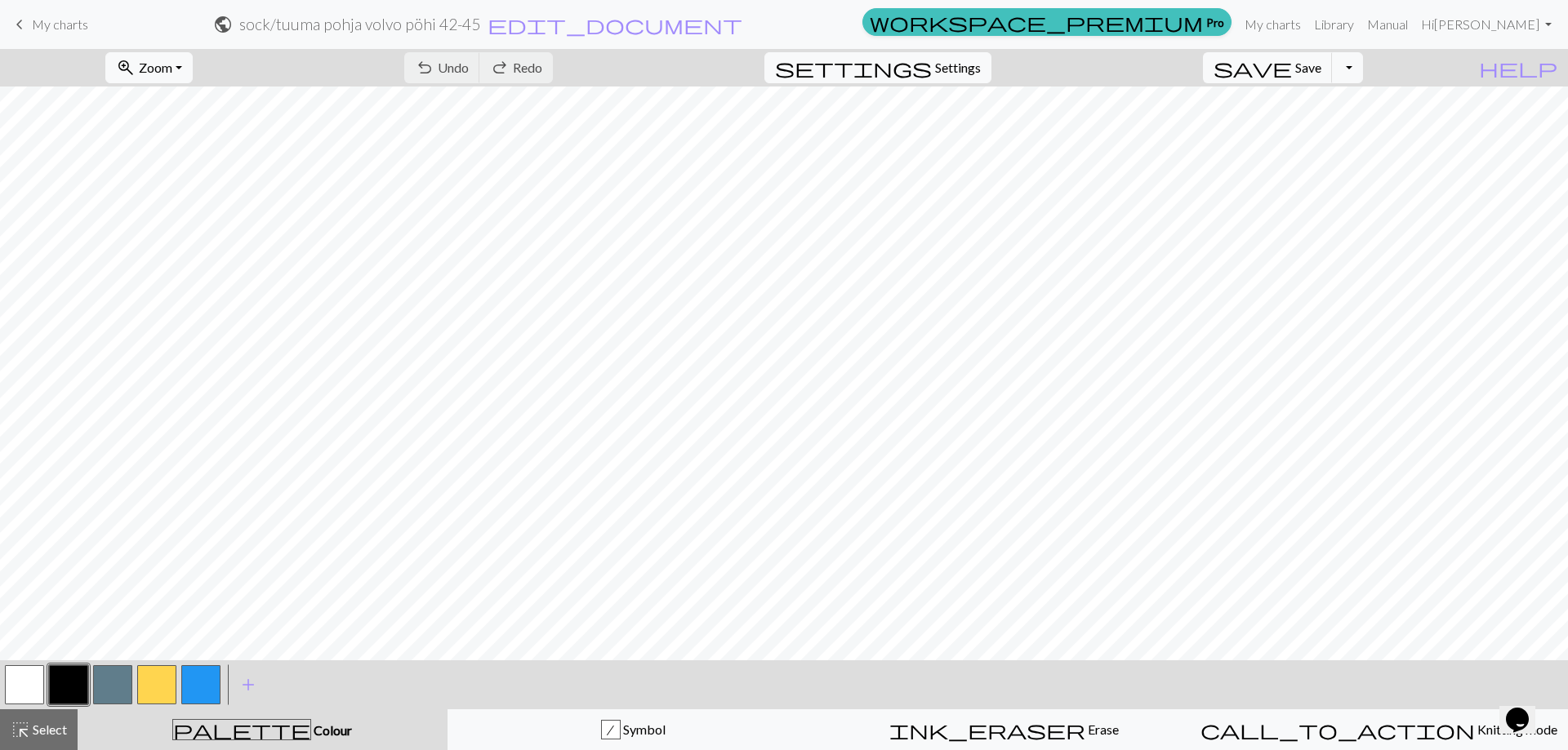
click at [11, 684] on button "button" at bounding box center [25, 685] width 39 height 39
click at [38, 689] on button "button" at bounding box center [25, 685] width 39 height 39
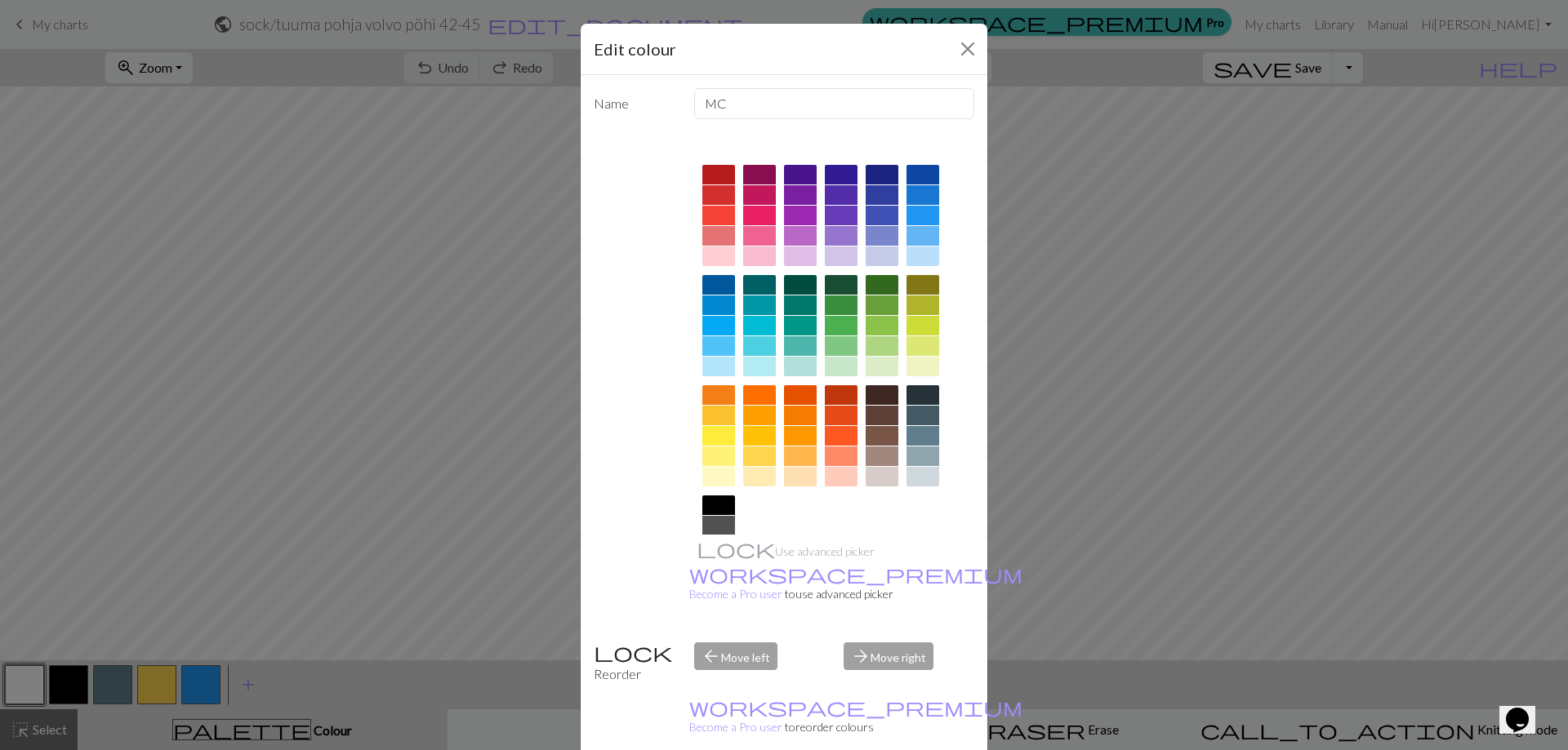
click at [926, 430] on div at bounding box center [923, 436] width 33 height 20
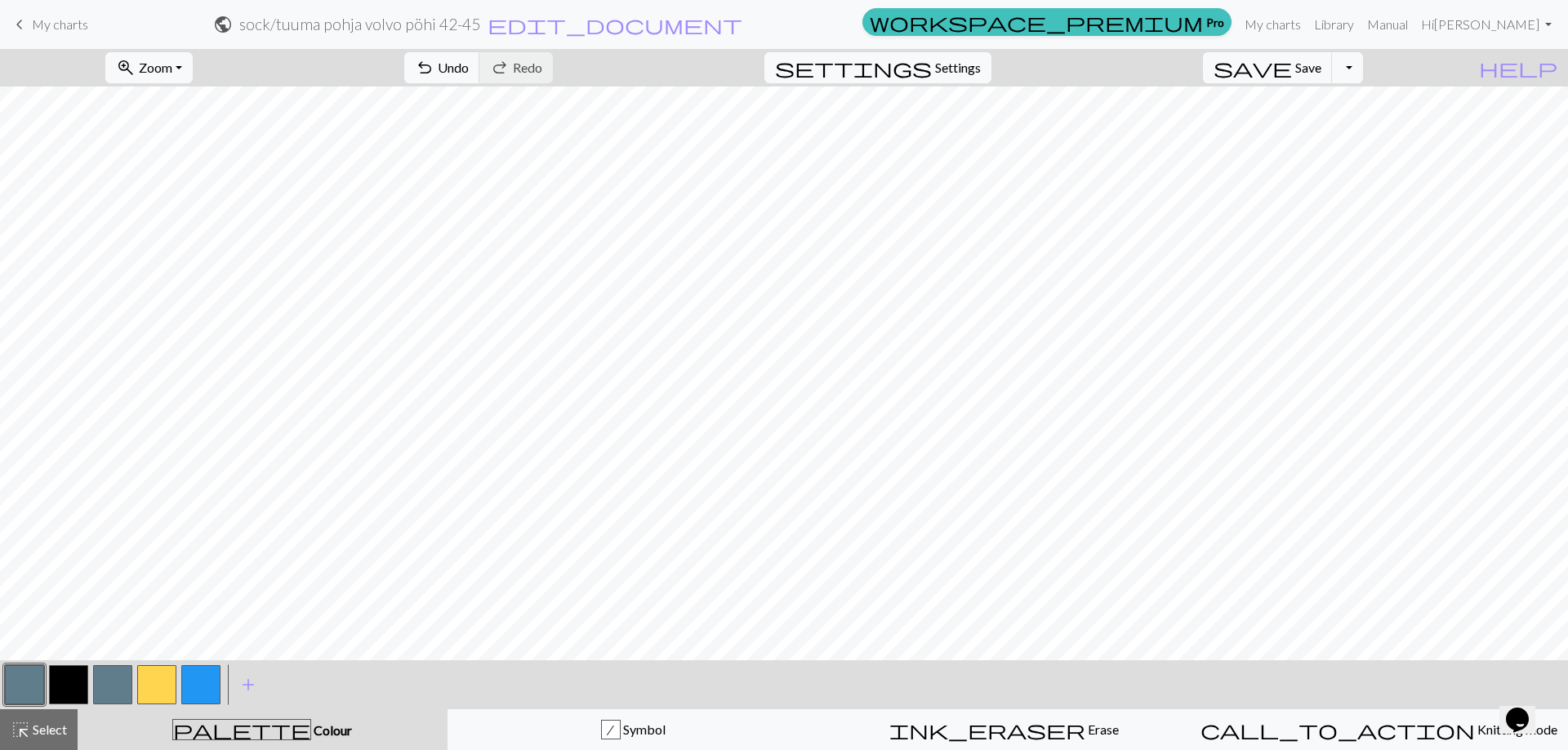
click at [104, 686] on button "button" at bounding box center [112, 685] width 39 height 39
click at [106, 686] on button "button" at bounding box center [112, 685] width 39 height 39
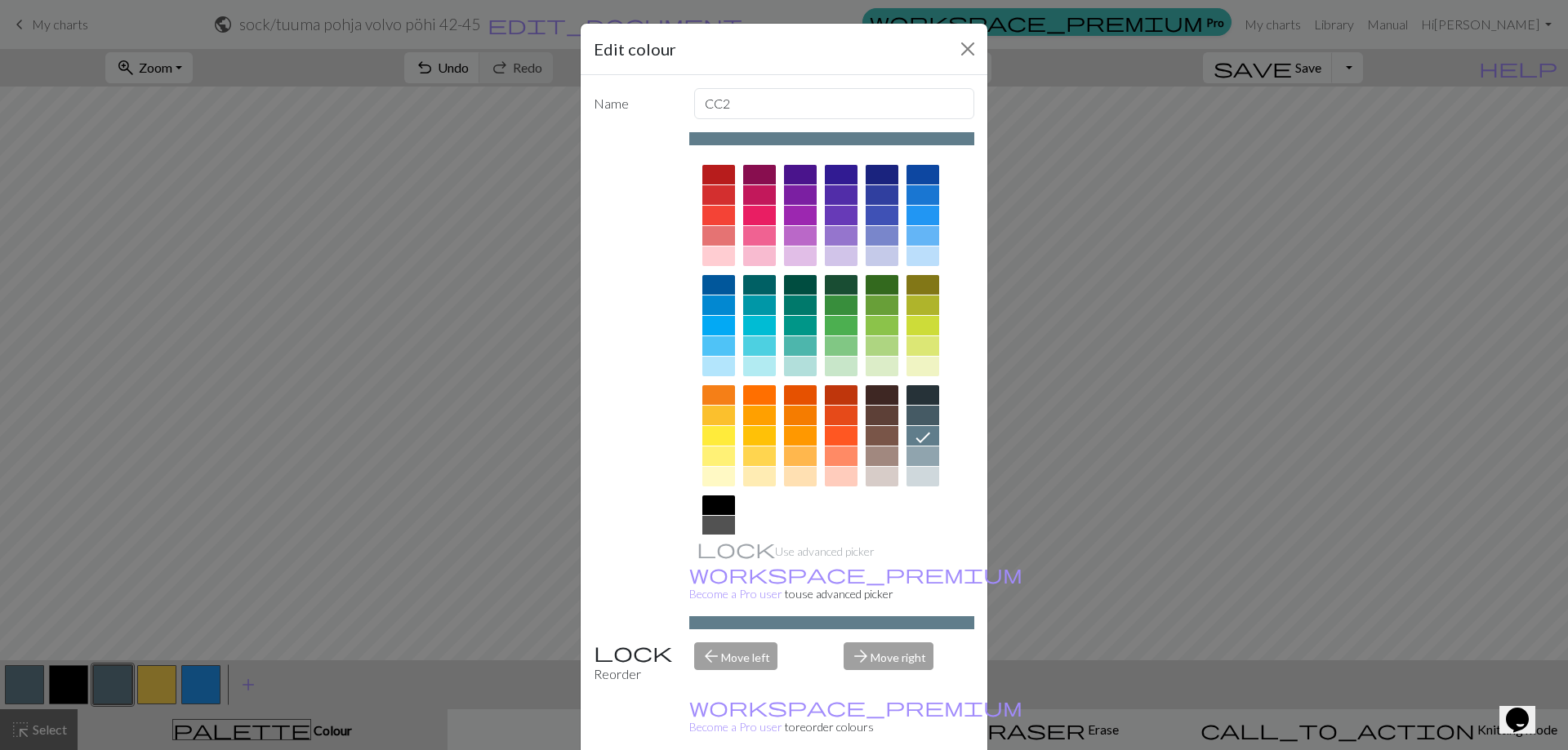
scroll to position [80, 0]
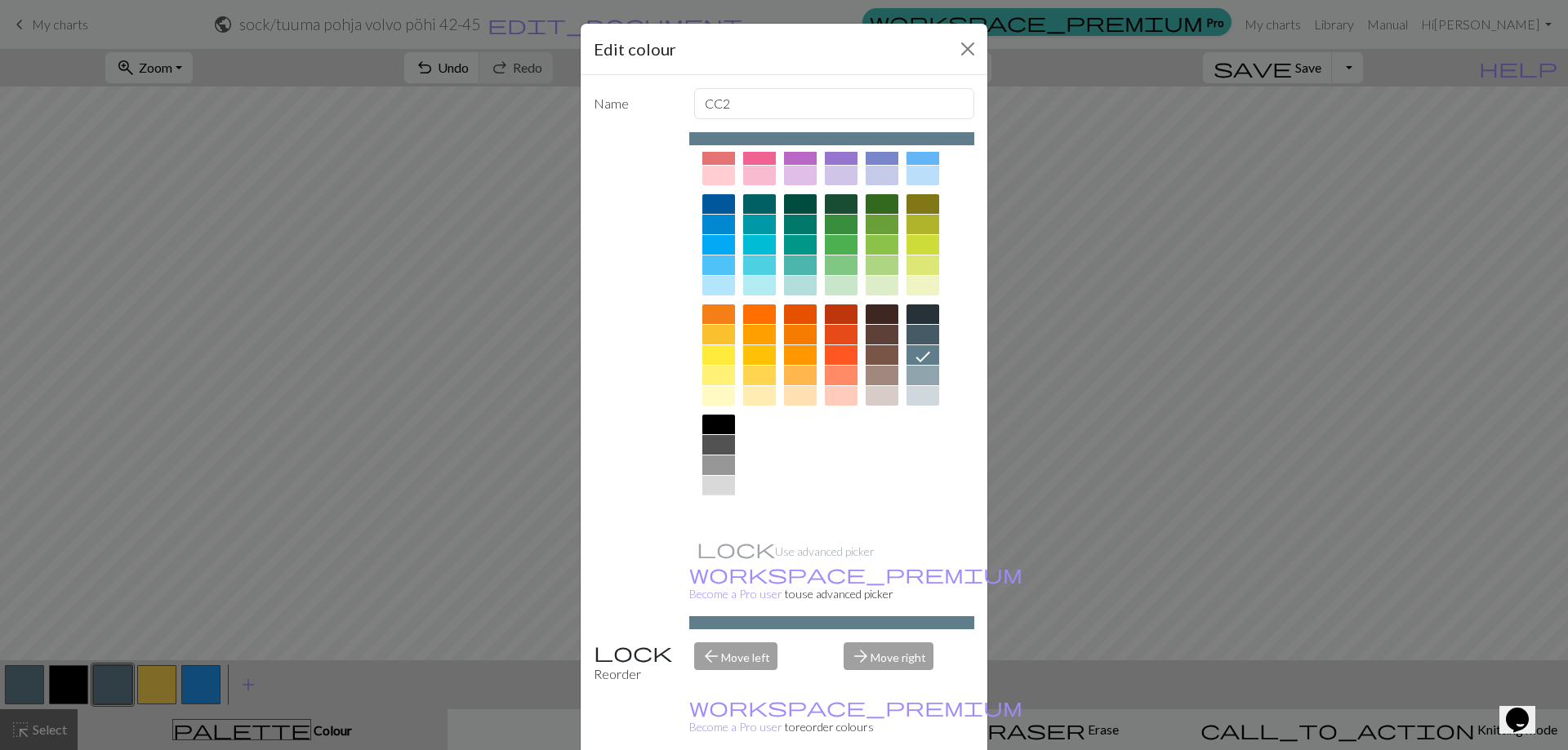
click at [720, 511] on div at bounding box center [718, 506] width 33 height 20
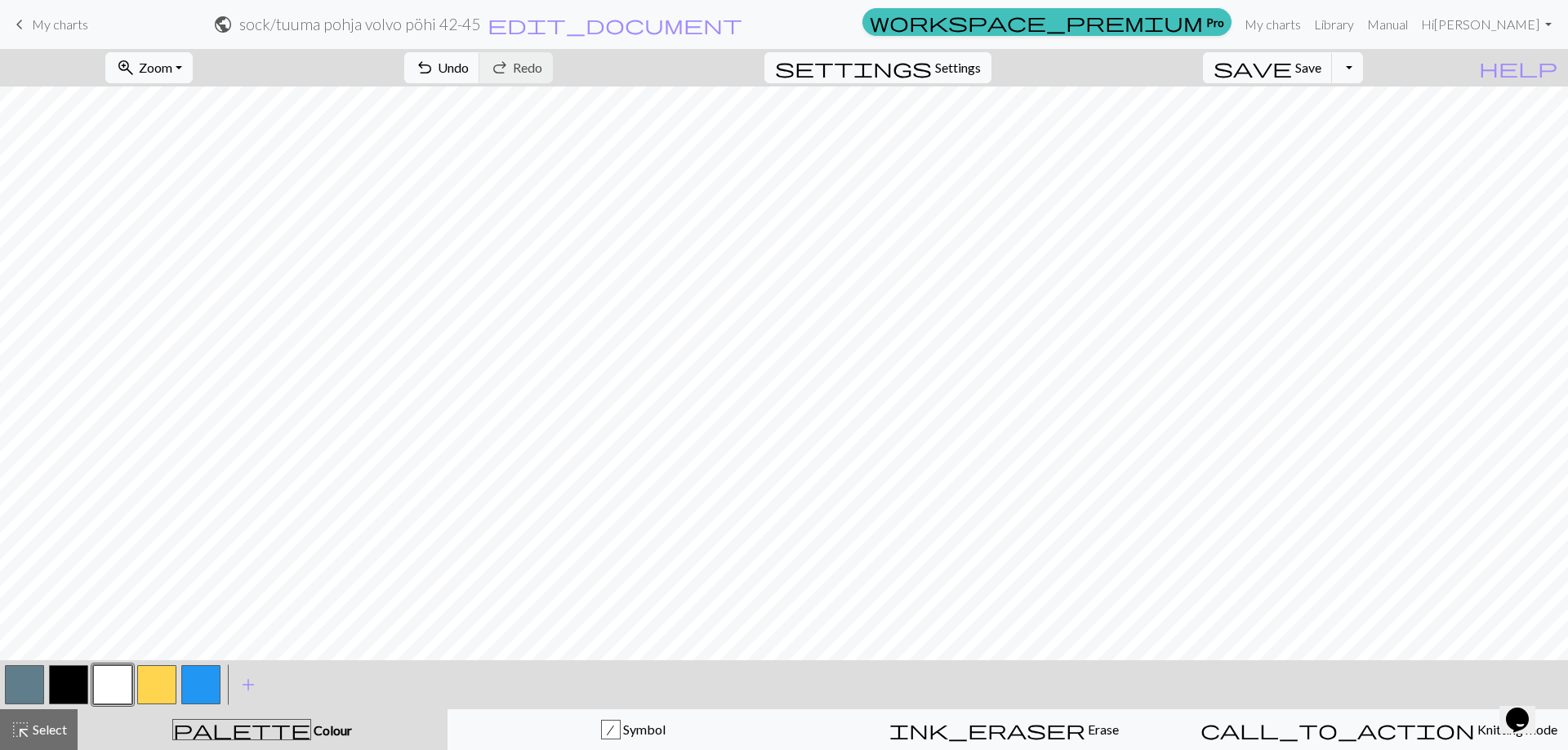
click at [20, 684] on button "button" at bounding box center [25, 685] width 39 height 39
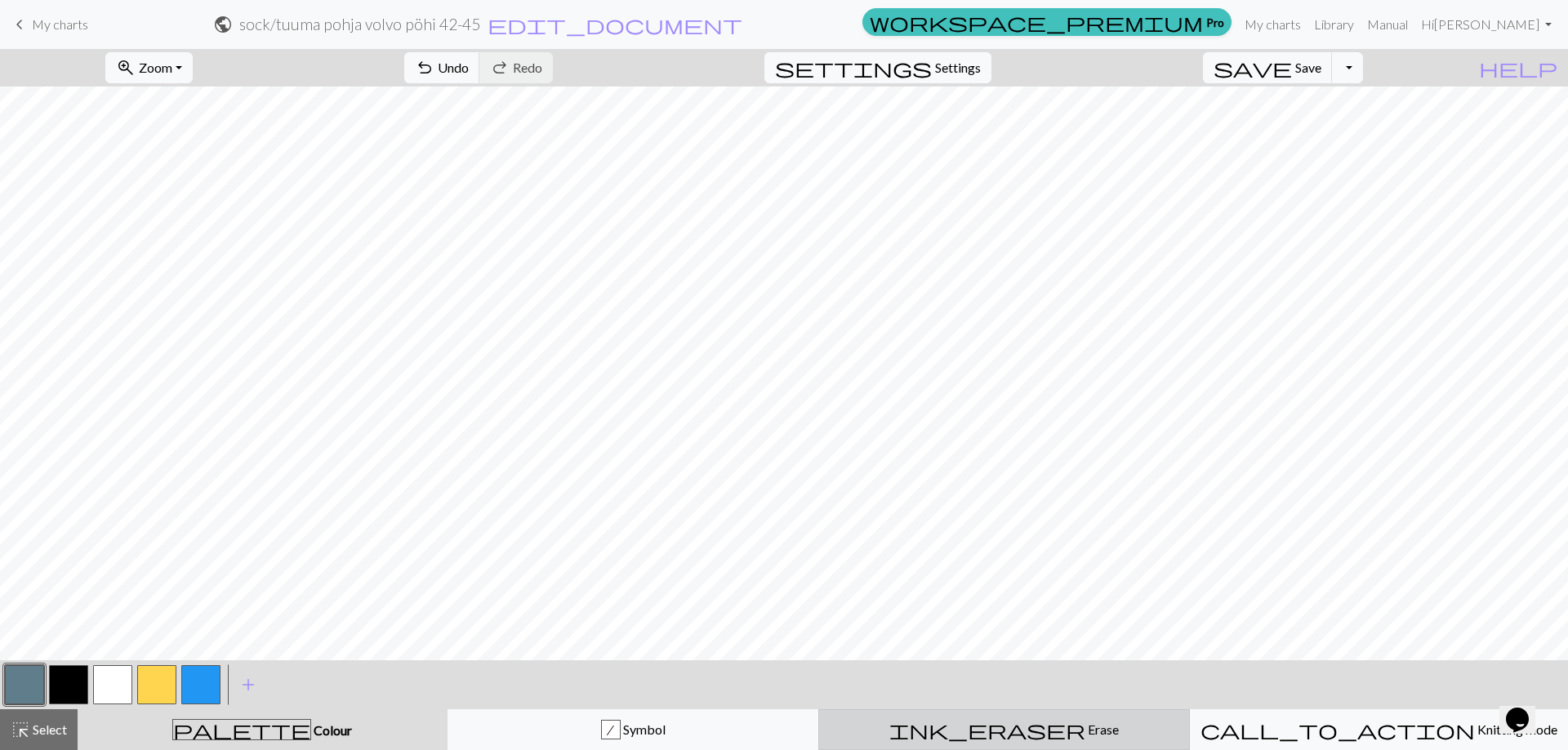
click at [908, 731] on div "ink_eraser Erase Erase" at bounding box center [1004, 729] width 351 height 20
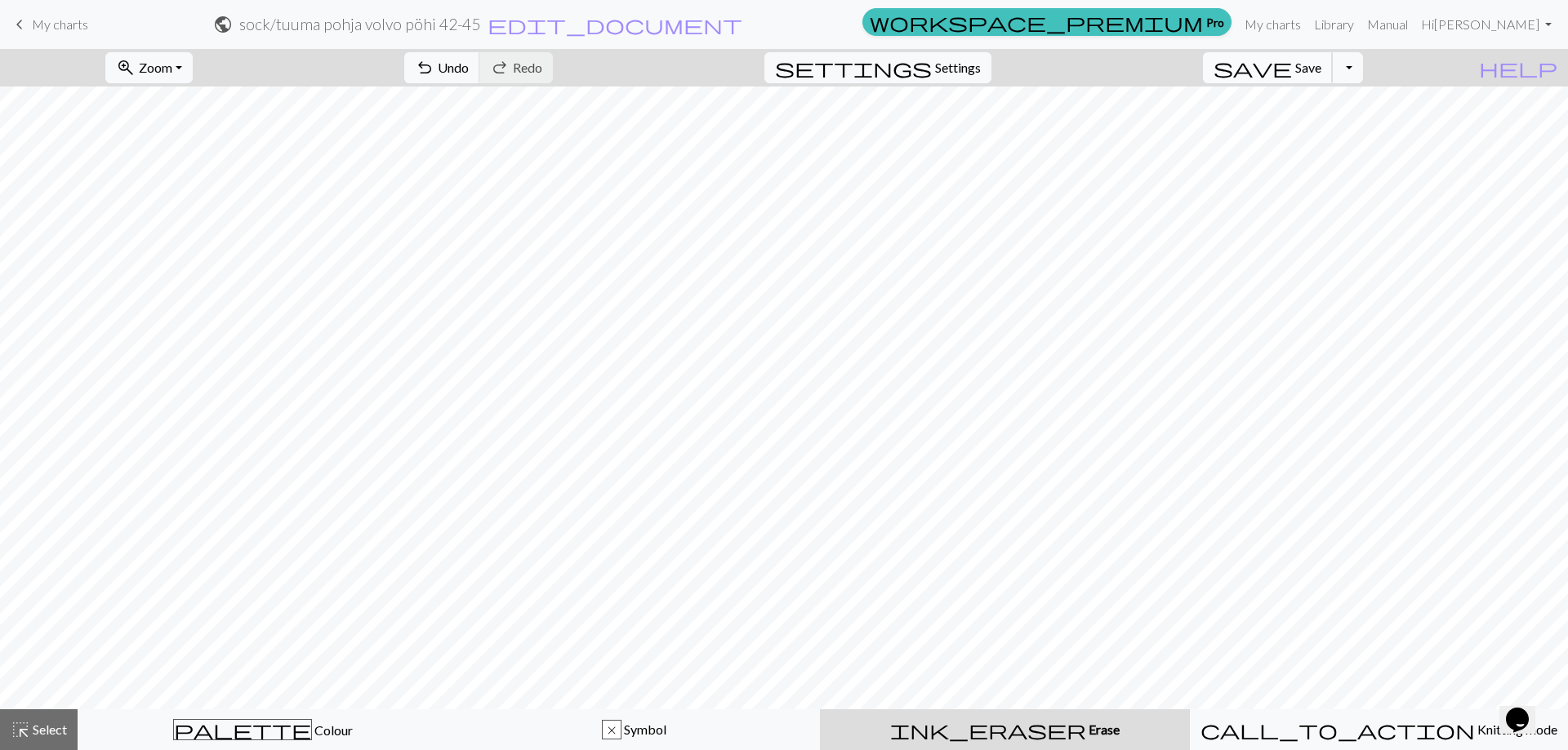
click at [1321, 64] on span "Save" at bounding box center [1308, 67] width 26 height 16
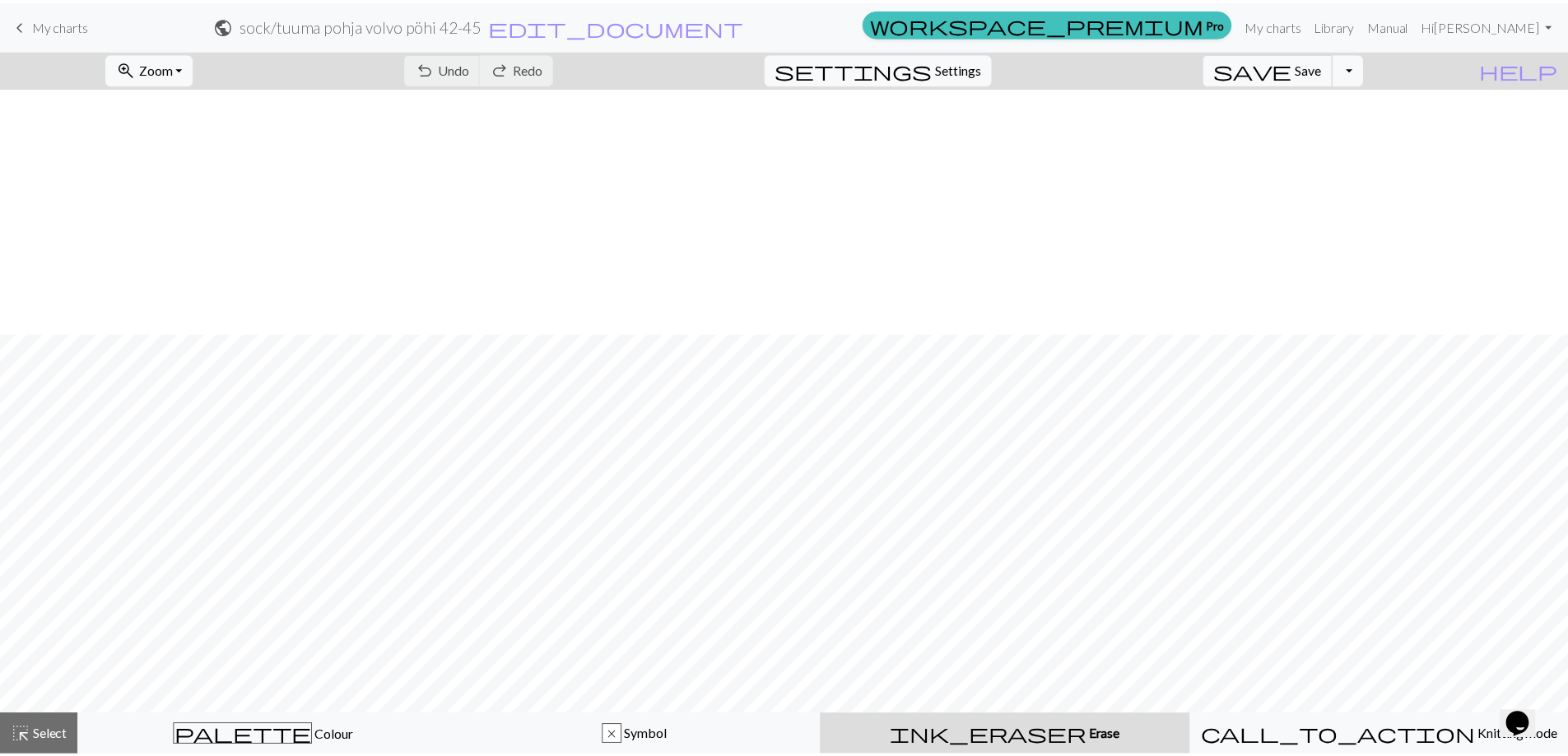
scroll to position [823, 250]
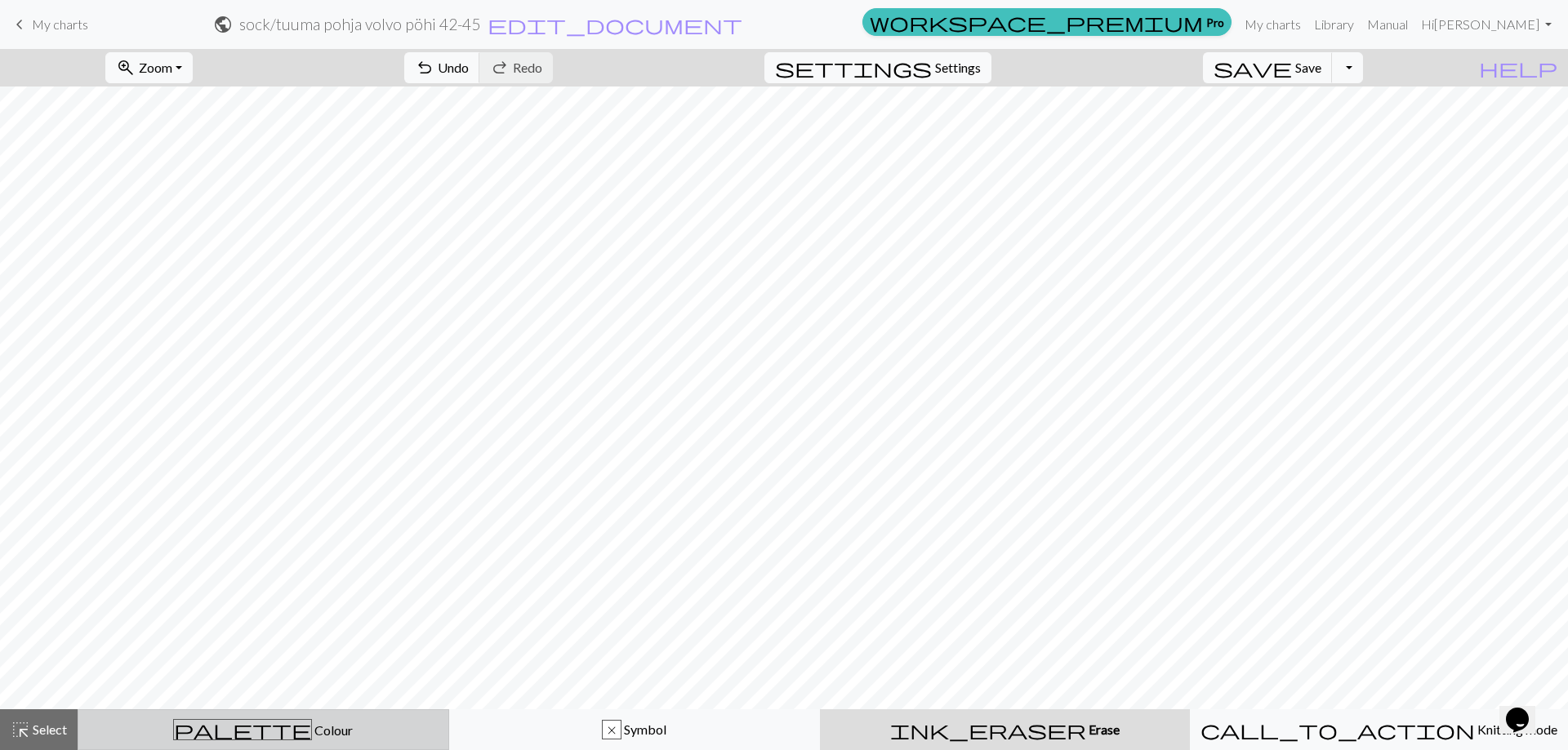
click at [259, 738] on div "palette Colour Colour" at bounding box center [263, 729] width 351 height 21
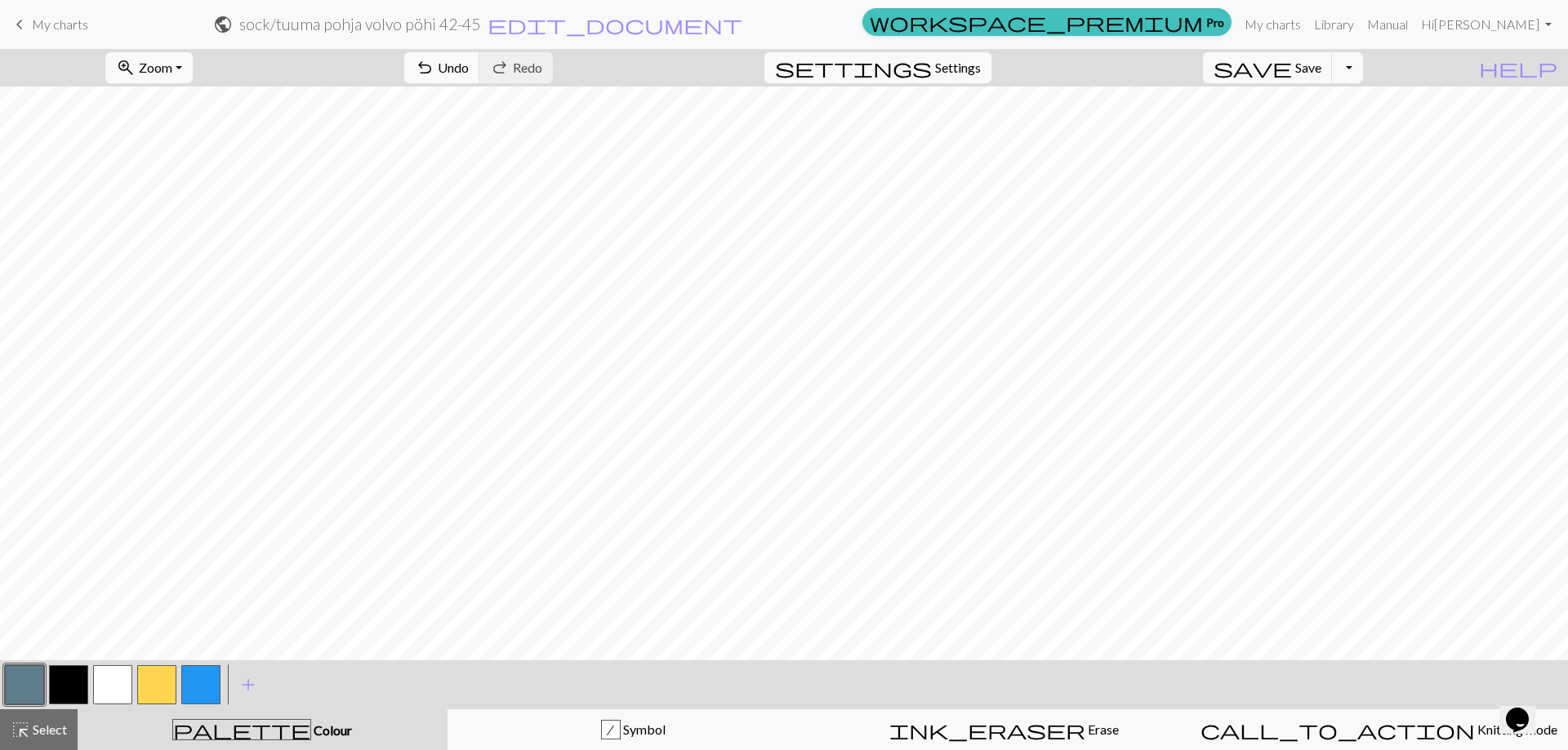
click at [29, 683] on button "button" at bounding box center [25, 685] width 39 height 39
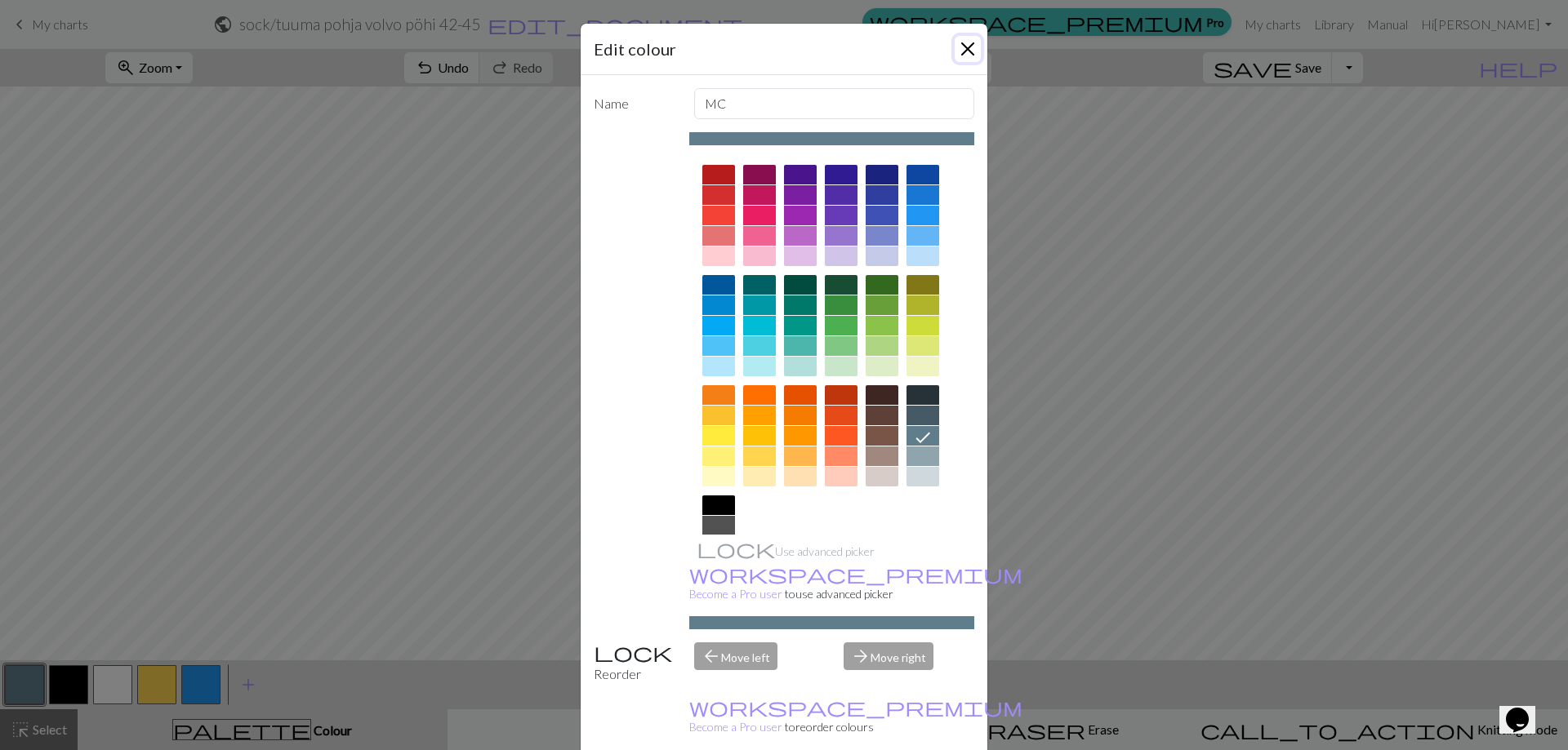
click at [960, 44] on button "Close" at bounding box center [968, 49] width 26 height 26
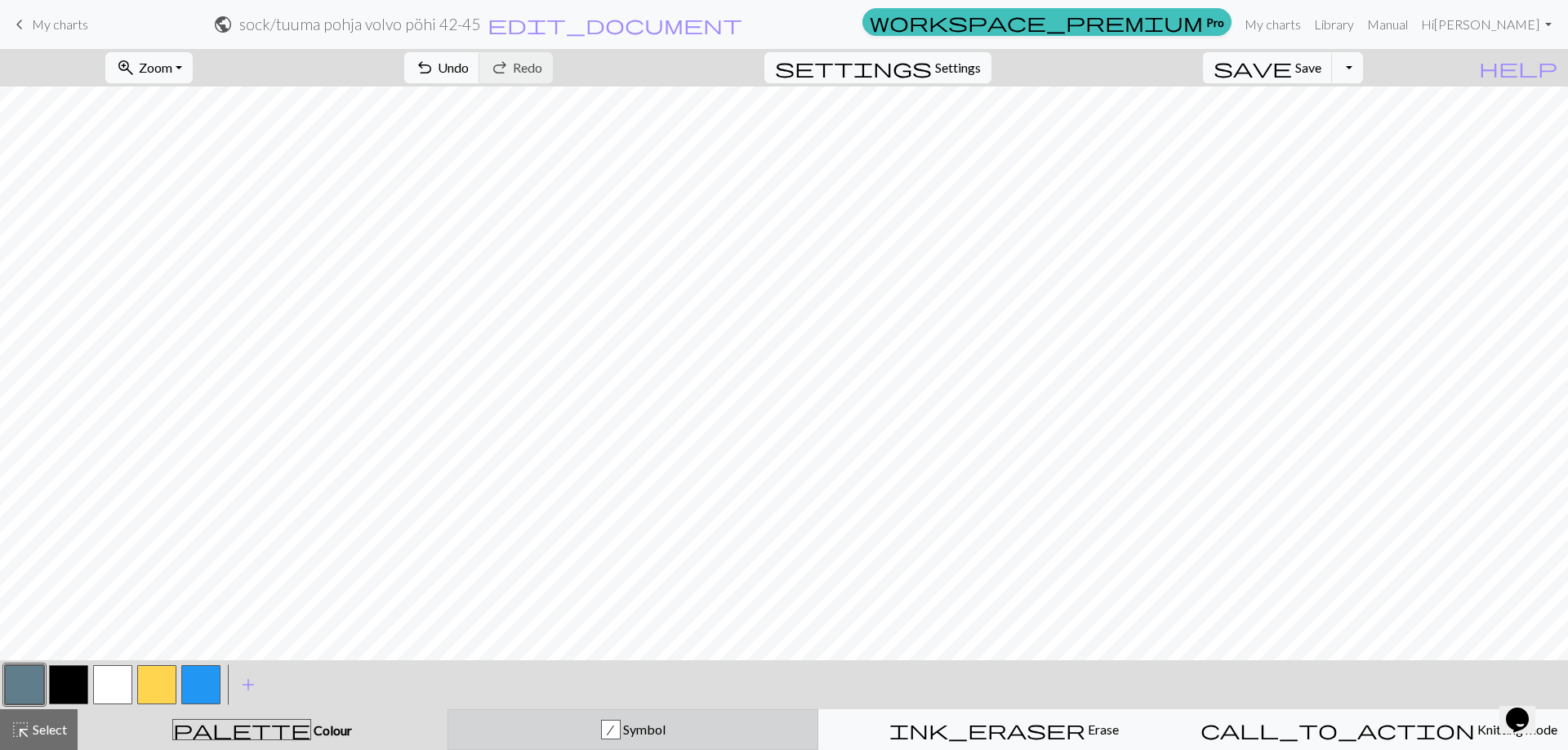
drag, startPoint x: 507, startPoint y: 732, endPoint x: 511, endPoint y: 718, distance: 14.6
click at [507, 731] on div "/ Symbol" at bounding box center [633, 729] width 351 height 20
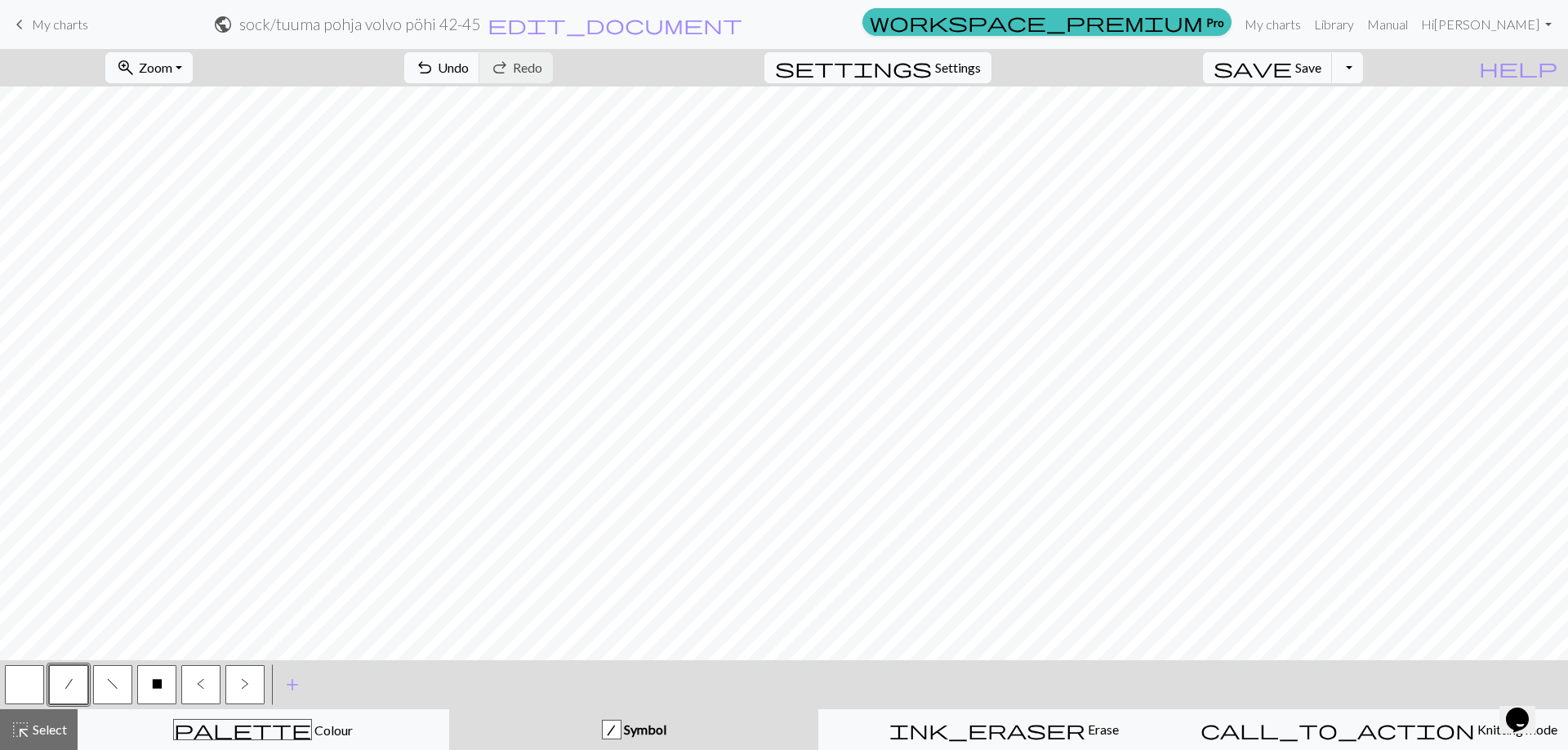
click at [85, 687] on button "/" at bounding box center [69, 685] width 39 height 39
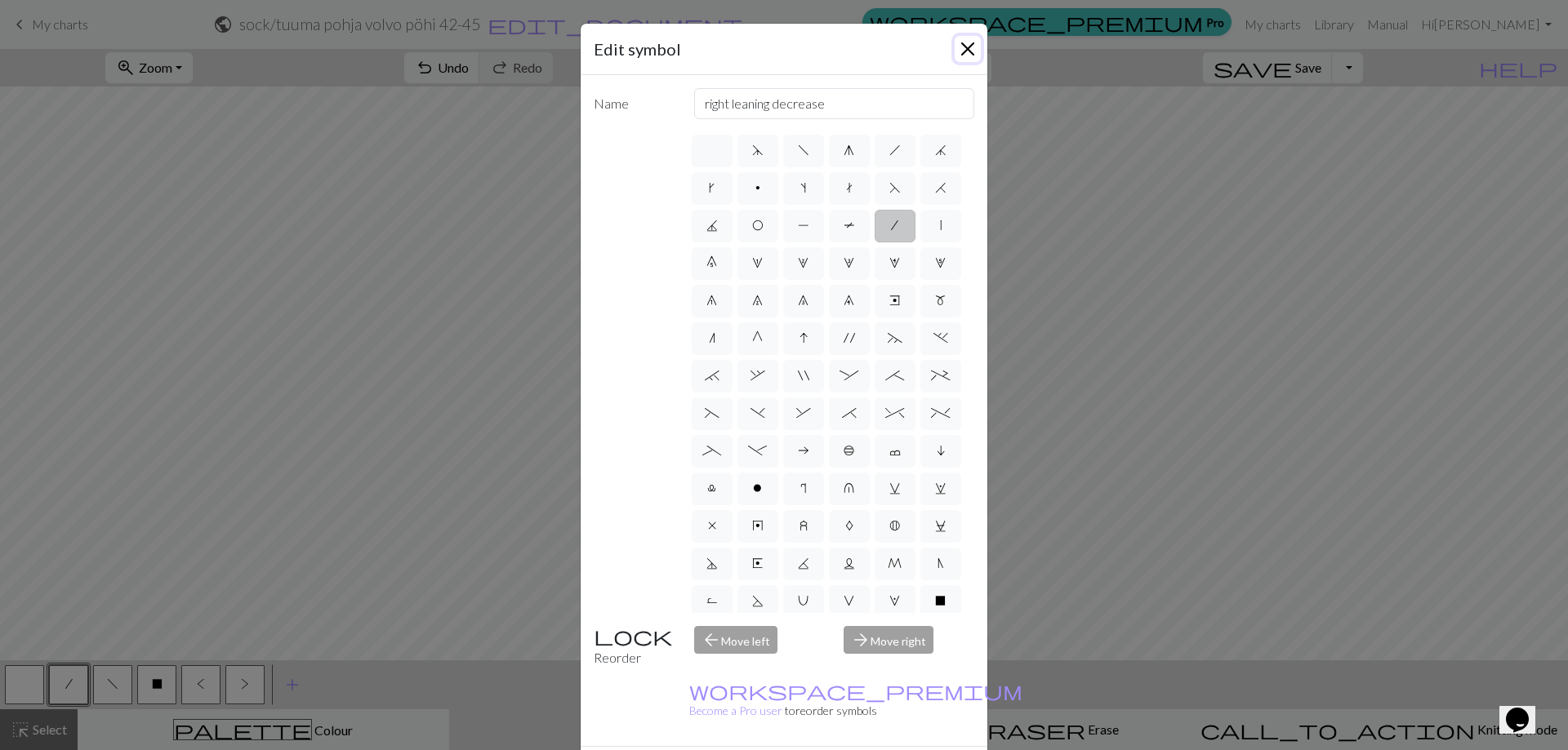
click at [969, 50] on button "Close" at bounding box center [968, 49] width 26 height 26
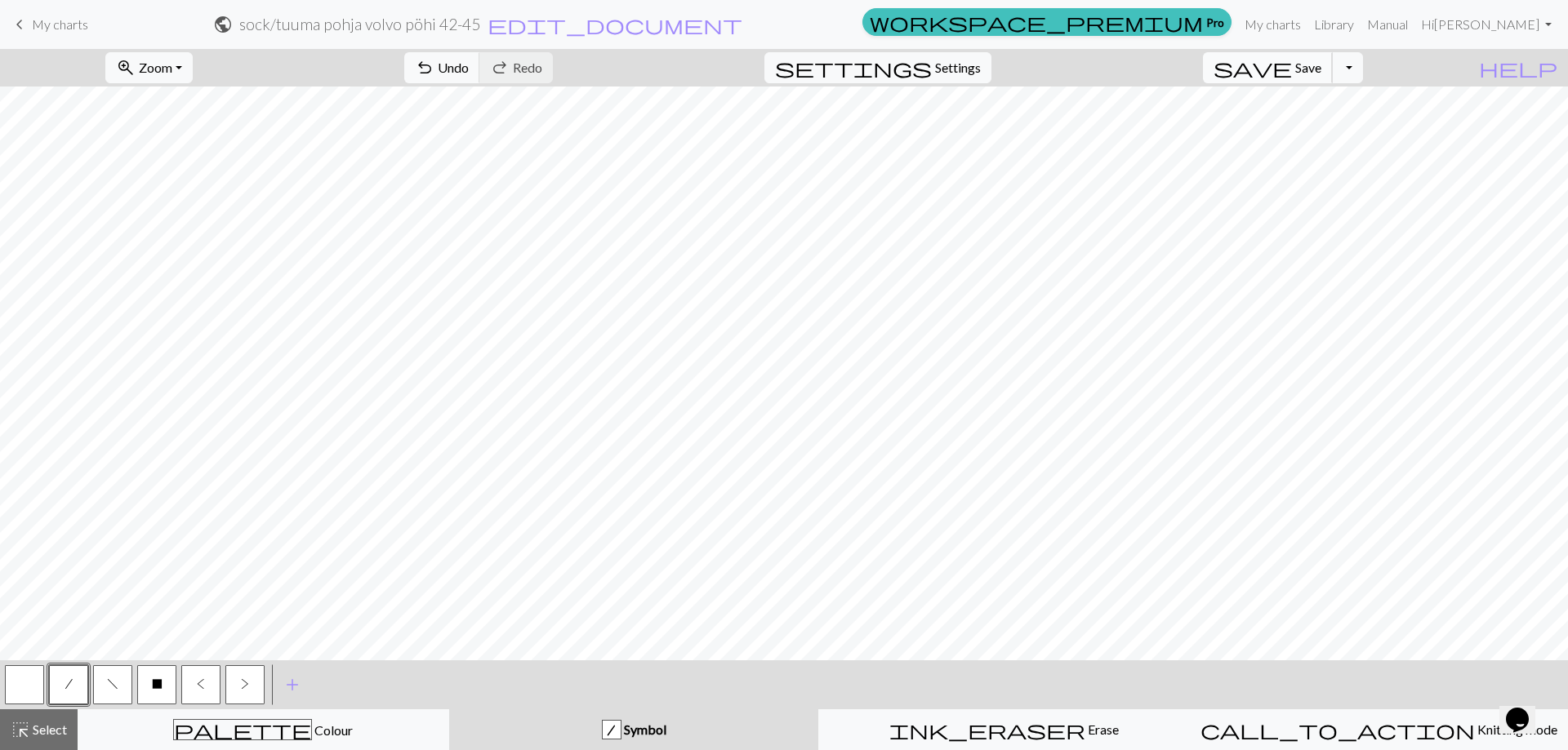
click at [1292, 67] on span "save" at bounding box center [1252, 68] width 78 height 23
click at [1363, 66] on button "Toggle Dropdown" at bounding box center [1347, 68] width 31 height 31
click at [1304, 128] on button "save_alt Download" at bounding box center [1227, 130] width 269 height 26
click at [735, 52] on button "Download" at bounding box center [744, 53] width 79 height 31
click at [17, 26] on span "keyboard_arrow_left" at bounding box center [20, 25] width 20 height 23
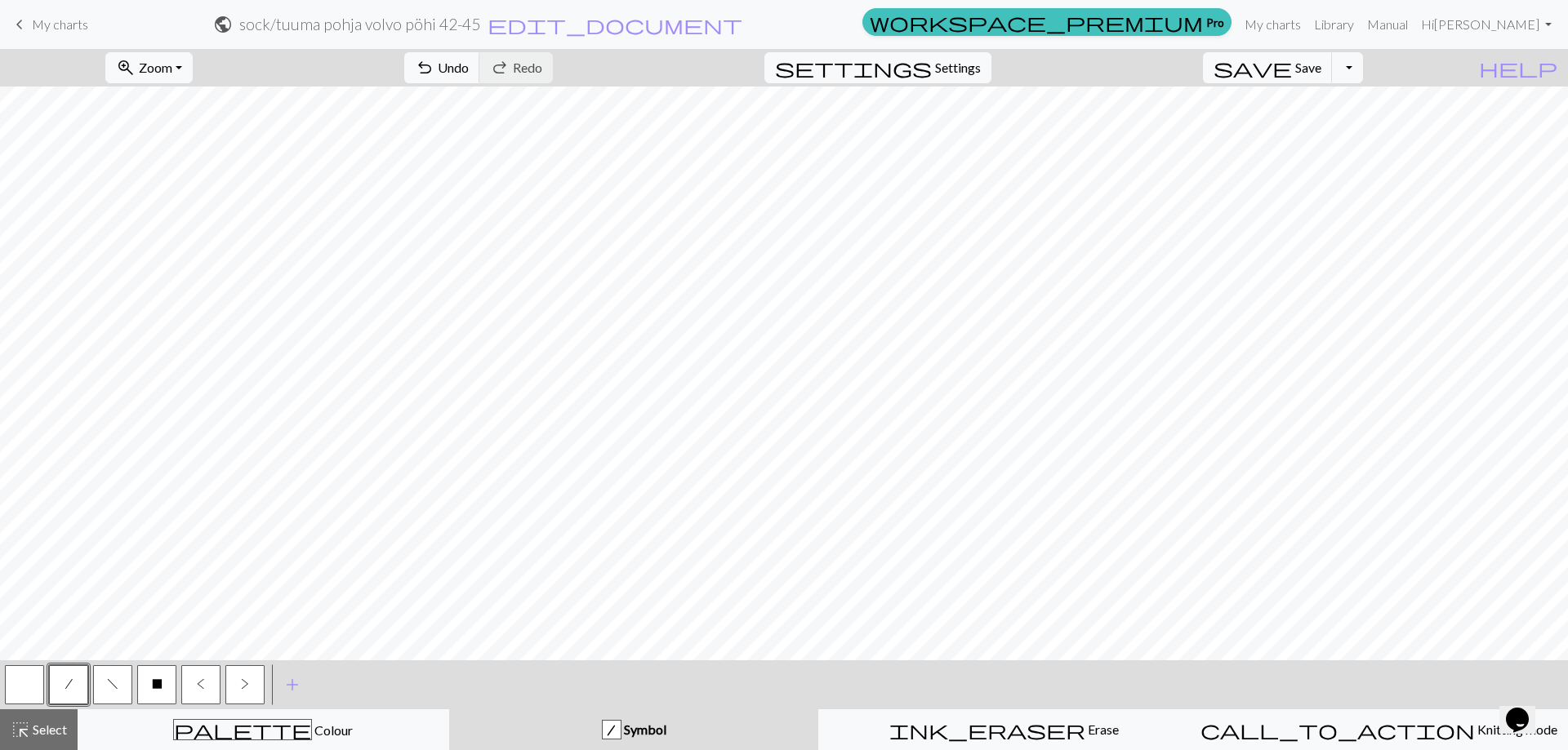
click at [37, 39] on div "keyboard_arrow_left My charts public sock / tuuma pohja volvo pöhi 42-45 edit_d…" at bounding box center [784, 25] width 1568 height 33
click at [62, 25] on span "My charts" at bounding box center [60, 24] width 57 height 16
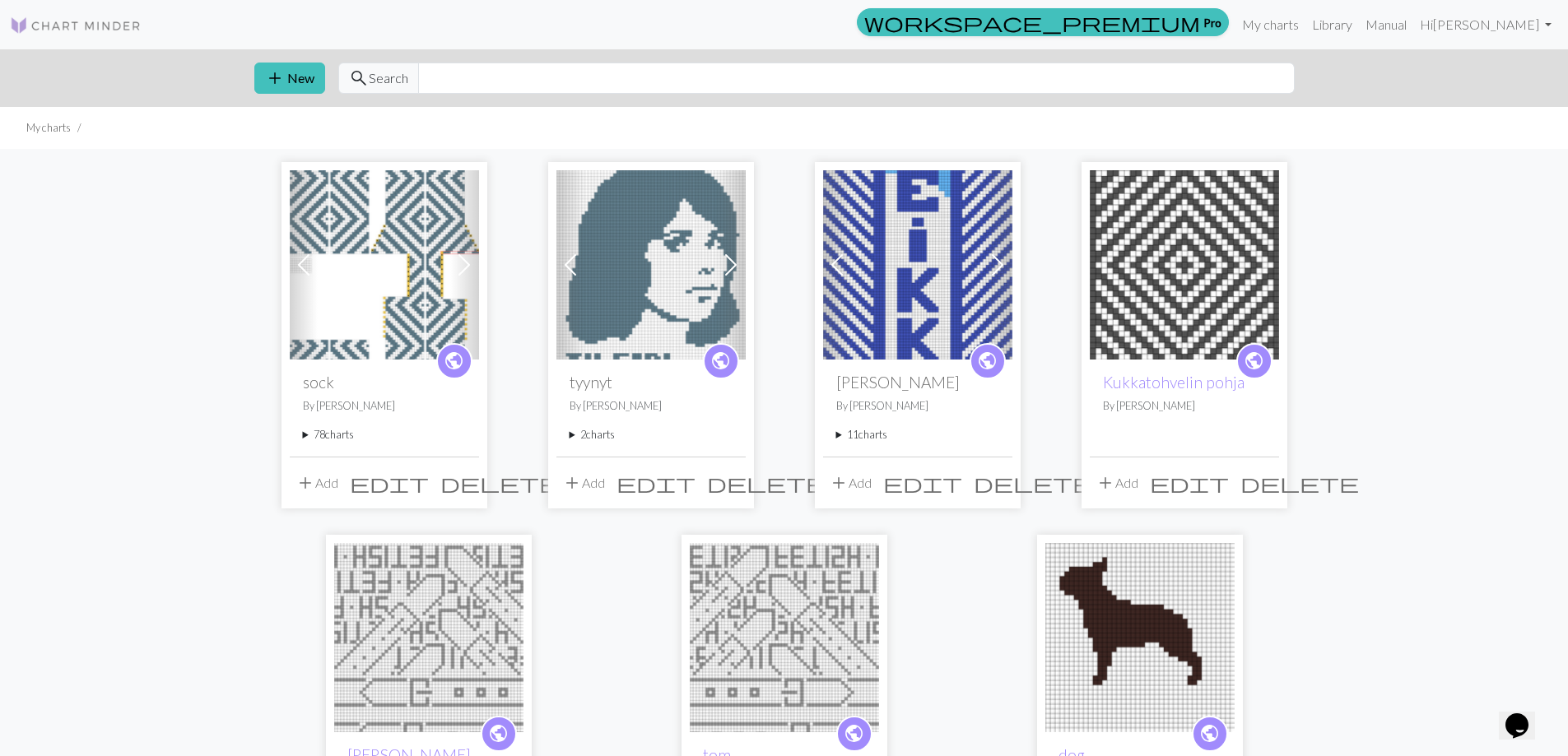
click at [353, 442] on summary "78 charts" at bounding box center [384, 434] width 163 height 16
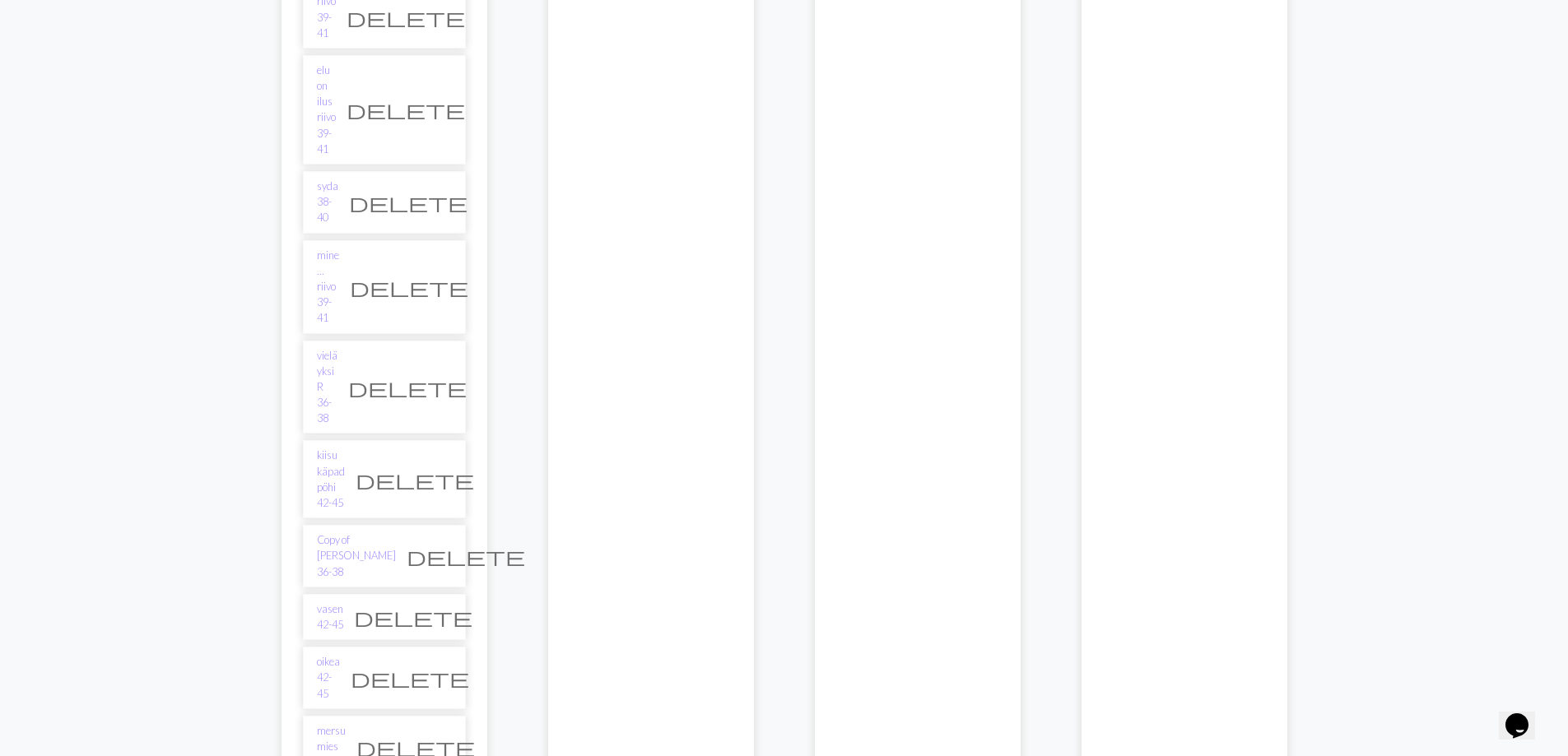
scroll to position [3291, 0]
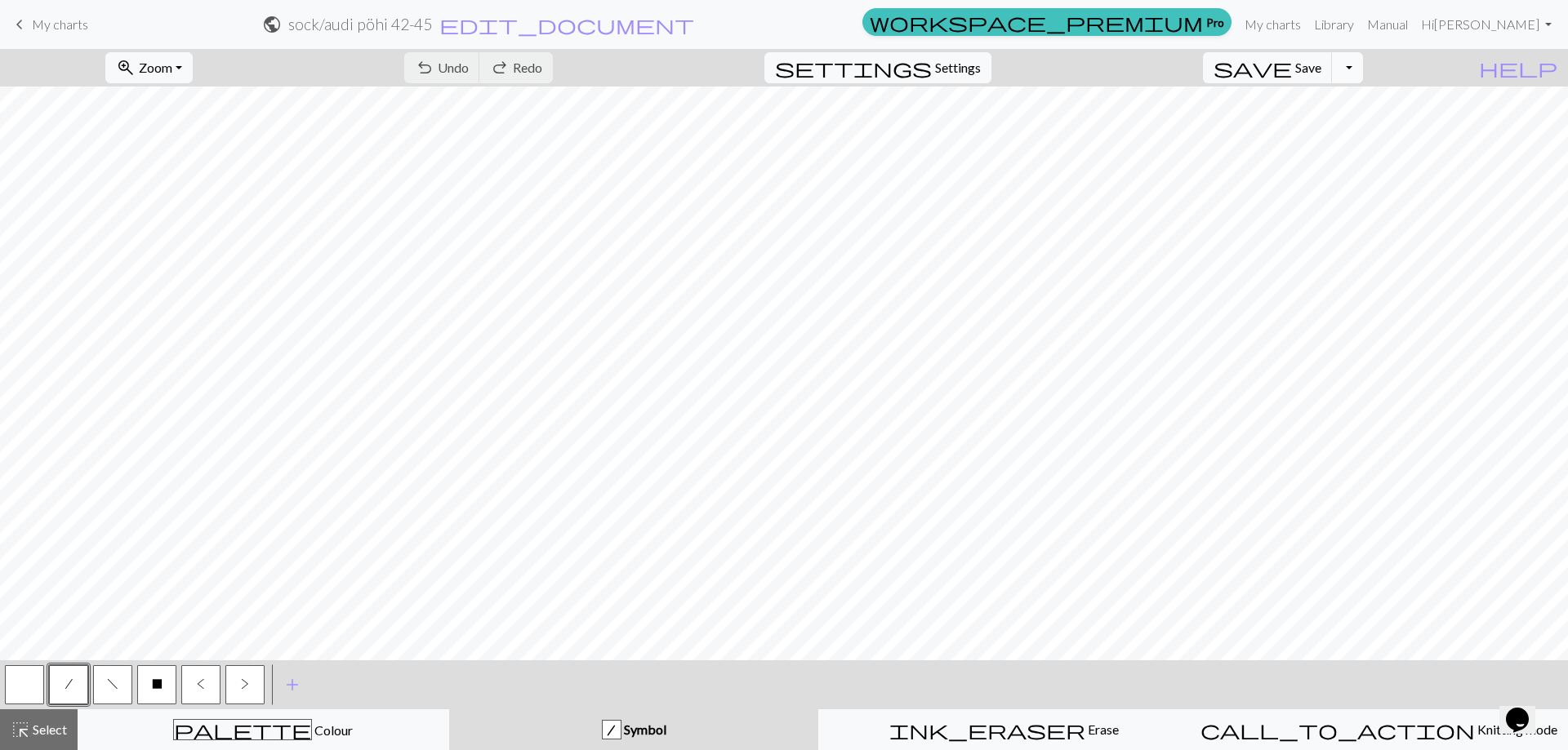
click at [1363, 64] on button "Toggle Dropdown" at bounding box center [1347, 68] width 31 height 31
click at [1359, 100] on button "file_copy Save a copy" at bounding box center [1227, 103] width 269 height 26
click at [722, 26] on span "edit_document" at bounding box center [595, 25] width 254 height 23
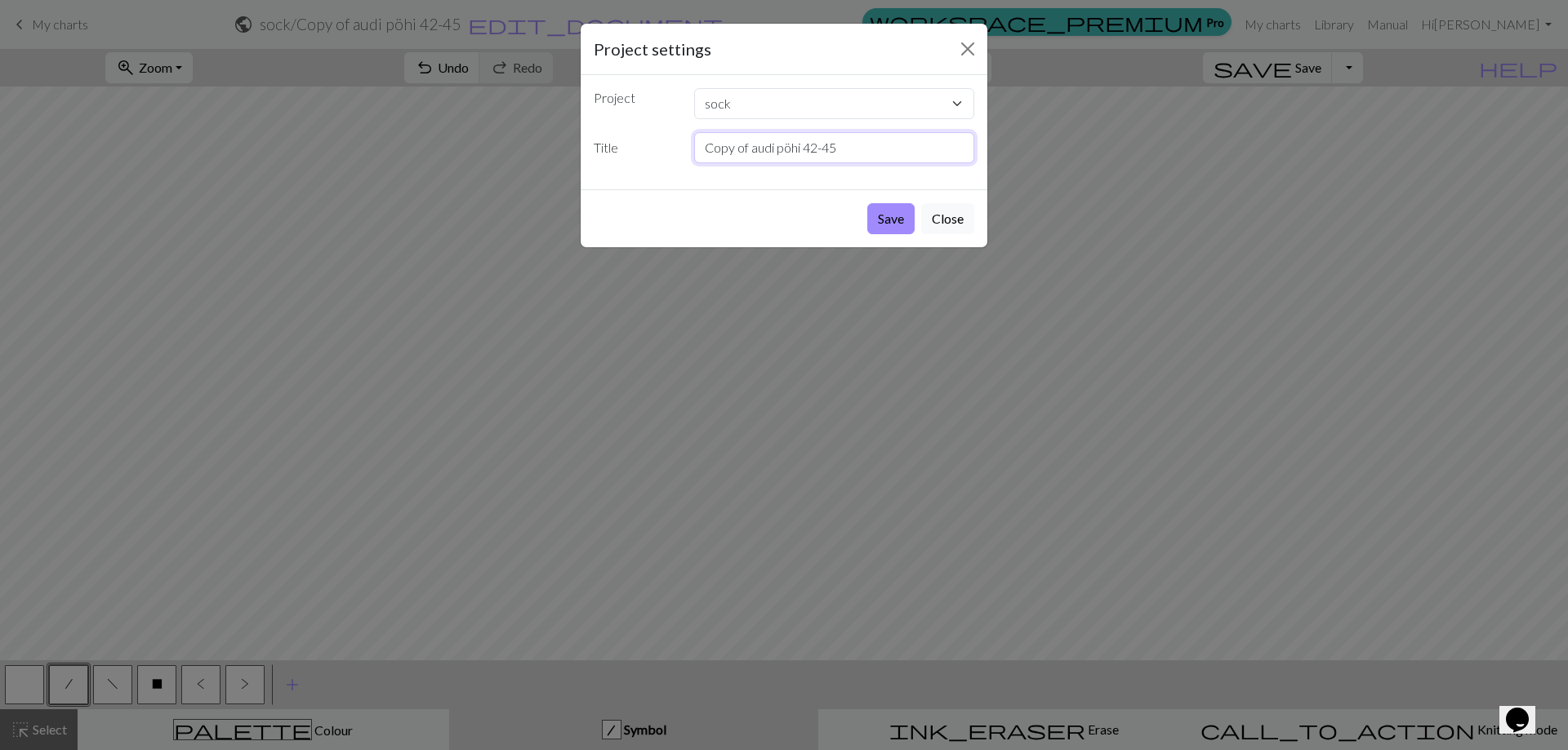
drag, startPoint x: 750, startPoint y: 144, endPoint x: 602, endPoint y: 184, distance: 153.3
click at [603, 181] on div "Project sock tyynyt [PERSON_NAME] [PERSON_NAME] [PERSON_NAME] 2 [PERSON_NAME] d…" at bounding box center [783, 132] width 406 height 114
type input "tumma pohjaaudi pöhi 42-45"
click at [890, 213] on button "Save" at bounding box center [891, 219] width 48 height 31
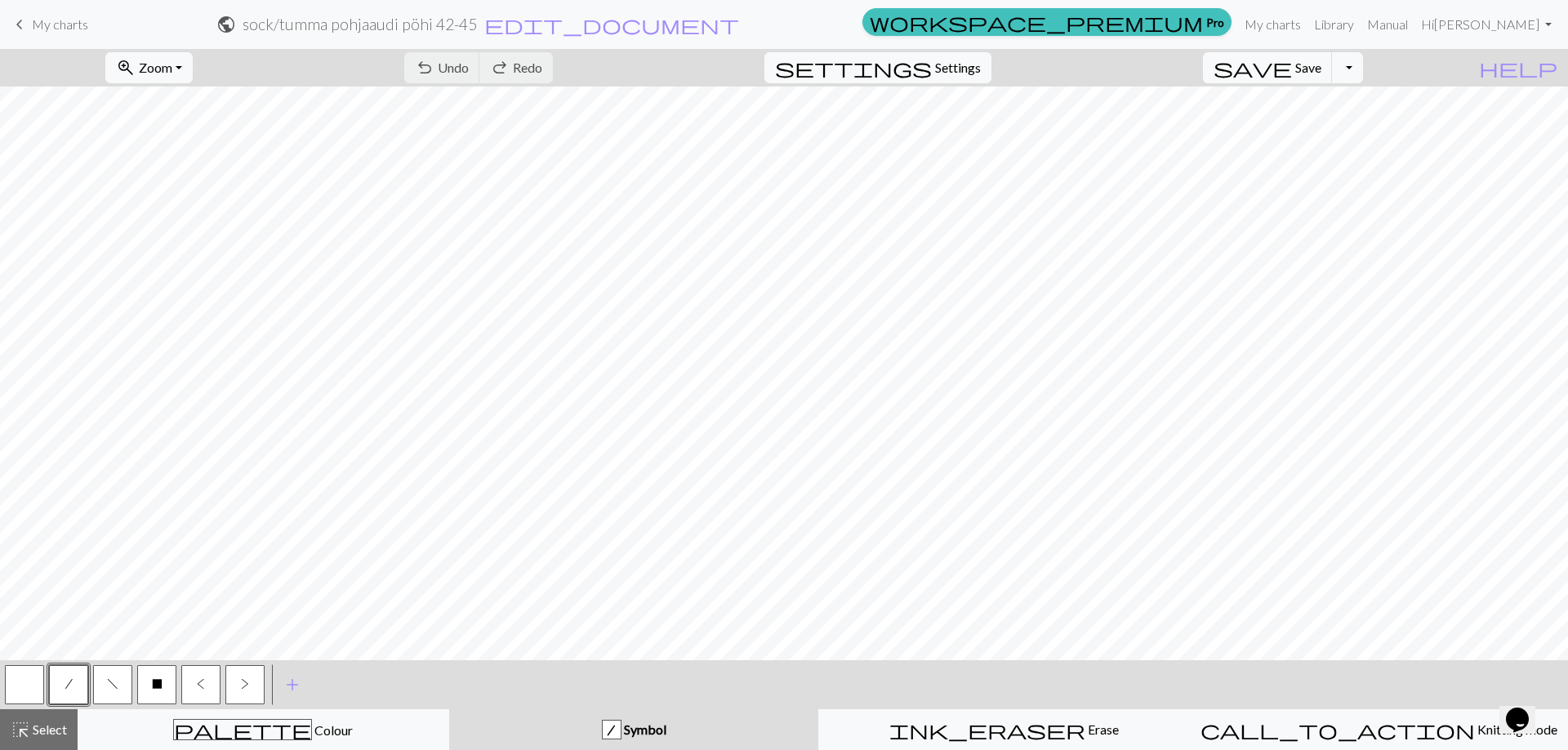
click at [780, 22] on p "Chart saved" at bounding box center [784, 28] width 68 height 20
click at [808, 25] on p "Chart saved" at bounding box center [784, 28] width 68 height 20
click at [739, 24] on span "edit_document" at bounding box center [612, 25] width 254 height 23
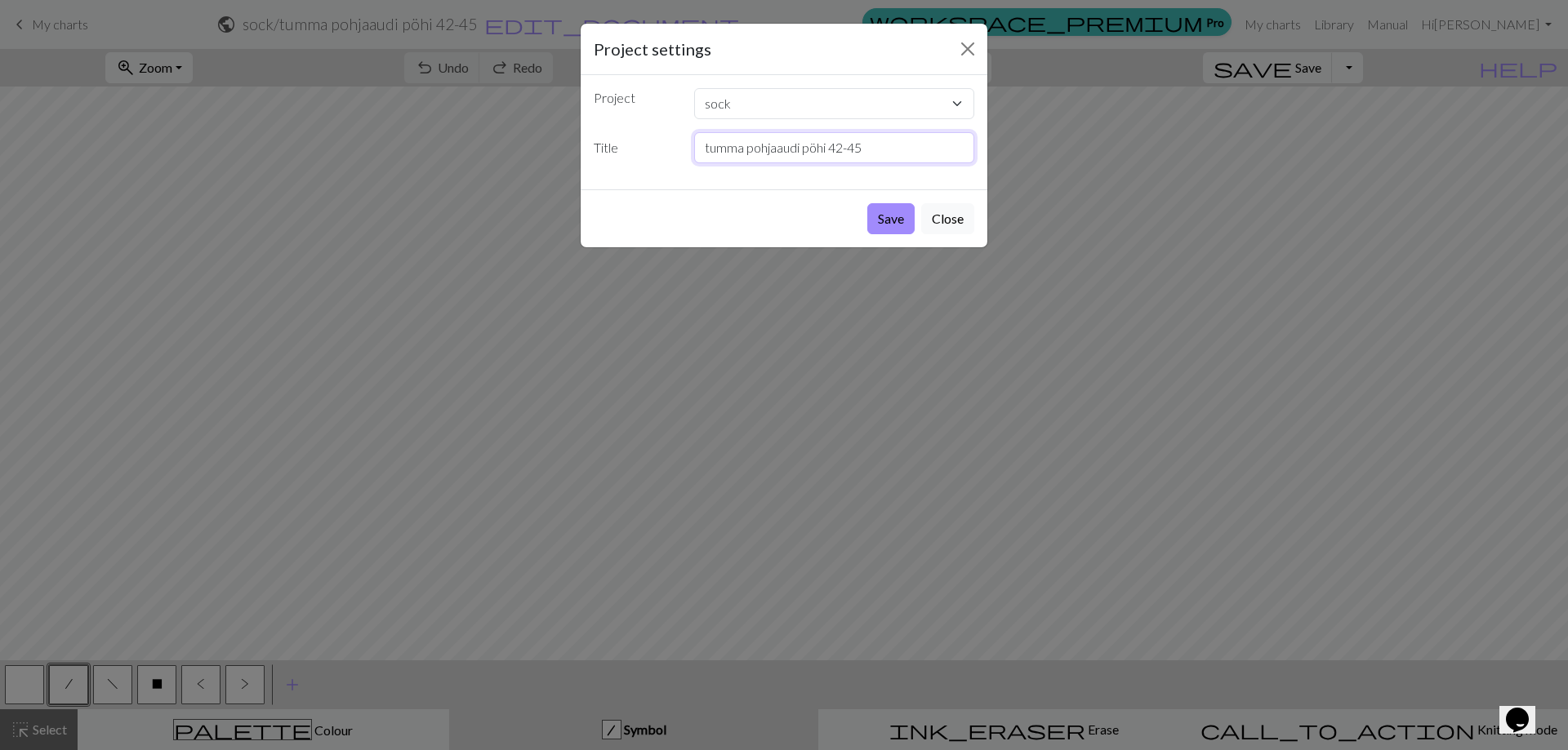
click at [773, 150] on input "tumma pohjaaudi pöhi 42-45" at bounding box center [834, 148] width 281 height 31
type input "[PERSON_NAME] audi pöhi 42-45"
drag, startPoint x: 883, startPoint y: 219, endPoint x: 591, endPoint y: 566, distance: 453.5
click at [883, 223] on button "Save" at bounding box center [891, 219] width 48 height 31
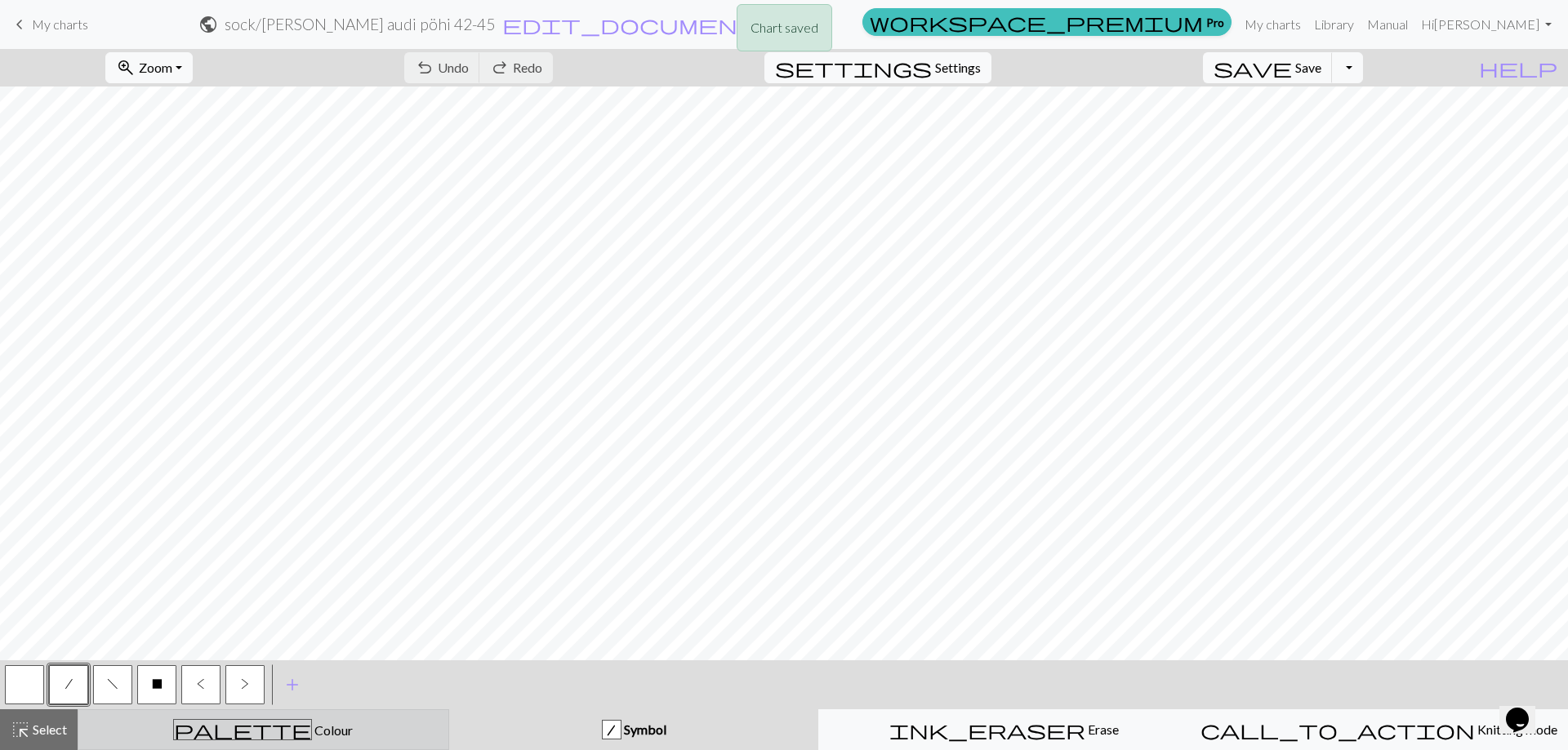
click at [227, 743] on button "palette Colour Colour" at bounding box center [263, 729] width 372 height 41
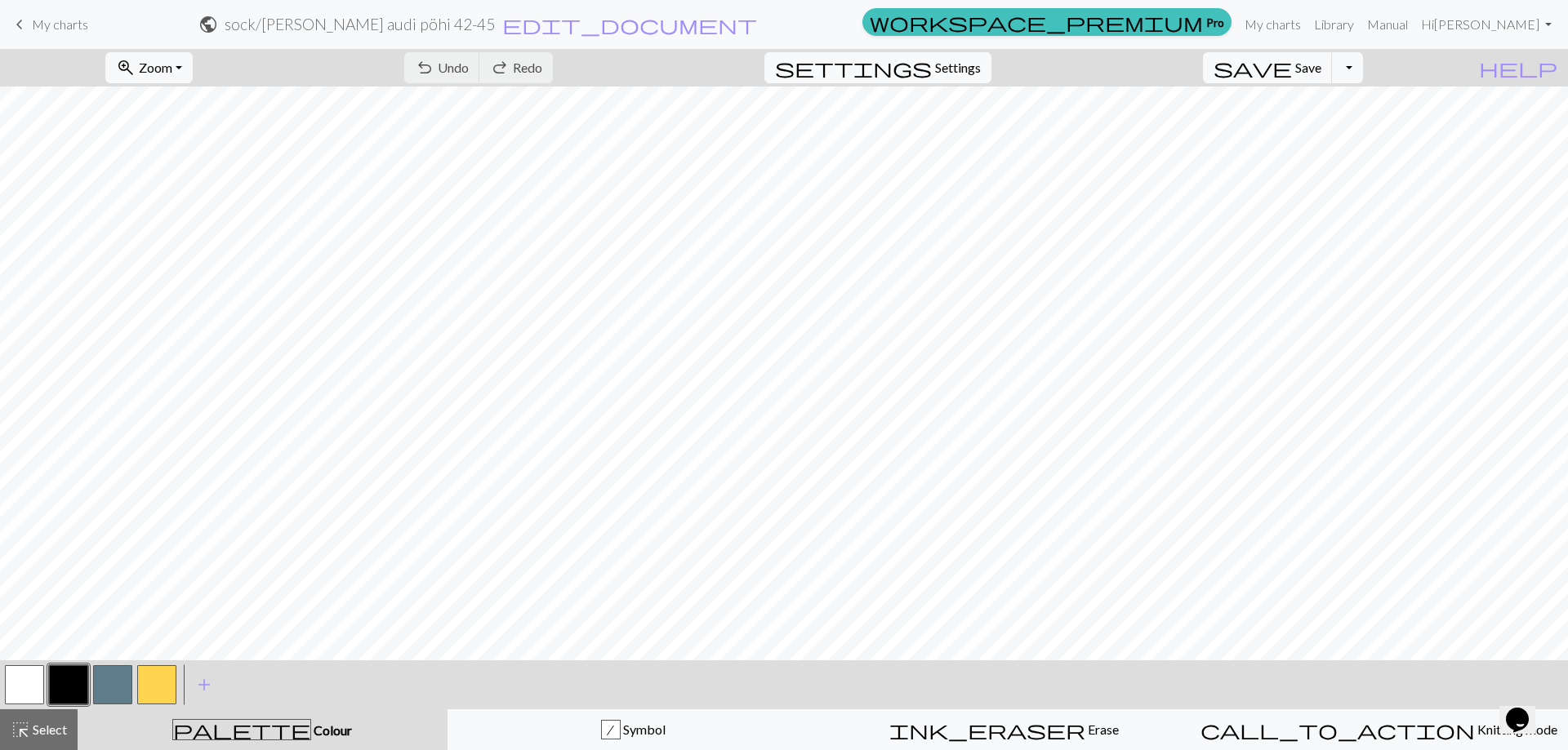
click at [26, 682] on button "button" at bounding box center [25, 685] width 39 height 39
click at [20, 676] on button "button" at bounding box center [25, 685] width 39 height 39
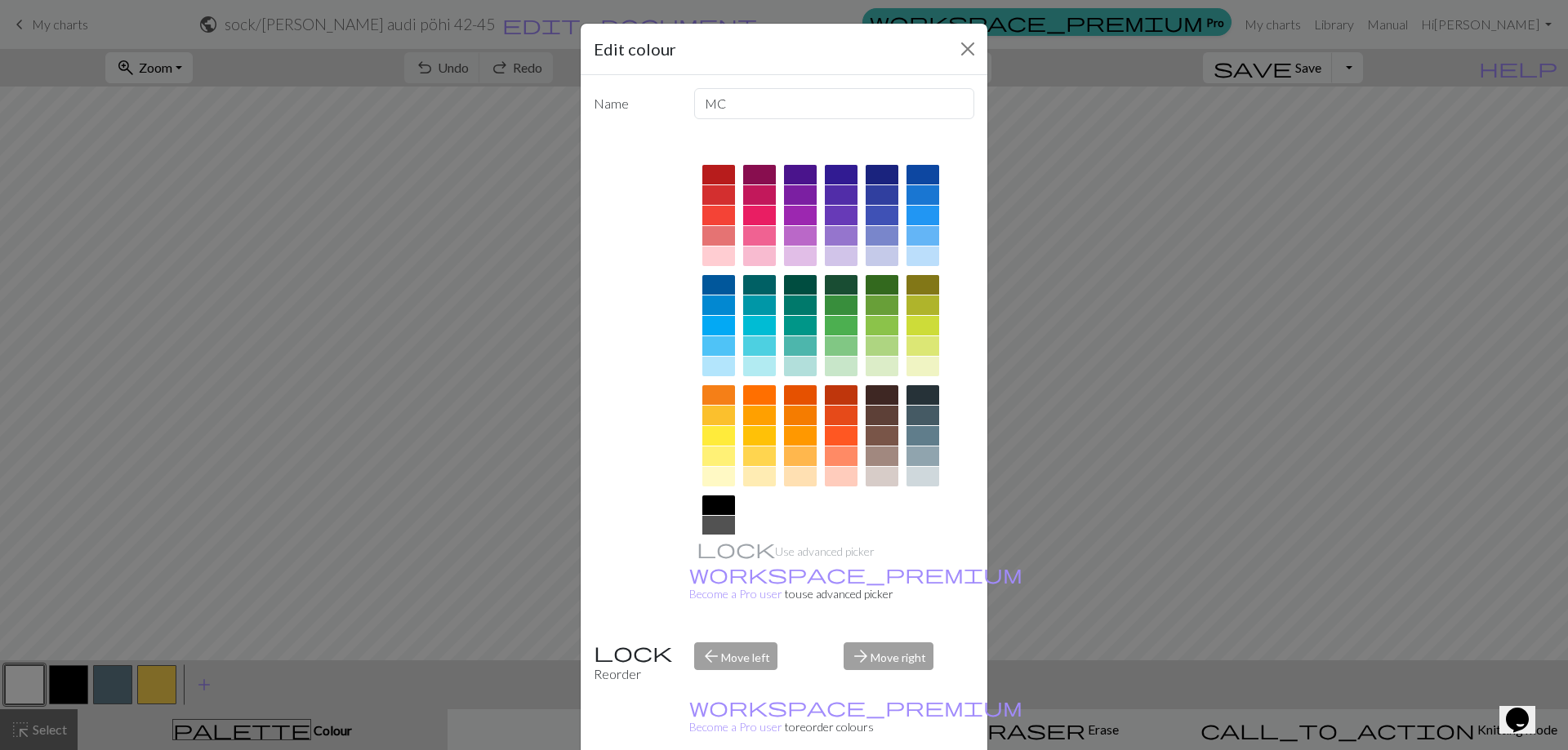
click at [924, 428] on div at bounding box center [923, 436] width 33 height 20
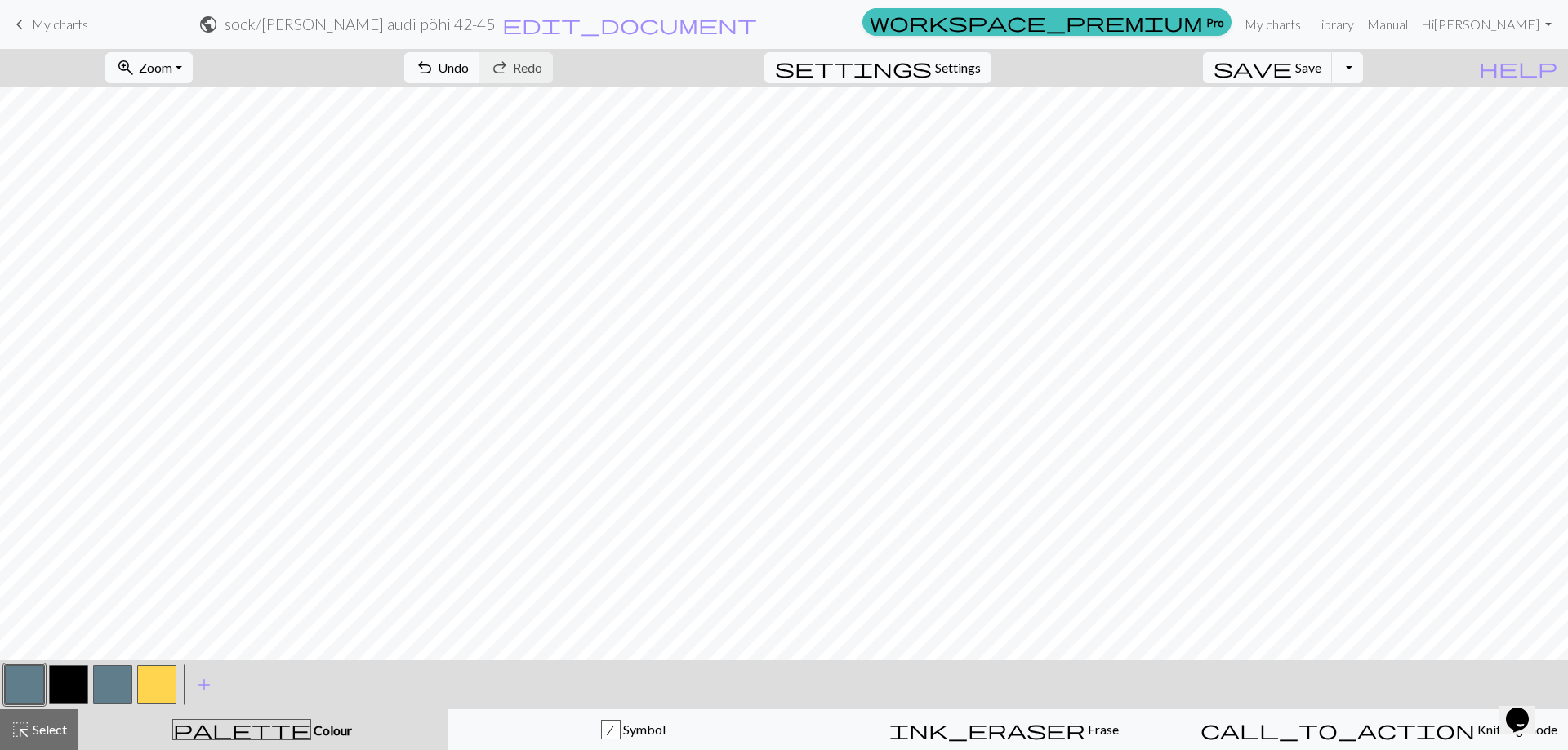
click at [115, 689] on button "button" at bounding box center [112, 685] width 39 height 39
click at [117, 686] on button "button" at bounding box center [112, 685] width 39 height 39
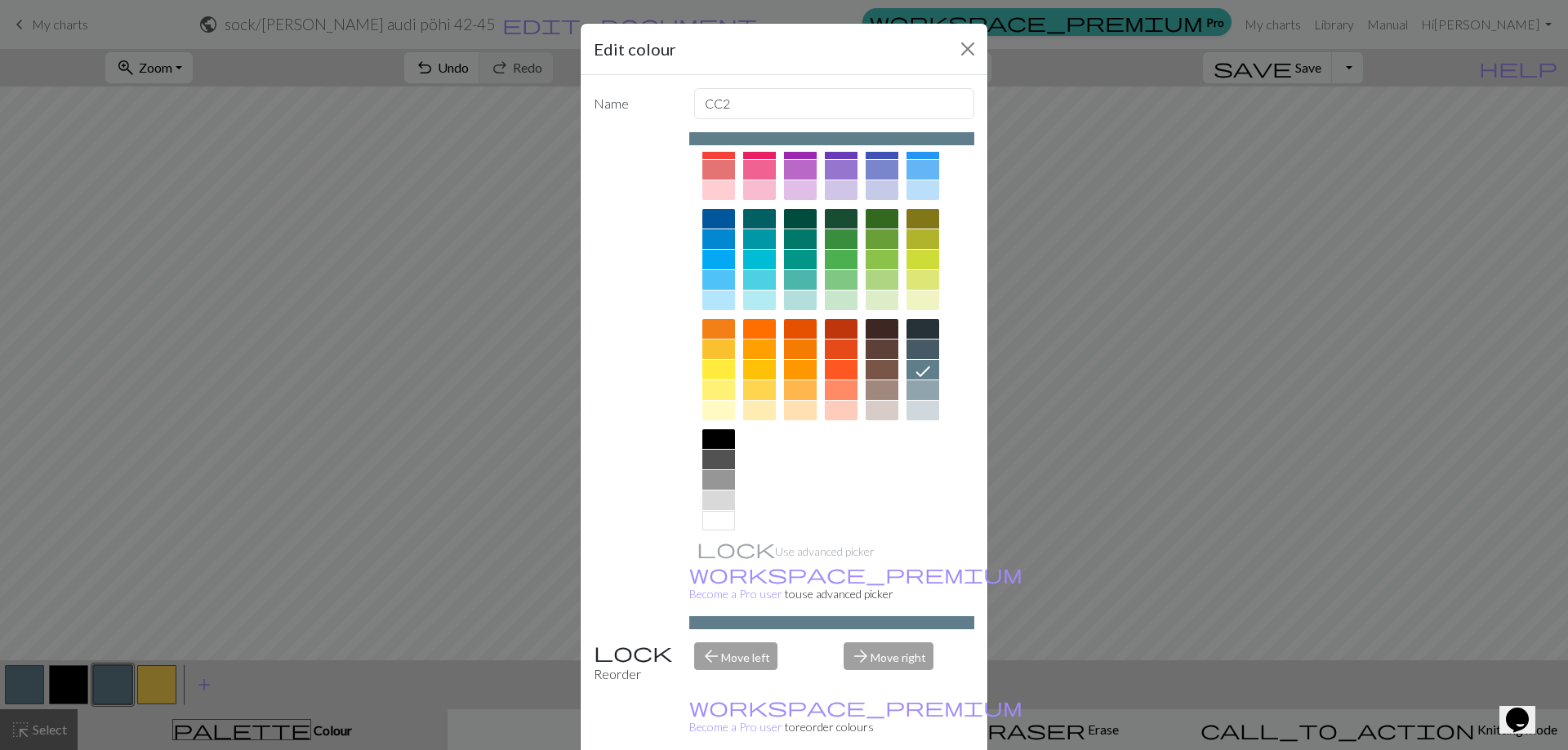
scroll to position [80, 0]
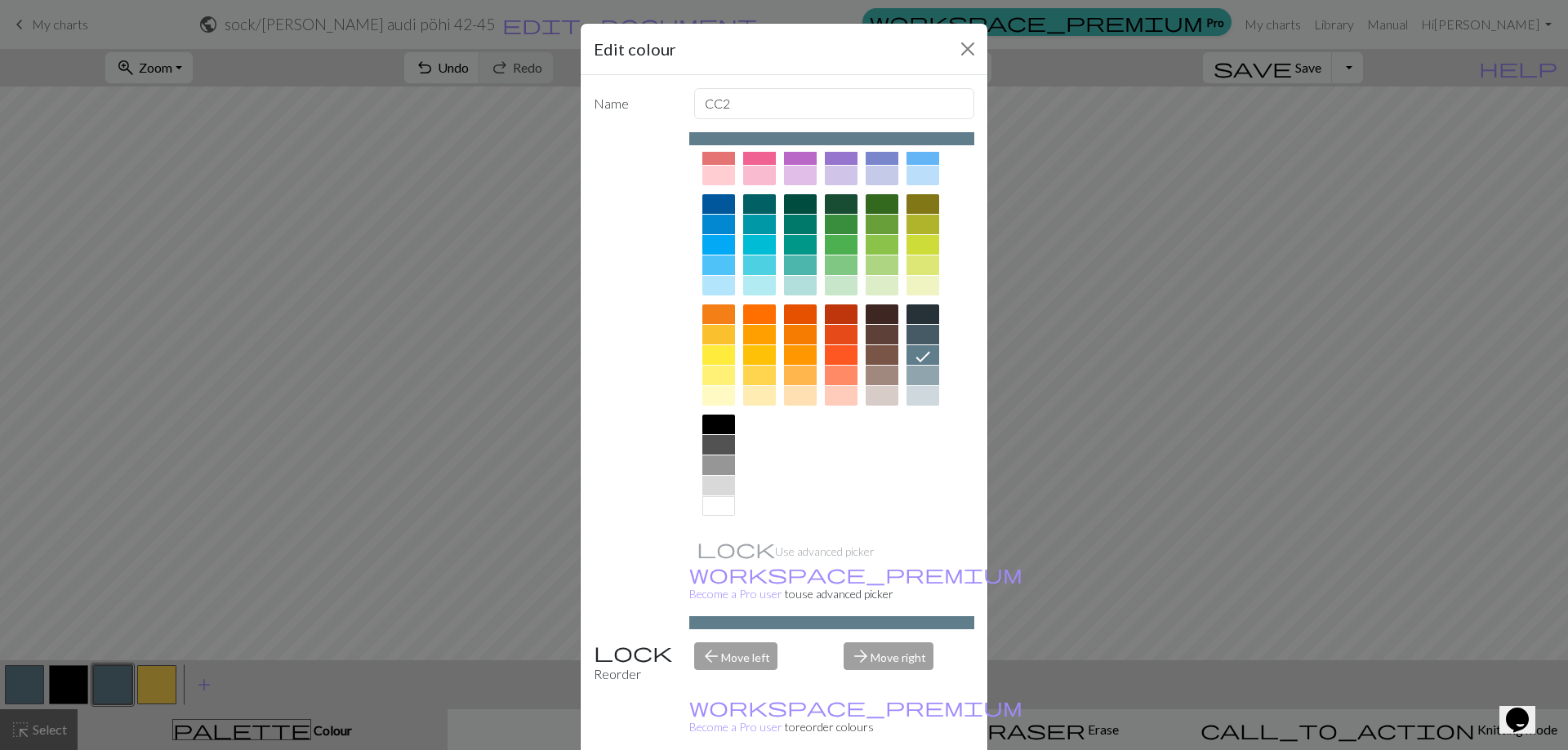
click at [719, 501] on div at bounding box center [718, 506] width 33 height 20
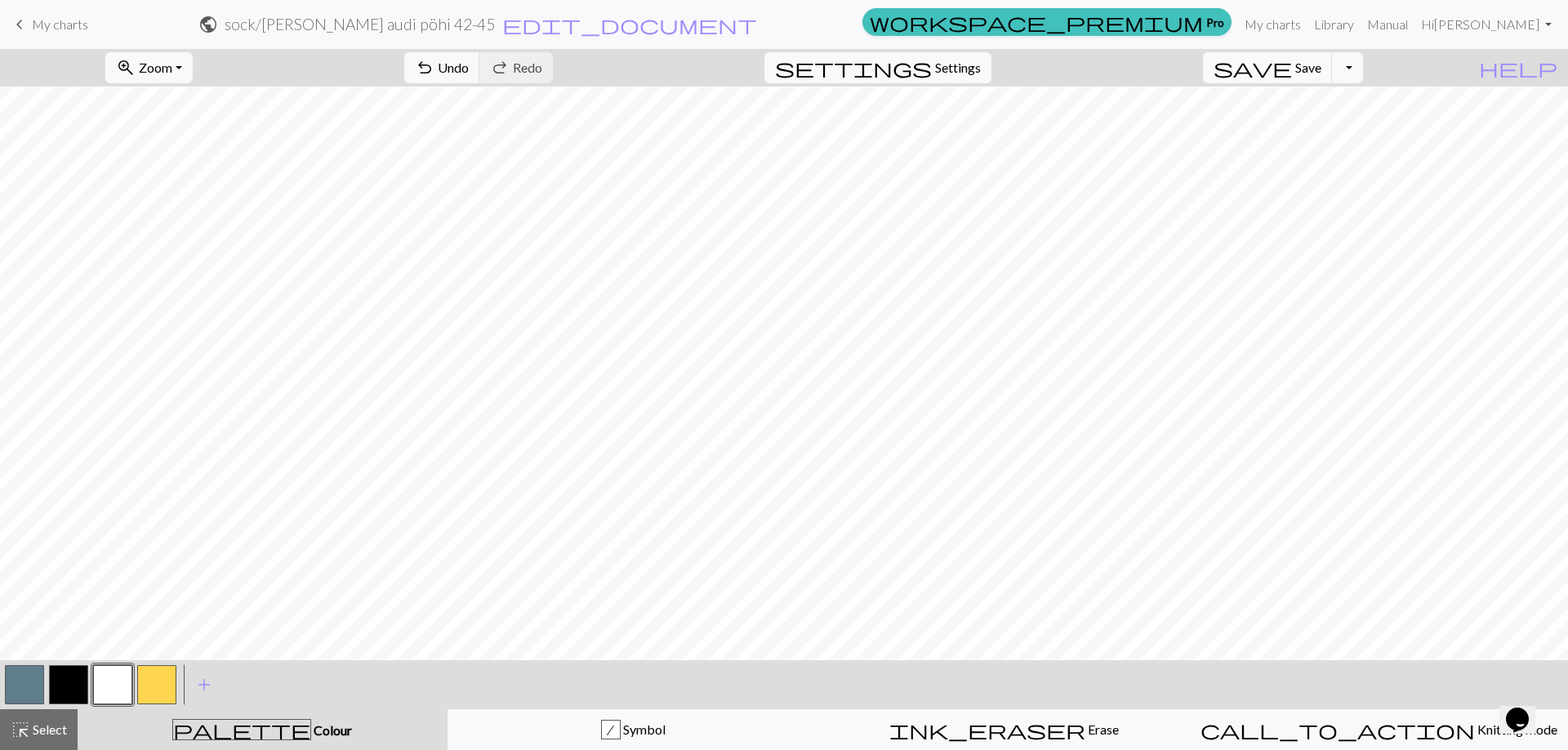
click at [44, 686] on button "button" at bounding box center [25, 685] width 39 height 39
click at [121, 682] on button "button" at bounding box center [112, 685] width 39 height 39
click at [39, 680] on button "button" at bounding box center [25, 685] width 39 height 39
click at [122, 685] on button "button" at bounding box center [112, 685] width 39 height 39
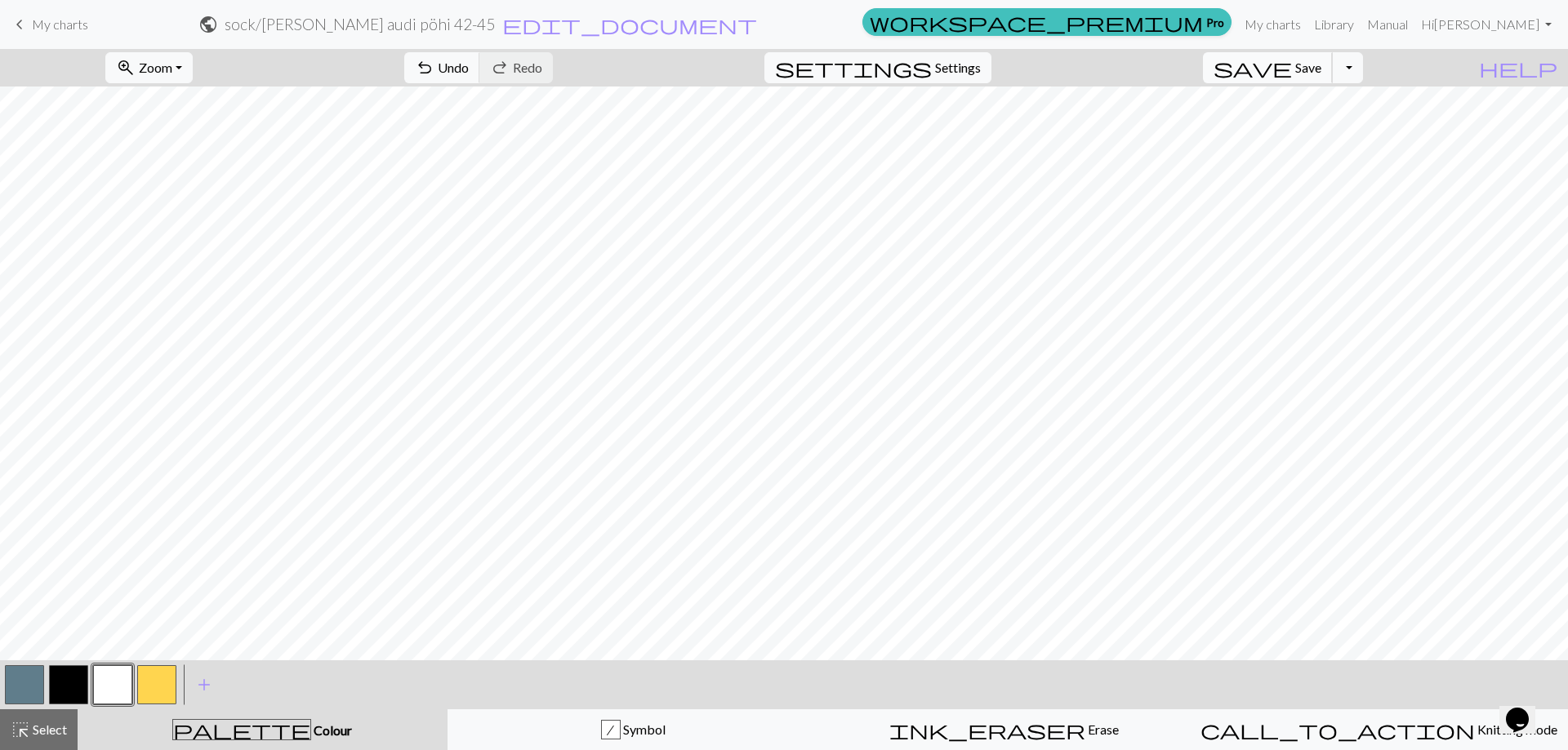
click at [1321, 62] on span "Save" at bounding box center [1308, 67] width 26 height 16
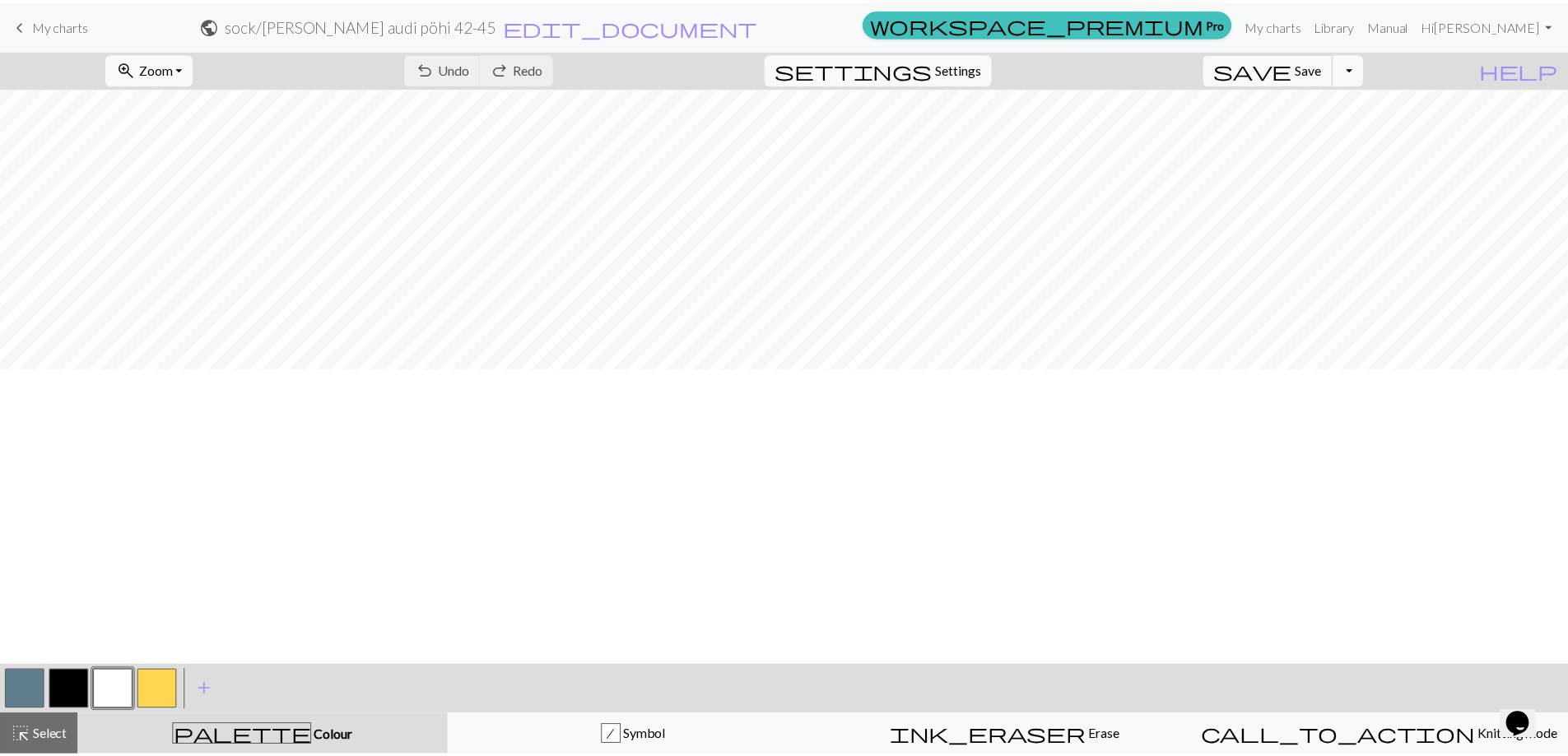
scroll to position [823, 304]
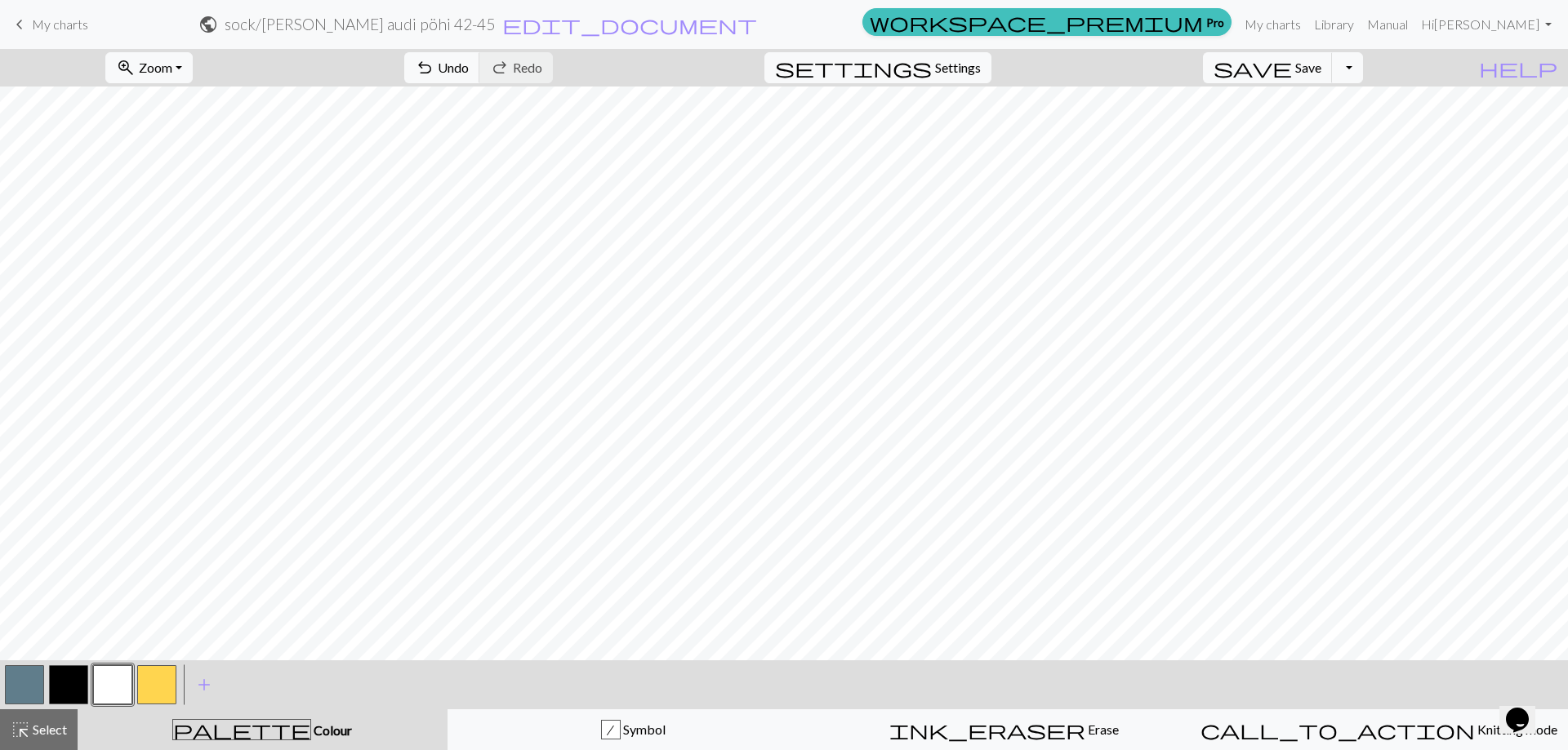
click at [26, 691] on button "button" at bounding box center [25, 685] width 39 height 39
click at [1321, 66] on span "Save" at bounding box center [1308, 67] width 26 height 16
click at [1363, 72] on button "Toggle Dropdown" at bounding box center [1347, 68] width 31 height 31
click at [1342, 129] on button "save_alt Download" at bounding box center [1227, 130] width 269 height 26
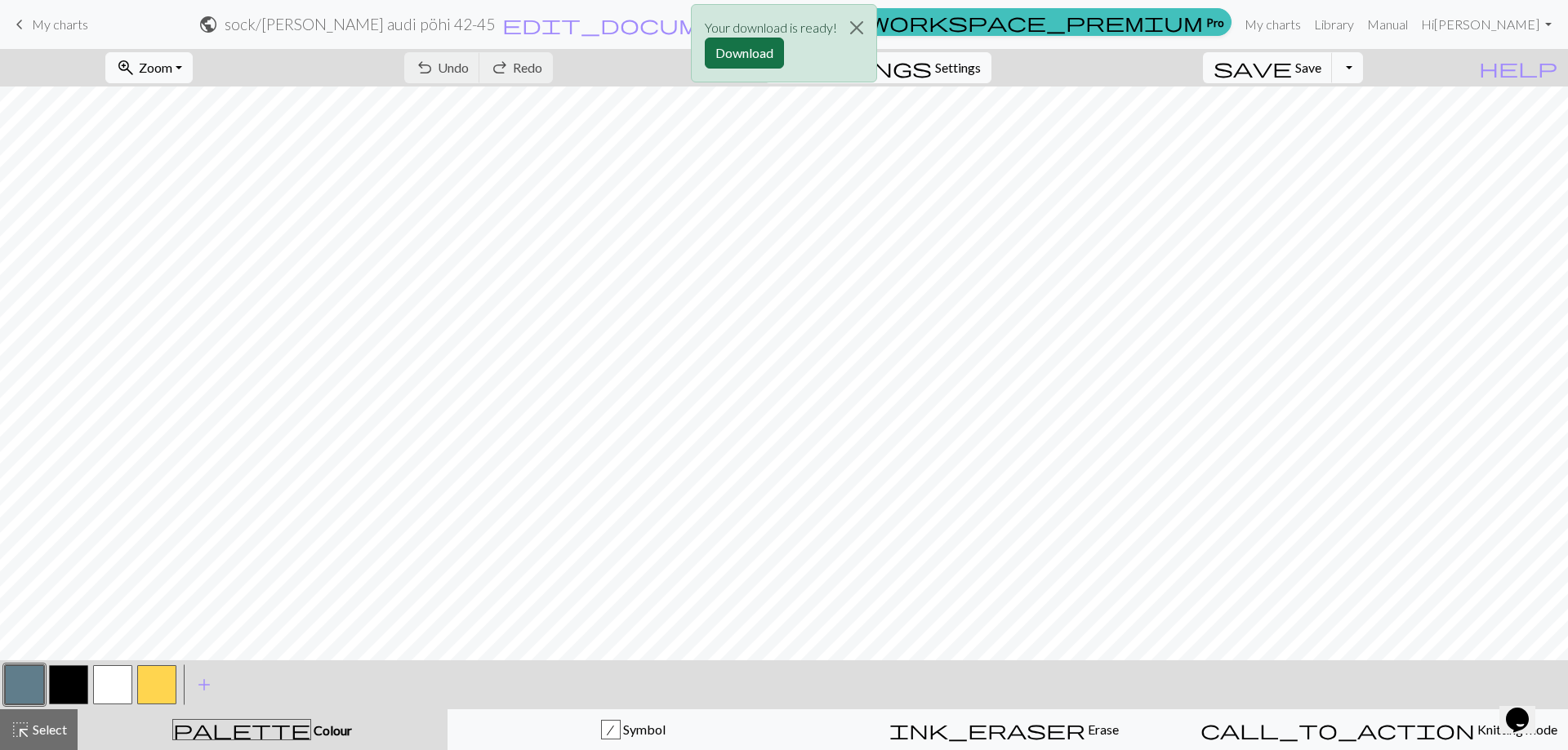
click at [756, 57] on button "Download" at bounding box center [744, 53] width 79 height 31
click at [382, 57] on div "zoom_in Zoom Zoom Fit all Fit width Fit height 50% 100% 150% 200% undo Undo Und…" at bounding box center [734, 68] width 1468 height 38
click at [54, 27] on span "My charts" at bounding box center [60, 24] width 57 height 16
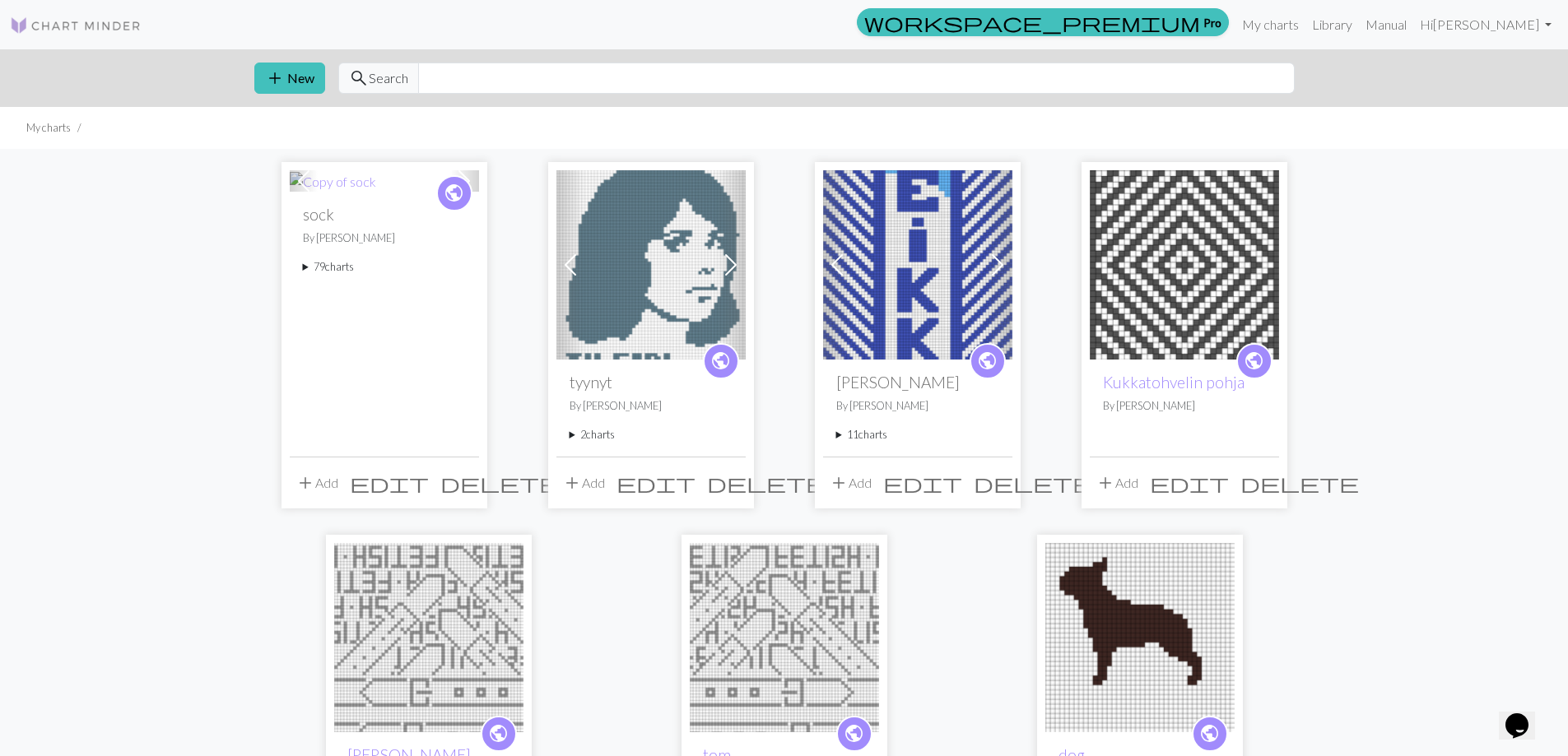
click at [331, 264] on summary "79 charts" at bounding box center [384, 266] width 163 height 16
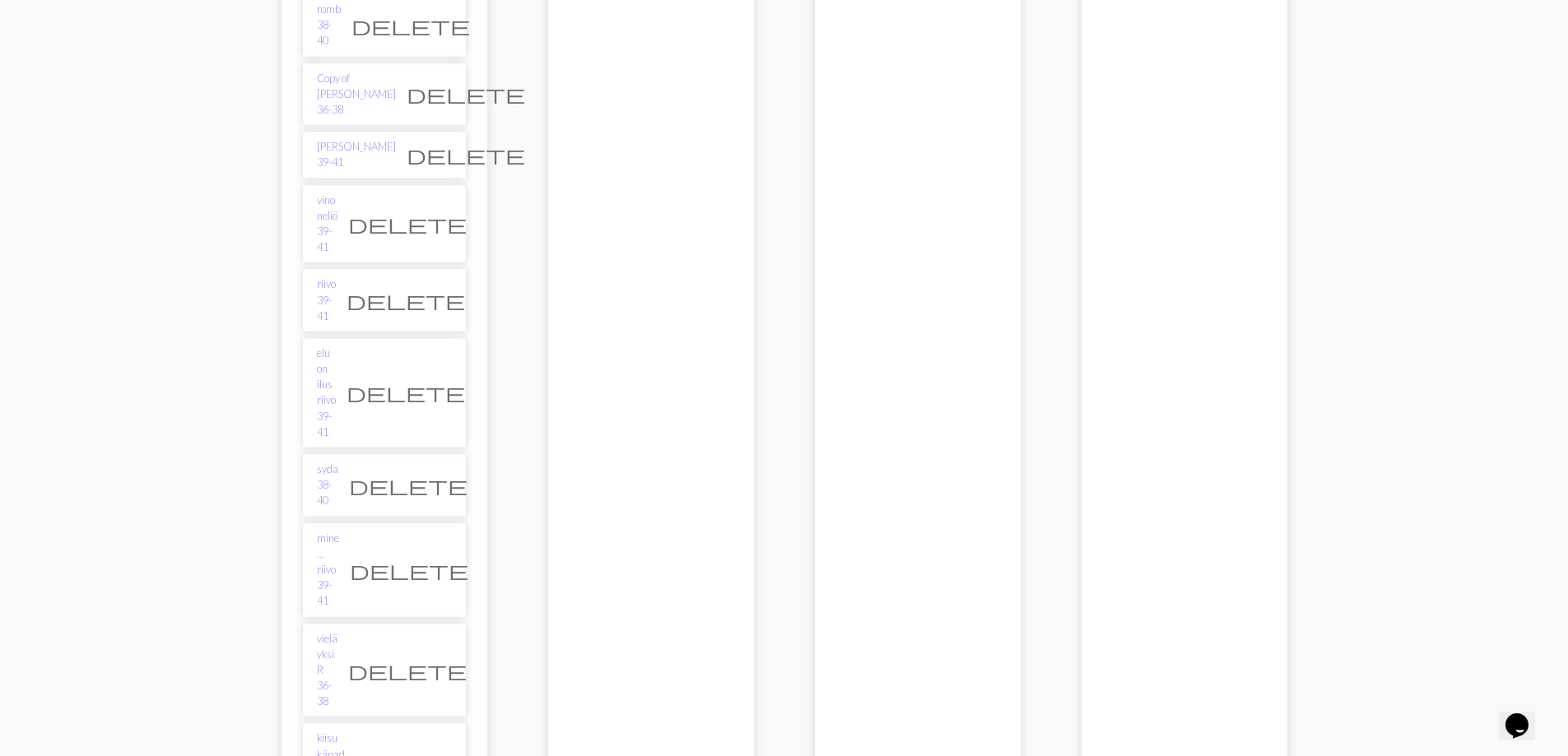
scroll to position [2879, 0]
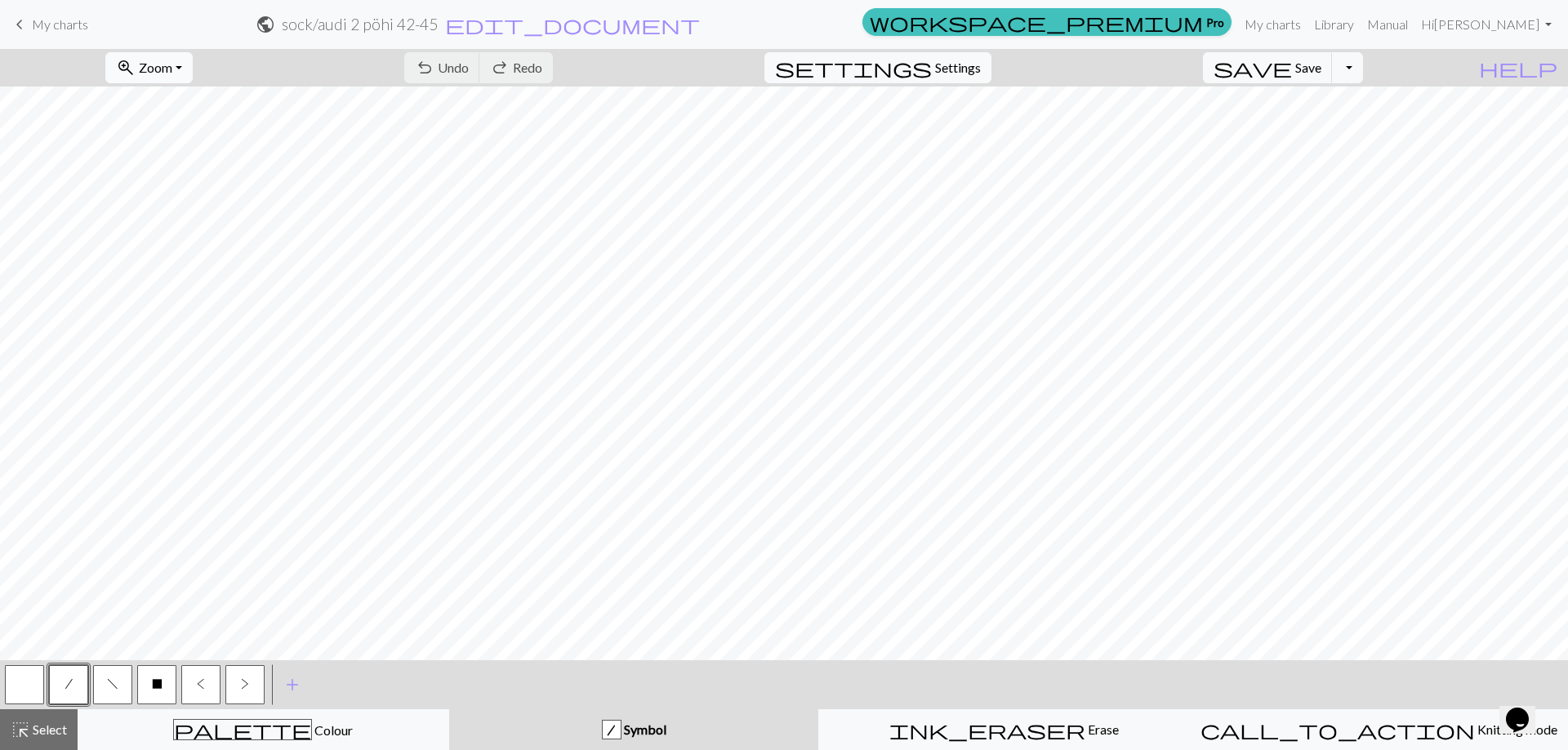
click at [193, 73] on button "zoom_in Zoom Zoom" at bounding box center [149, 68] width 87 height 31
click at [185, 188] on button "50%" at bounding box center [170, 196] width 129 height 26
click at [1363, 66] on button "Toggle Dropdown" at bounding box center [1347, 68] width 31 height 31
click at [1355, 103] on button "file_copy Save a copy" at bounding box center [1227, 103] width 269 height 26
click at [728, 31] on span "edit_document" at bounding box center [601, 25] width 254 height 23
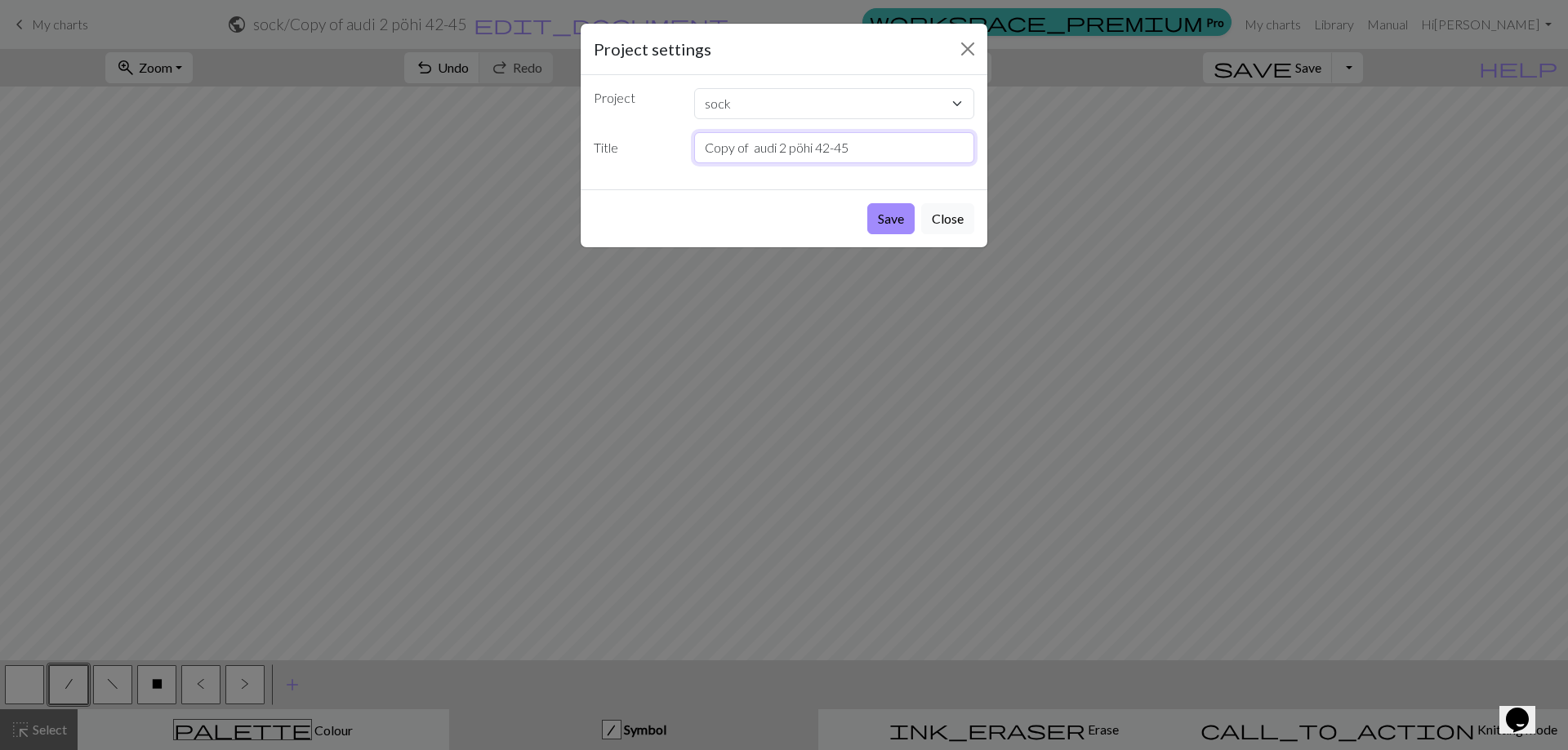
drag, startPoint x: 748, startPoint y: 144, endPoint x: 617, endPoint y: 125, distance: 132.4
click at [622, 133] on div "Title Copy of audi 2 pöhi 42-45" at bounding box center [783, 148] width 400 height 31
type input "[PERSON_NAME] audi 2 pöhi 42-45"
click at [895, 217] on button "Save" at bounding box center [891, 219] width 48 height 31
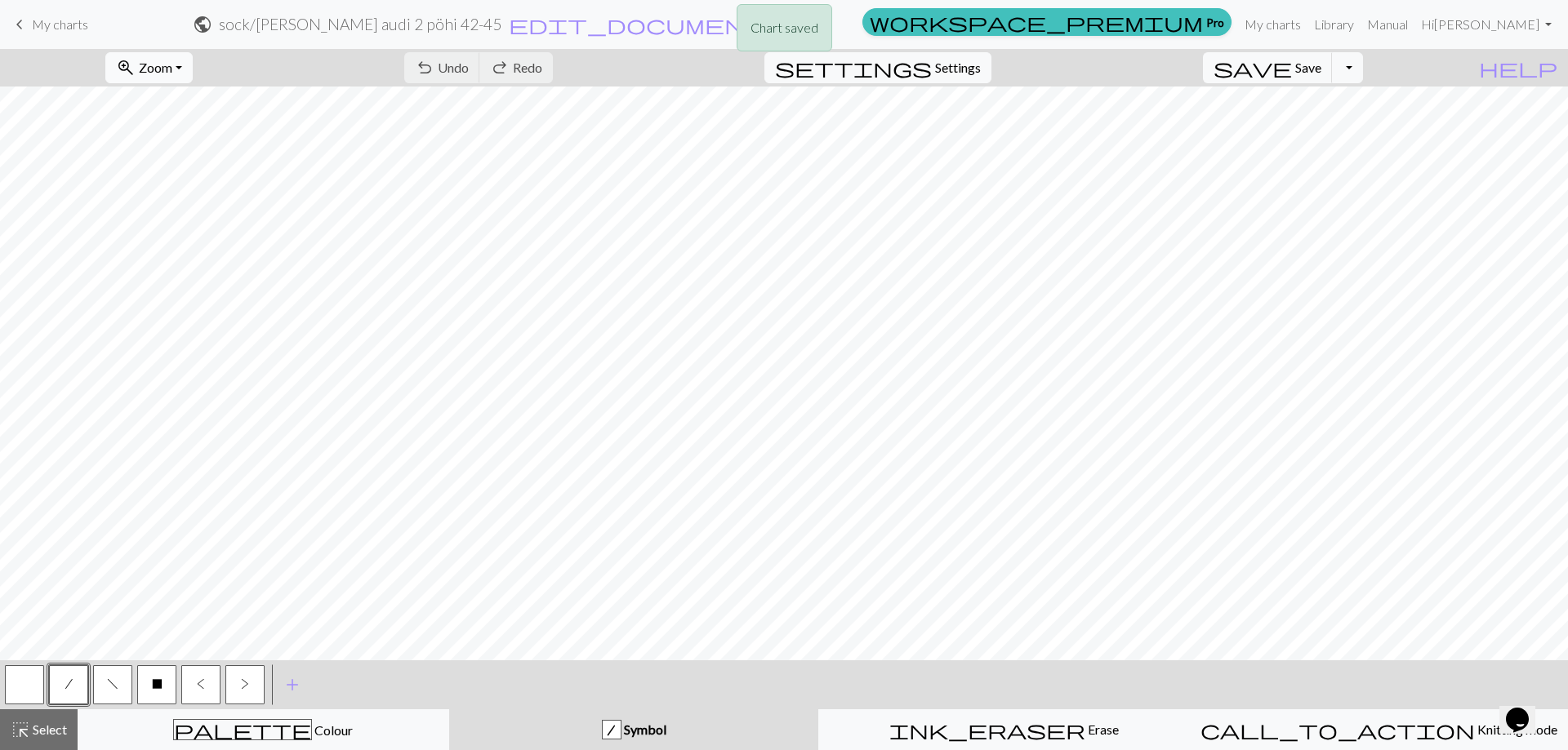
click at [193, 68] on button "zoom_in Zoom Zoom" at bounding box center [149, 68] width 87 height 31
click at [177, 222] on button "100%" at bounding box center [170, 222] width 129 height 26
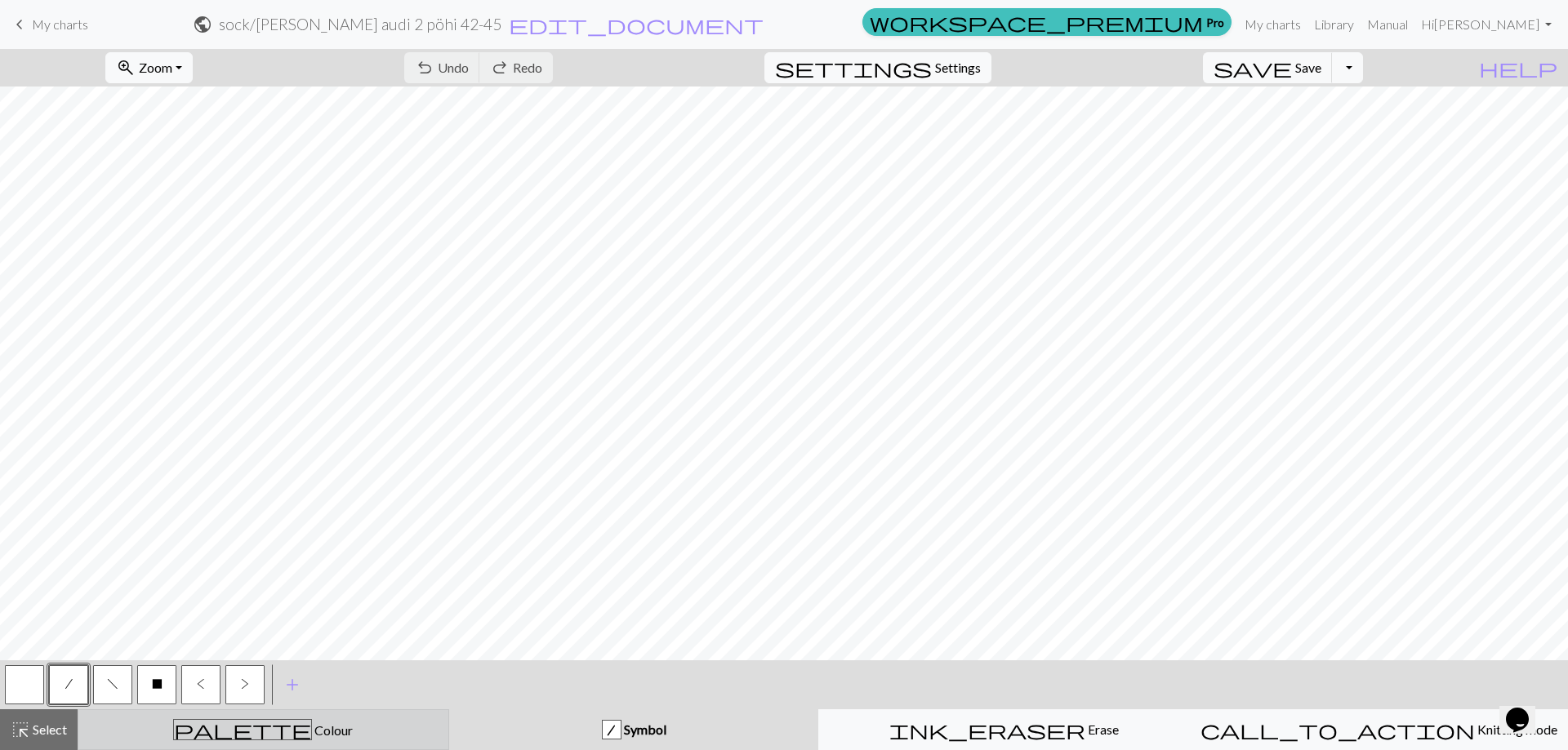
click at [198, 734] on div "palette Colour Colour" at bounding box center [263, 729] width 351 height 21
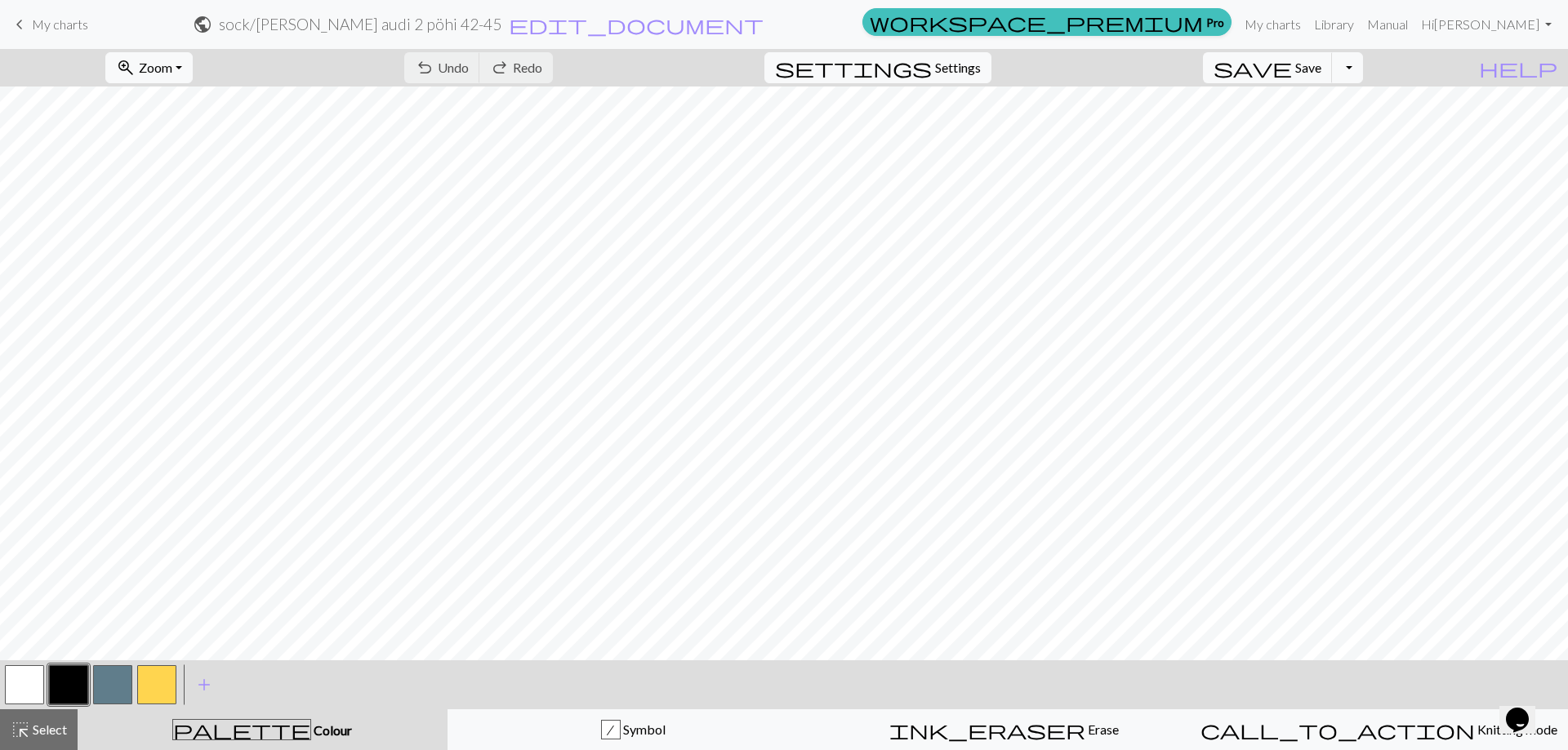
click at [24, 677] on button "button" at bounding box center [25, 685] width 39 height 39
click at [24, 678] on button "button" at bounding box center [25, 685] width 39 height 39
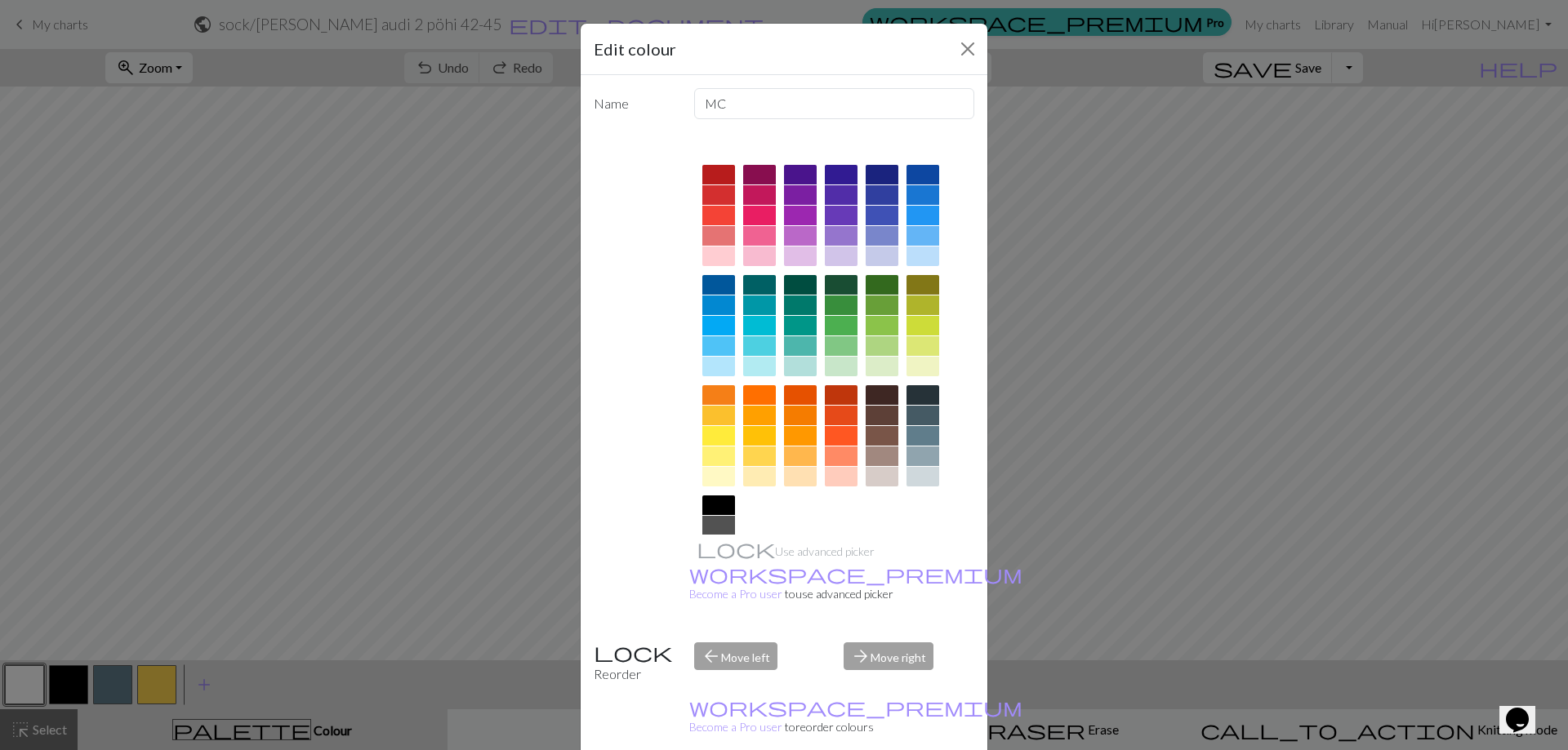
click at [928, 433] on div at bounding box center [923, 436] width 33 height 20
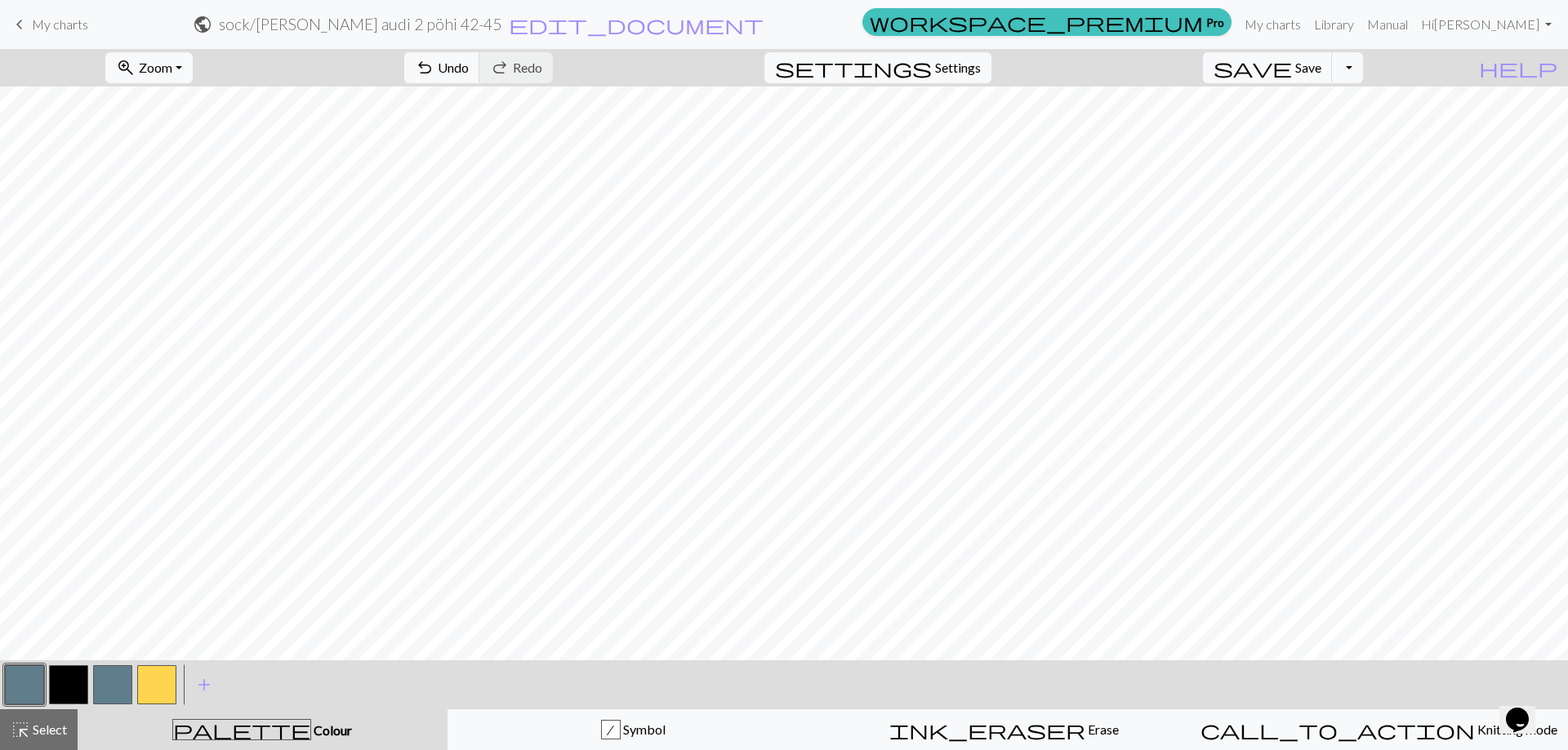
click at [113, 694] on button "button" at bounding box center [112, 685] width 39 height 39
click at [113, 693] on button "button" at bounding box center [112, 685] width 39 height 39
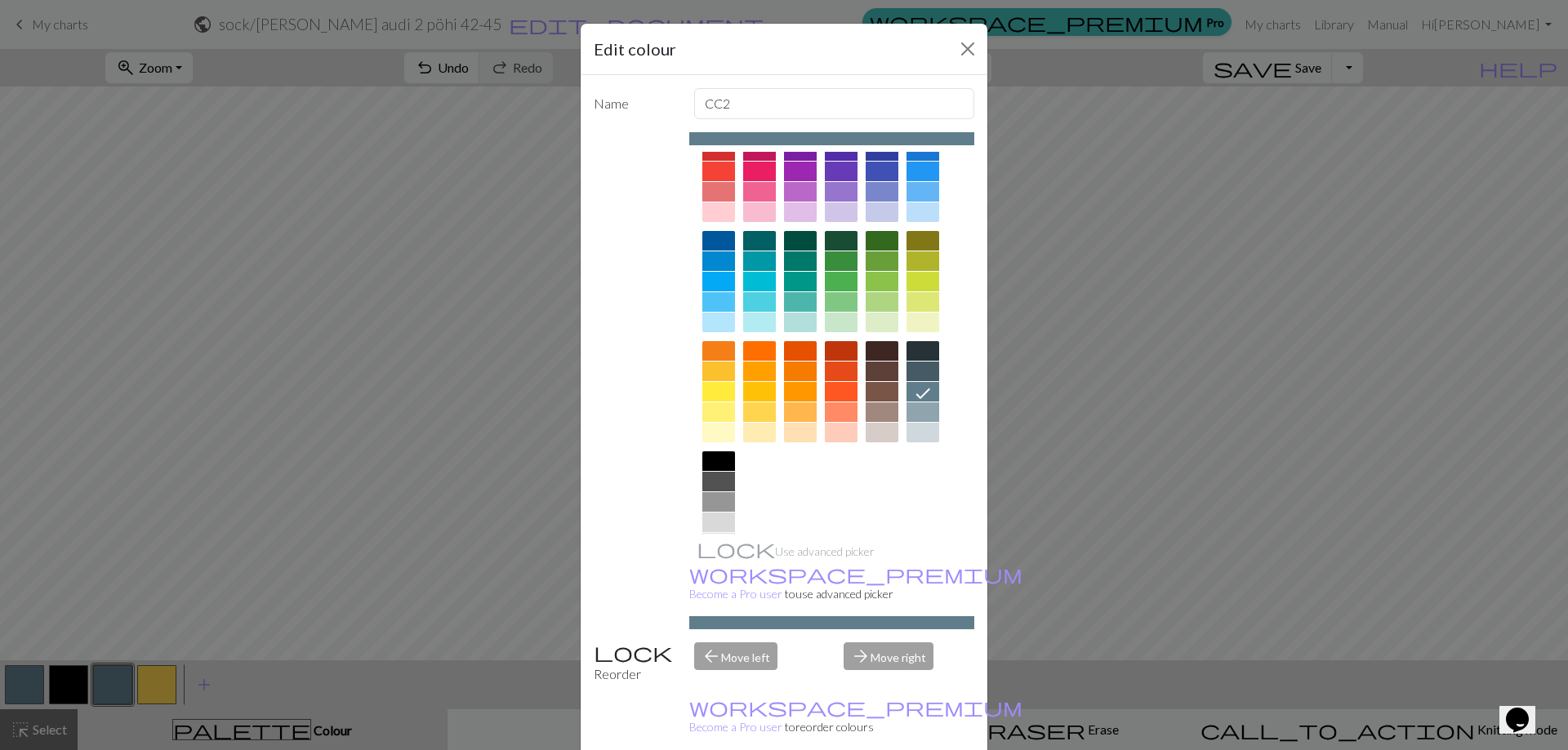
scroll to position [80, 0]
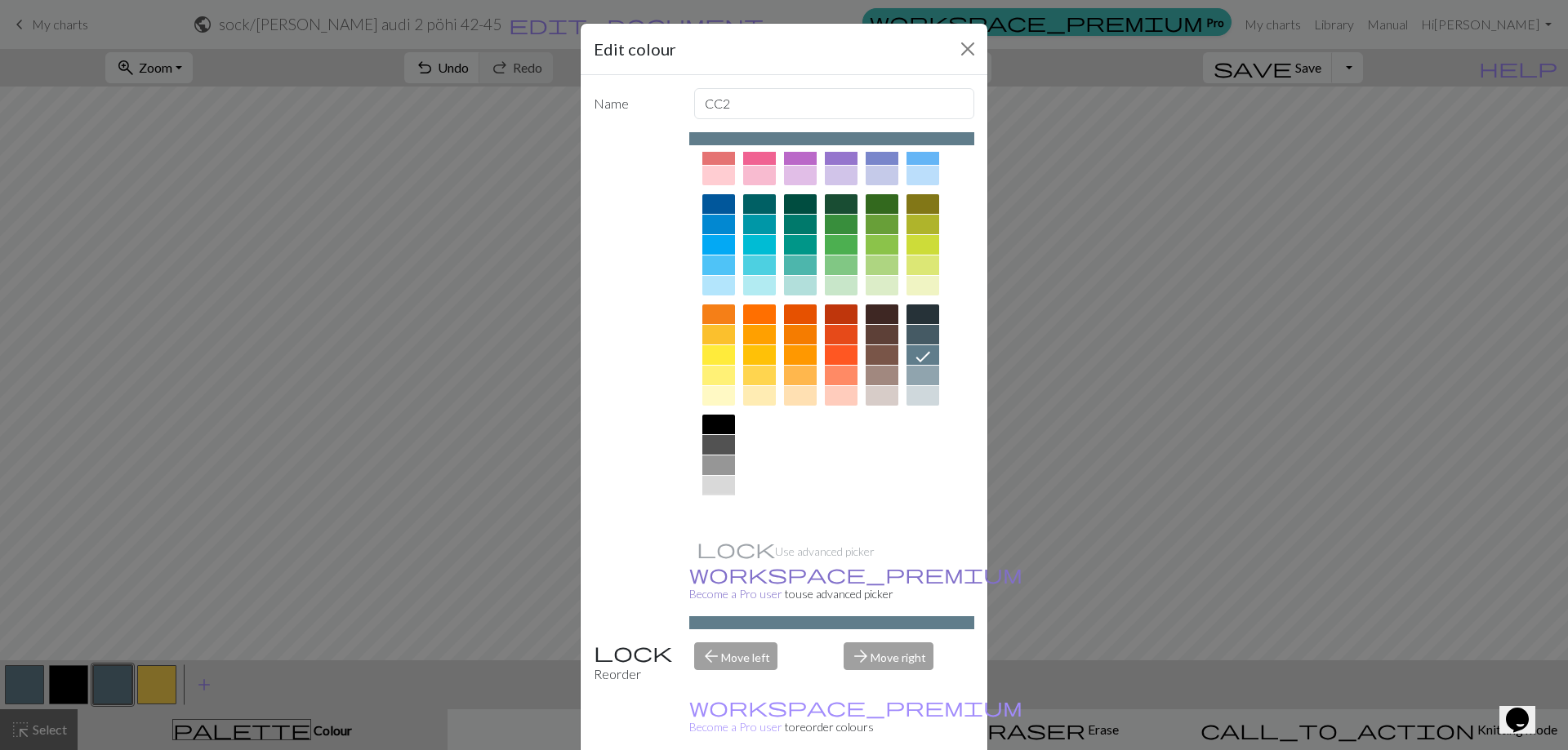
drag, startPoint x: 717, startPoint y: 499, endPoint x: 743, endPoint y: 568, distance: 73.7
click at [717, 500] on div at bounding box center [718, 506] width 33 height 20
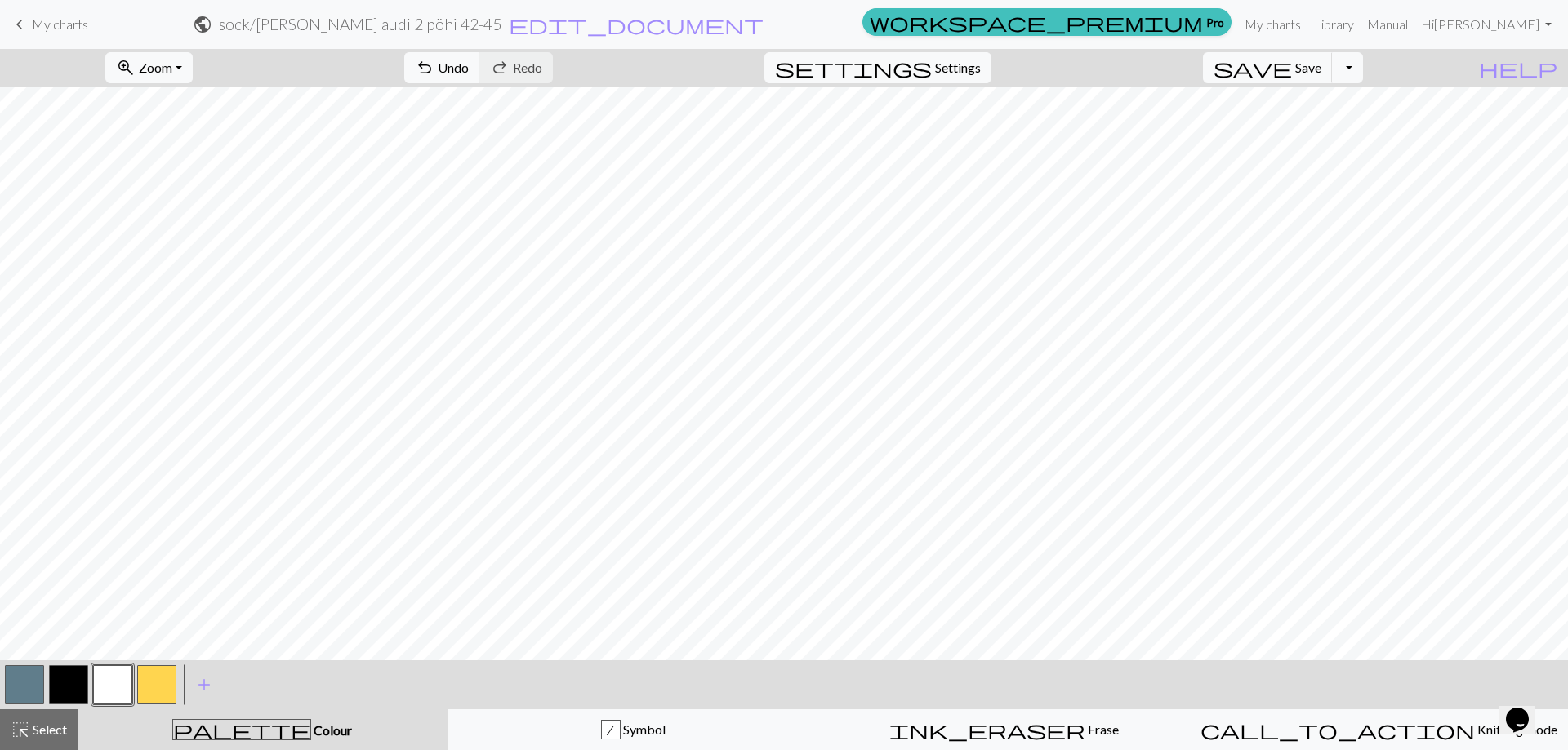
click at [21, 703] on button "button" at bounding box center [25, 685] width 39 height 39
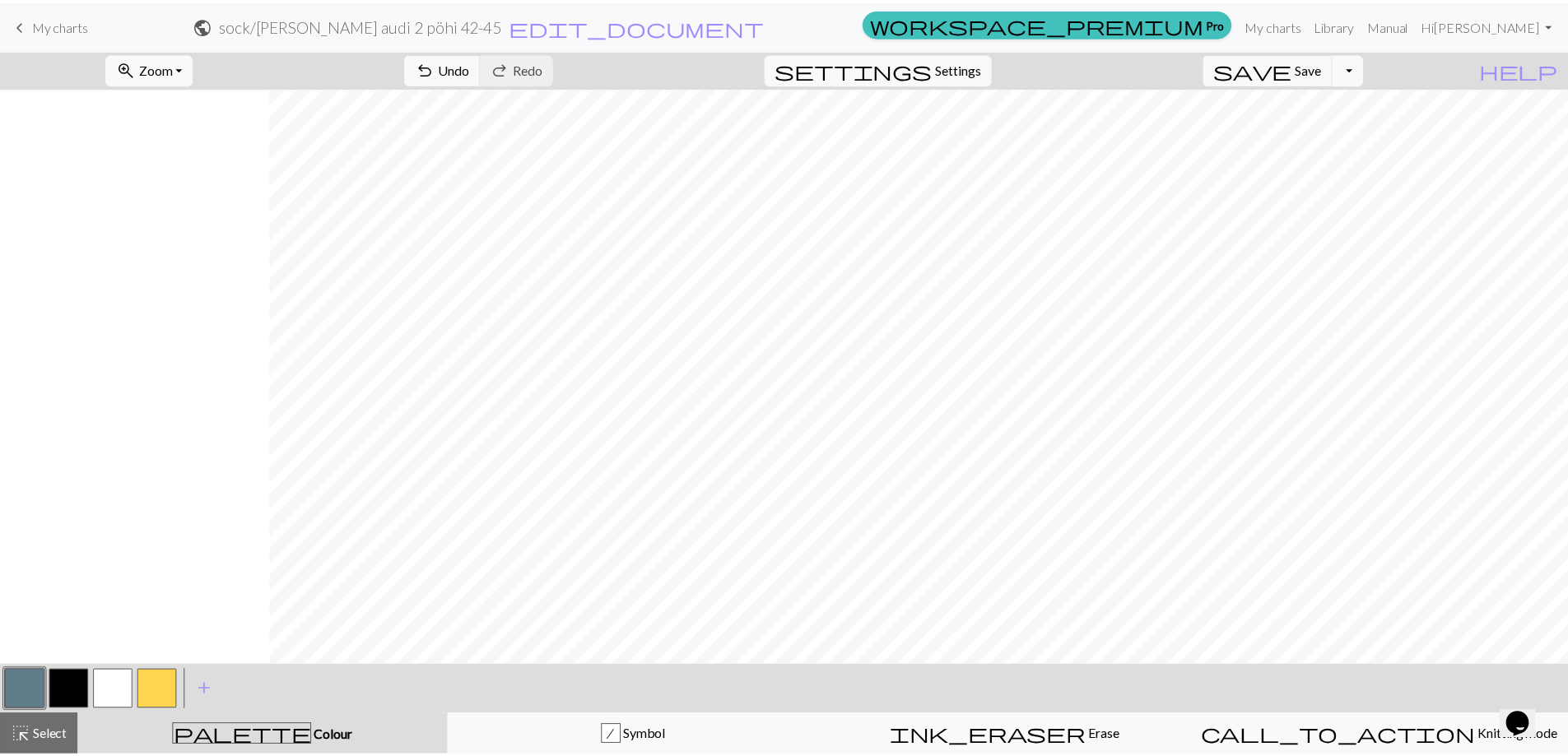
scroll to position [0, 271]
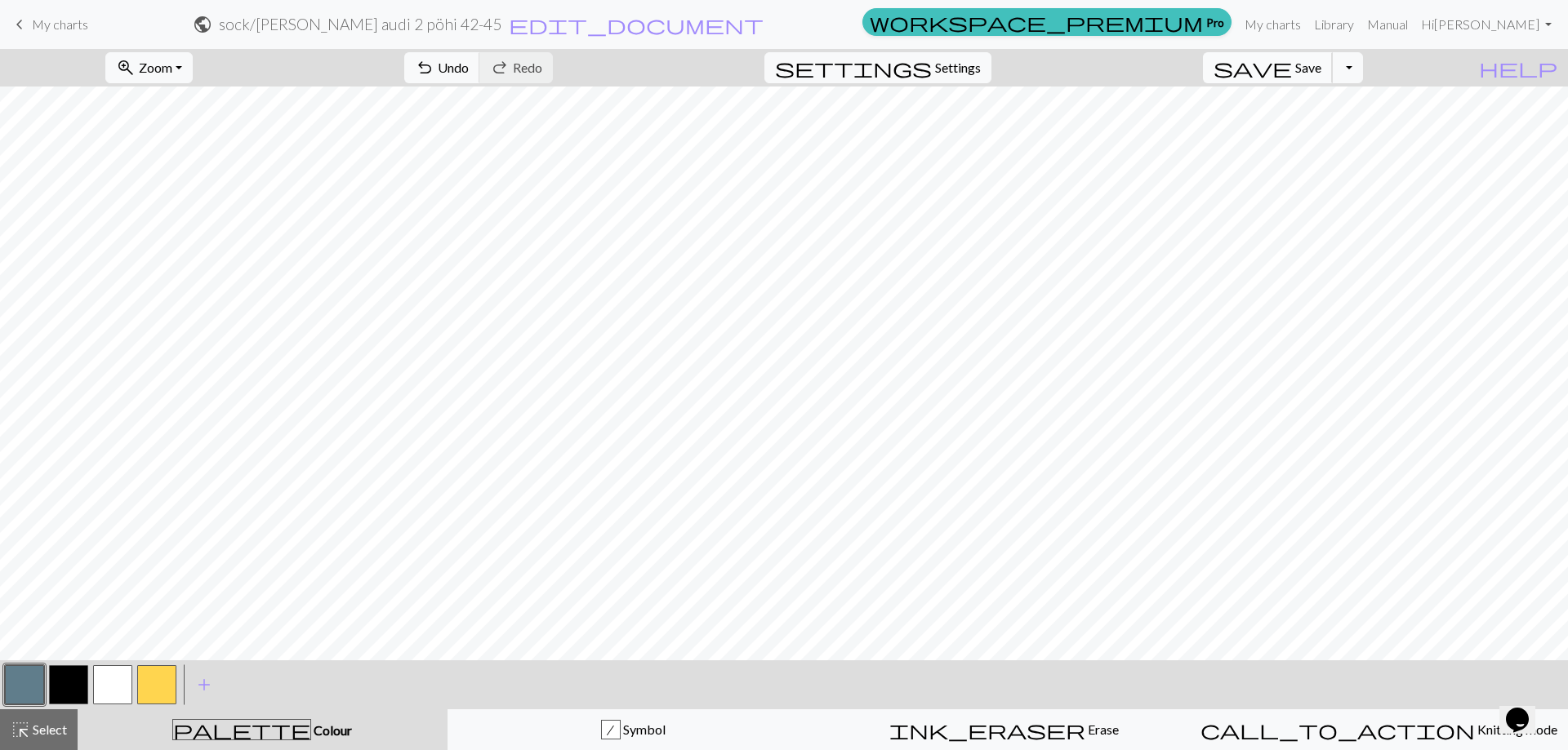
click at [1321, 64] on span "Save" at bounding box center [1308, 67] width 26 height 16
click at [1363, 73] on button "Toggle Dropdown" at bounding box center [1347, 68] width 31 height 31
click at [1320, 132] on button "save_alt Download" at bounding box center [1227, 130] width 269 height 26
click at [752, 48] on button "Download" at bounding box center [744, 53] width 79 height 31
click at [205, 2] on nav "keyboard_arrow_left My charts public sock / [PERSON_NAME] audi 2 pöhi 42-45 edi…" at bounding box center [784, 25] width 1568 height 49
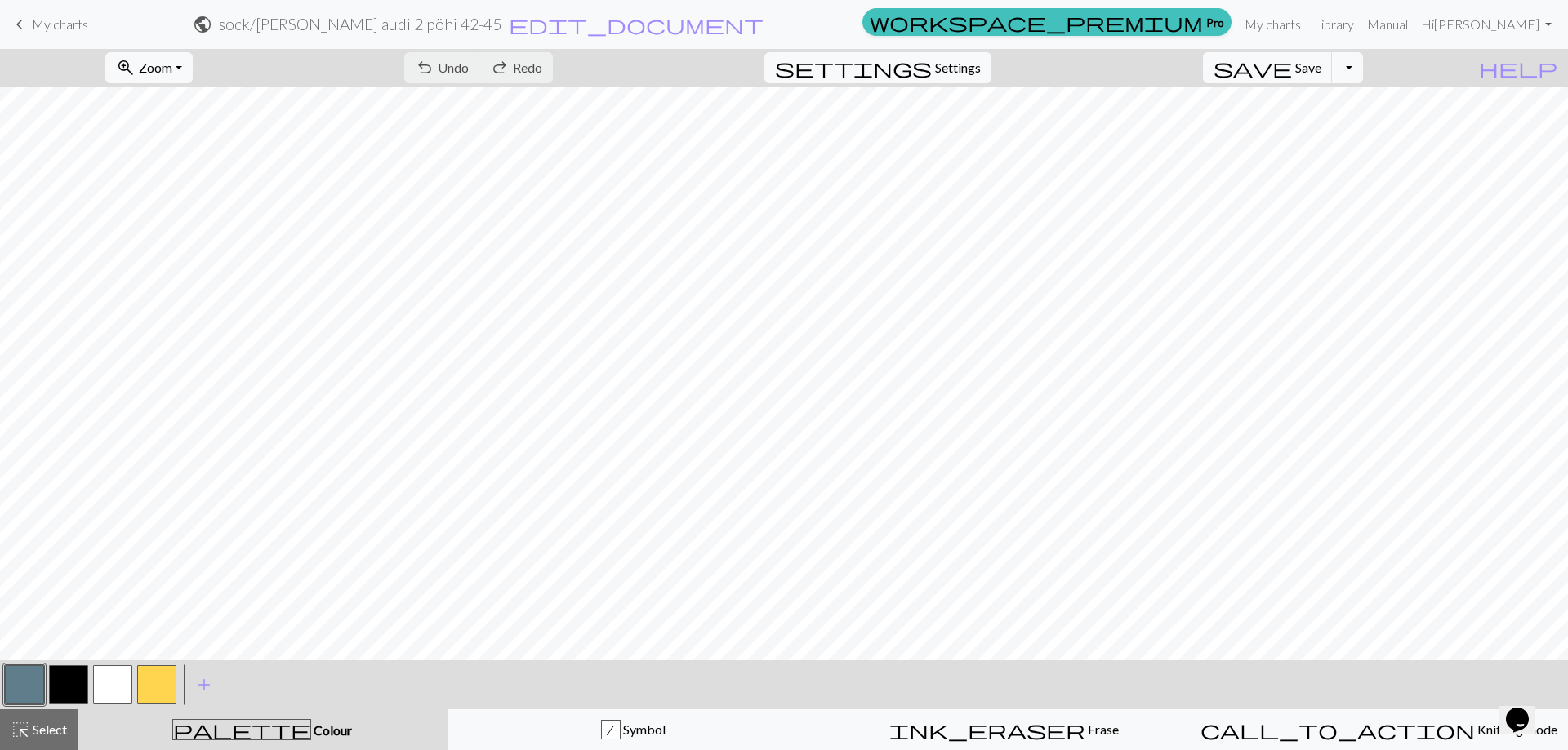
click at [76, 25] on span "My charts" at bounding box center [60, 24] width 57 height 16
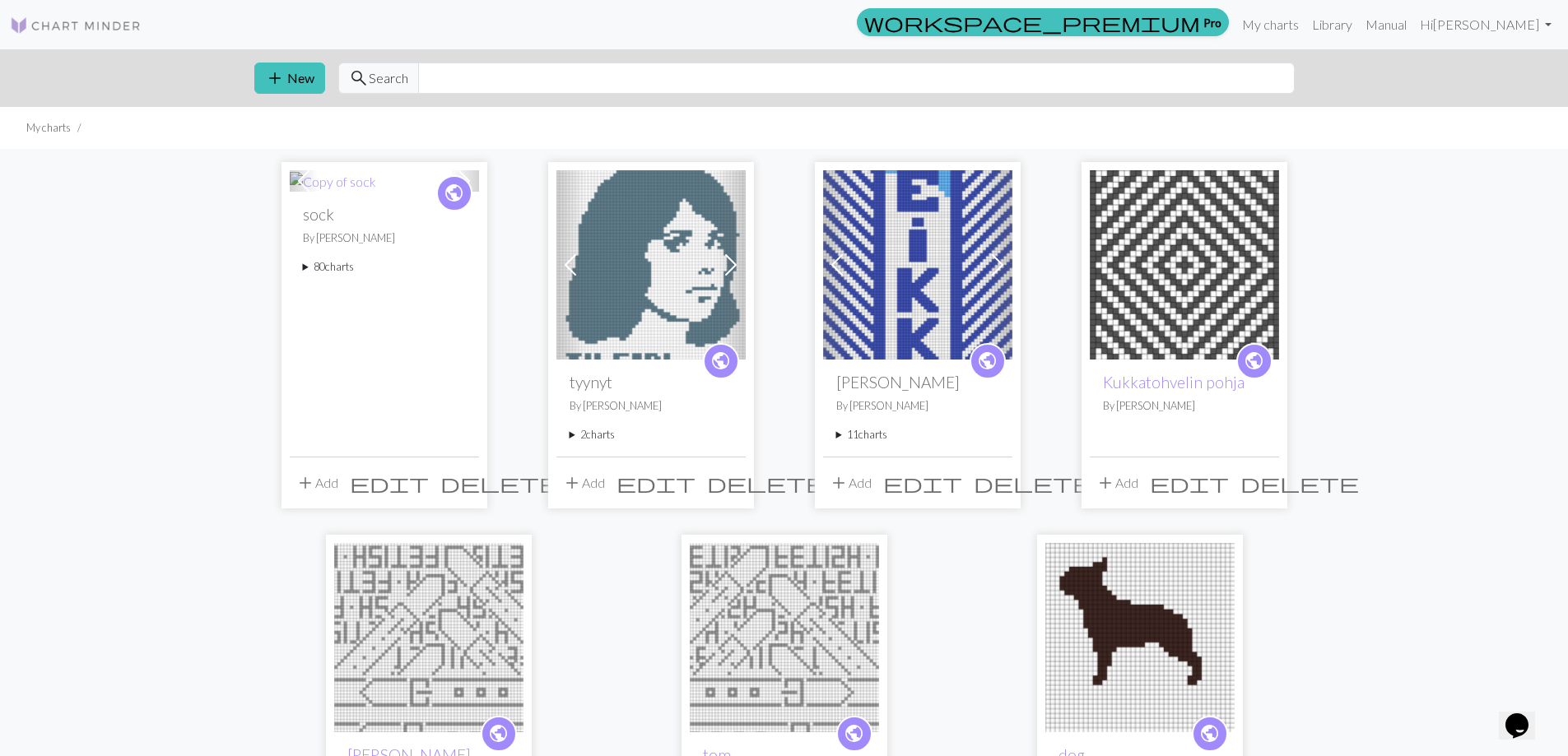
click at [333, 263] on summary "80 charts" at bounding box center [384, 266] width 163 height 16
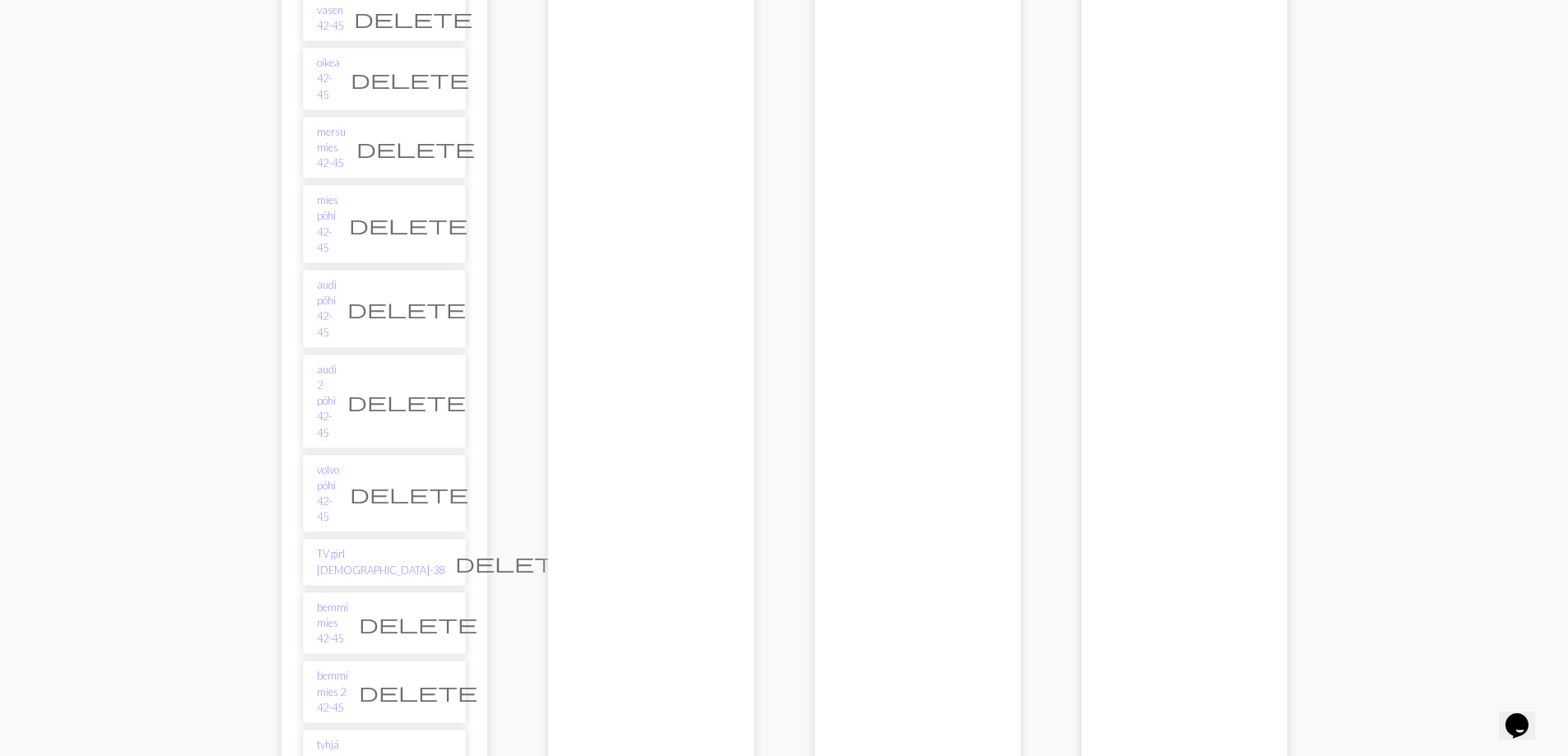
scroll to position [3620, 0]
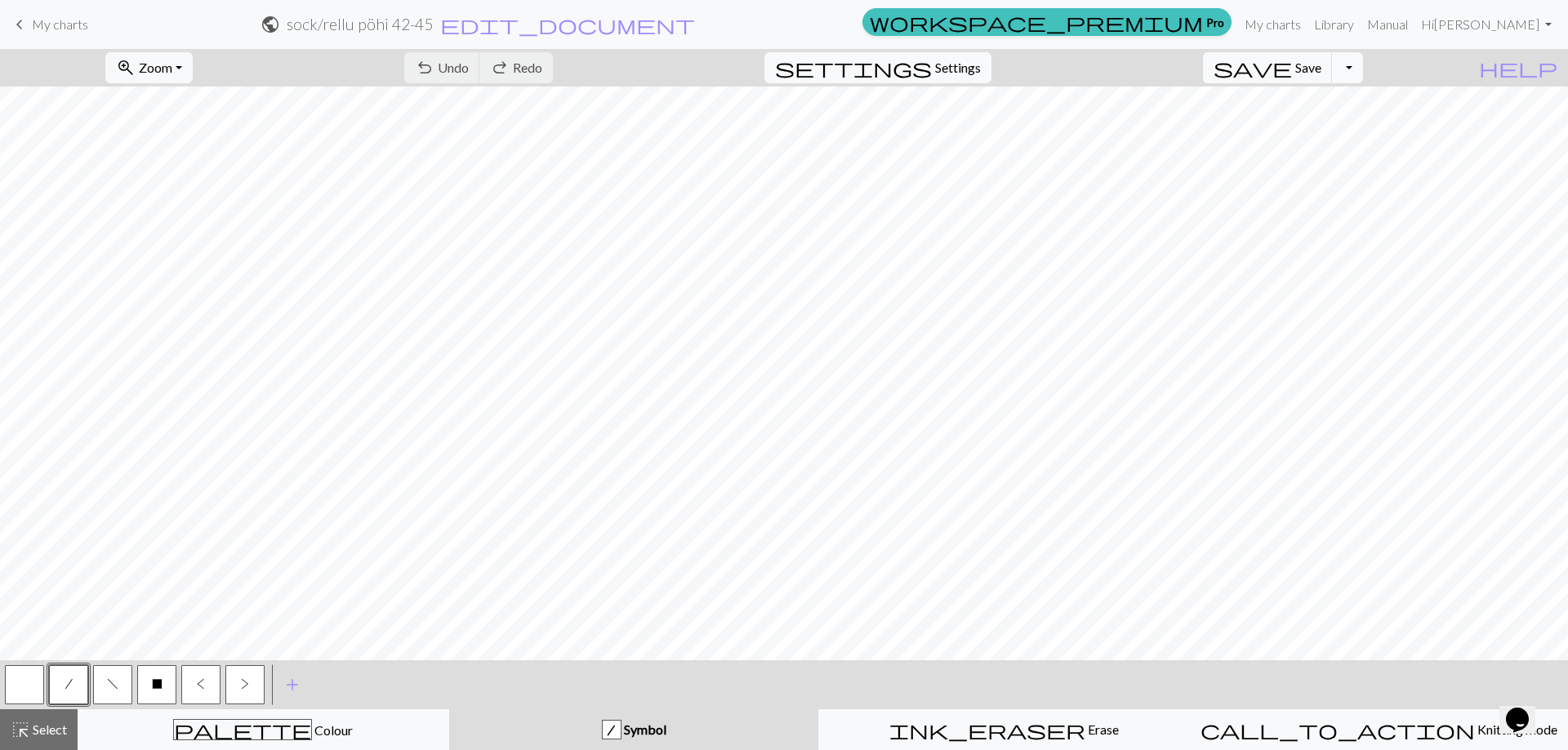
click at [1363, 67] on button "Toggle Dropdown" at bounding box center [1347, 68] width 31 height 31
click at [1350, 103] on button "file_copy Save a copy" at bounding box center [1227, 103] width 269 height 26
click at [723, 27] on span "edit_document" at bounding box center [596, 25] width 254 height 23
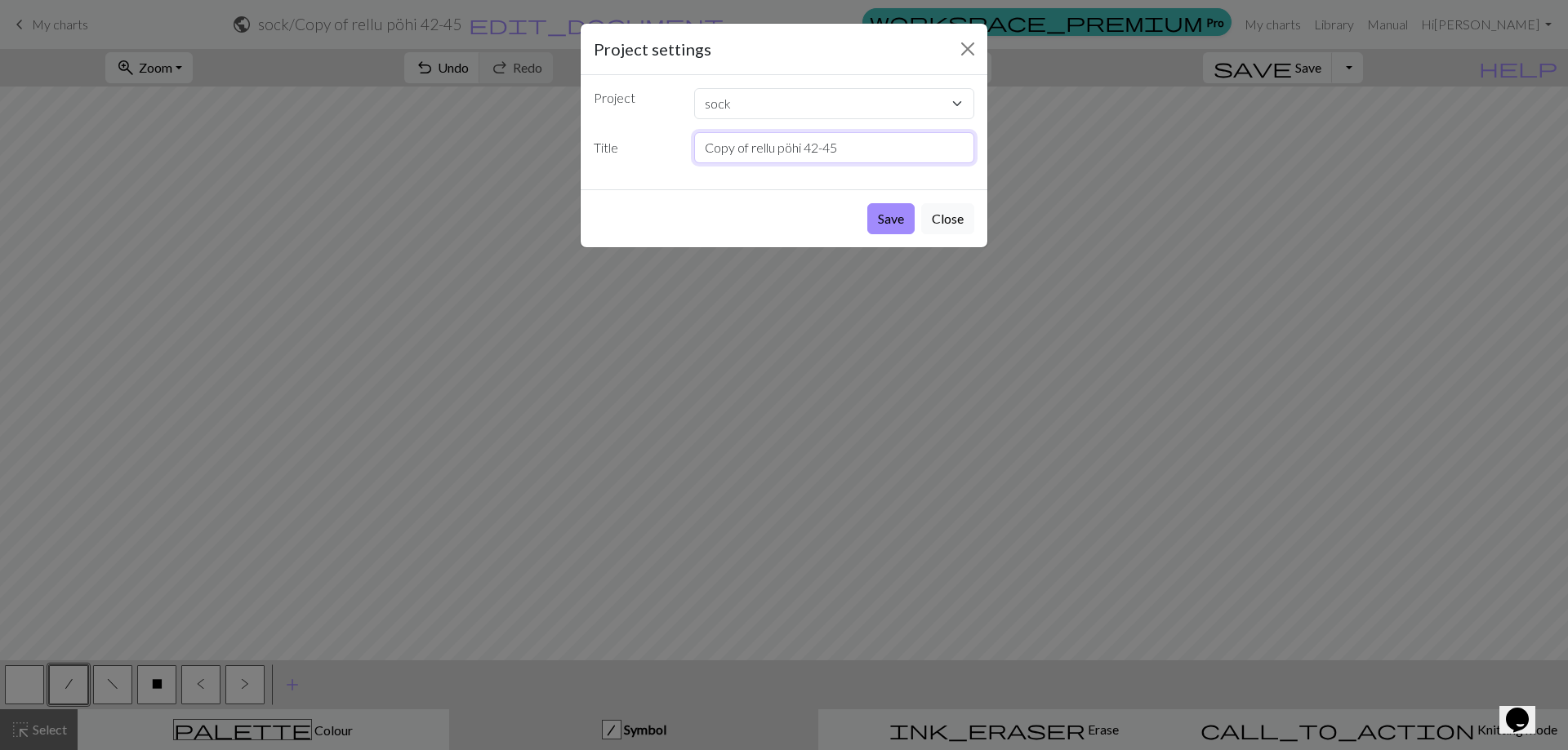
drag, startPoint x: 747, startPoint y: 146, endPoint x: 600, endPoint y: 156, distance: 147.3
click at [601, 156] on div "Title Copy of rellu pöhi 42-45" at bounding box center [783, 148] width 400 height 31
type input "[PERSON_NAME] rellu pöhi 42-45"
click at [889, 226] on button "Save" at bounding box center [891, 219] width 48 height 31
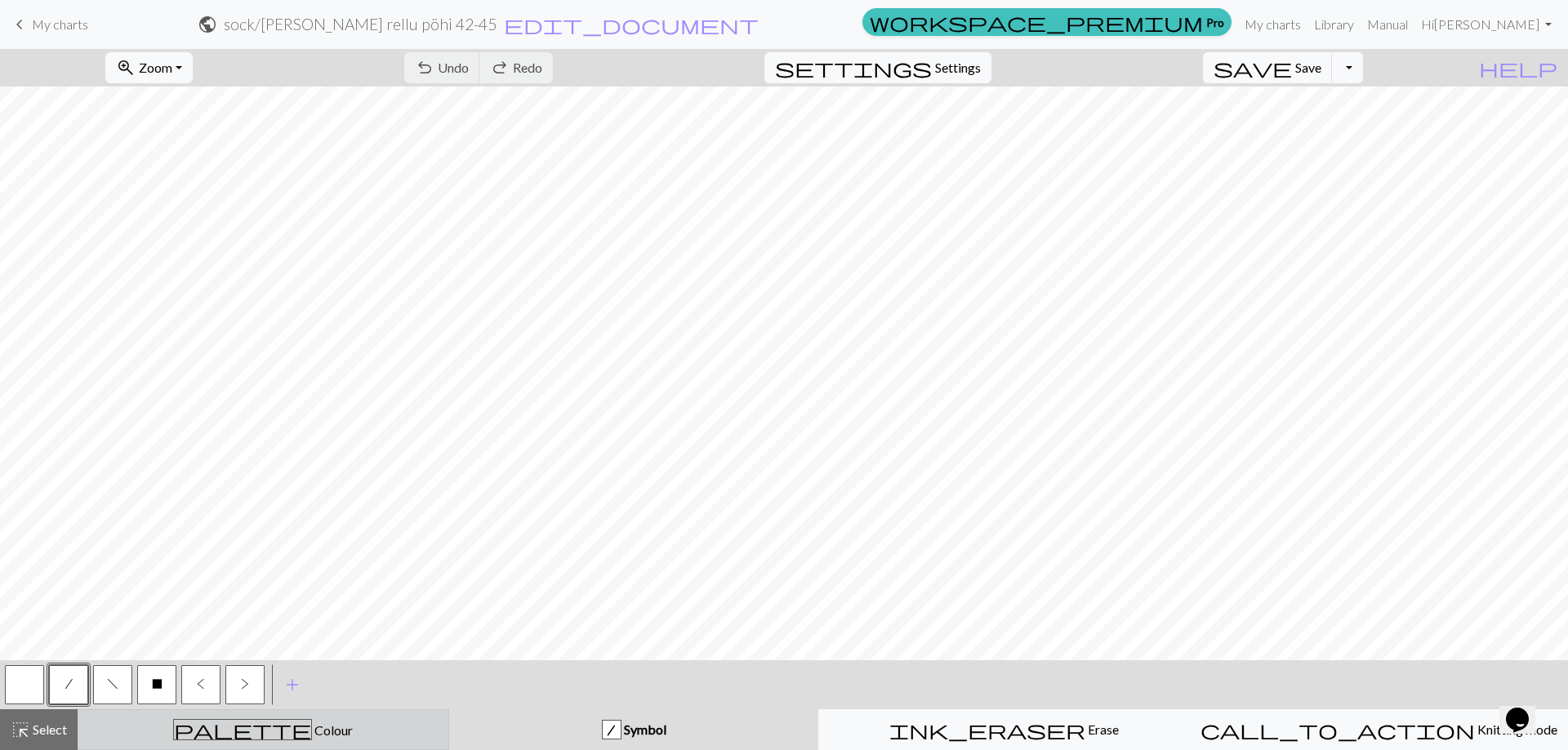
click at [292, 741] on button "palette Colour Colour" at bounding box center [263, 729] width 372 height 41
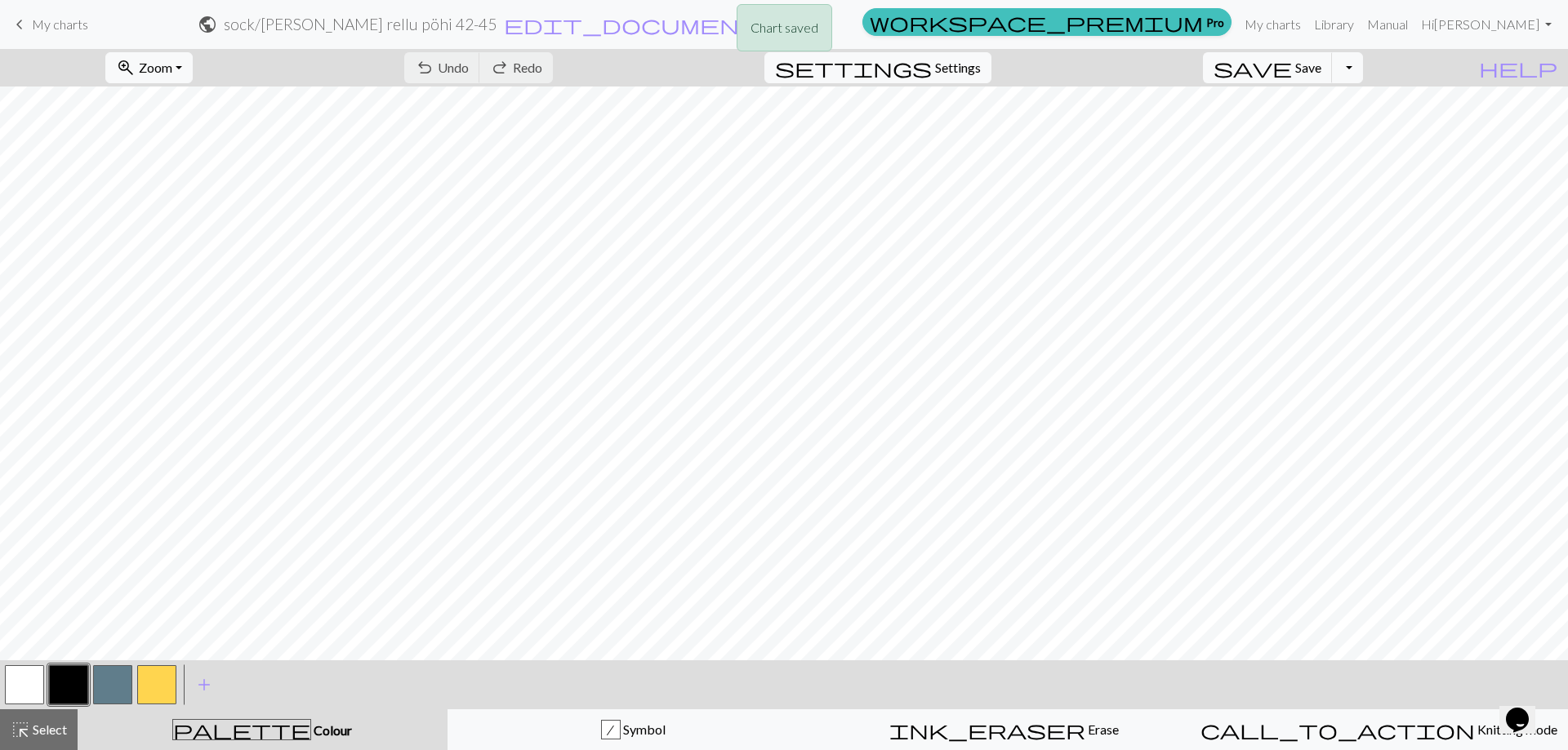
click at [32, 677] on button "button" at bounding box center [25, 685] width 39 height 39
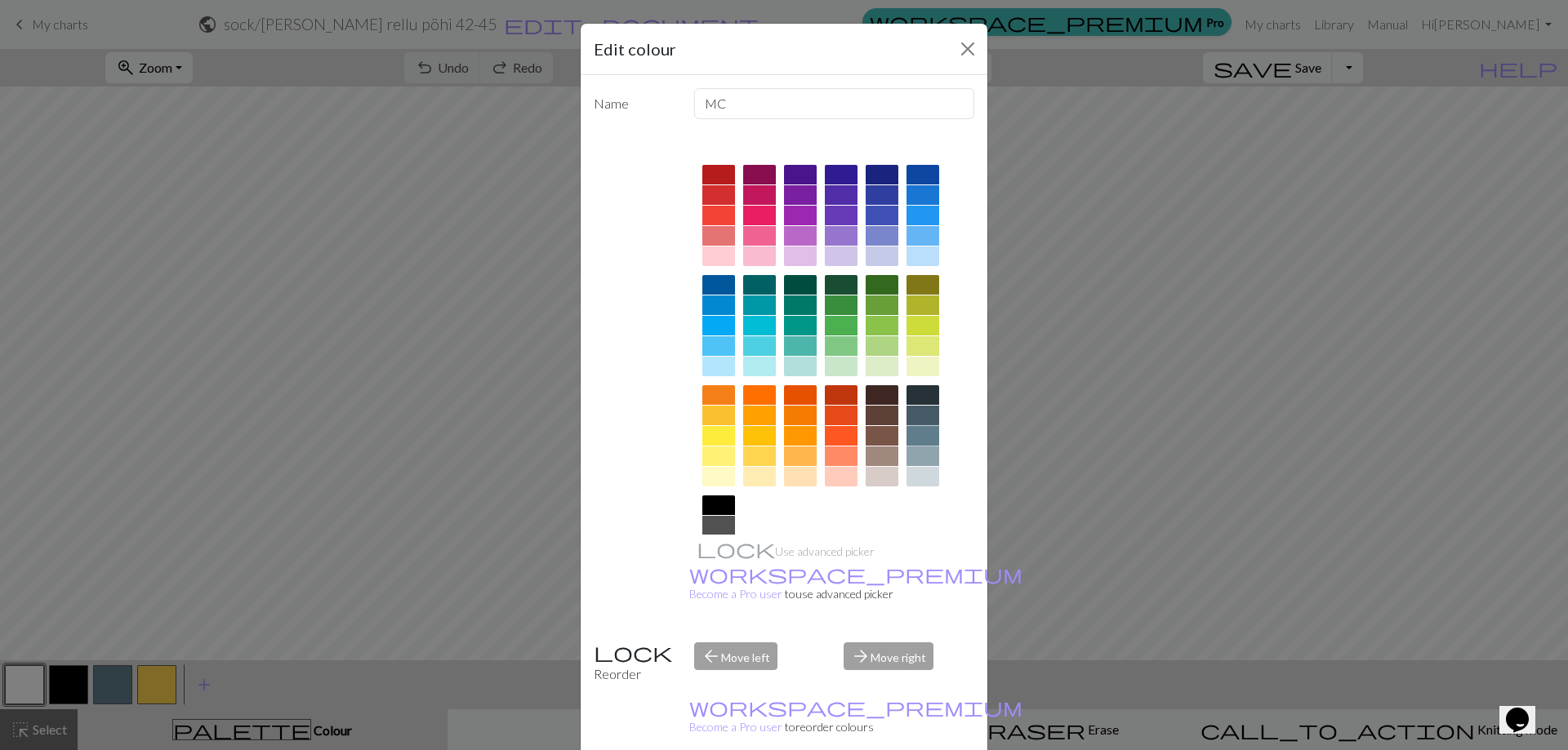
click at [922, 436] on div at bounding box center [923, 436] width 33 height 20
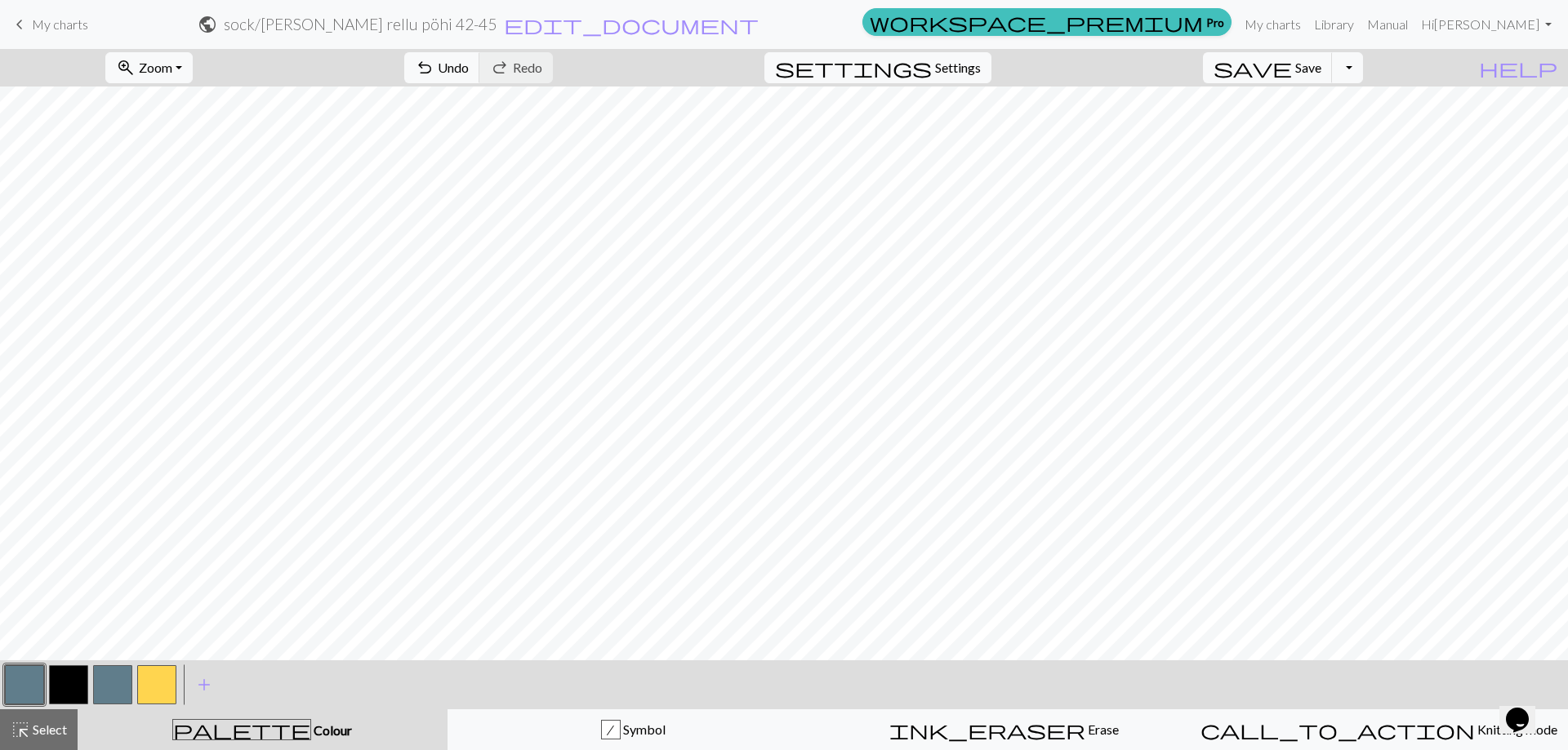
click at [121, 678] on button "button" at bounding box center [112, 685] width 39 height 39
click at [112, 675] on button "button" at bounding box center [112, 685] width 39 height 39
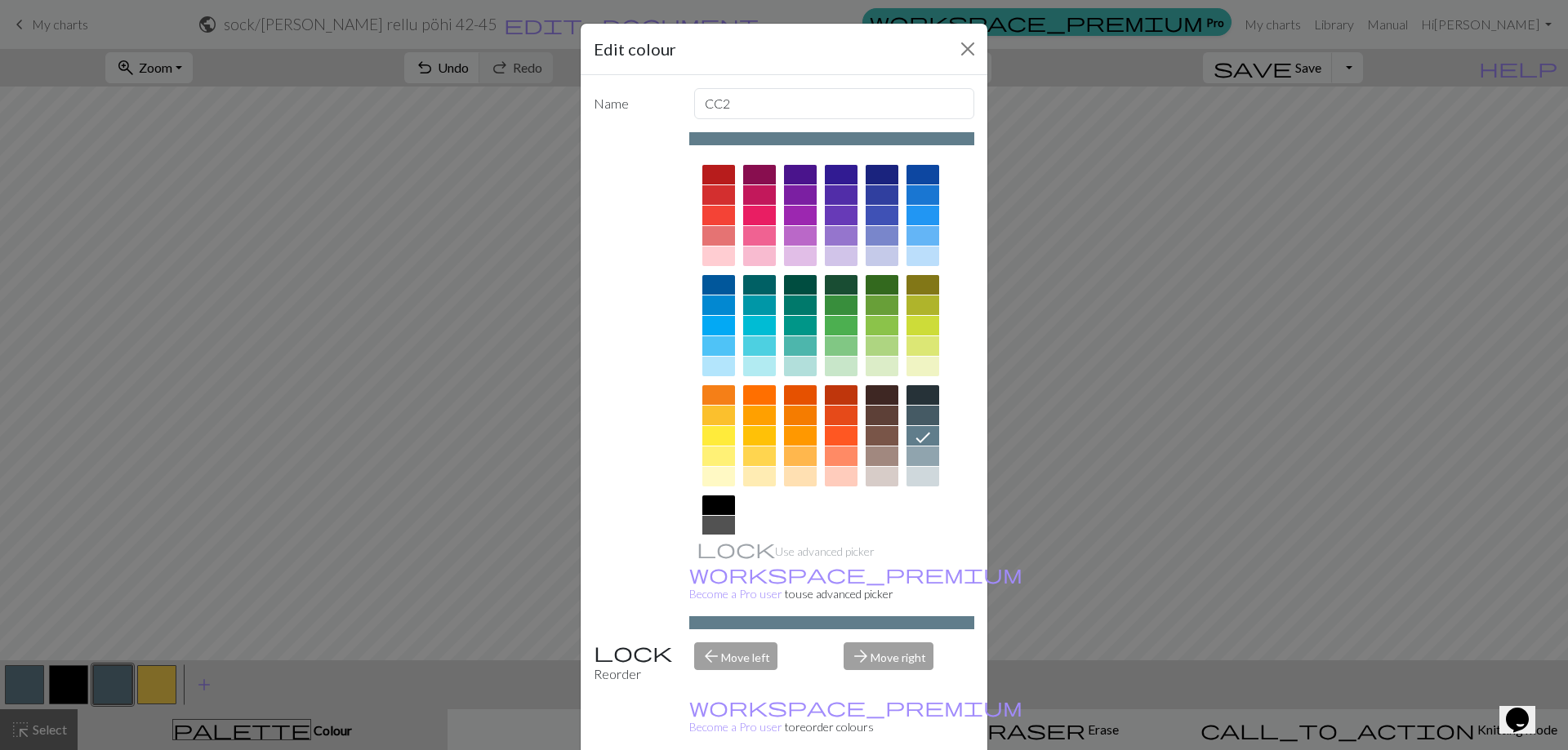
scroll to position [80, 0]
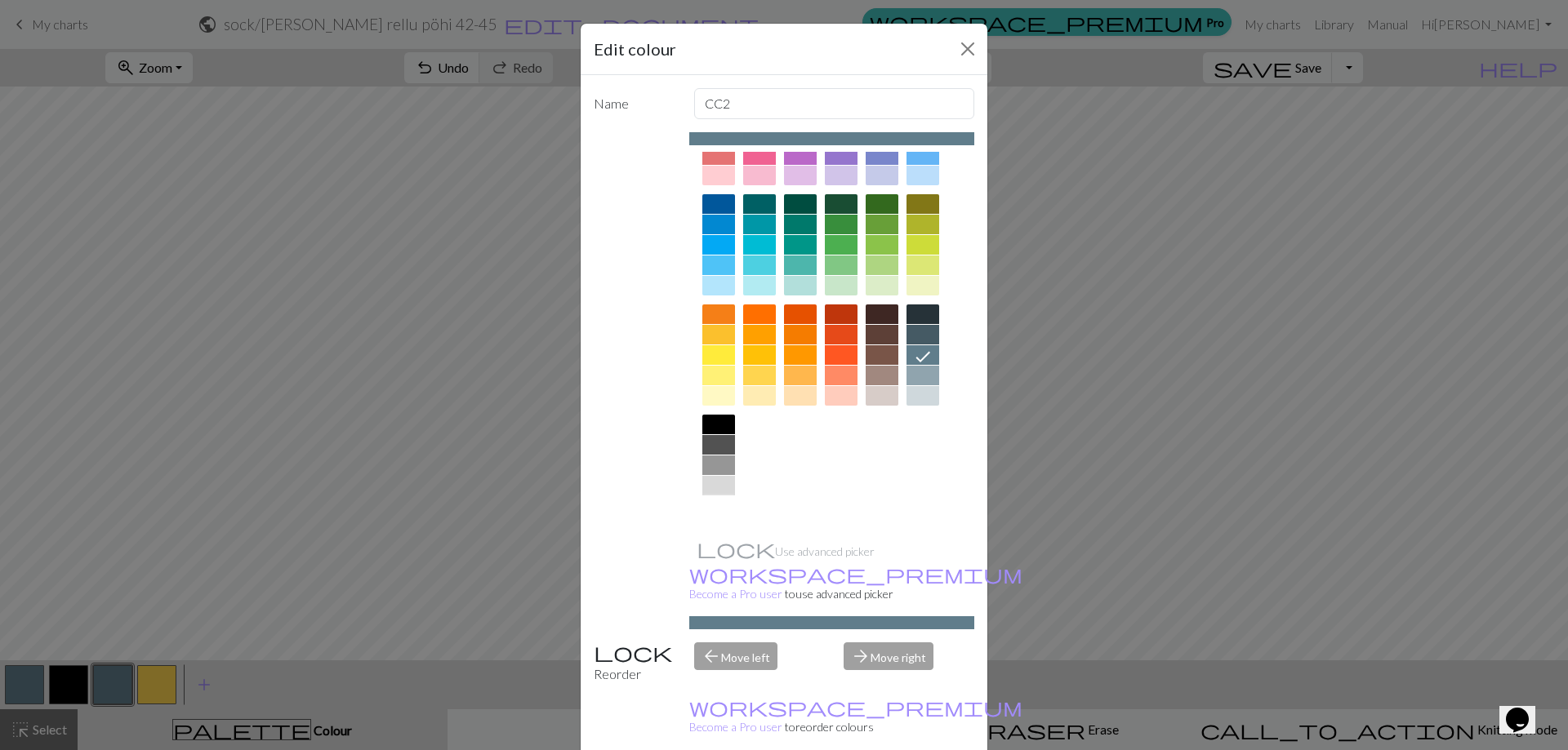
click at [705, 514] on div at bounding box center [718, 506] width 33 height 20
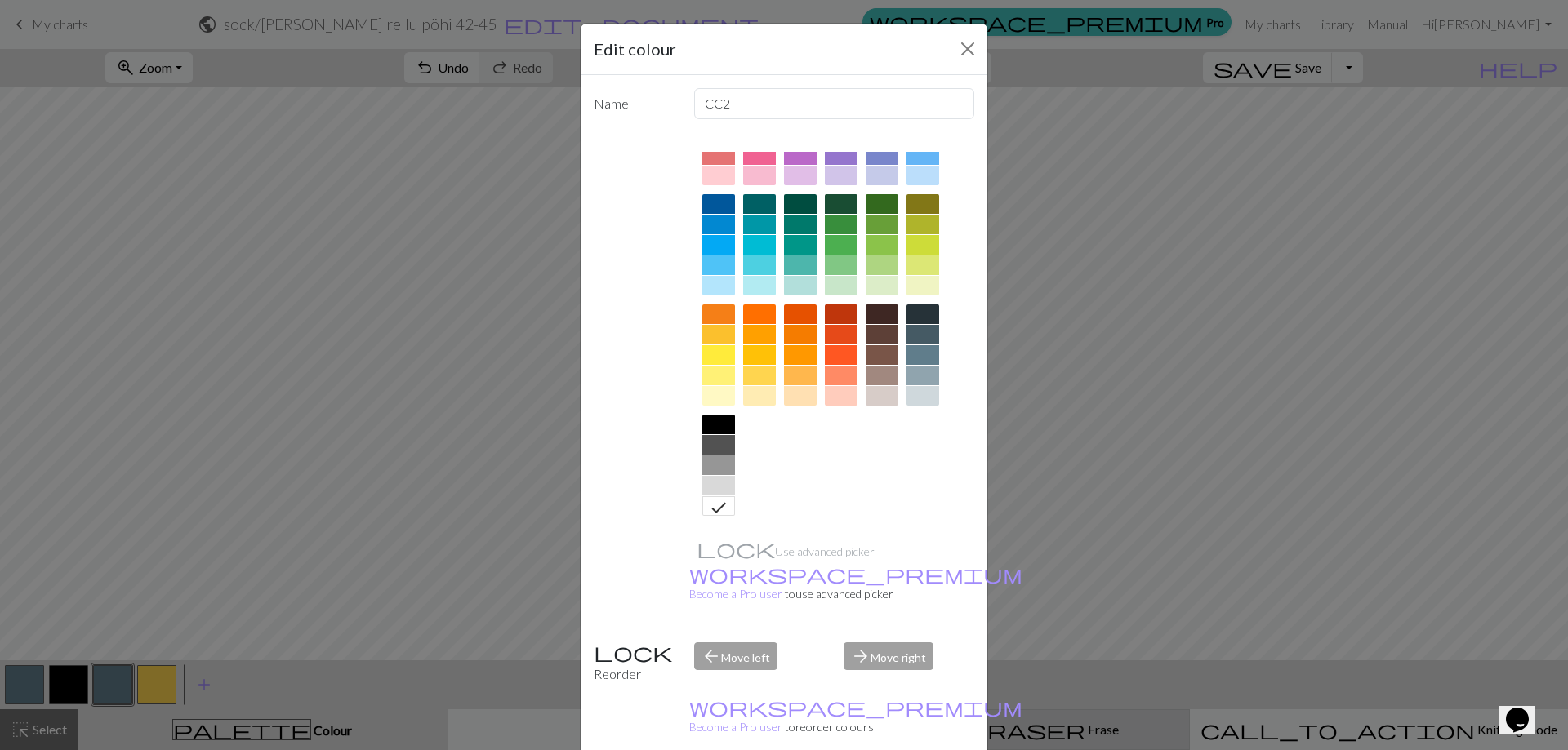
drag, startPoint x: 862, startPoint y: 735, endPoint x: 865, endPoint y: 727, distance: 8.5
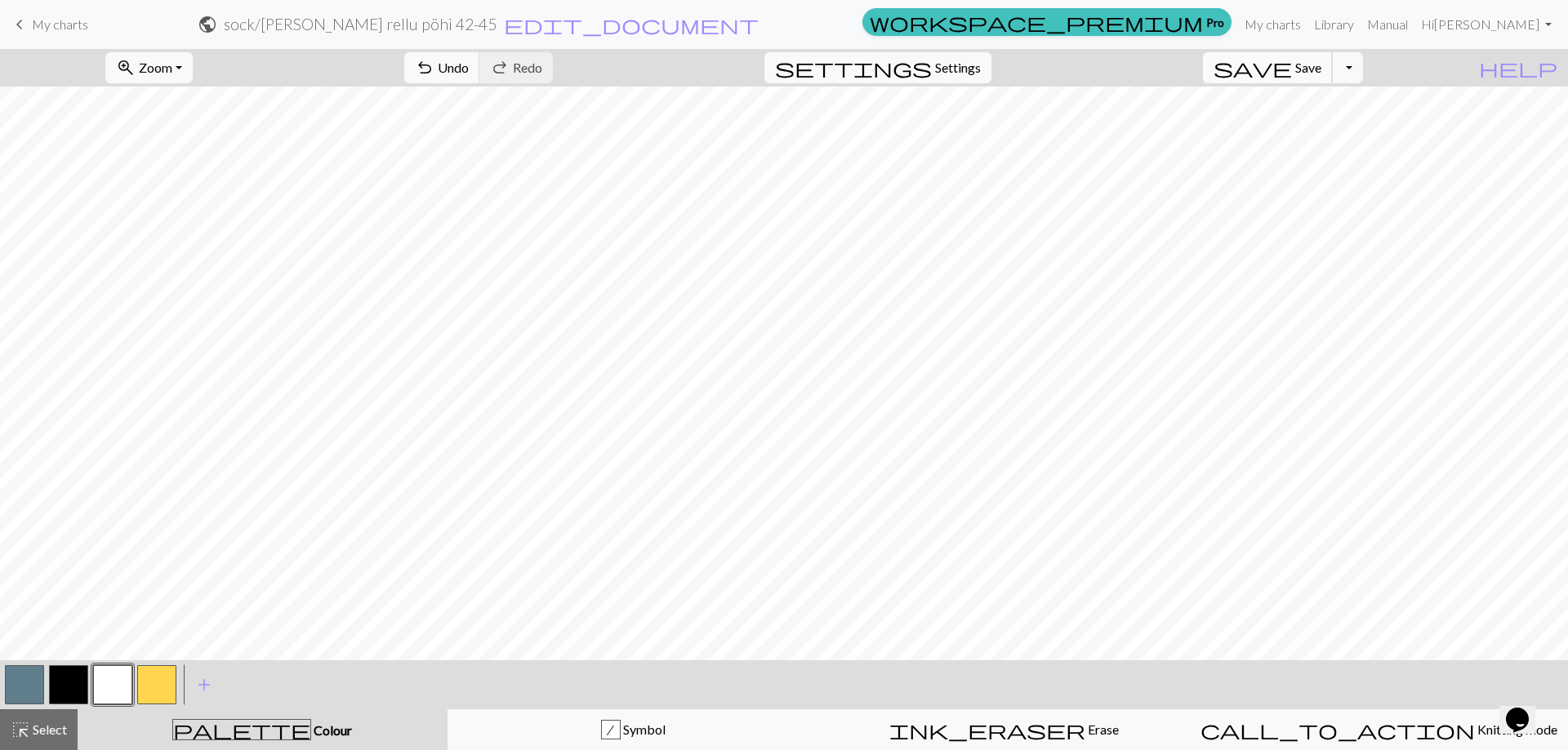
click at [1321, 75] on span "Save" at bounding box center [1308, 67] width 26 height 16
click at [1363, 75] on button "Toggle Dropdown" at bounding box center [1347, 68] width 31 height 31
click at [1337, 125] on button "save_alt Download" at bounding box center [1227, 130] width 269 height 26
click at [774, 58] on button "Download" at bounding box center [744, 53] width 79 height 31
